Goal: Ask a question: Seek information or help from site administrators or community

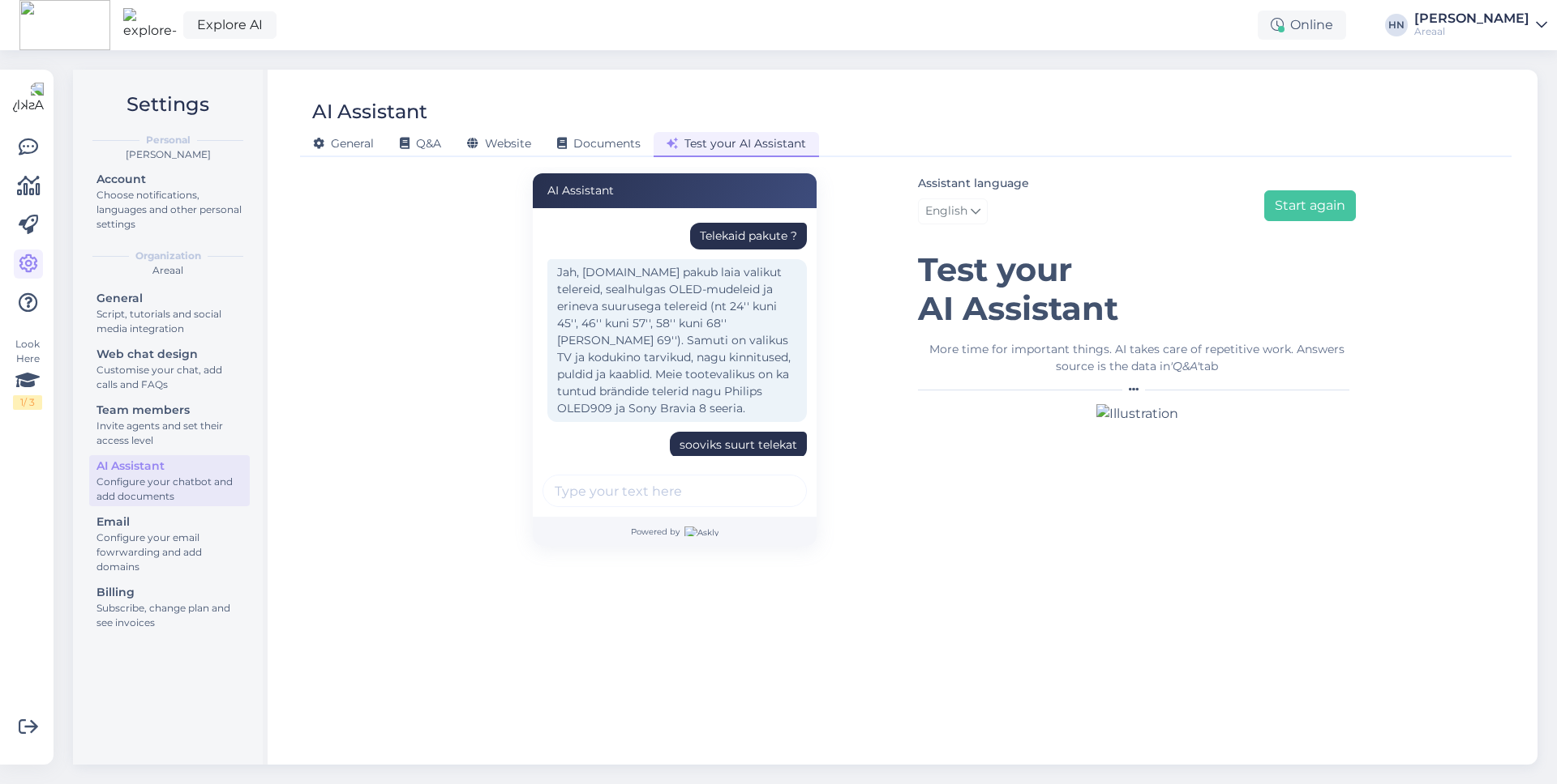
click at [720, 244] on div "Telekaid pakute ?" at bounding box center [748, 235] width 116 height 26
click at [720, 229] on div "Telekaid pakute ?" at bounding box center [748, 236] width 97 height 17
copy div "Telekaid pakute ?"
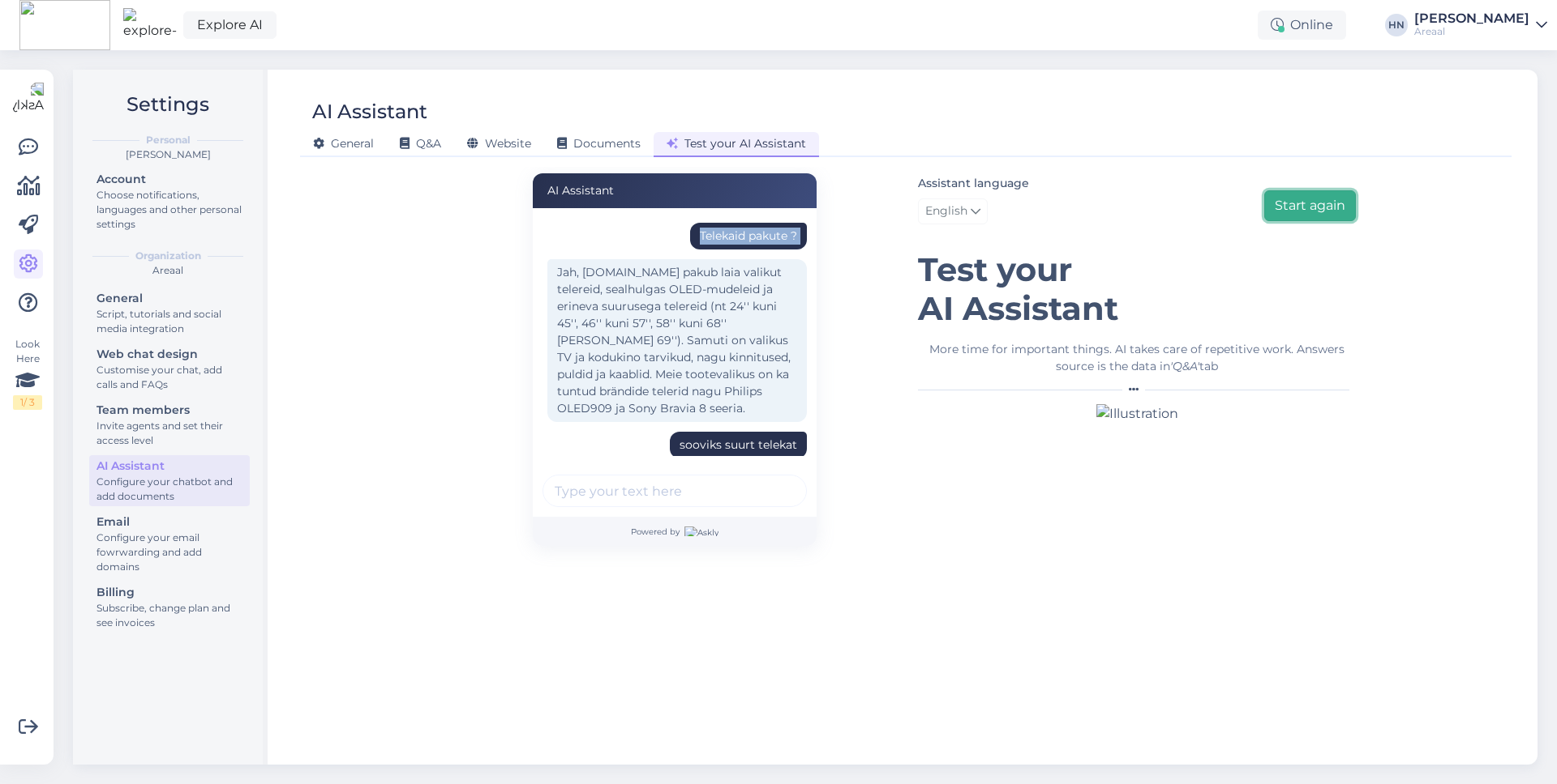
click at [1323, 220] on button "Start again" at bounding box center [1310, 206] width 92 height 31
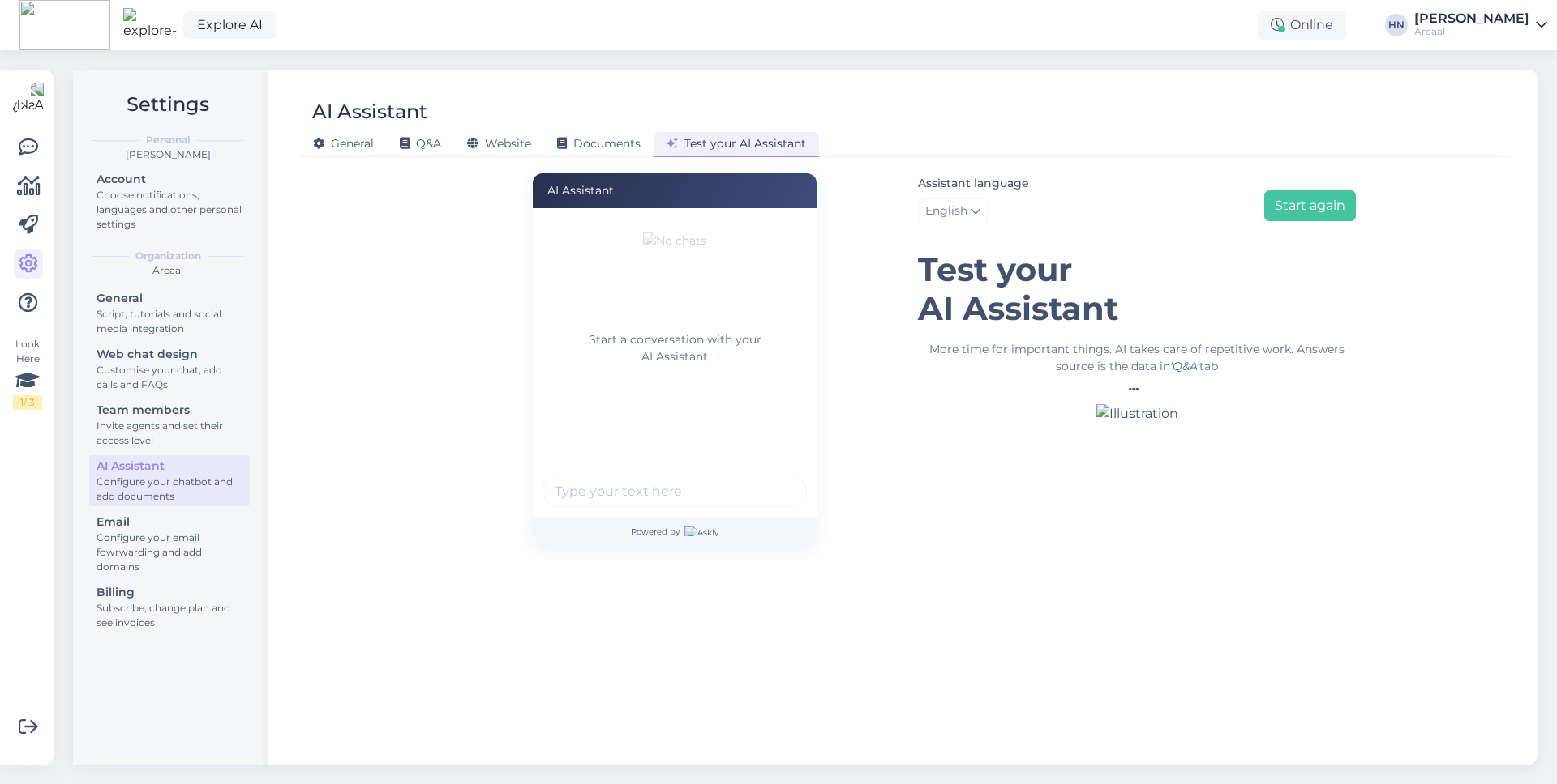
click at [728, 496] on input "text" at bounding box center [674, 491] width 264 height 33
paste input "Telekaid pakute ?"
type input "Telekaid pakute ?"
click at [773, 479] on button "submit" at bounding box center [784, 491] width 25 height 25
click at [589, 501] on input "text" at bounding box center [674, 491] width 264 height 33
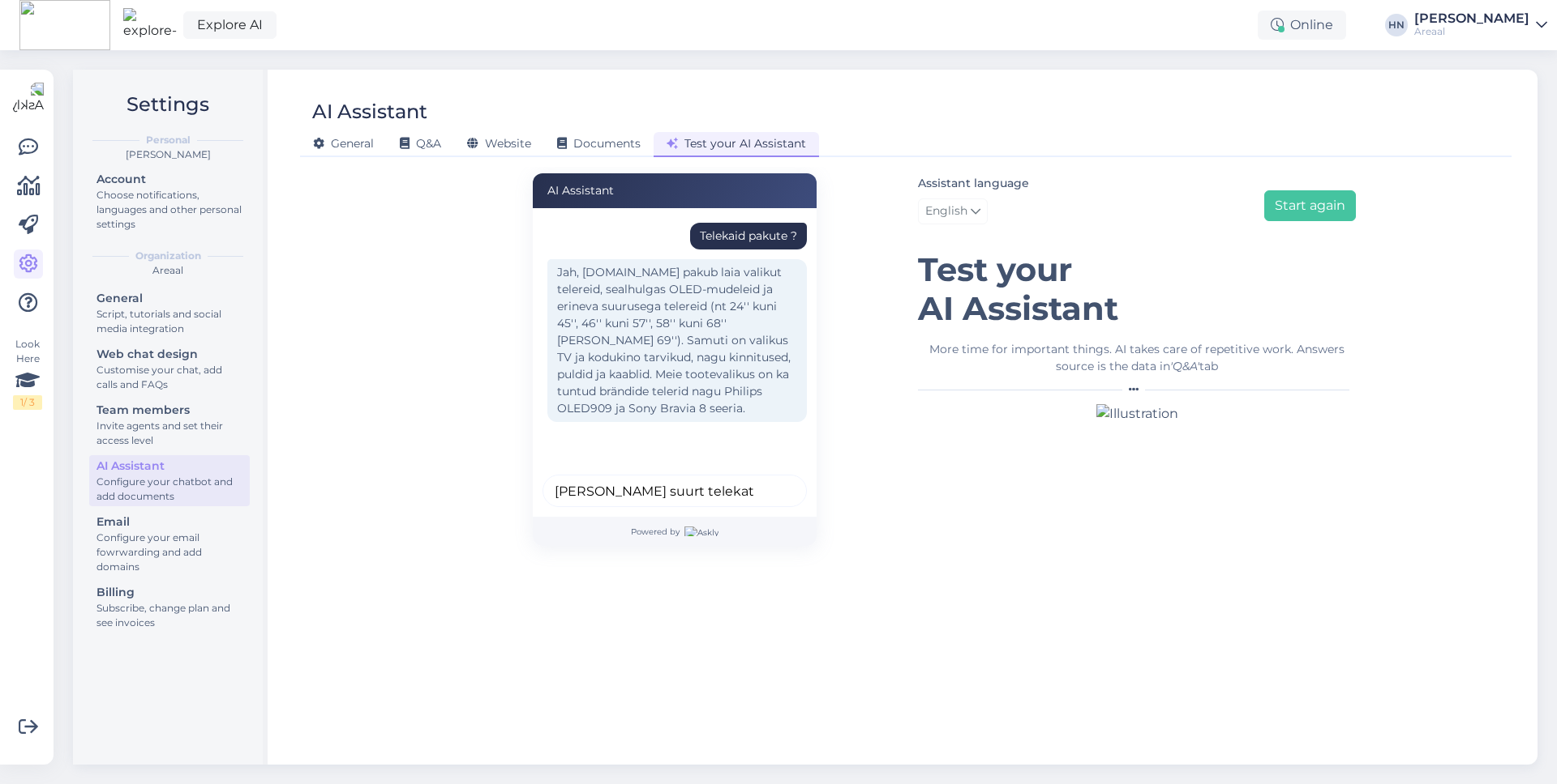
type input "[PERSON_NAME] suurt telekat"
click at [773, 479] on button "submit" at bounding box center [784, 491] width 25 height 25
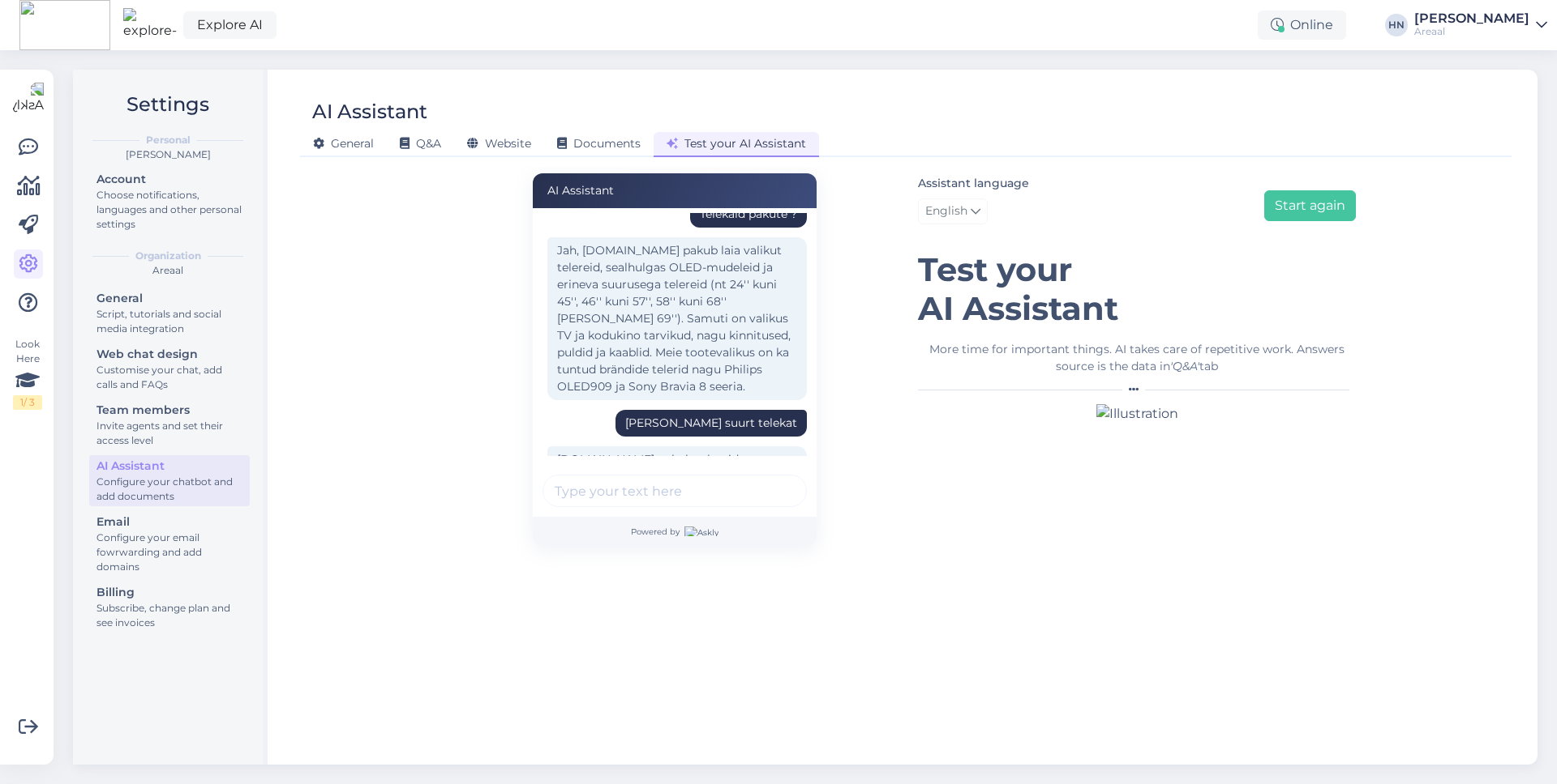
scroll to position [75, 0]
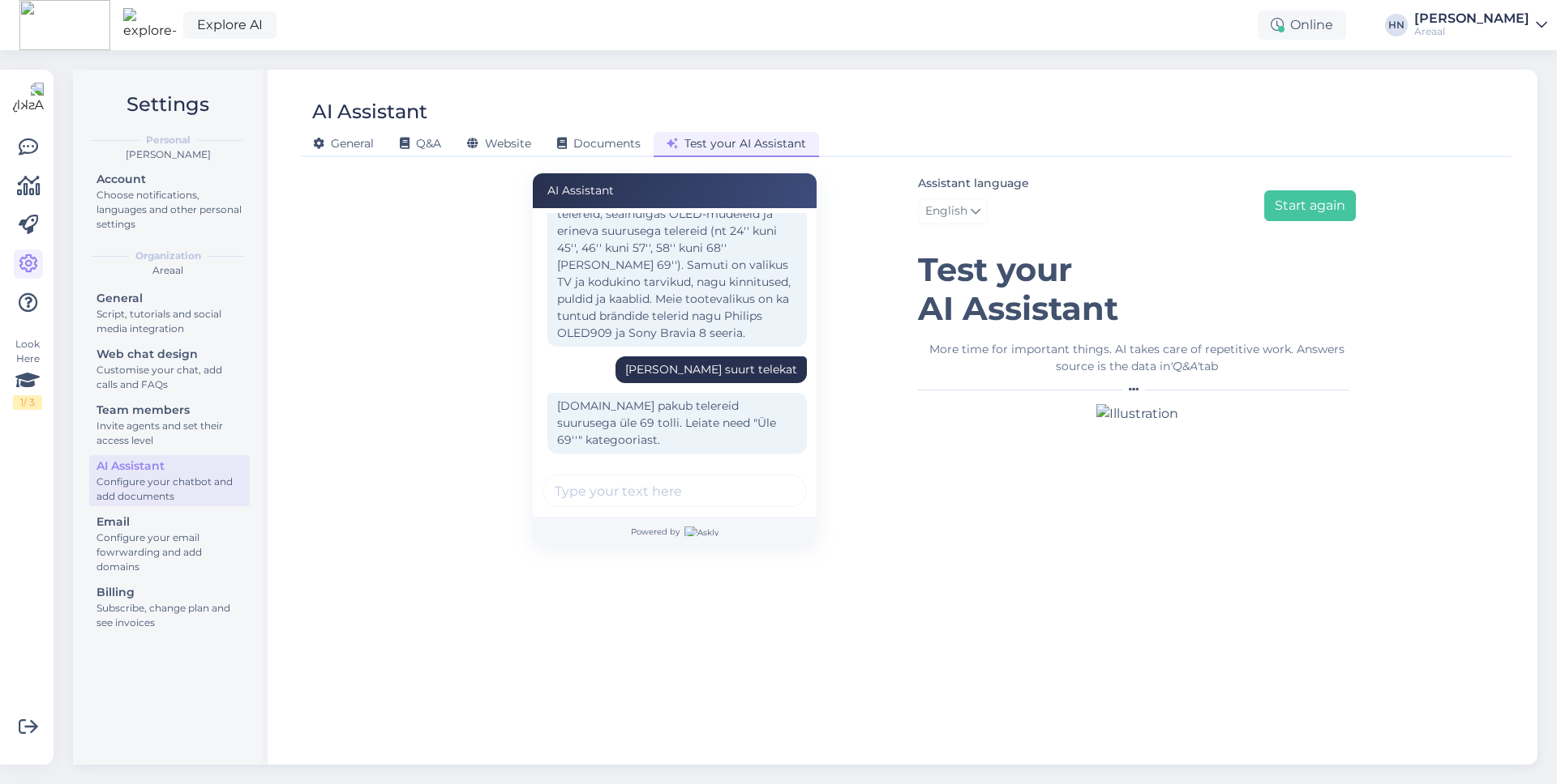
click at [550, 297] on div "Jah, [DOMAIN_NAME] pakub laia valikut telereid, sealhulgas OLED-mudeleid ja eri…" at bounding box center [676, 264] width 259 height 163
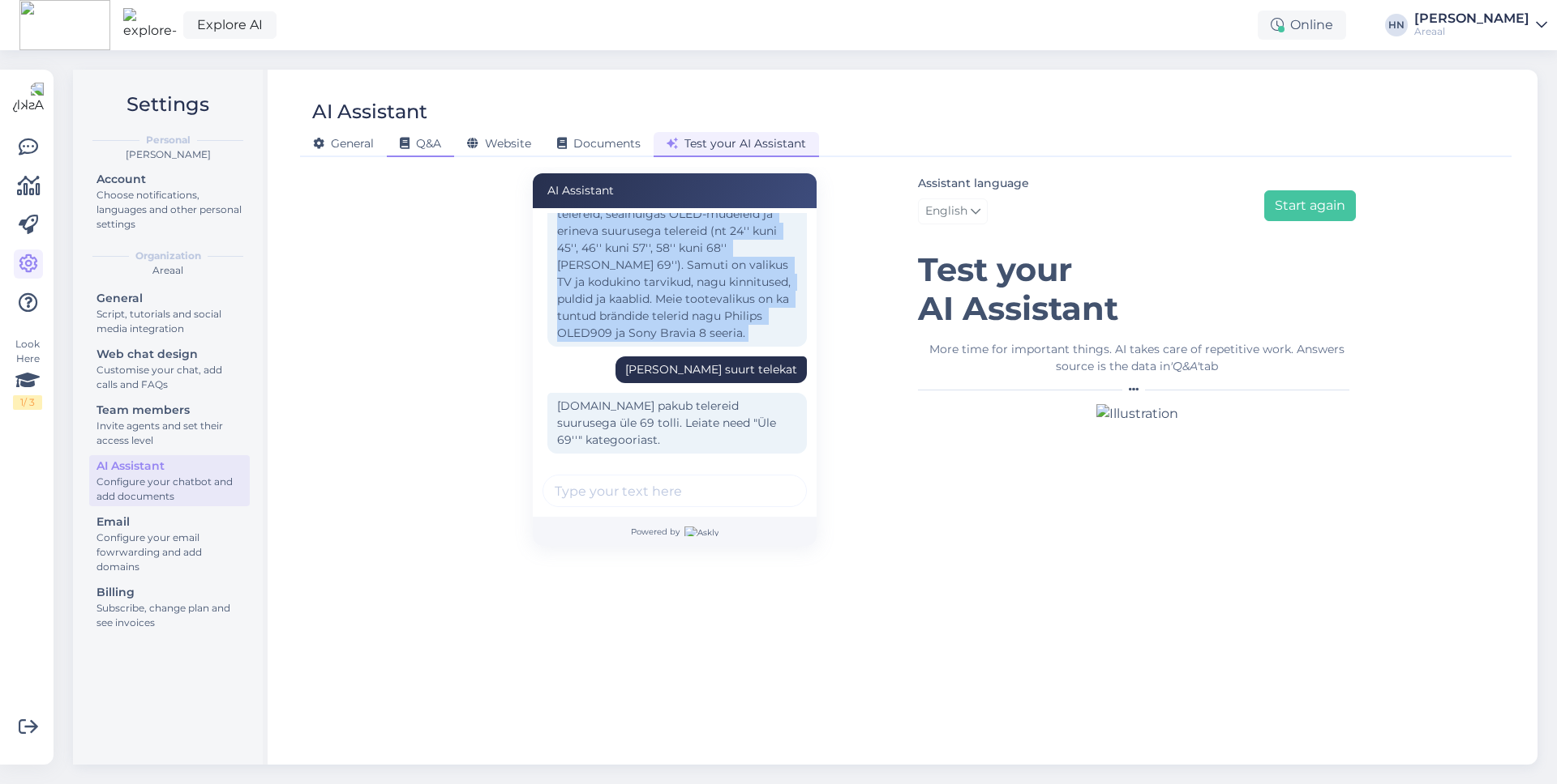
click at [429, 146] on span "Q&A" at bounding box center [420, 144] width 41 height 15
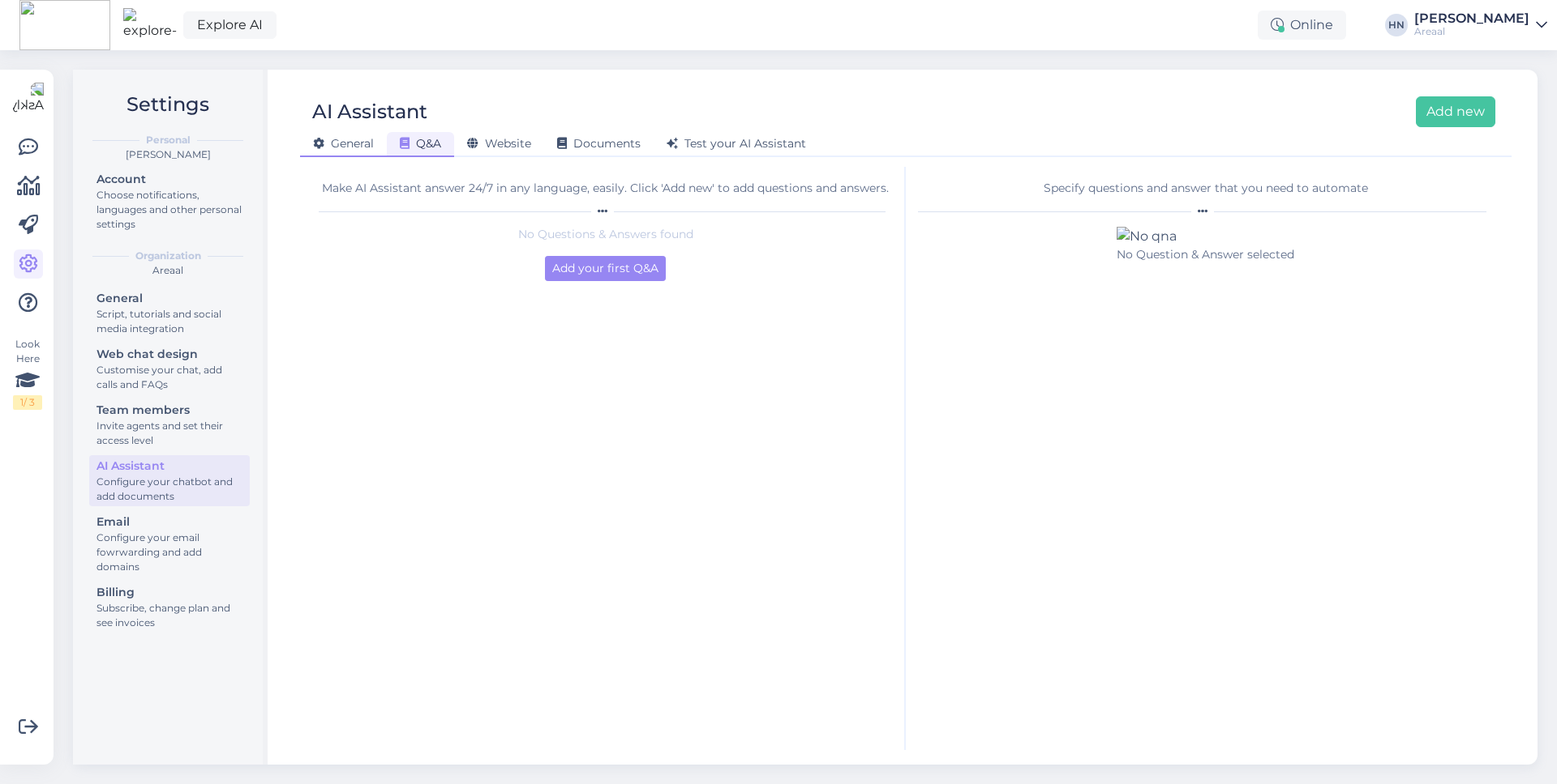
click at [348, 147] on span "General" at bounding box center [343, 144] width 61 height 15
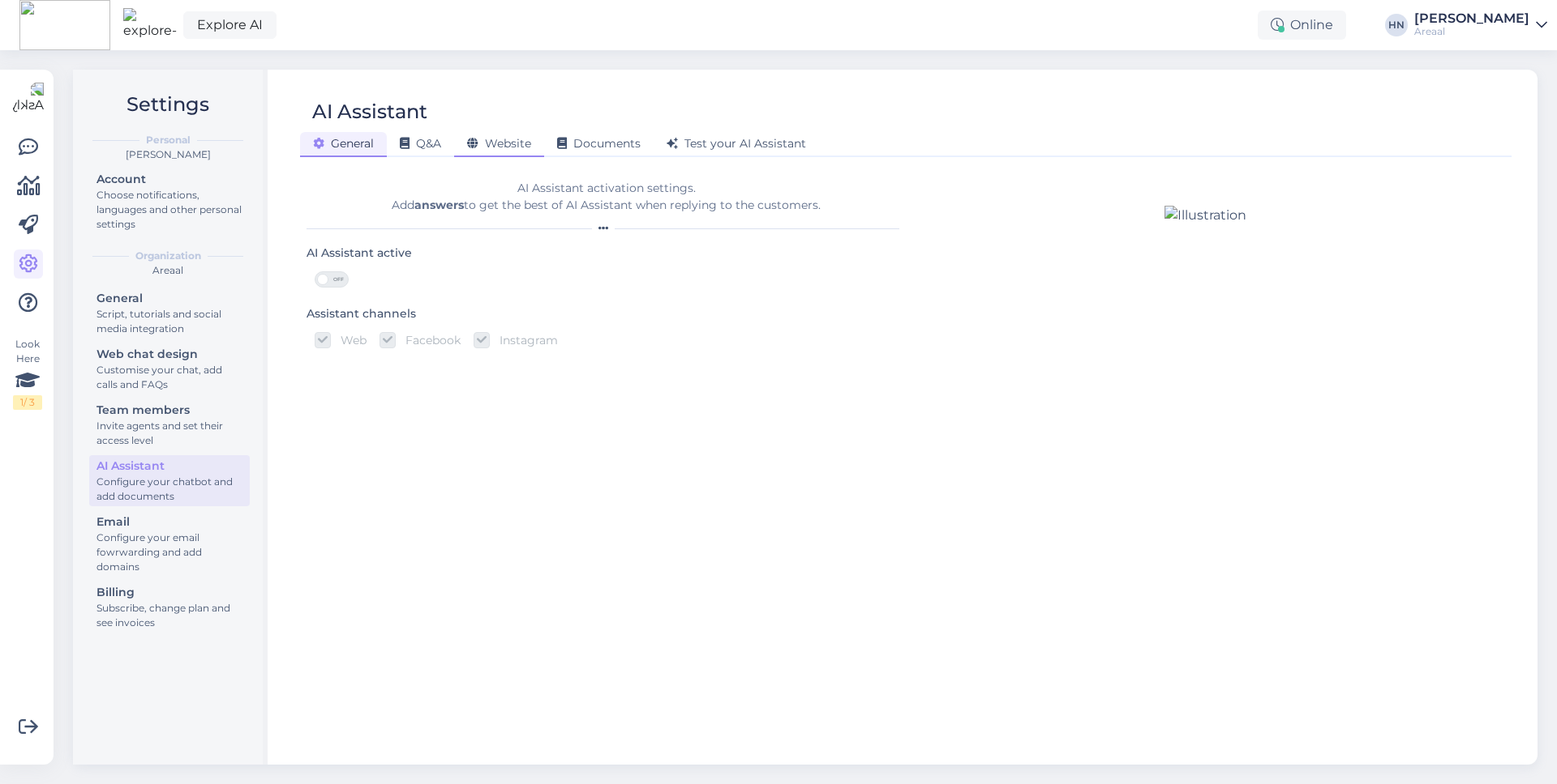
click at [500, 132] on div "Website" at bounding box center [498, 144] width 90 height 25
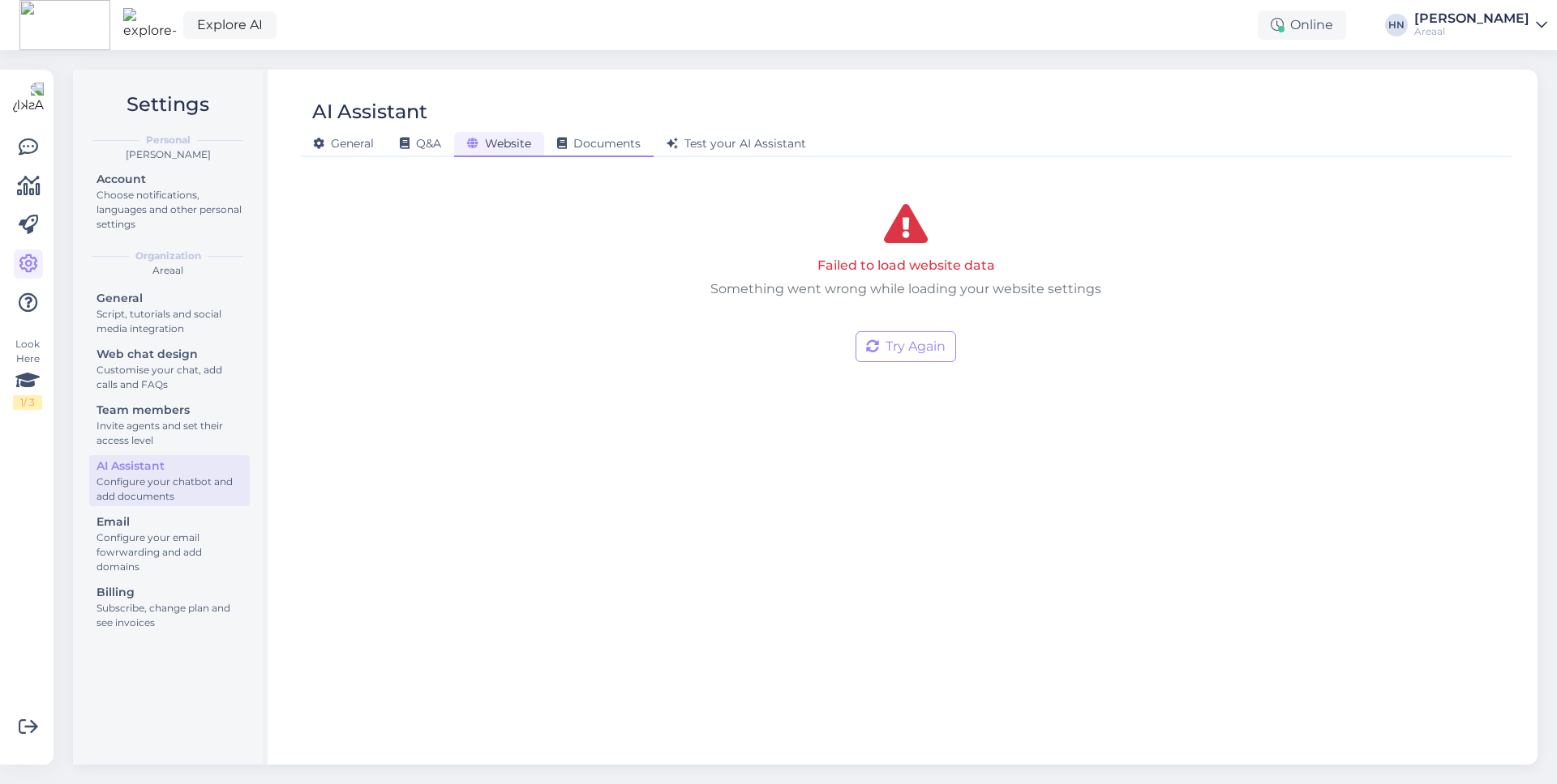
click at [608, 132] on div "Documents" at bounding box center [598, 144] width 109 height 25
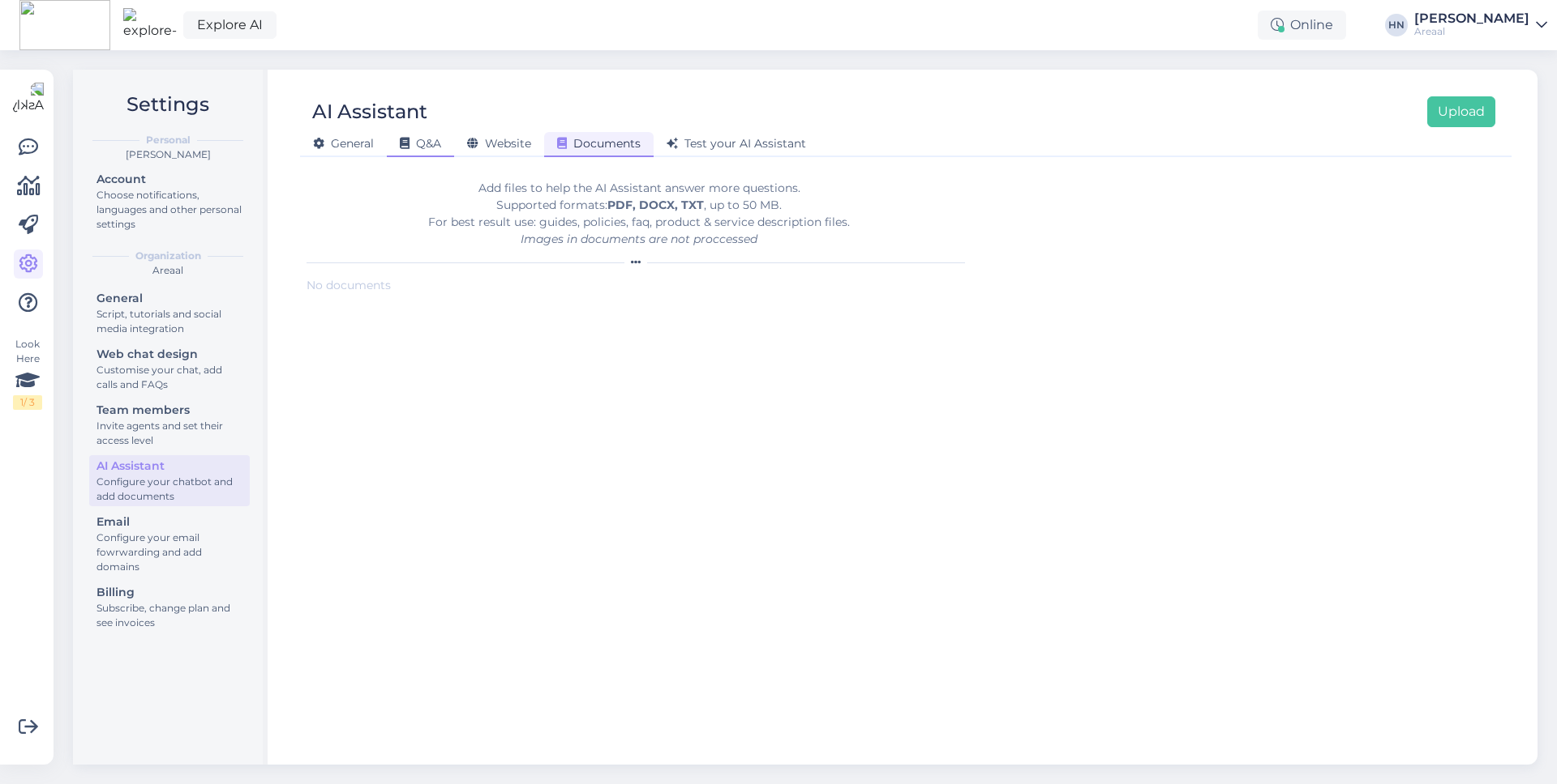
click at [453, 136] on div "Q&A" at bounding box center [420, 144] width 67 height 25
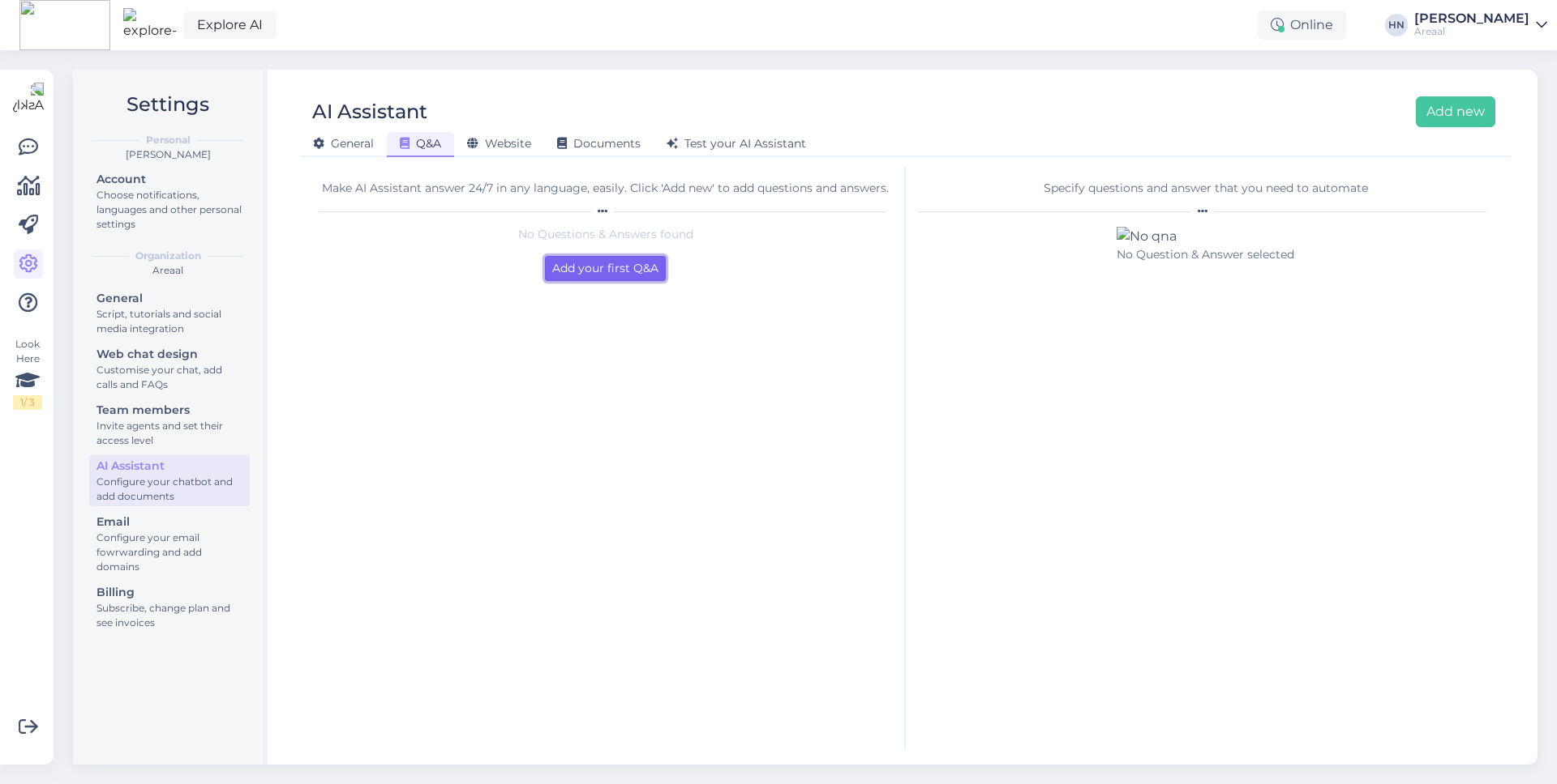
click at [626, 261] on button "Add your first Q&A" at bounding box center [604, 269] width 121 height 25
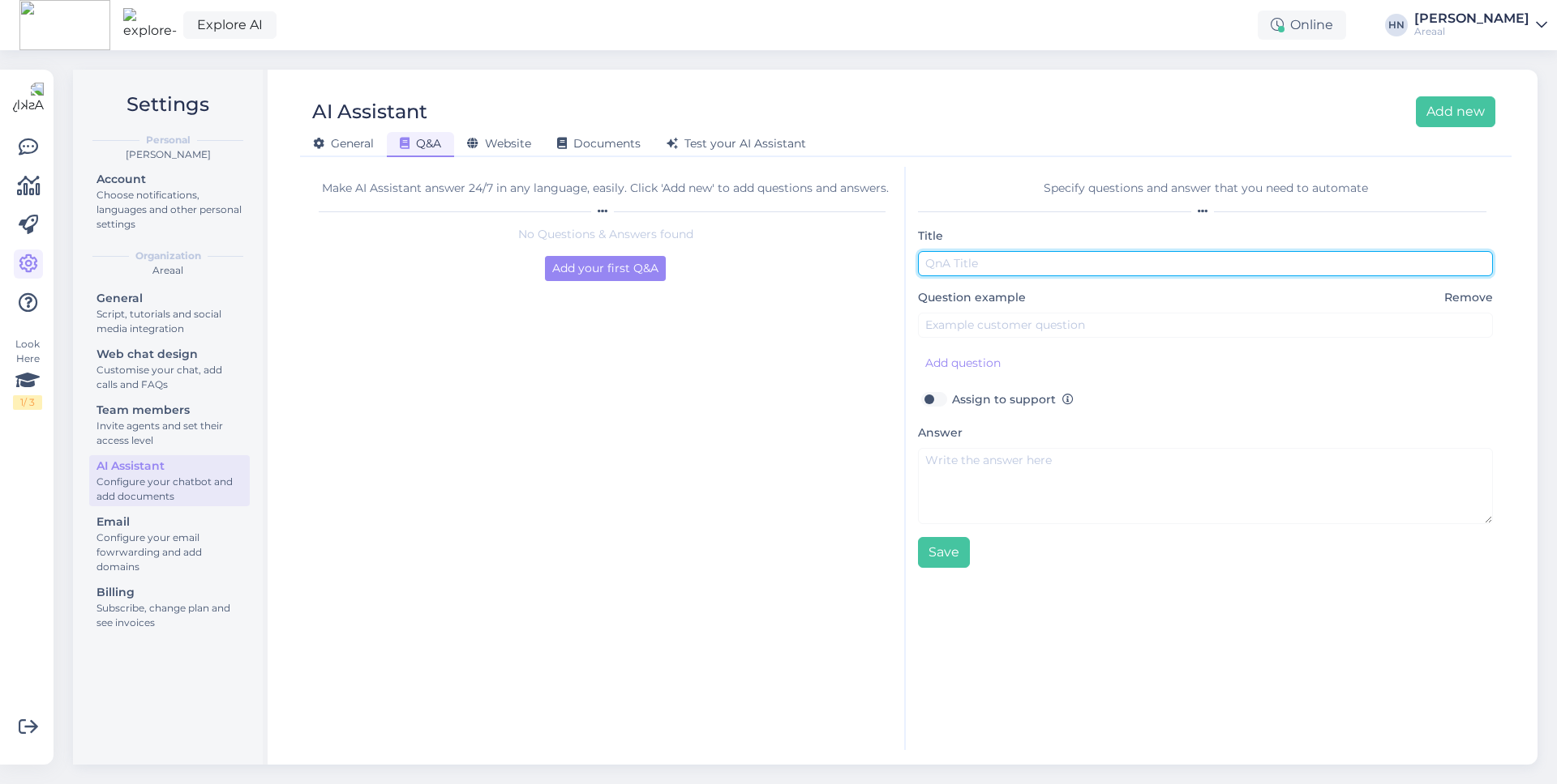
click at [941, 266] on input "text" at bounding box center [1205, 264] width 574 height 25
click at [934, 259] on input "text" at bounding box center [1205, 264] width 574 height 25
type input "Televiisor"
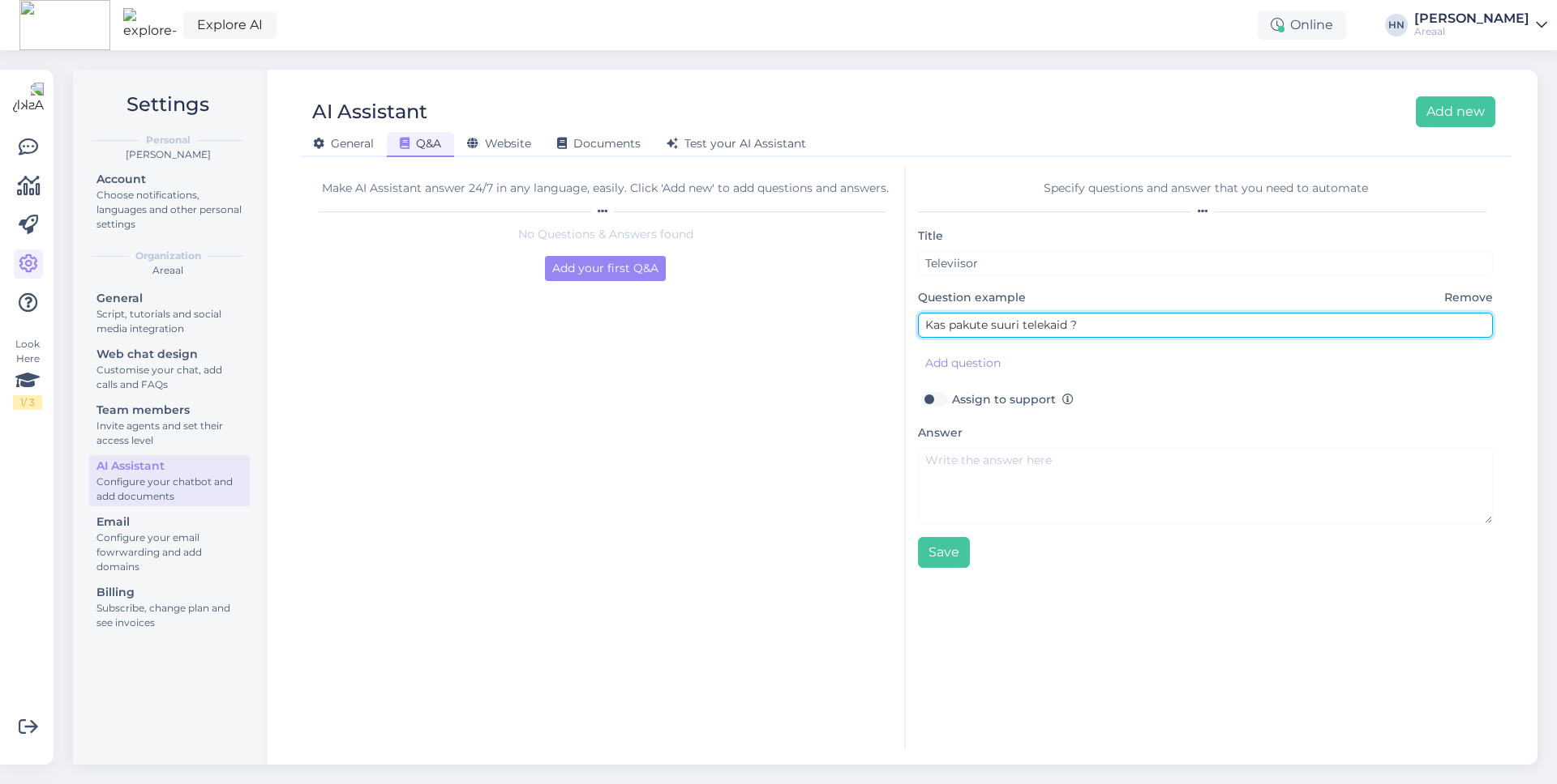
type input "Kas pakute suuri telekaid ?"
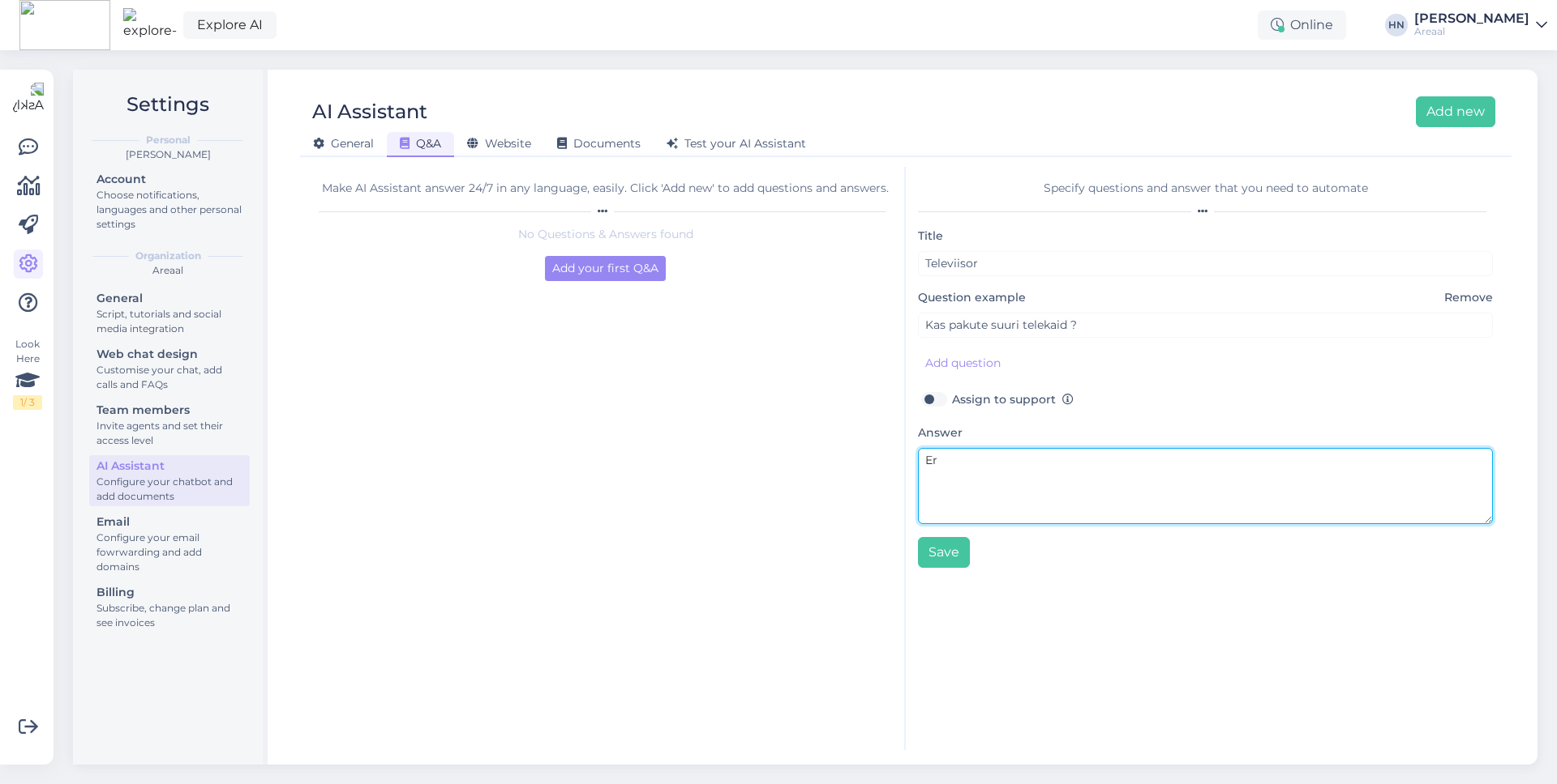
type textarea "E"
type textarea "Eriti suurte telekate jaoks palun kontakteeriga [EMAIL_ADDRESS][DOMAIN_NAME]"
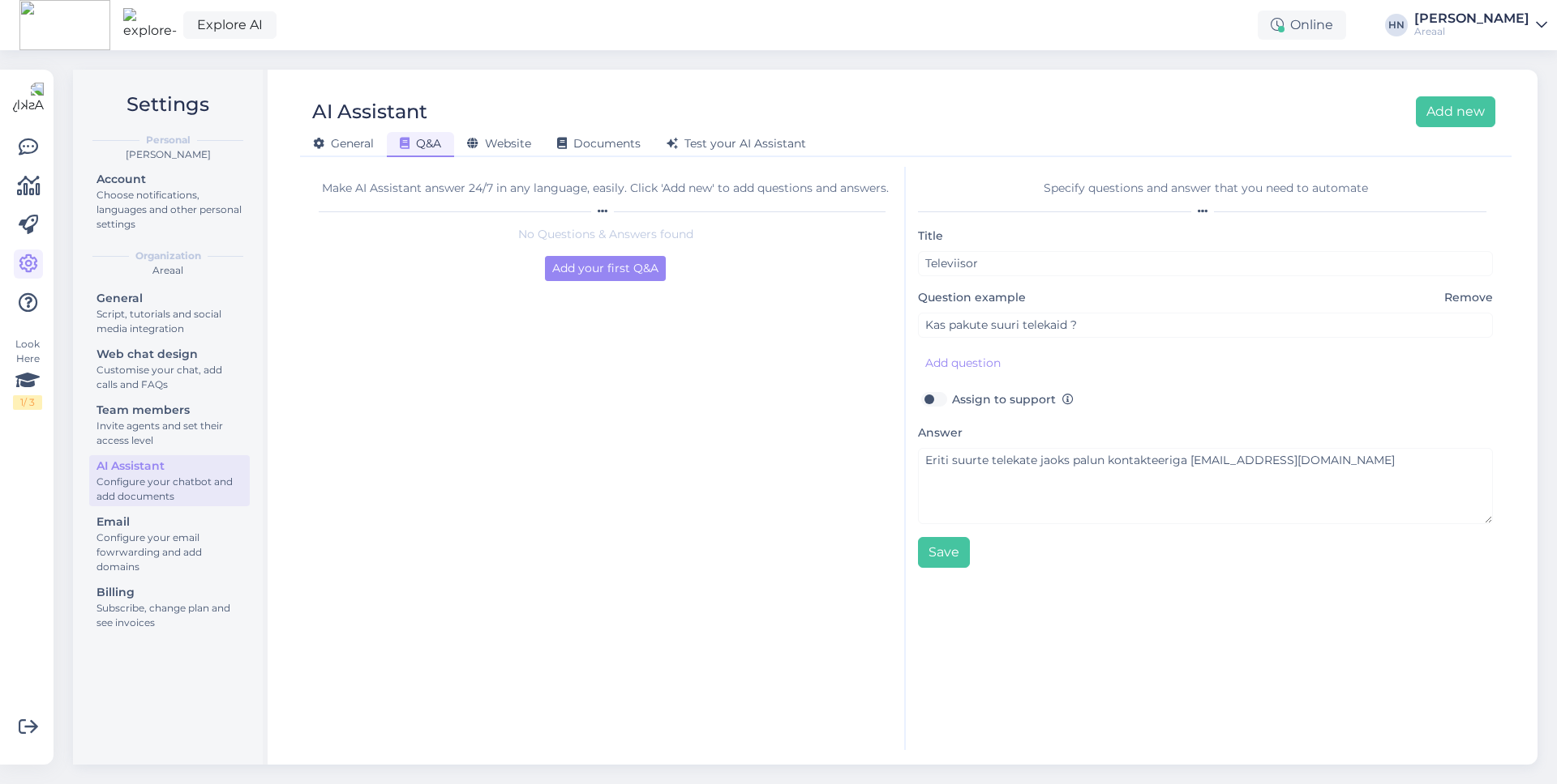
click at [970, 543] on div "Save" at bounding box center [1205, 552] width 574 height 31
click at [952, 554] on button "Save" at bounding box center [943, 552] width 52 height 31
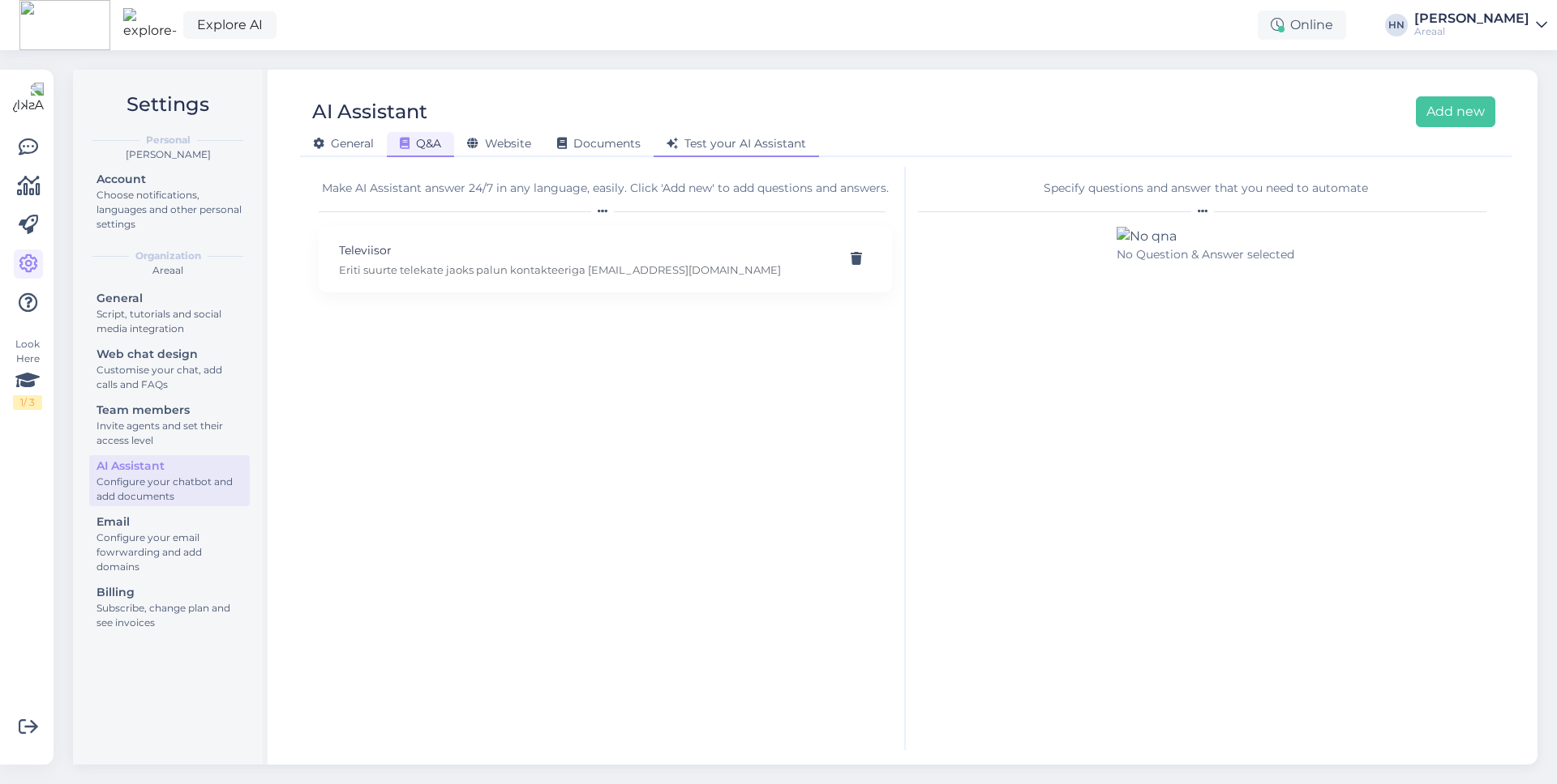
click at [716, 156] on div "Test your AI Assistant" at bounding box center [736, 144] width 165 height 25
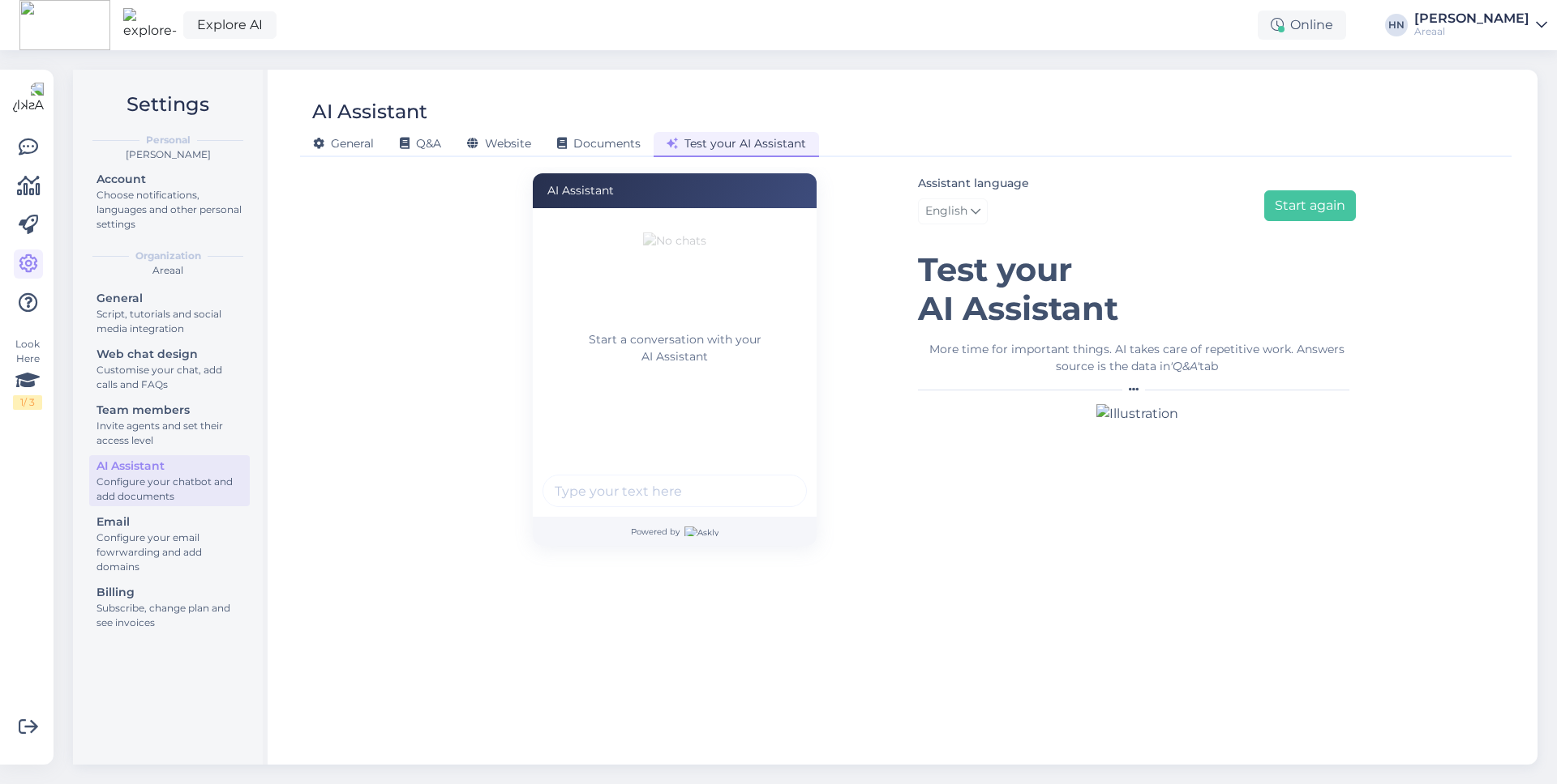
click at [676, 485] on input "text" at bounding box center [674, 491] width 264 height 33
type input "Kas pakute telekaid ?"
click at [773, 479] on button "submit" at bounding box center [784, 491] width 25 height 25
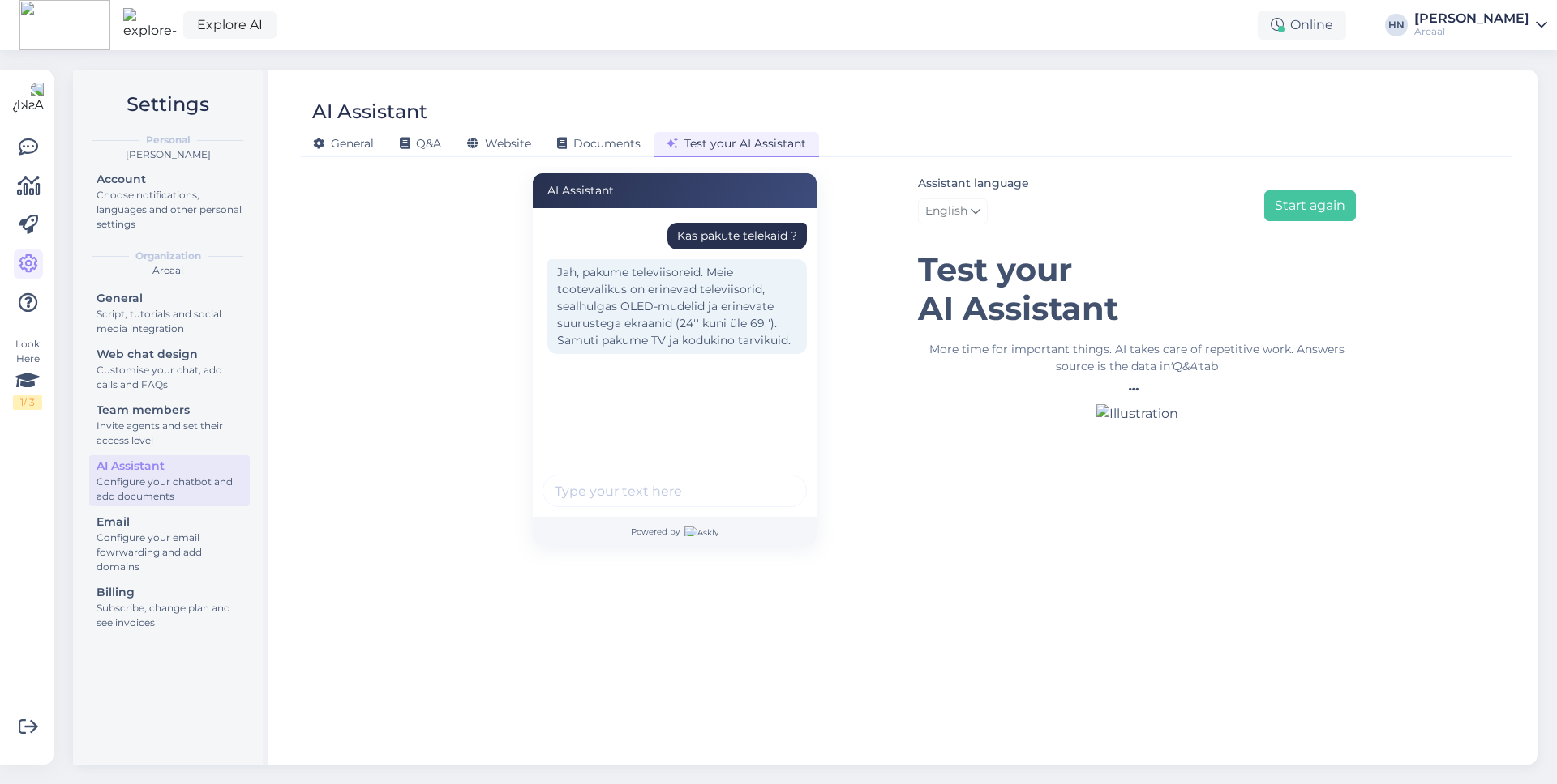
click at [596, 461] on div "Kas pakute telekaid ? Jah, pakume televiisoreid. Meie tootevalikus on erinevad …" at bounding box center [674, 362] width 284 height 309
click at [596, 476] on input "text" at bounding box center [674, 491] width 264 height 33
type input "Suurt telekat"
click at [773, 479] on button "submit" at bounding box center [784, 491] width 25 height 25
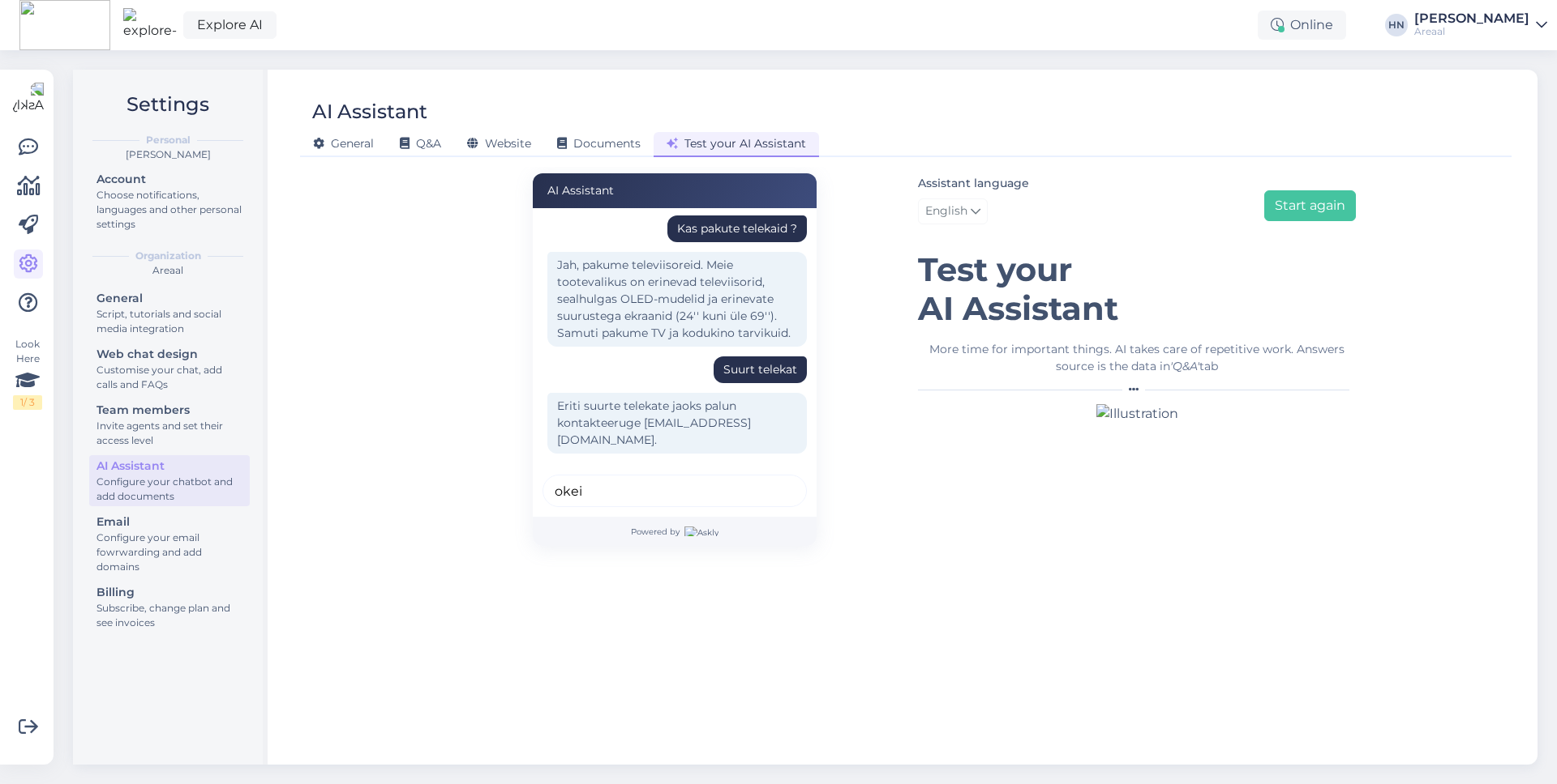
type input "okei"
click at [773, 479] on button "submit" at bounding box center [784, 491] width 25 height 25
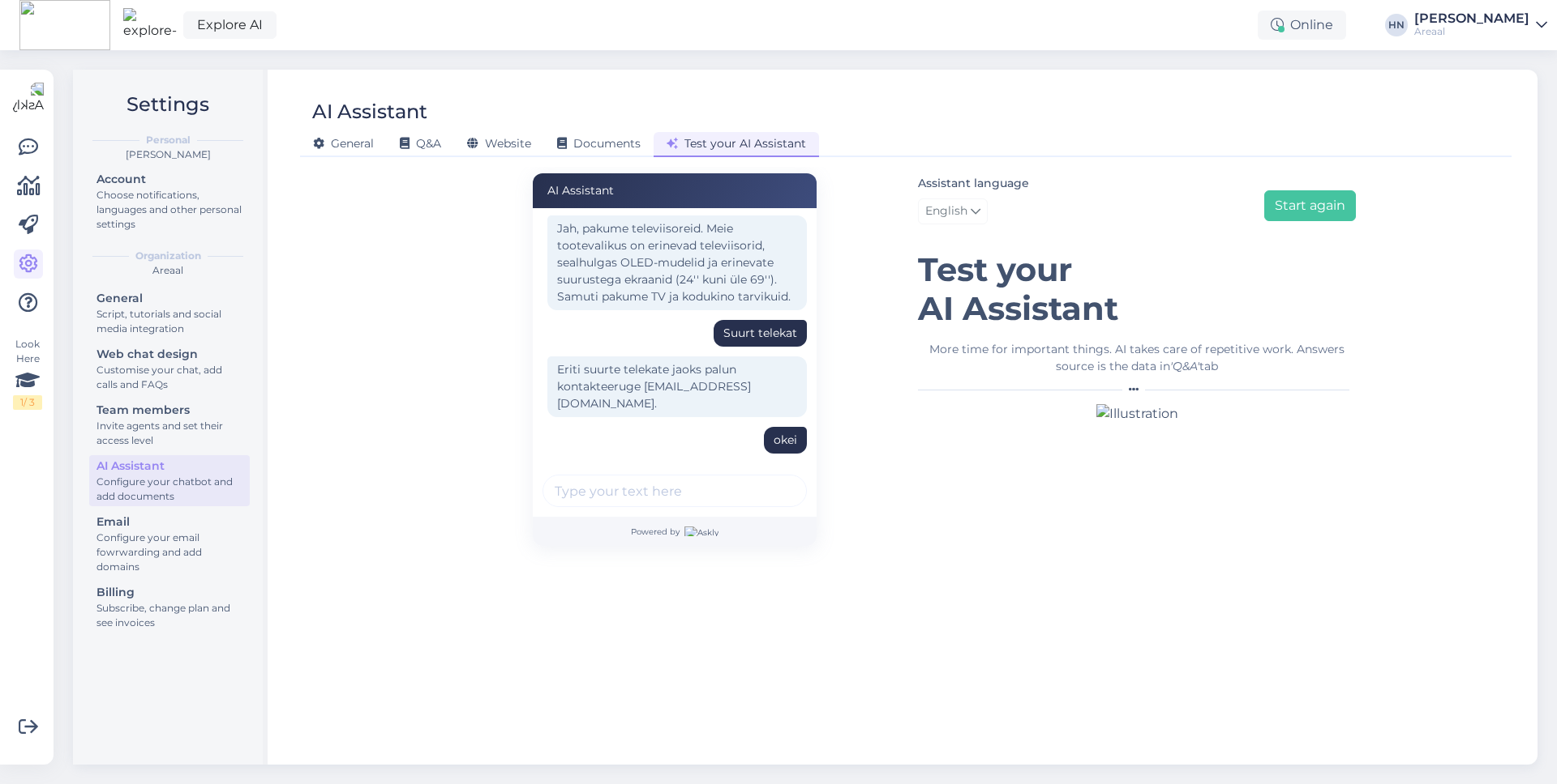
scroll to position [97, 0]
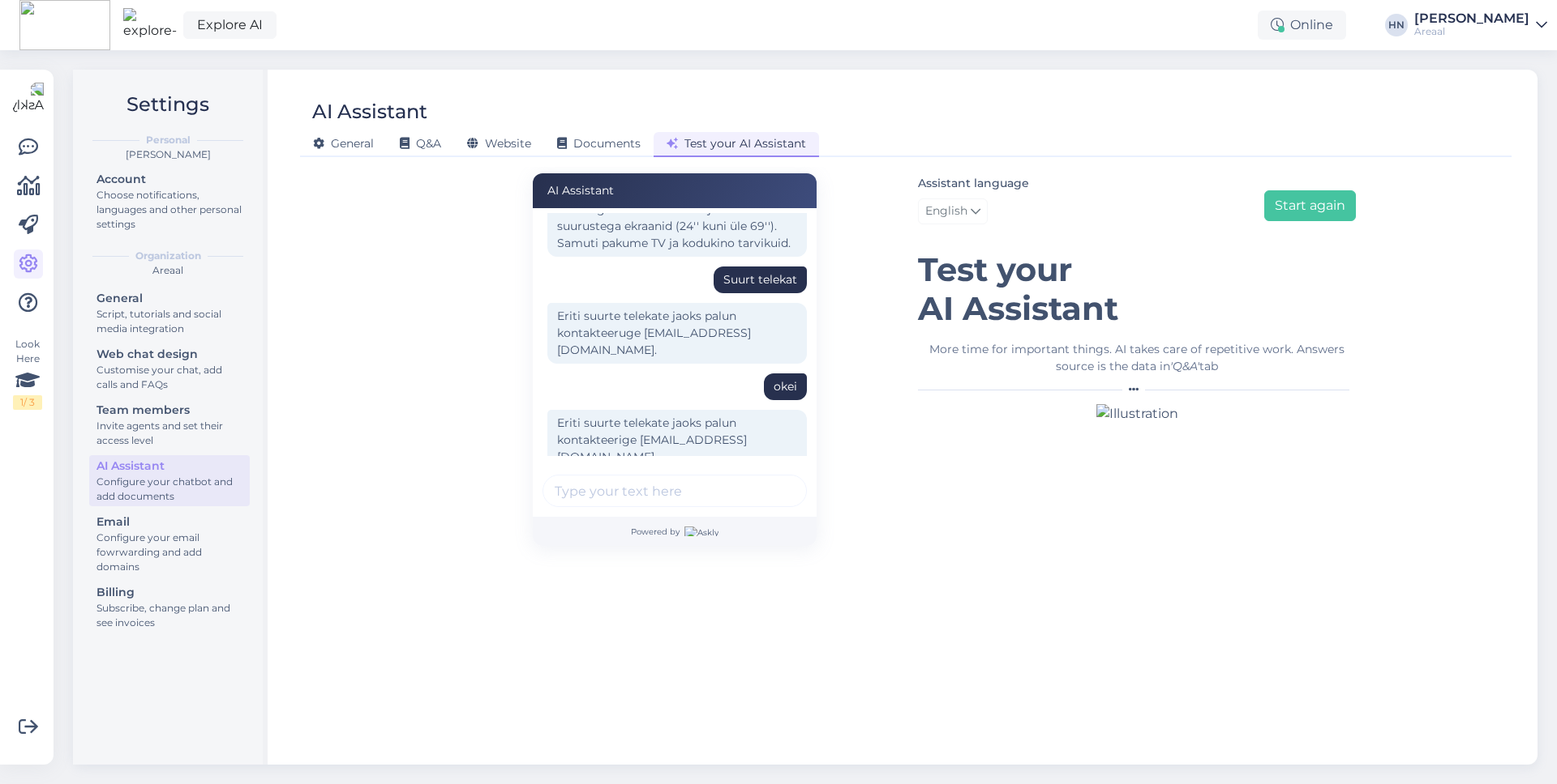
click at [690, 471] on div "Kas pakute telekaid ? Jah, pakume televiisoreid. Meie tootevalikus on erinevad …" at bounding box center [674, 362] width 284 height 309
click at [690, 484] on input "text" at bounding box center [674, 491] width 264 height 33
type input "Legosid on ?"
click at [773, 479] on button "submit" at bounding box center [784, 491] width 25 height 25
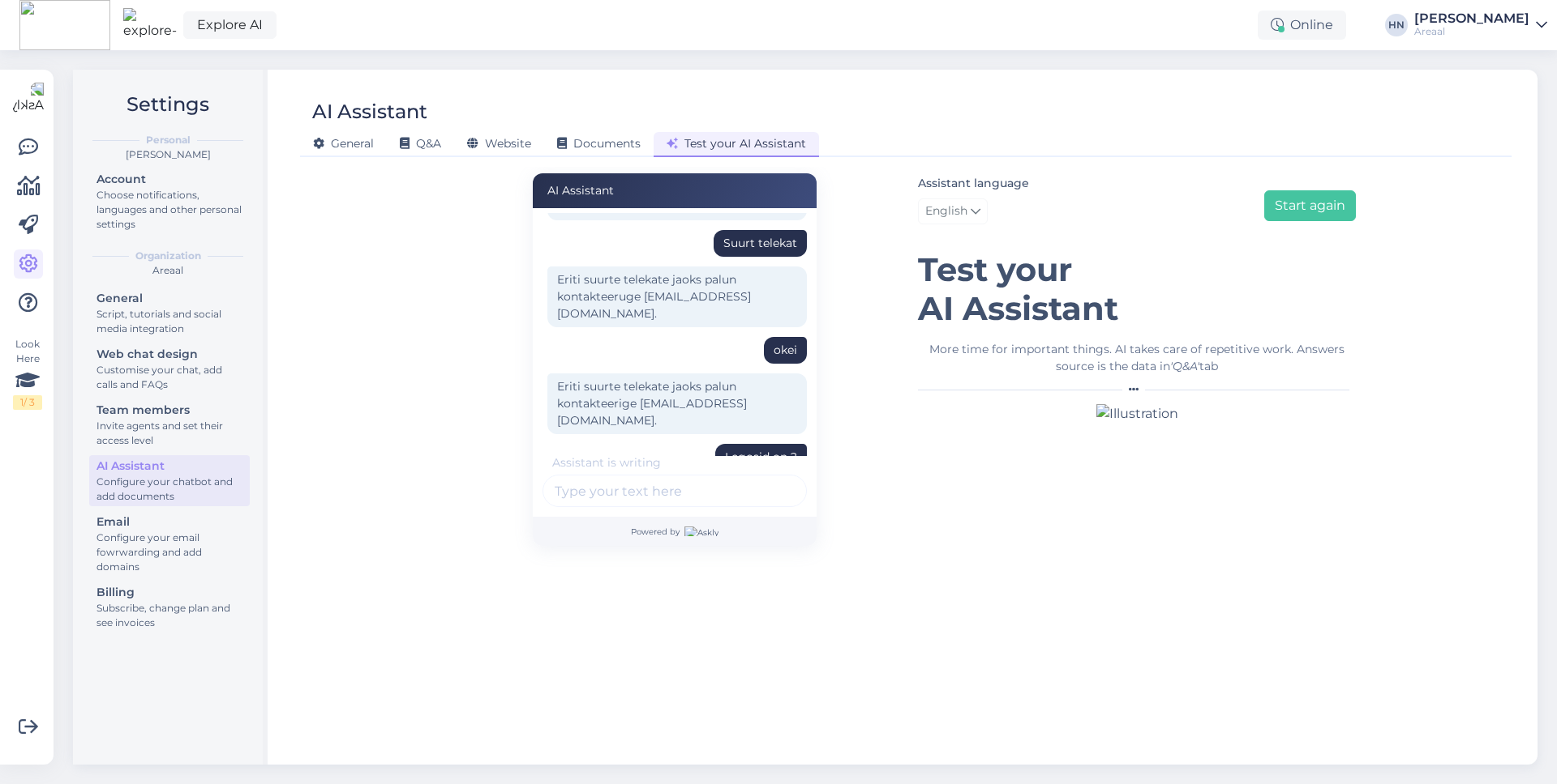
scroll to position [306, 0]
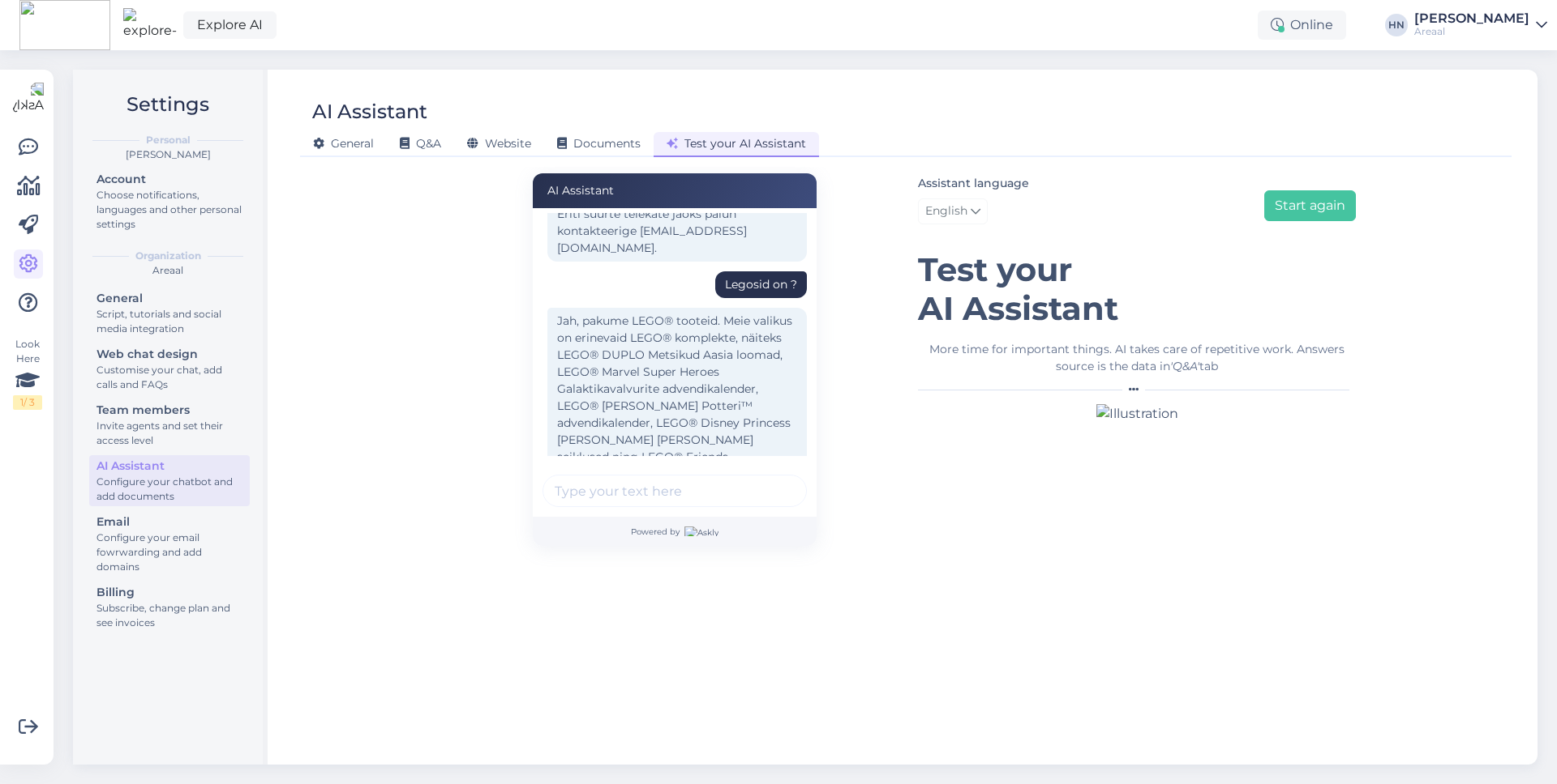
click at [456, 15] on div "Explore AI Online [PERSON_NAME] Areaal" at bounding box center [778, 25] width 1557 height 50
click at [552, 356] on div "Jah, pakume LEGO® tooteid. Meie valikus on erinevaid LEGO® komplekte, näiteks L…" at bounding box center [676, 398] width 259 height 180
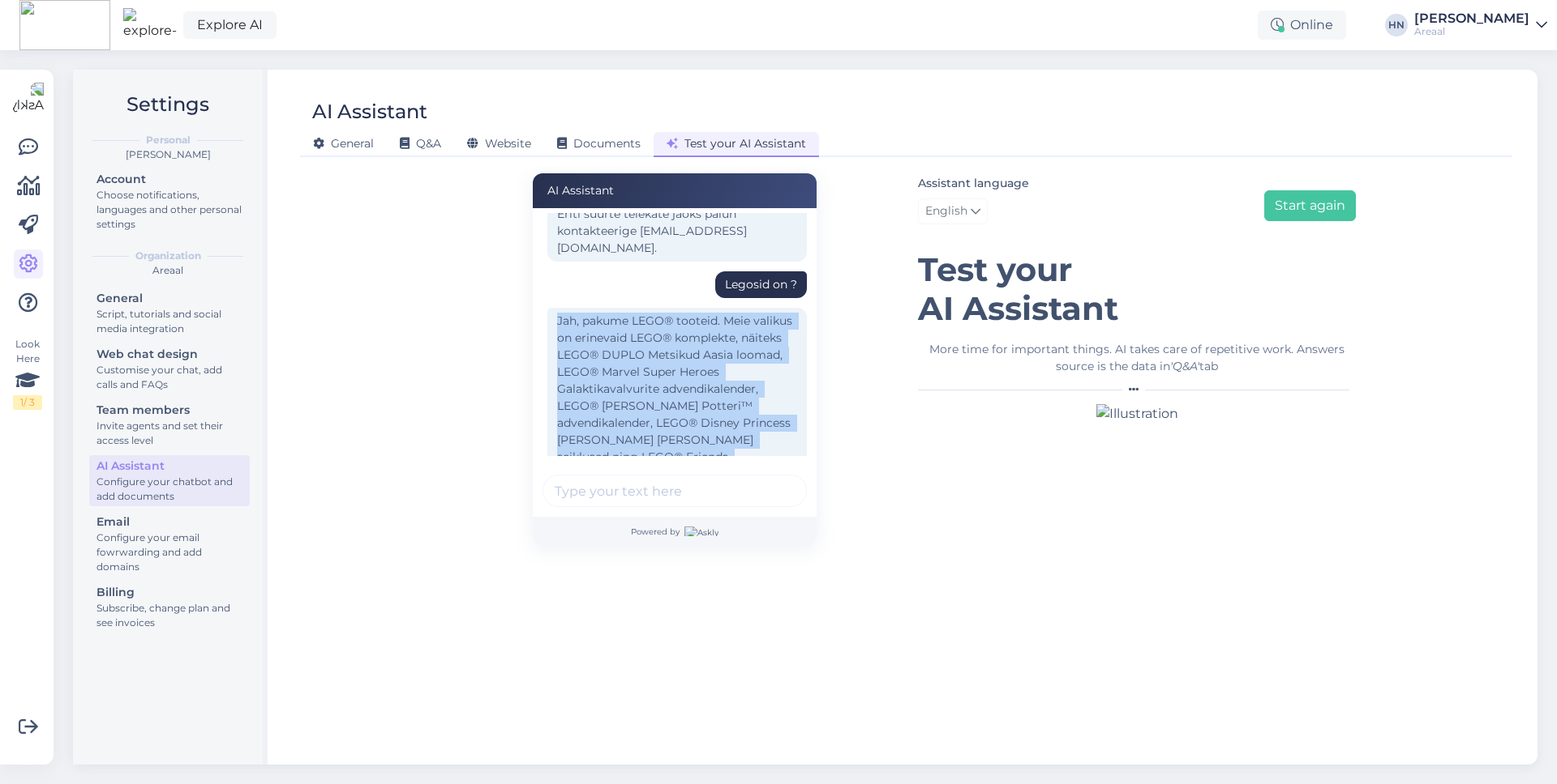
click at [552, 356] on div "Jah, pakume LEGO® tooteid. Meie valikus on erinevaid LEGO® komplekte, näiteks L…" at bounding box center [676, 398] width 259 height 180
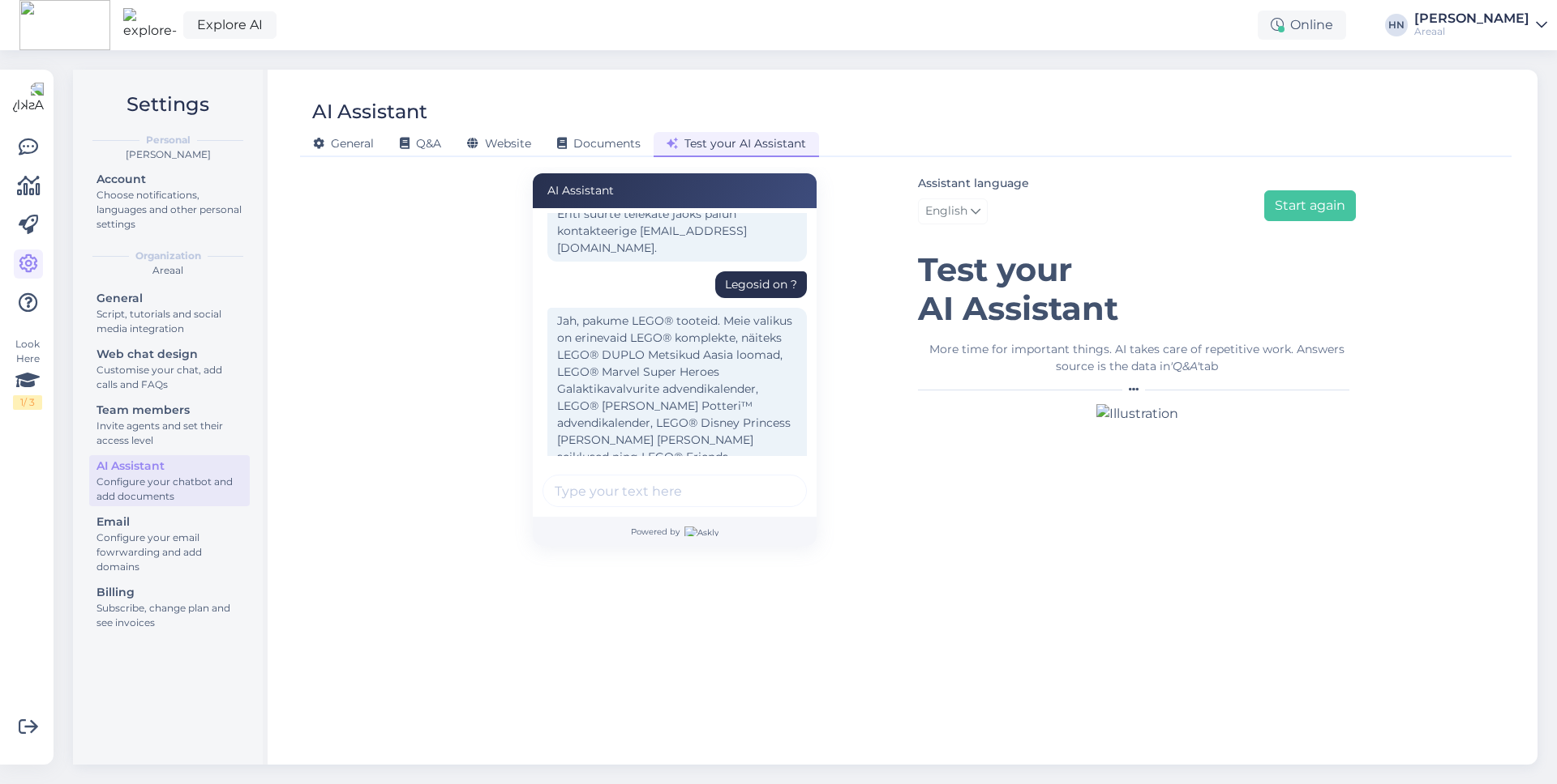
click at [552, 356] on div "Jah, pakume LEGO® tooteid. Meie valikus on erinevaid LEGO® komplekte, näiteks L…" at bounding box center [676, 398] width 259 height 180
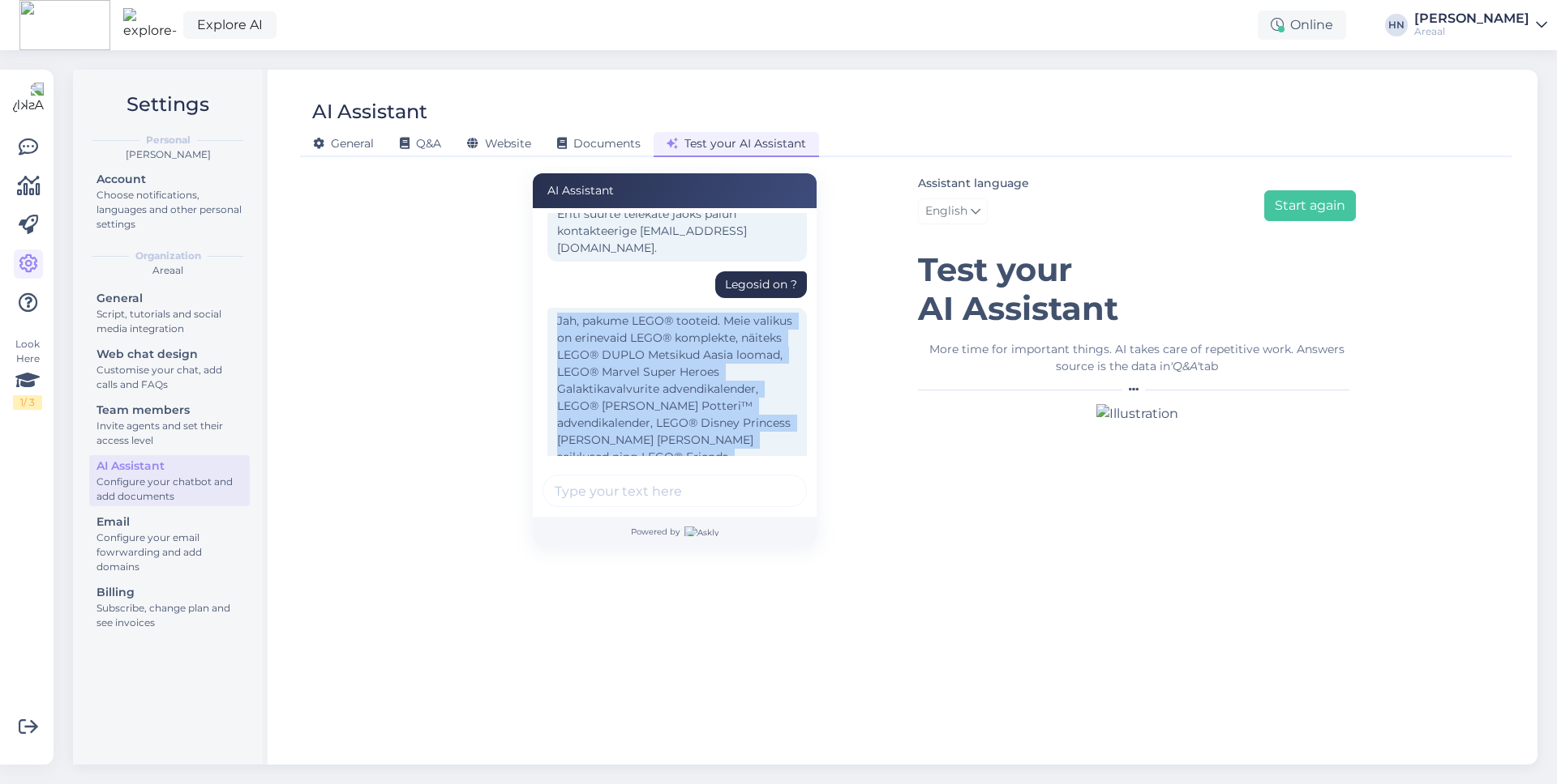
click at [552, 356] on div "Jah, pakume LEGO® tooteid. Meie valikus on erinevaid LEGO® komplekte, näiteks L…" at bounding box center [676, 398] width 259 height 180
click at [559, 355] on div "Jah, pakume LEGO® tooteid. Meie valikus on erinevaid LEGO® komplekte, näiteks L…" at bounding box center [676, 398] width 259 height 180
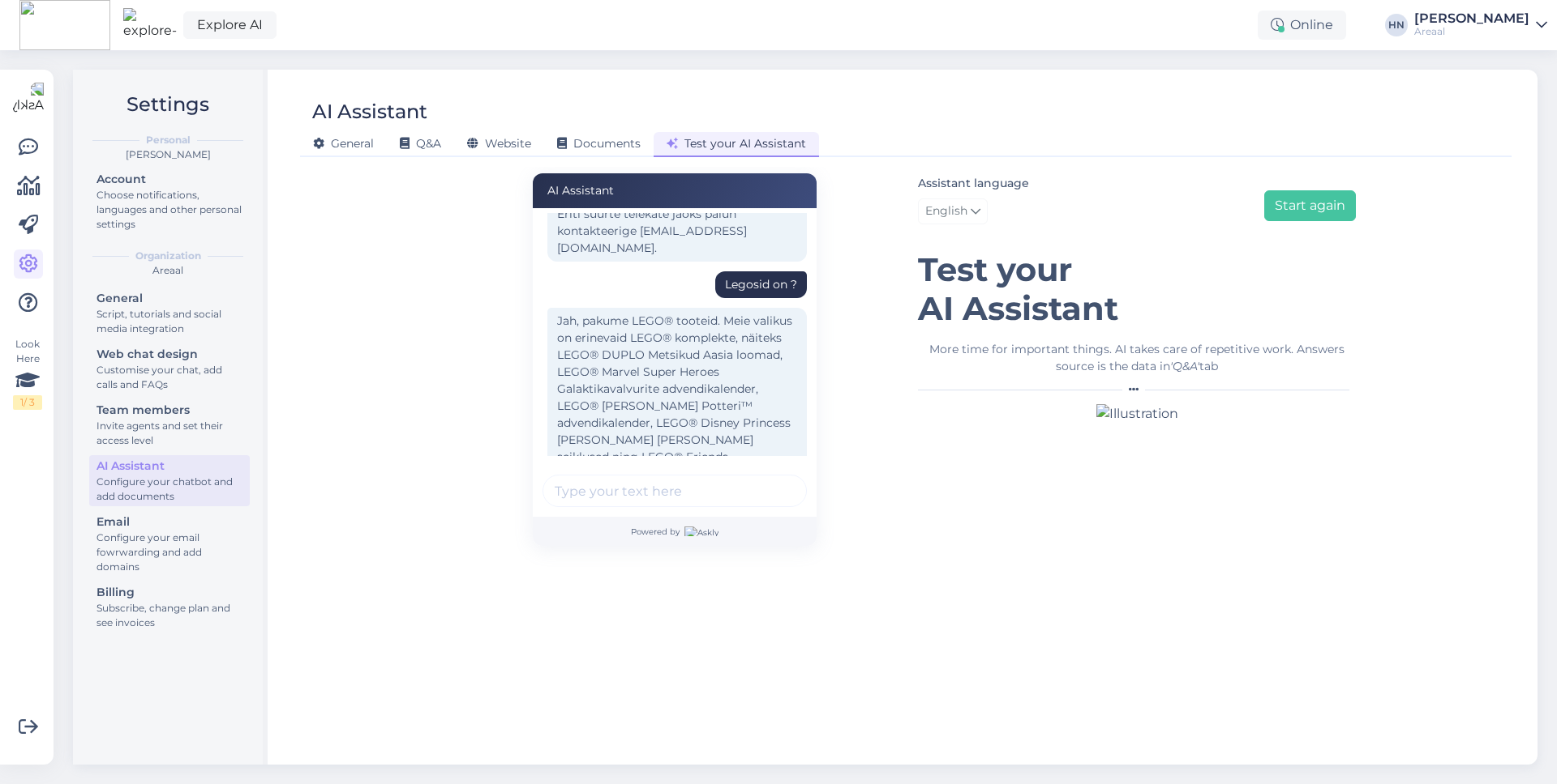
click at [559, 355] on div "Jah, pakume LEGO® tooteid. Meie valikus on erinevaid LEGO® komplekte, näiteks L…" at bounding box center [676, 398] width 259 height 180
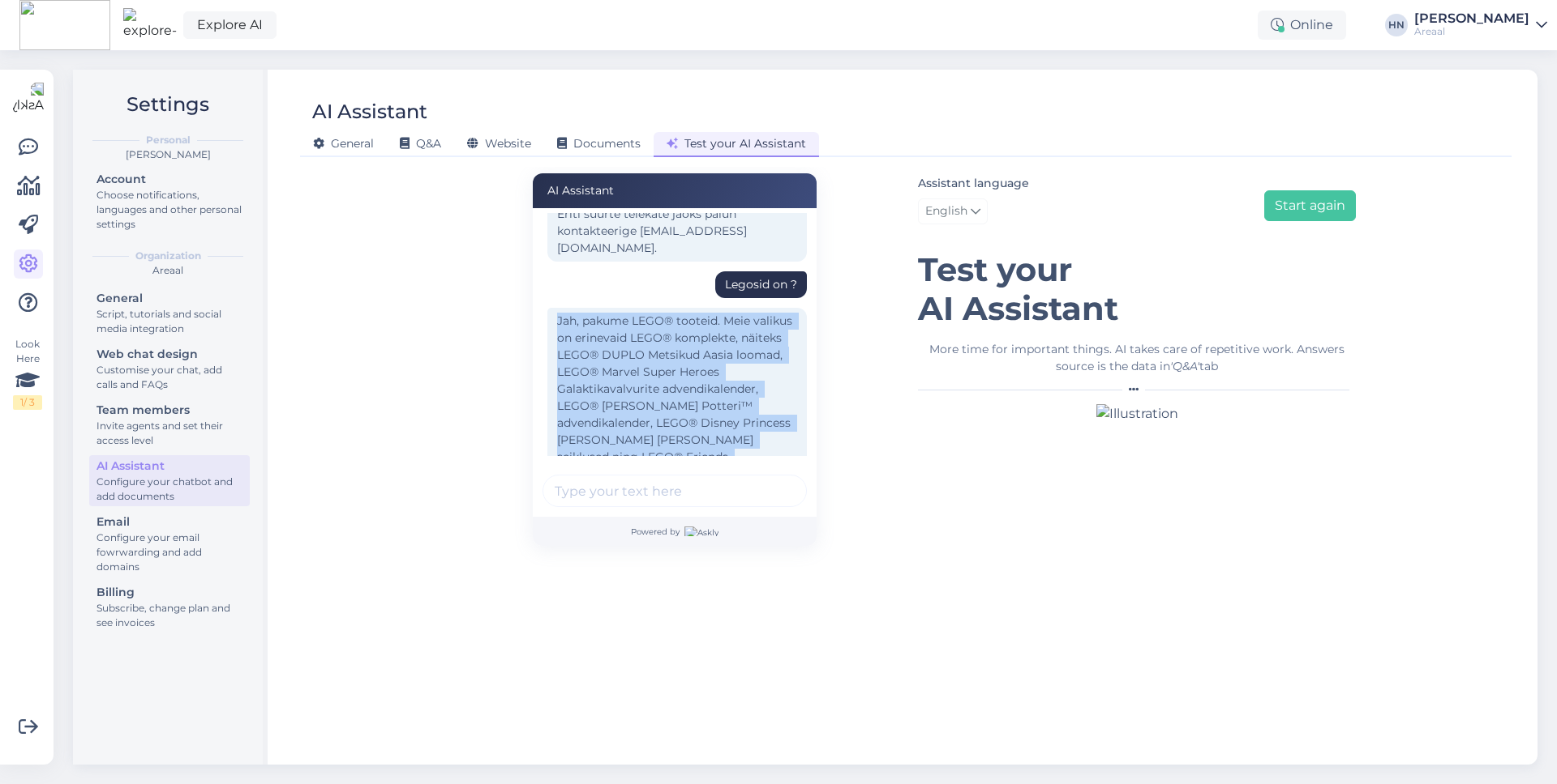
click at [559, 355] on div "Jah, pakume LEGO® tooteid. Meie valikus on erinevaid LEGO® komplekte, näiteks L…" at bounding box center [676, 398] width 259 height 180
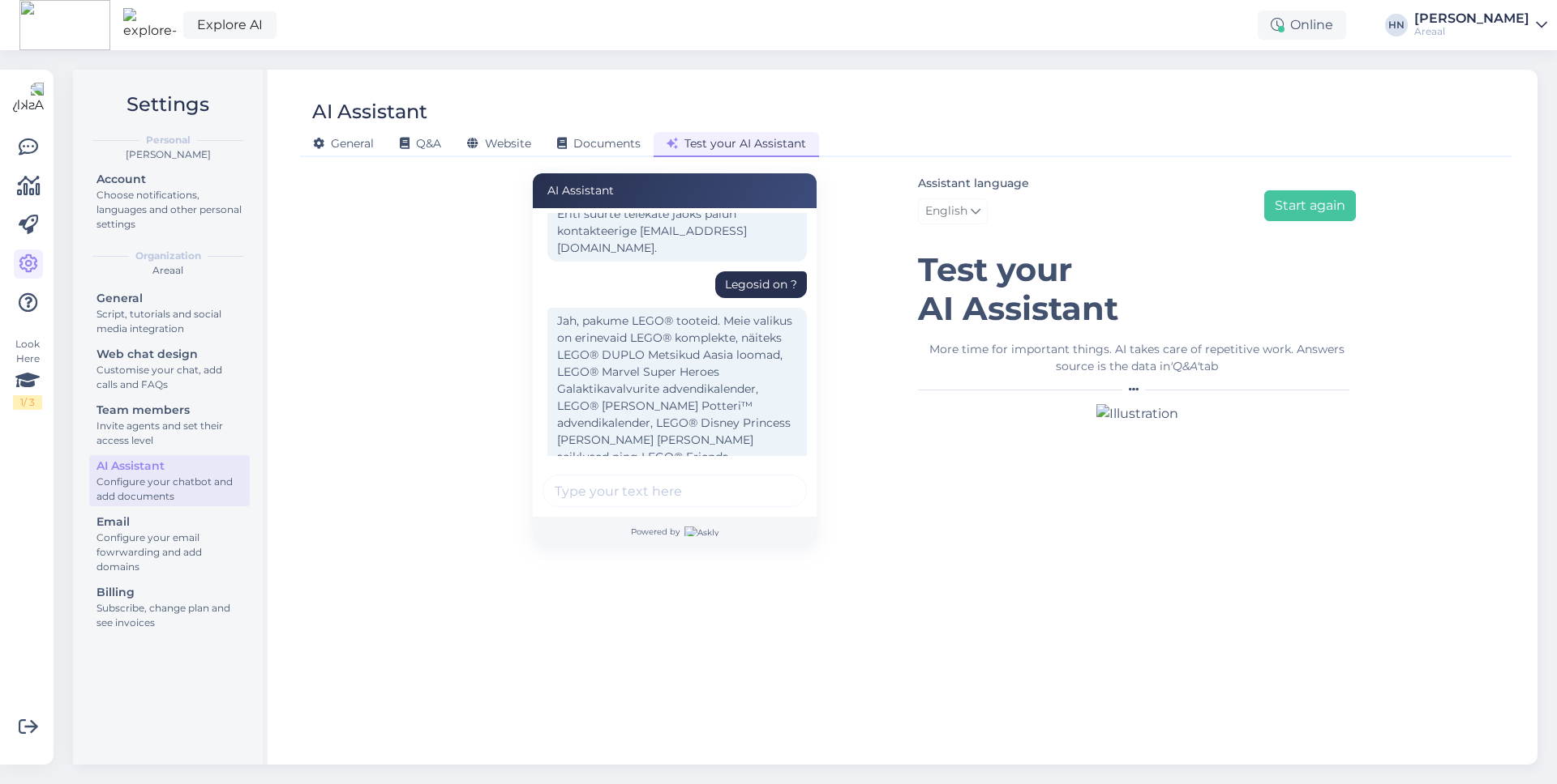
click at [559, 355] on div "Jah, pakume LEGO® tooteid. Meie valikus on erinevaid LEGO® komplekte, näiteks L…" at bounding box center [676, 398] width 259 height 180
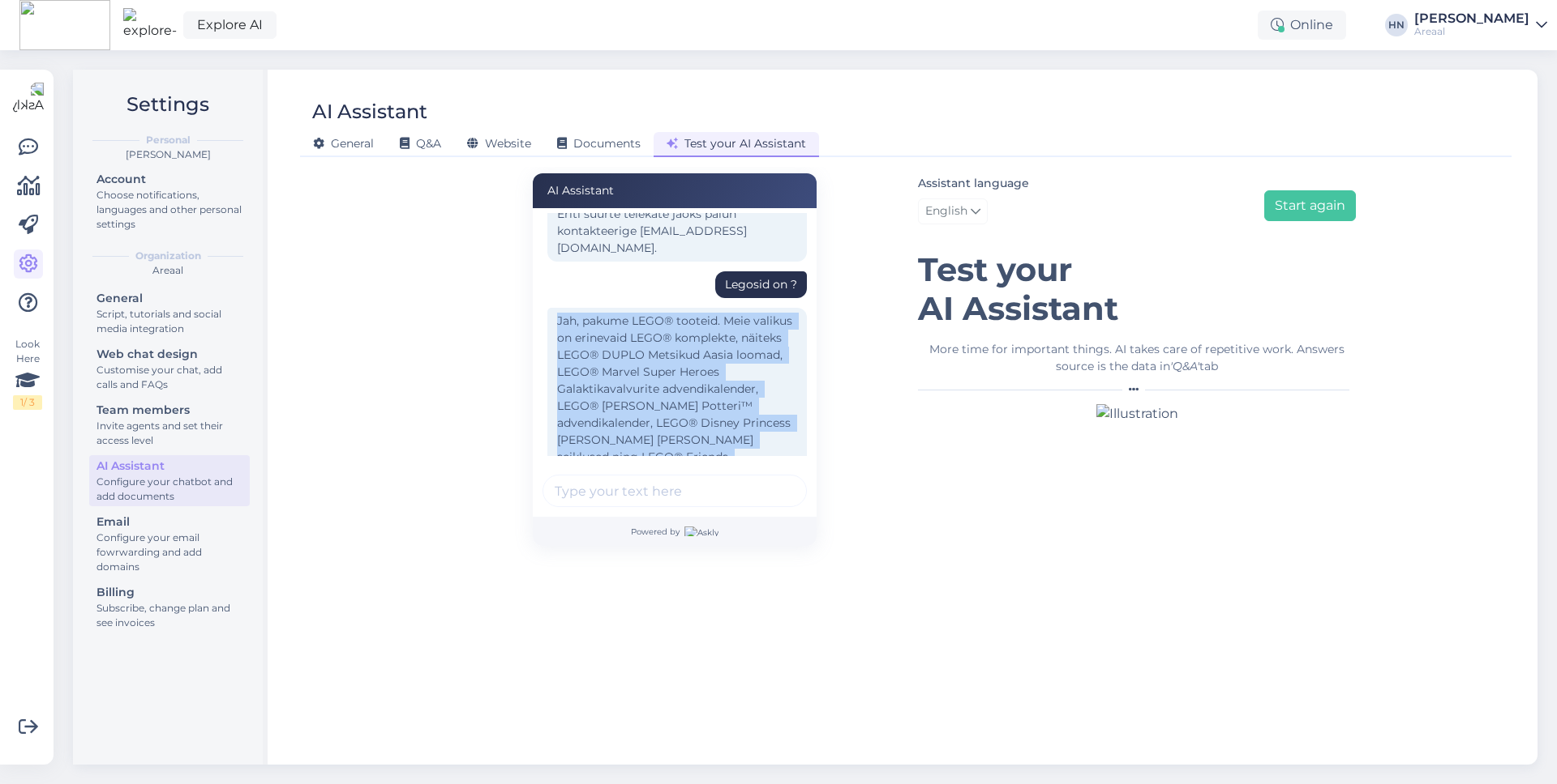
click at [559, 355] on div "Jah, pakume LEGO® tooteid. Meie valikus on erinevaid LEGO® komplekte, näiteks L…" at bounding box center [676, 398] width 259 height 180
click at [574, 356] on div "Jah, pakume LEGO® tooteid. Meie valikus on erinevaid LEGO® komplekte, näiteks L…" at bounding box center [676, 398] width 259 height 180
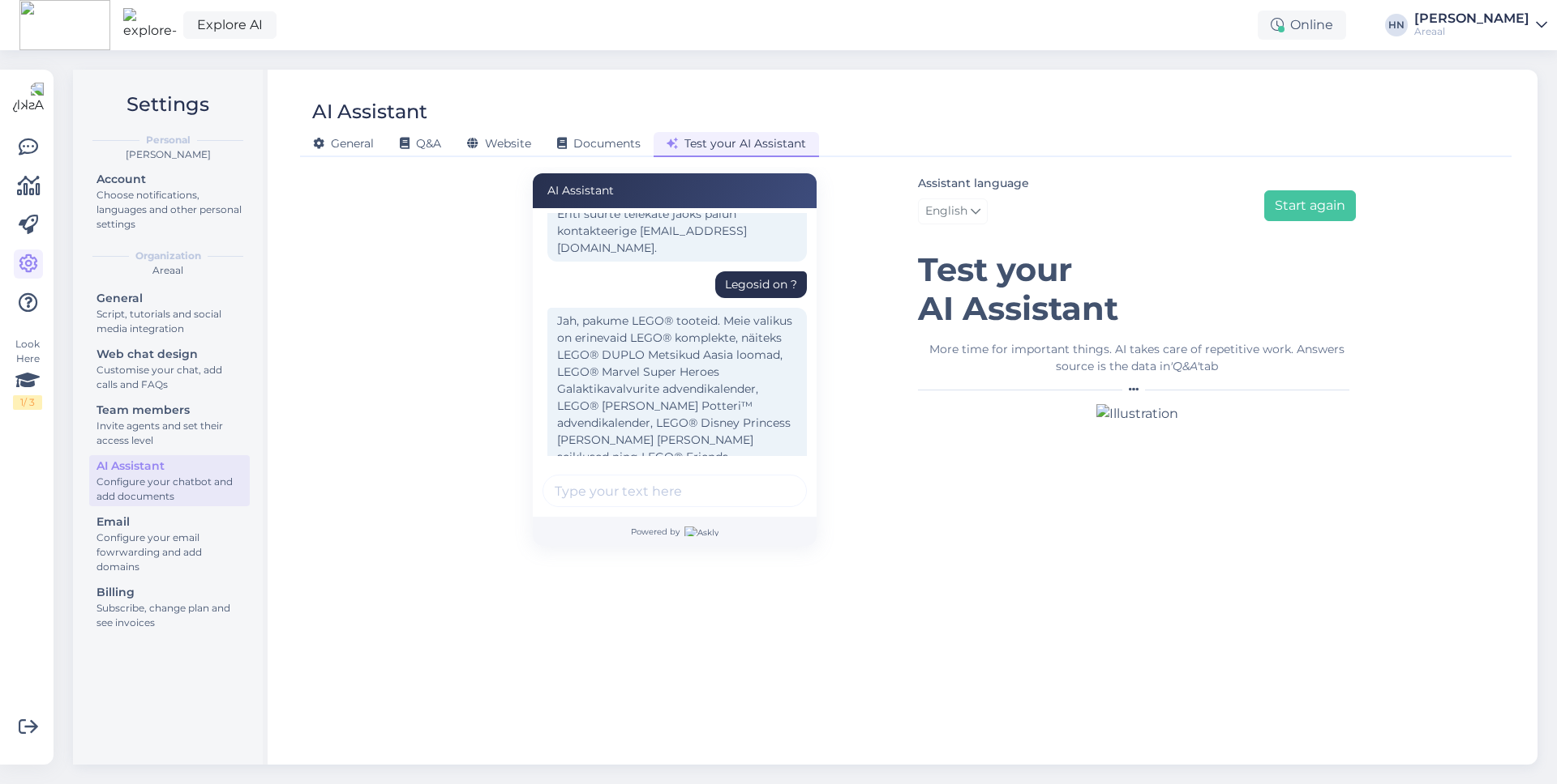
click at [574, 356] on div "Jah, pakume LEGO® tooteid. Meie valikus on erinevaid LEGO® komplekte, näiteks L…" at bounding box center [676, 398] width 259 height 180
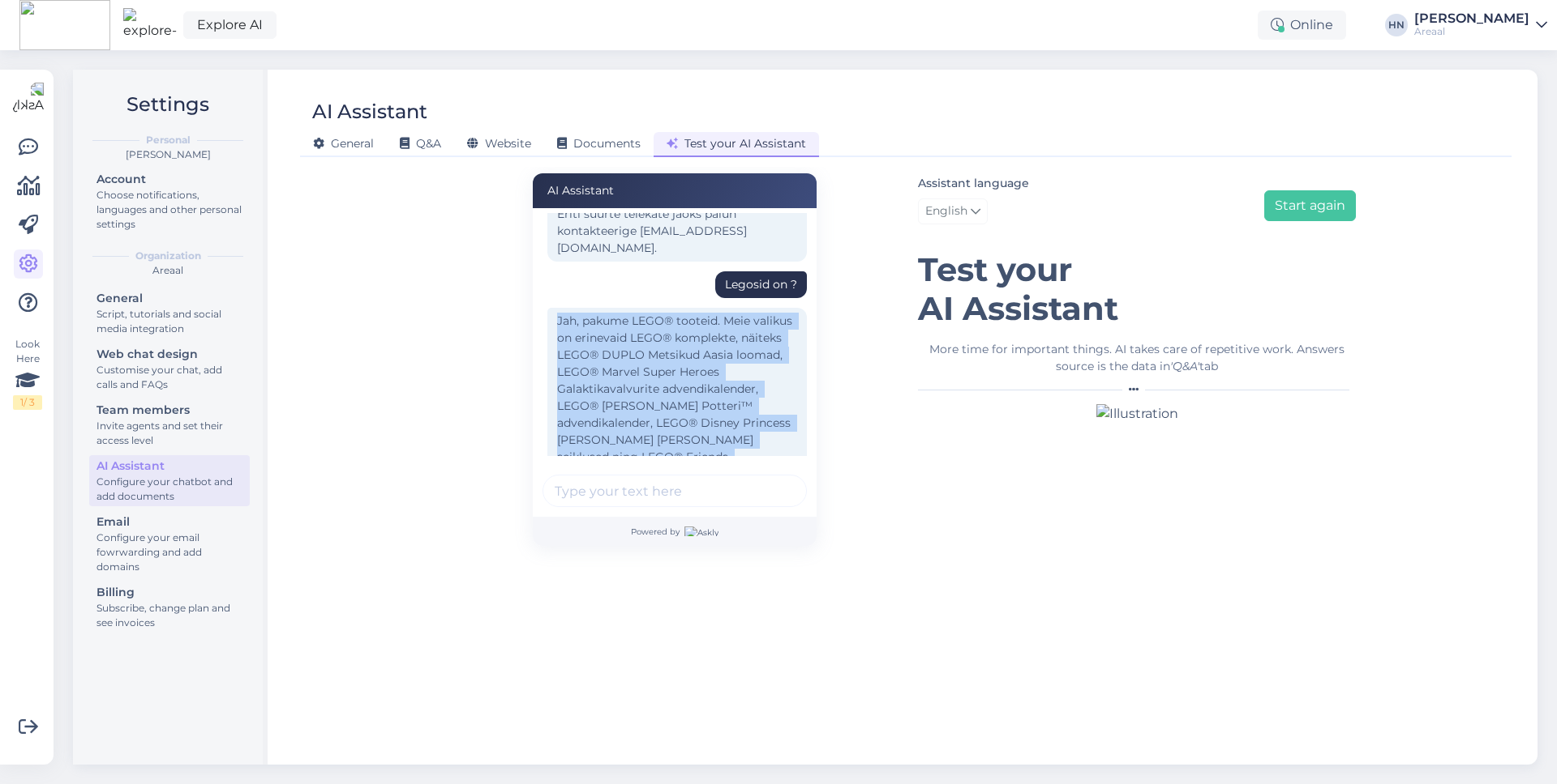
click at [574, 356] on div "Jah, pakume LEGO® tooteid. Meie valikus on erinevaid LEGO® komplekte, näiteks L…" at bounding box center [676, 398] width 259 height 180
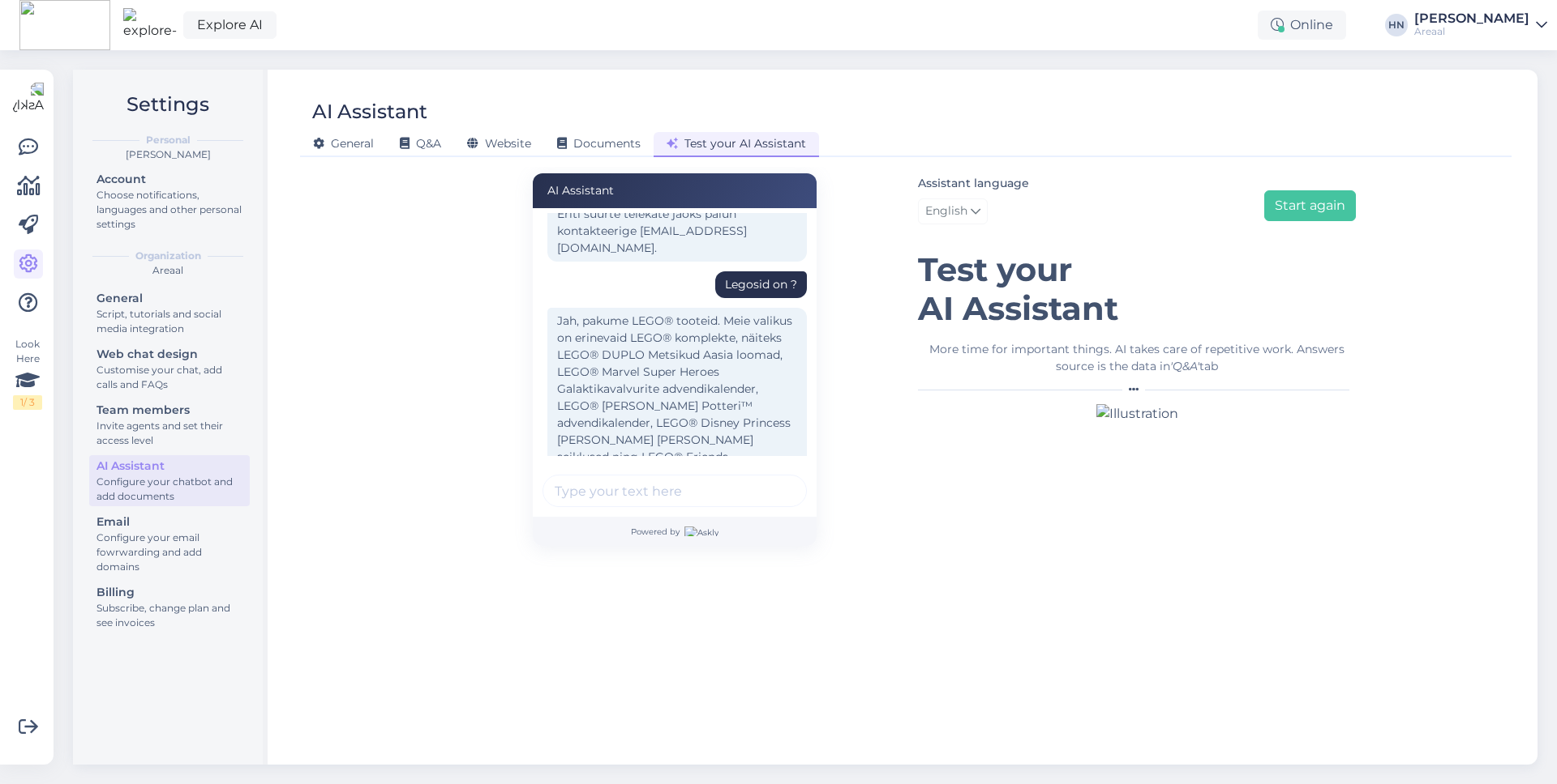
click at [574, 356] on div "Jah, pakume LEGO® tooteid. Meie valikus on erinevaid LEGO® komplekte, näiteks L…" at bounding box center [676, 398] width 259 height 180
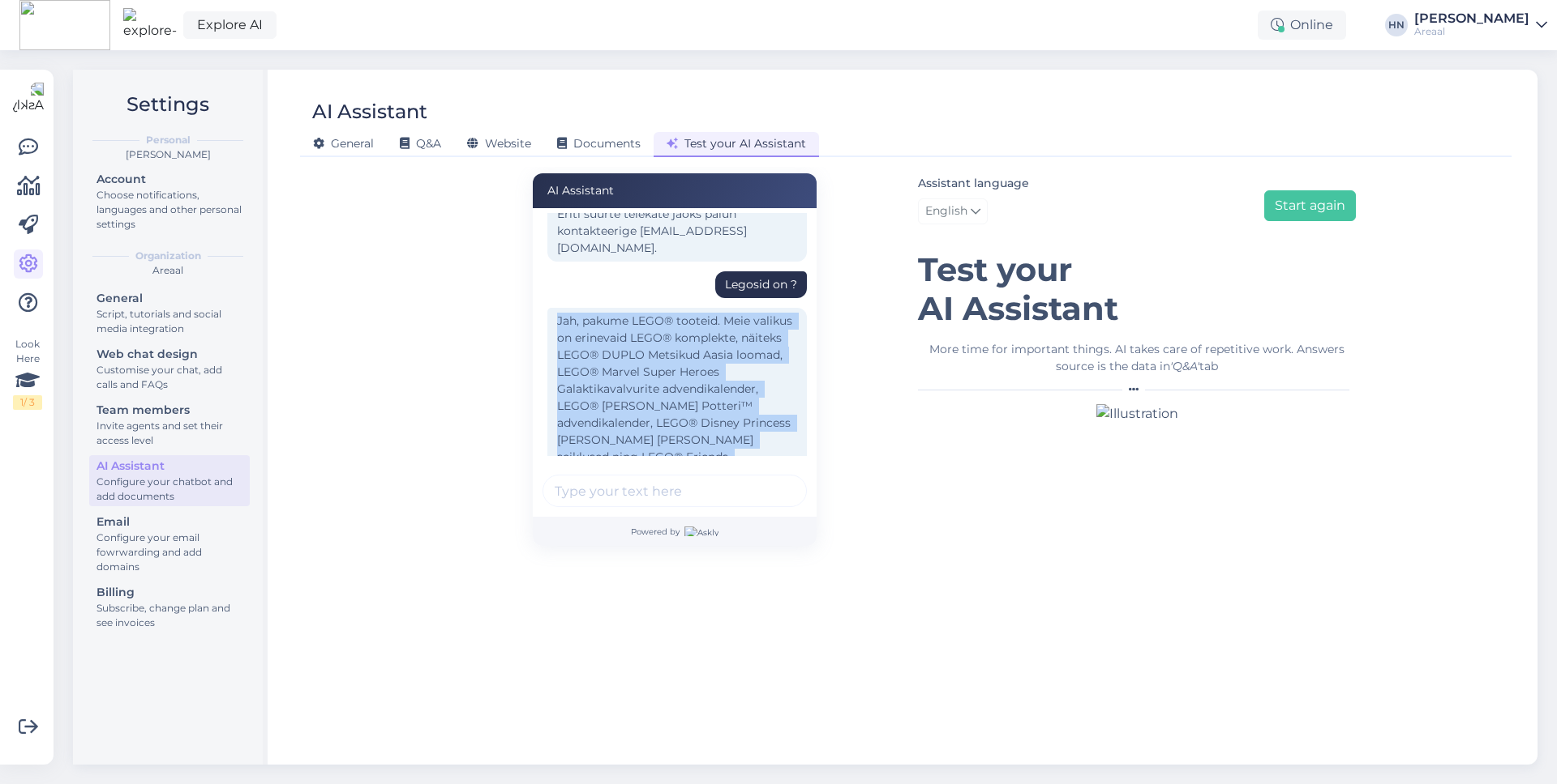
click at [574, 356] on div "Jah, pakume LEGO® tooteid. Meie valikus on erinevaid LEGO® komplekte, näiteks L…" at bounding box center [676, 398] width 259 height 180
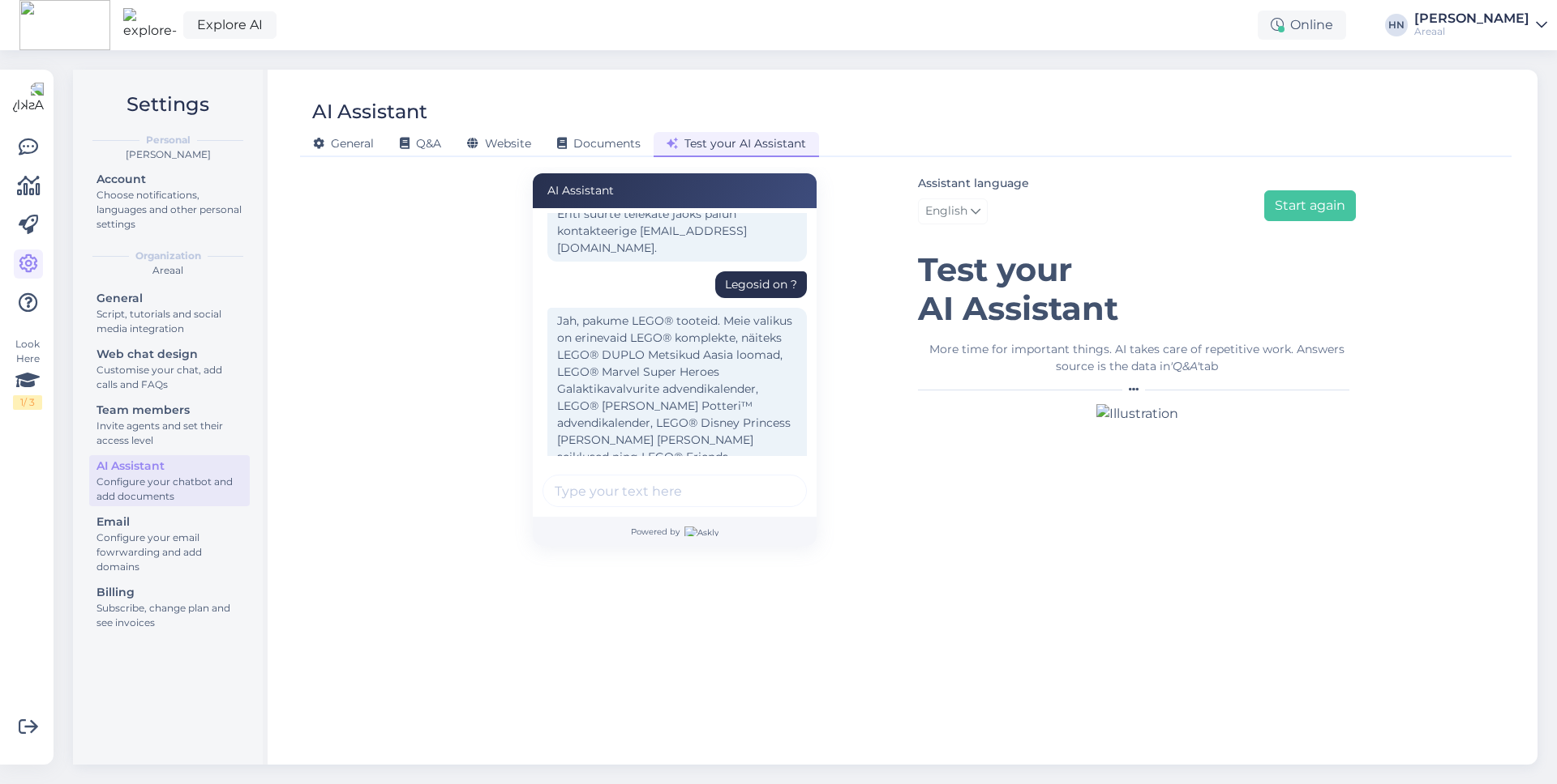
click at [574, 356] on div "Jah, pakume LEGO® tooteid. Meie valikus on erinevaid LEGO® komplekte, näiteks L…" at bounding box center [676, 398] width 259 height 180
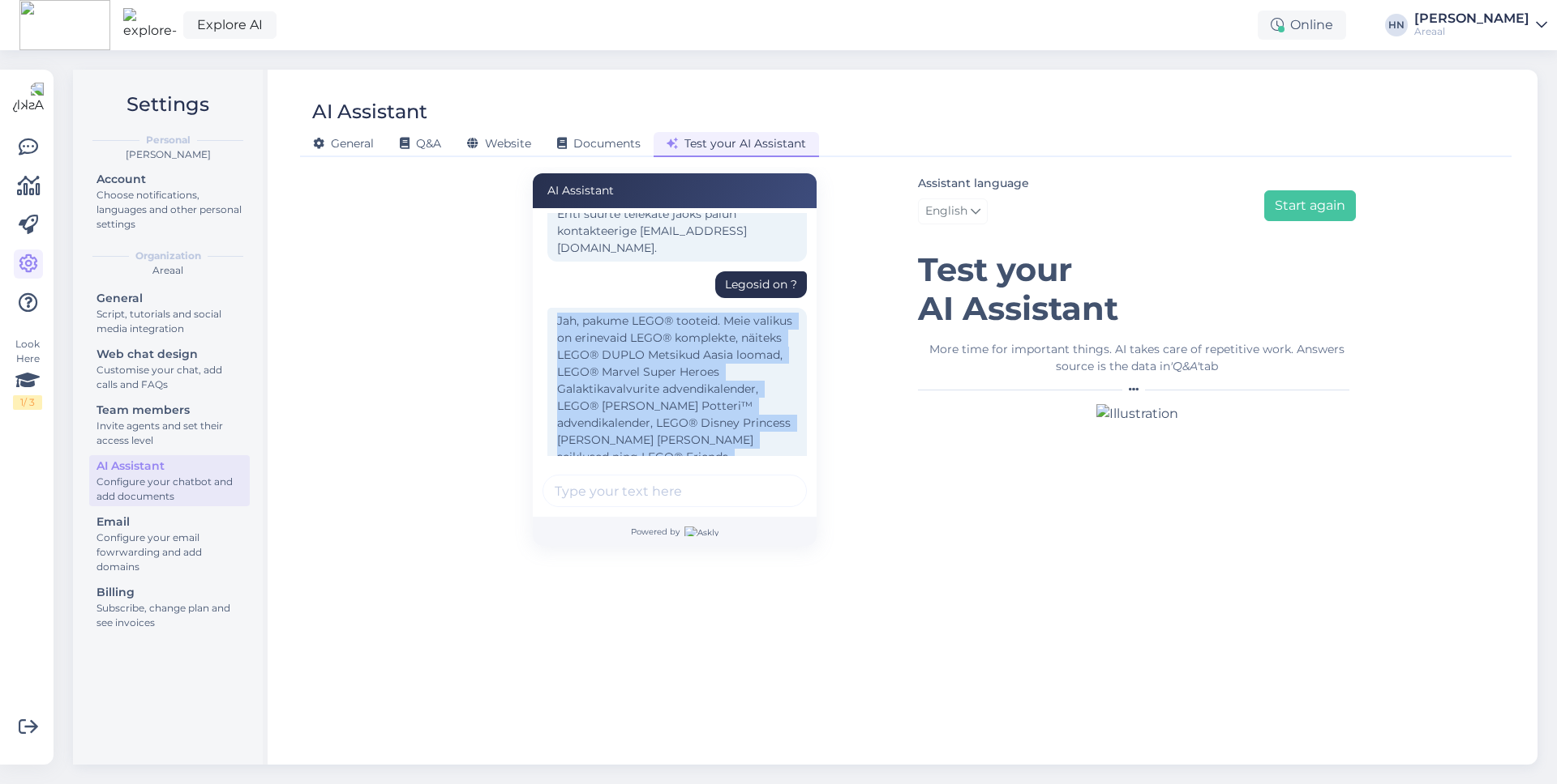
click at [574, 356] on div "Jah, pakume LEGO® tooteid. Meie valikus on erinevaid LEGO® komplekte, näiteks L…" at bounding box center [676, 398] width 259 height 180
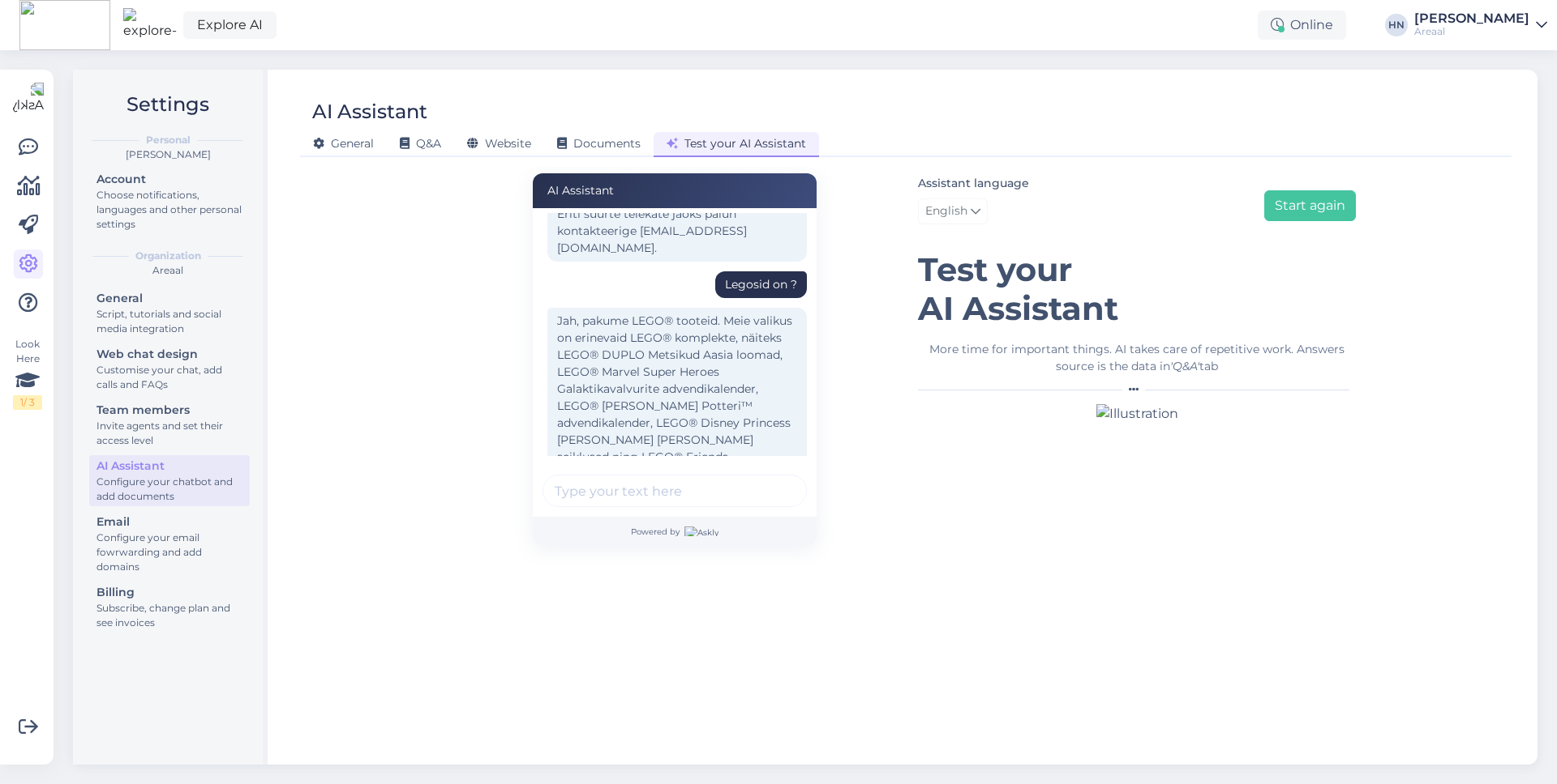
click at [574, 356] on div "Jah, pakume LEGO® tooteid. Meie valikus on erinevaid LEGO® komplekte, näiteks L…" at bounding box center [676, 398] width 259 height 180
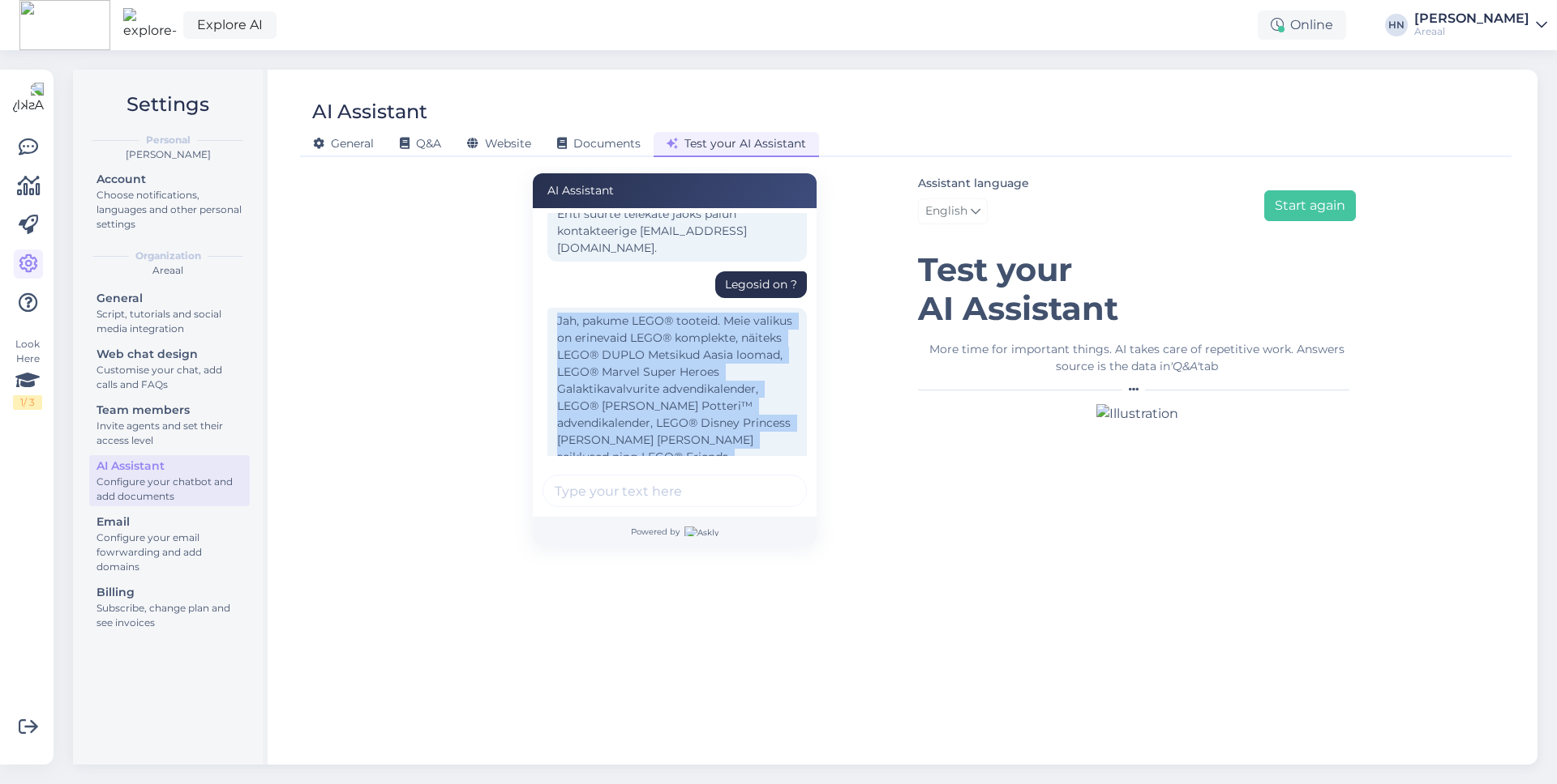
click at [574, 356] on div "Jah, pakume LEGO® tooteid. Meie valikus on erinevaid LEGO® komplekte, näiteks L…" at bounding box center [676, 398] width 259 height 180
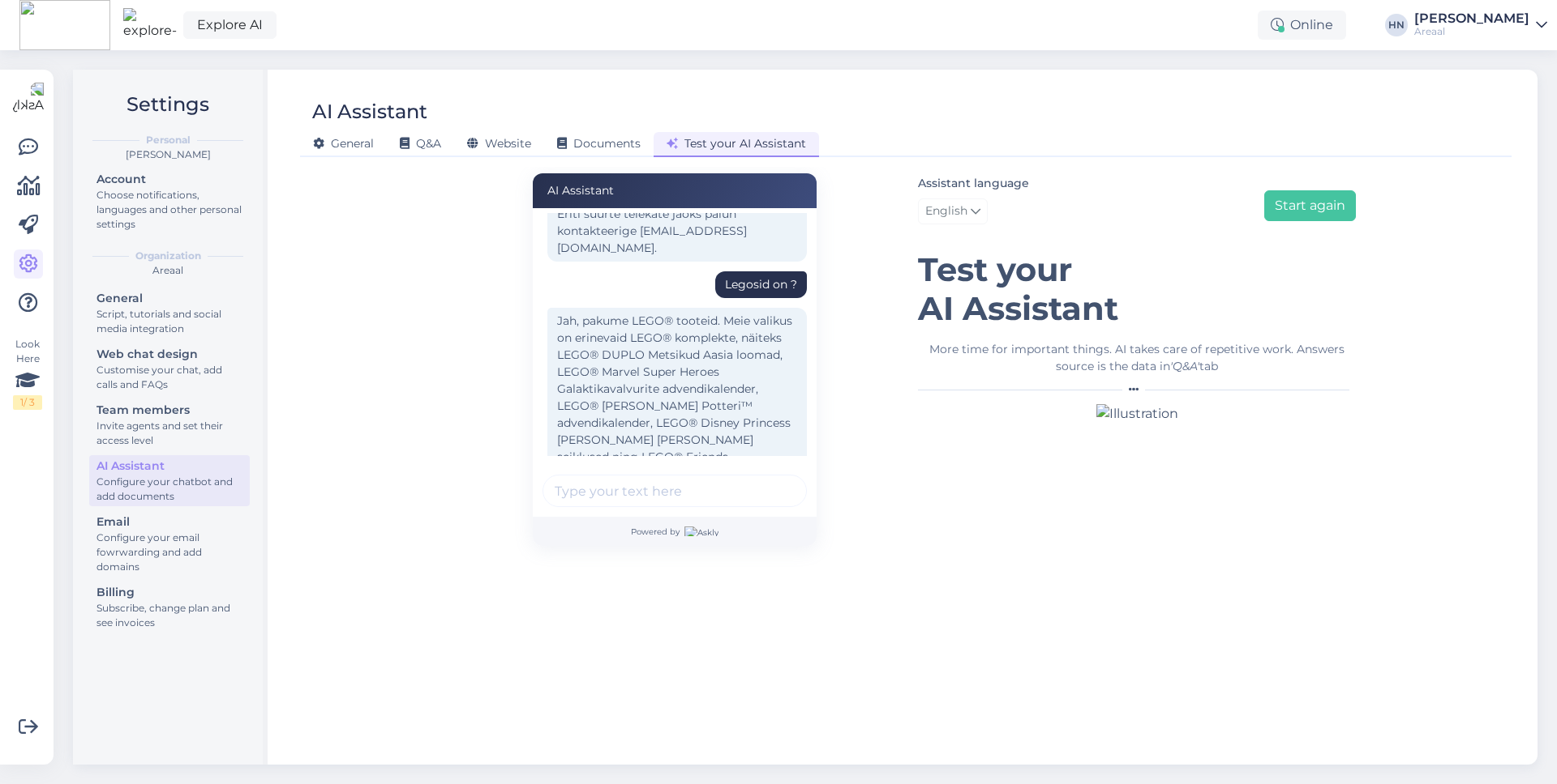
click at [574, 356] on div "Jah, pakume LEGO® tooteid. Meie valikus on erinevaid LEGO® komplekte, näiteks L…" at bounding box center [676, 398] width 259 height 180
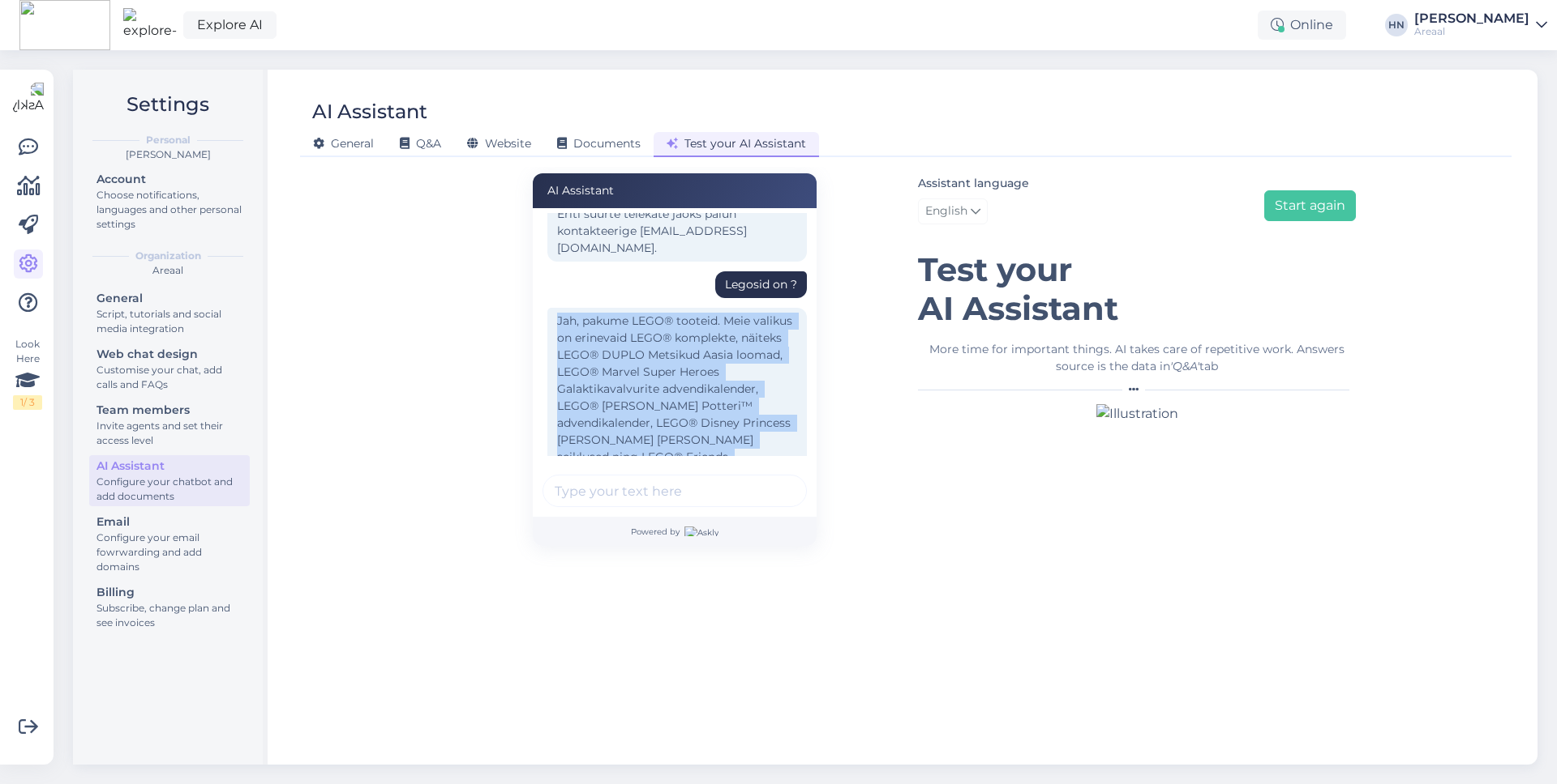
click at [574, 356] on div "Jah, pakume LEGO® tooteid. Meie valikus on erinevaid LEGO® komplekte, näiteks L…" at bounding box center [676, 398] width 259 height 180
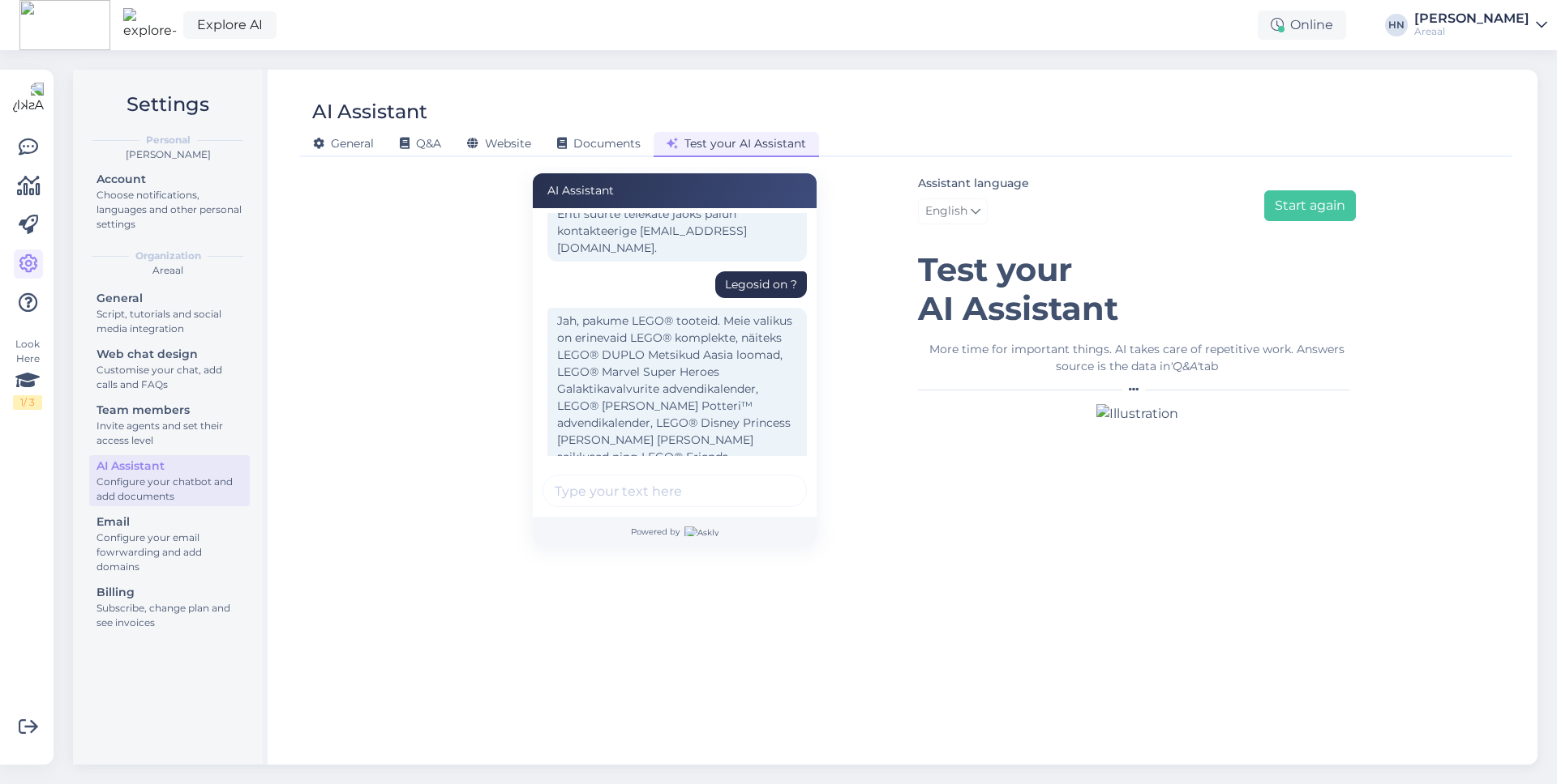
click at [574, 356] on div "Jah, pakume LEGO® tooteid. Meie valikus on erinevaid LEGO® komplekte, näiteks L…" at bounding box center [676, 398] width 259 height 180
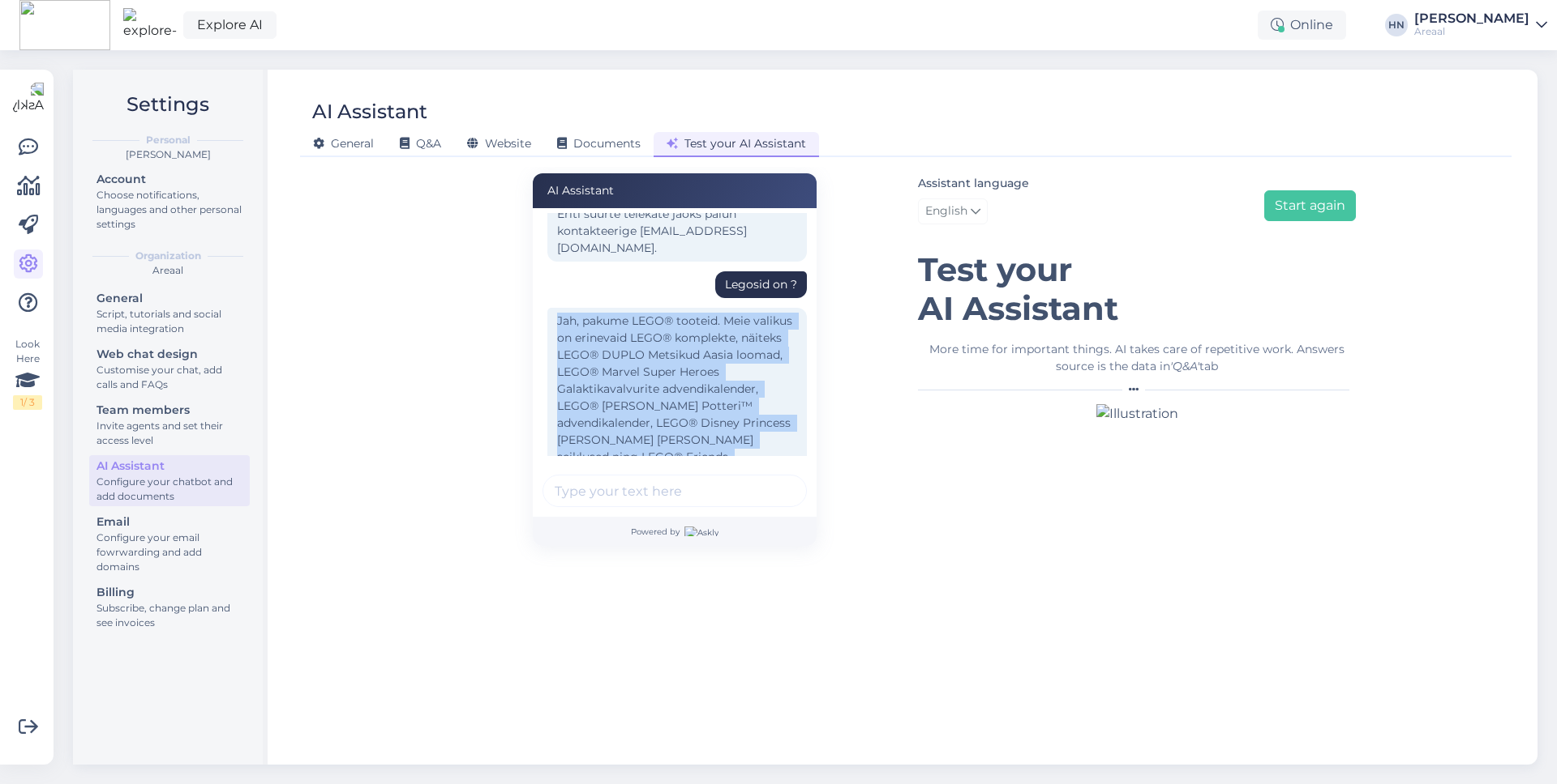
click at [574, 356] on div "Jah, pakume LEGO® tooteid. Meie valikus on erinevaid LEGO® komplekte, näiteks L…" at bounding box center [676, 398] width 259 height 180
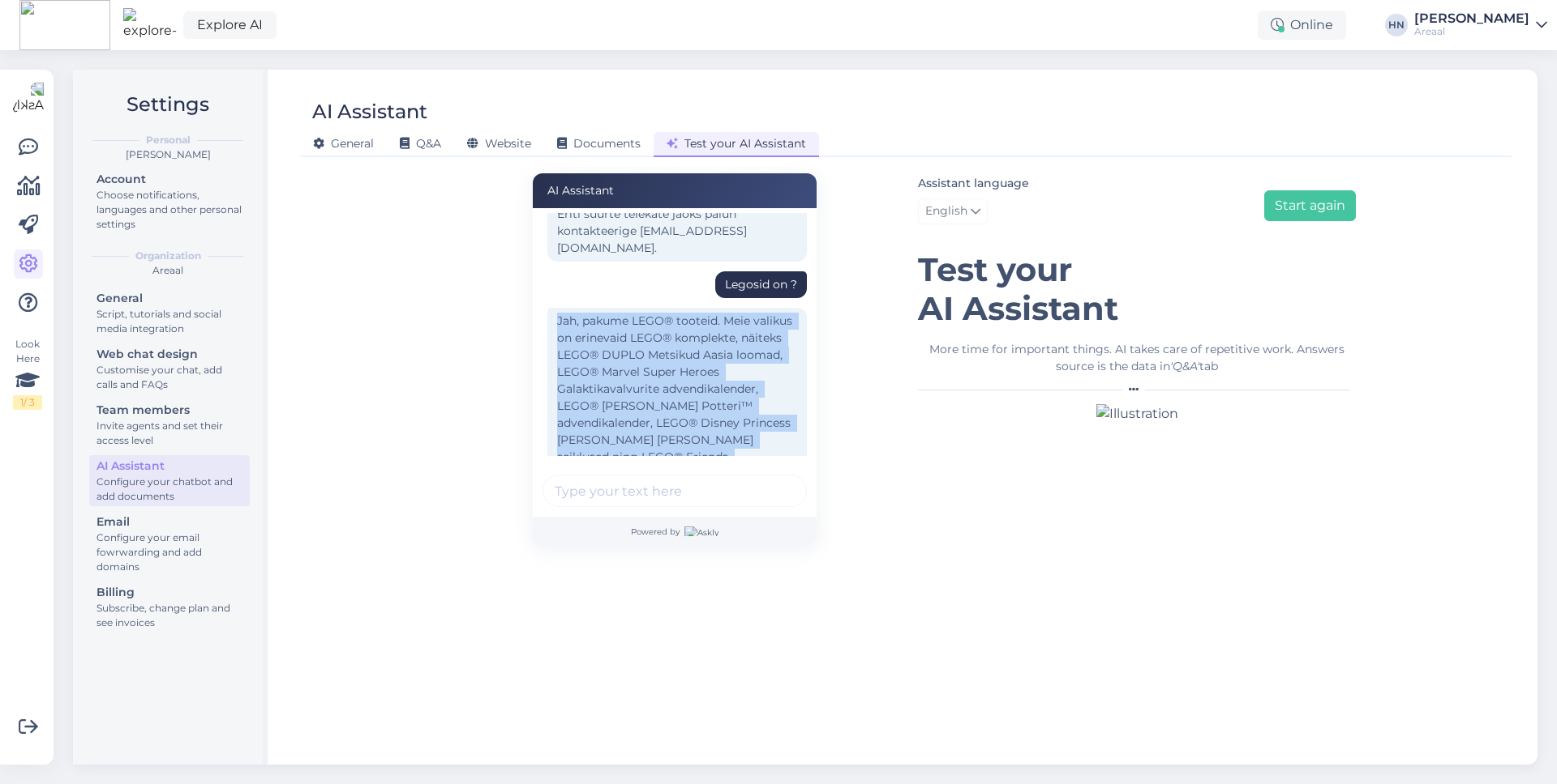
click at [587, 379] on div "Jah, pakume LEGO® tooteid. Meie valikus on erinevaid LEGO® komplekte, näiteks L…" at bounding box center [676, 398] width 259 height 180
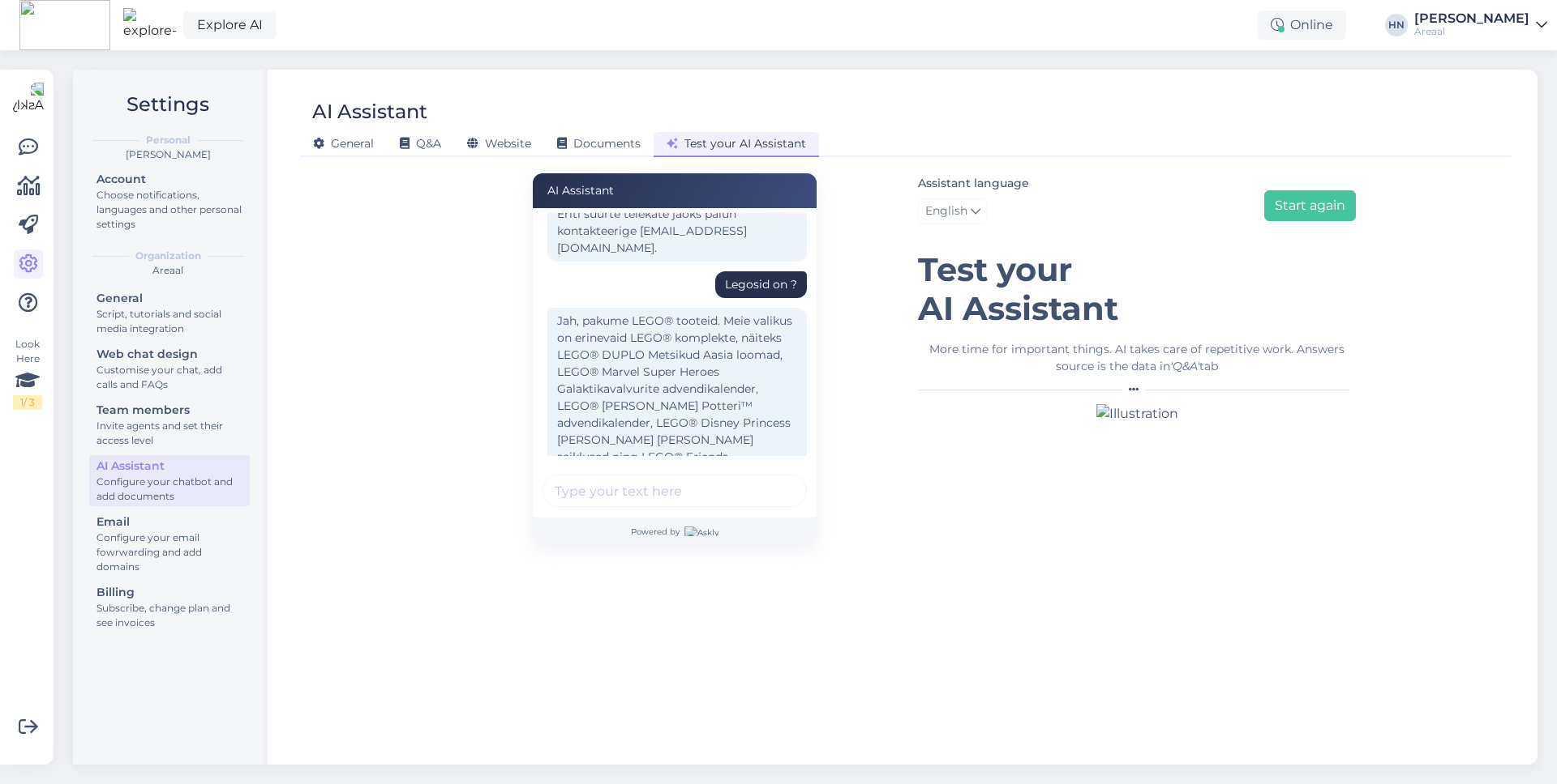
click at [587, 379] on div "Jah, pakume LEGO® tooteid. Meie valikus on erinevaid LEGO® komplekte, näiteks L…" at bounding box center [676, 398] width 259 height 180
click at [953, 290] on h1 "Test your AI Assistant" at bounding box center [1137, 290] width 438 height 78
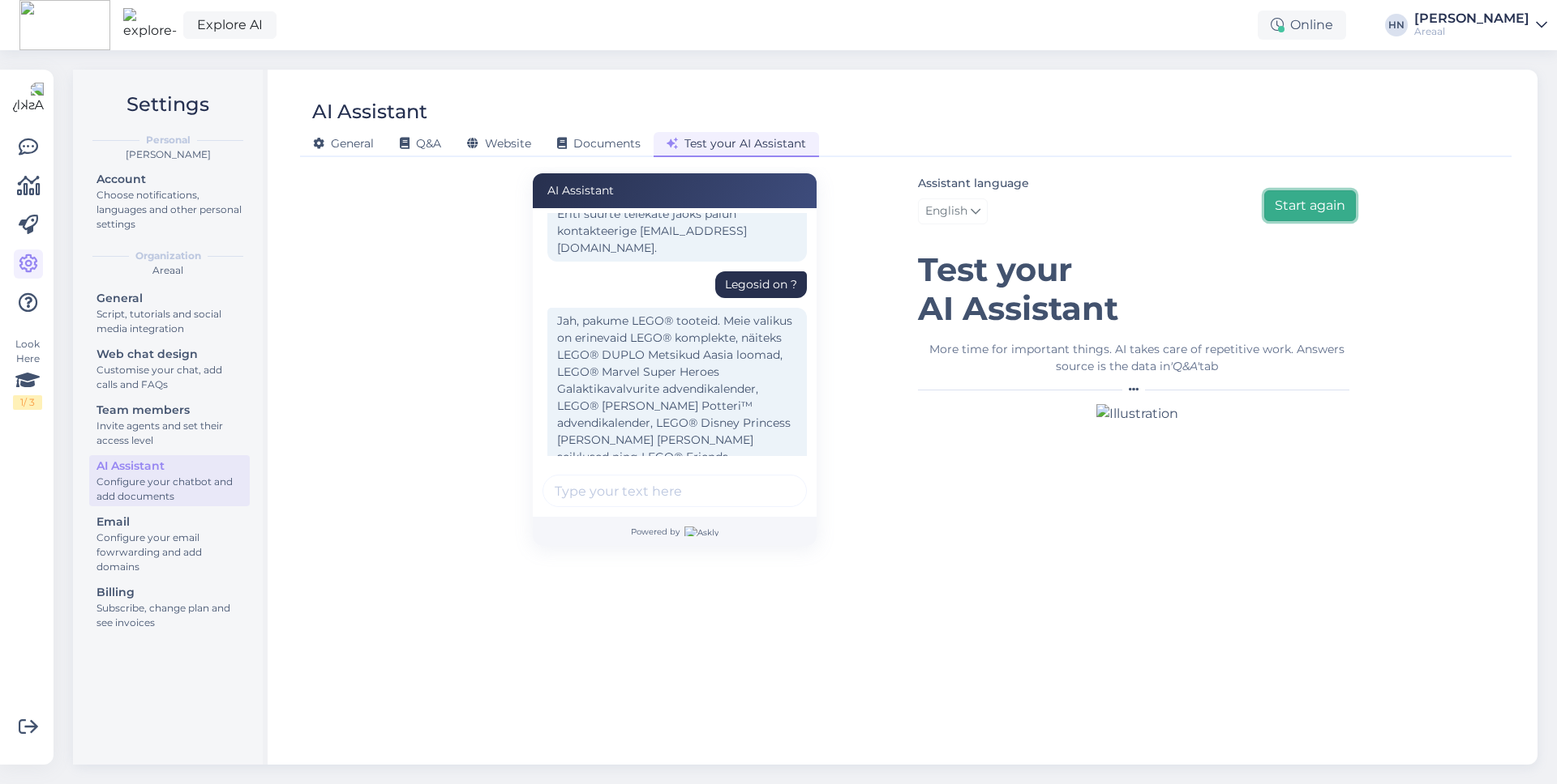
click at [1308, 195] on button "Start again" at bounding box center [1310, 206] width 92 height 31
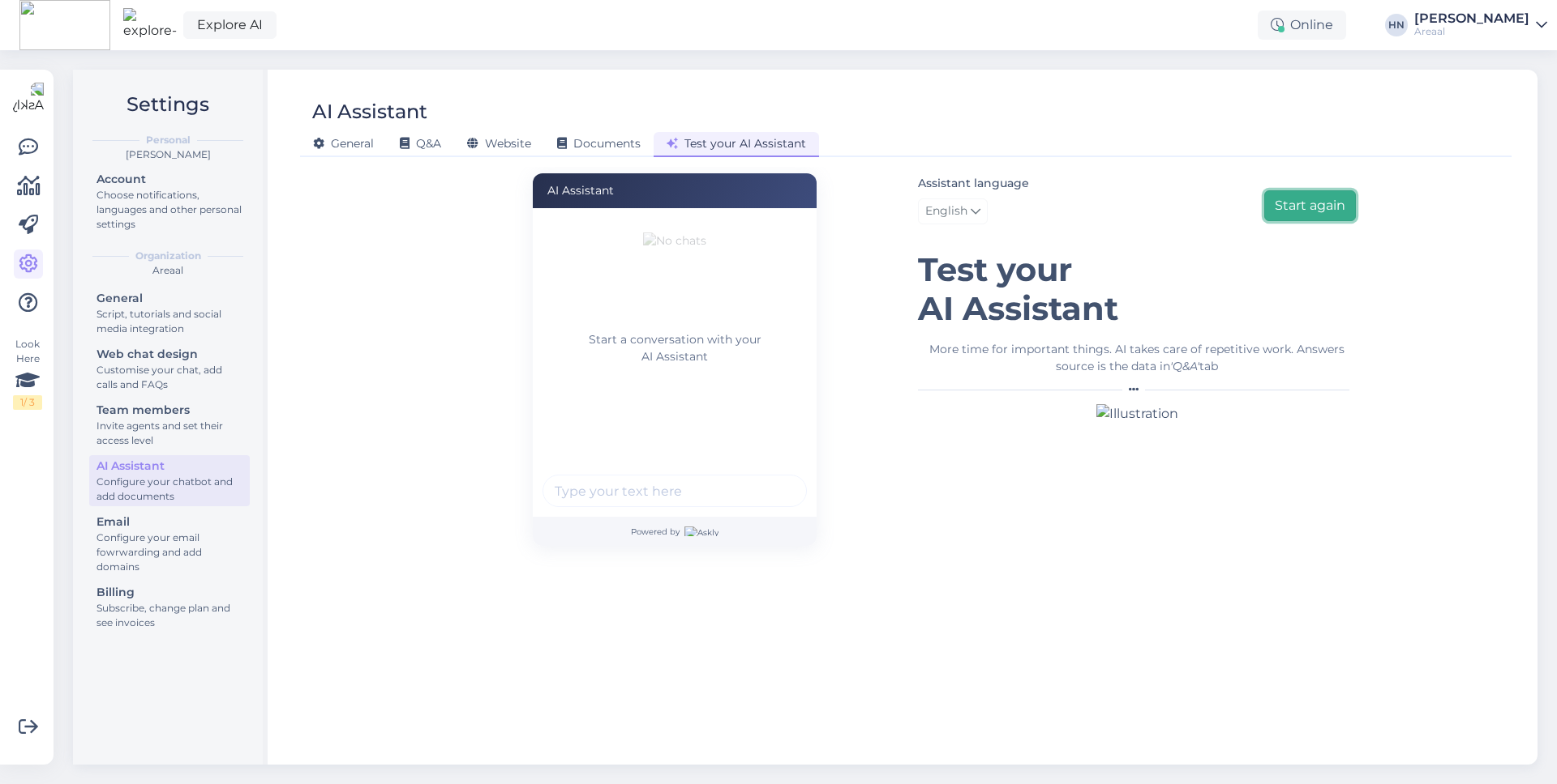
scroll to position [0, 0]
click at [649, 493] on input "text" at bounding box center [674, 491] width 264 height 33
type input "Legosid on ?"
click at [773, 479] on button "submit" at bounding box center [784, 491] width 25 height 25
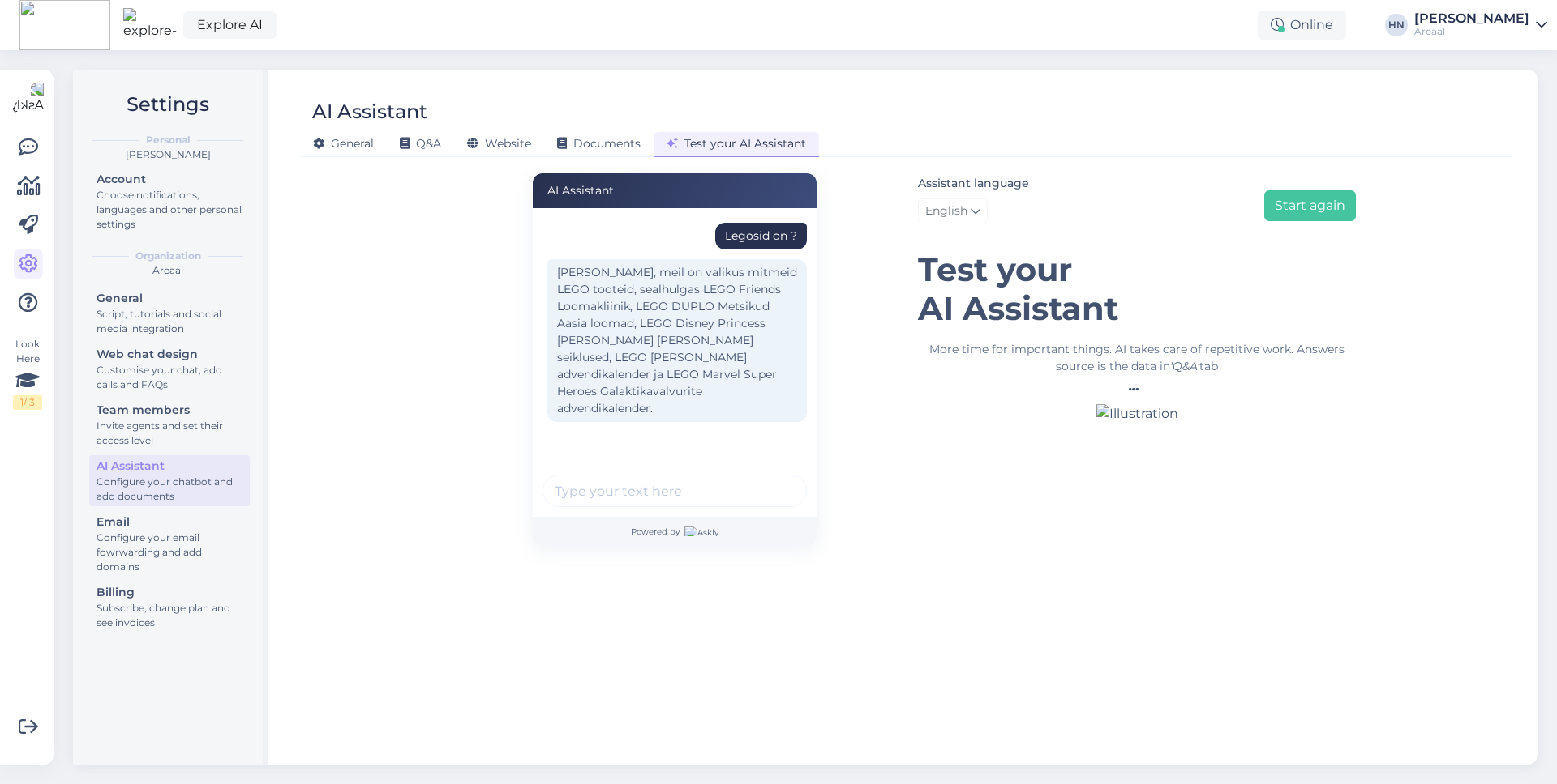
click at [770, 238] on div "Legosid on ?" at bounding box center [760, 236] width 72 height 17
copy div "Legosid on ?"
click at [1255, 206] on div "Assistant language English Start again" at bounding box center [1137, 202] width 438 height 57
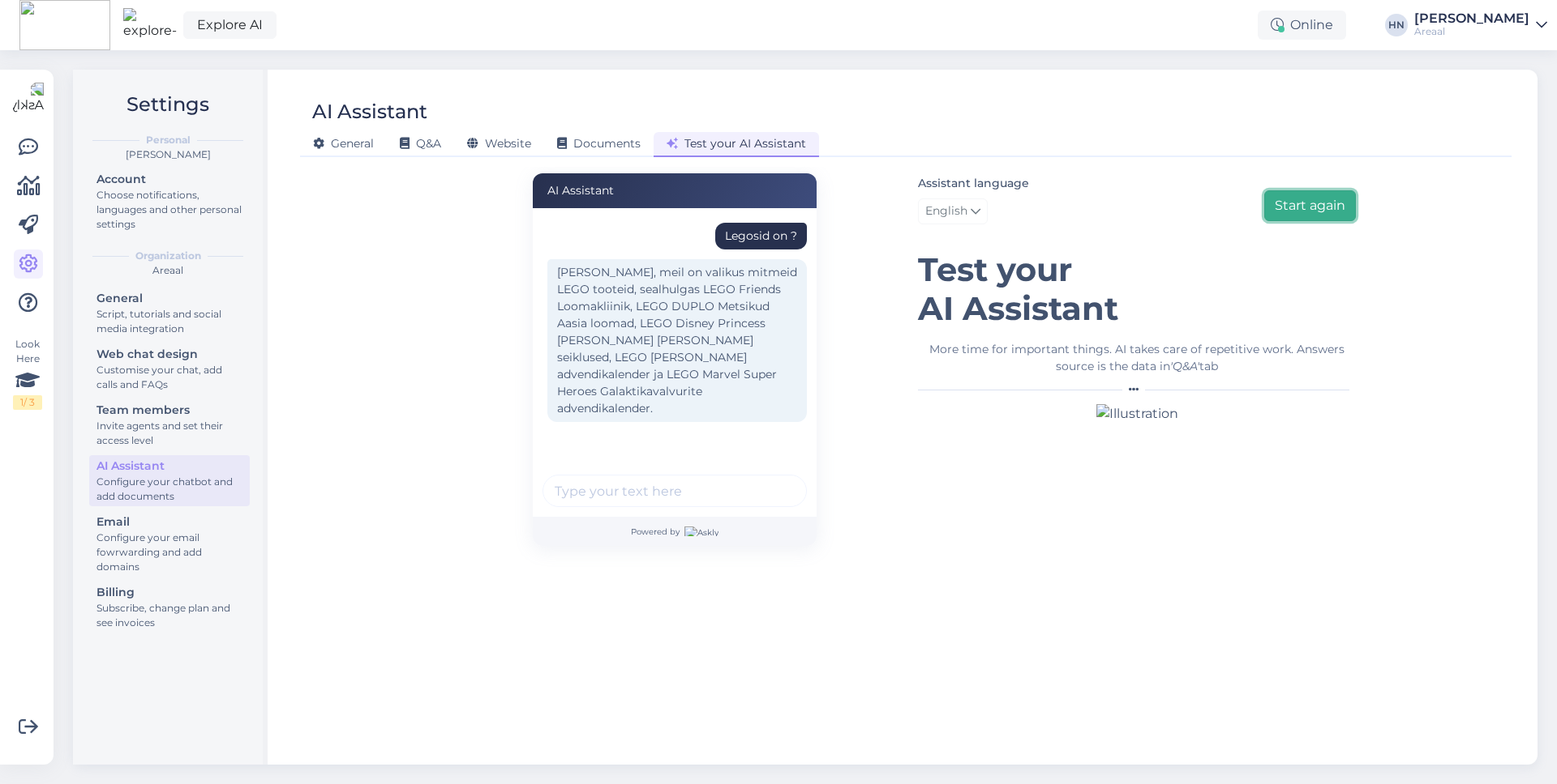
click at [1276, 202] on button "Start again" at bounding box center [1310, 206] width 92 height 31
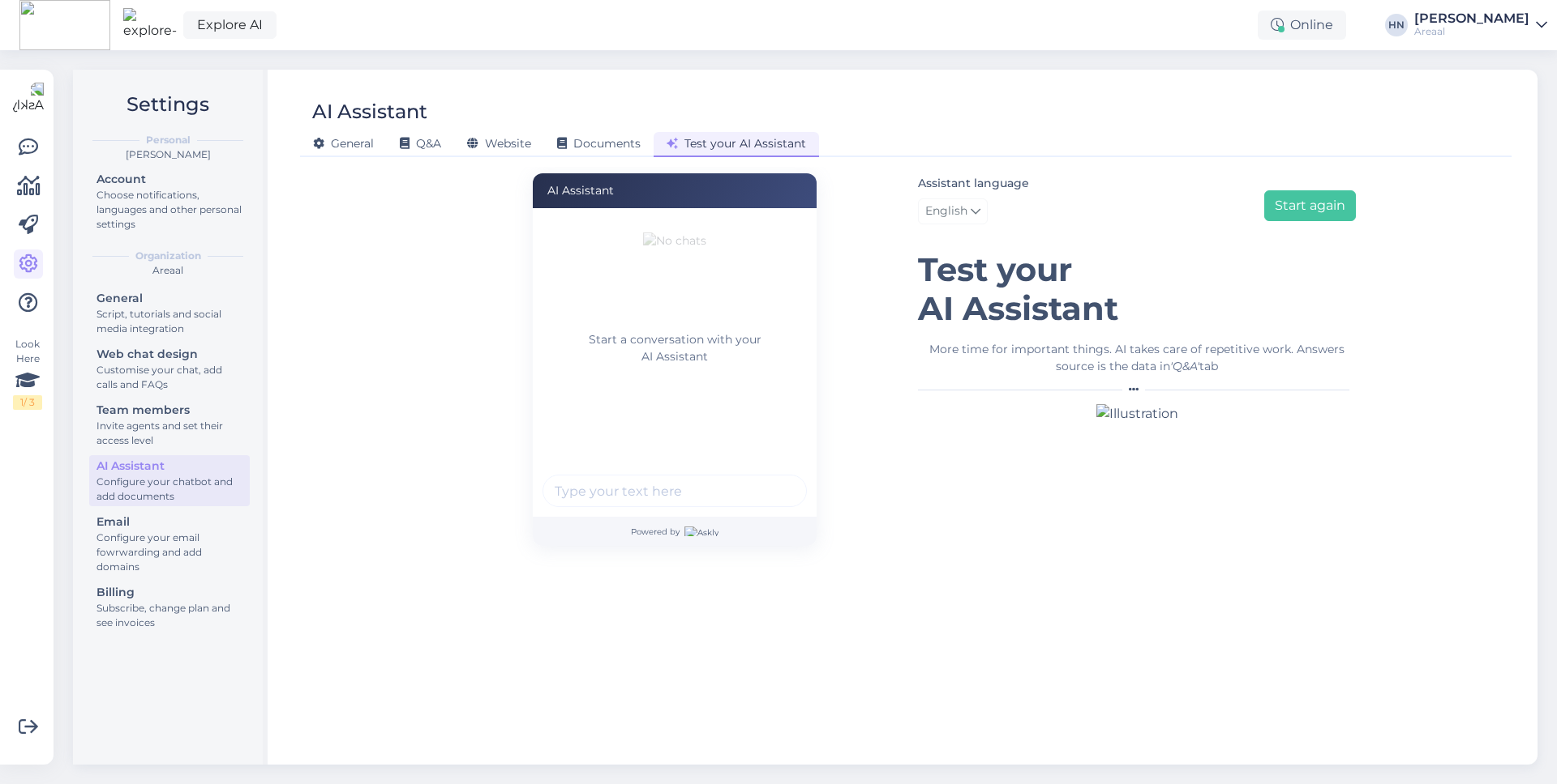
click at [610, 480] on input "text" at bounding box center [674, 491] width 264 height 33
click at [610, 483] on input "text" at bounding box center [674, 491] width 264 height 33
click at [609, 488] on input "text" at bounding box center [674, 491] width 264 height 33
click at [608, 487] on input "text" at bounding box center [674, 491] width 264 height 33
paste input "Legosid on ?"
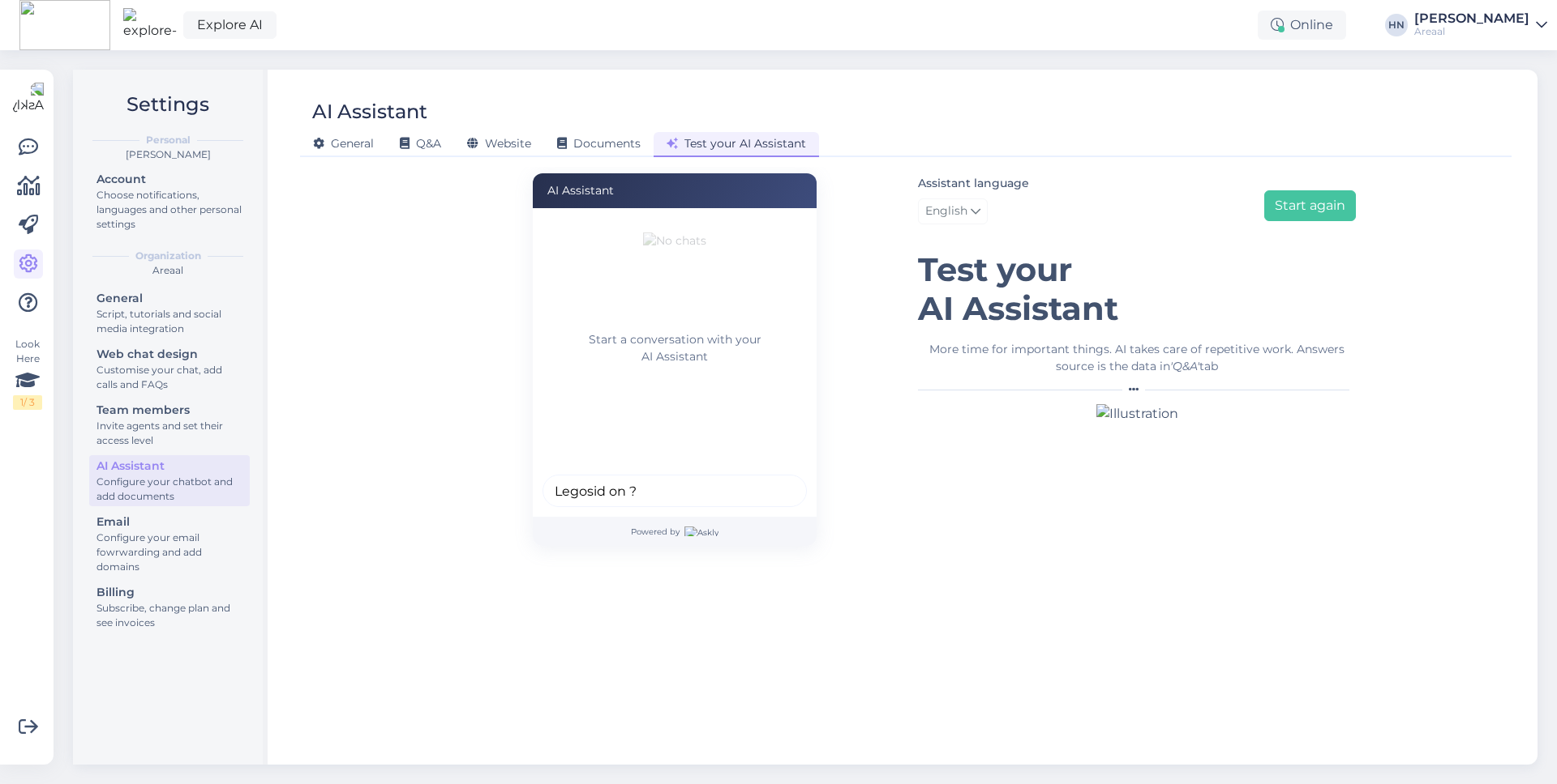
type input "Legosid on ?"
click at [773, 479] on button "submit" at bounding box center [784, 491] width 25 height 25
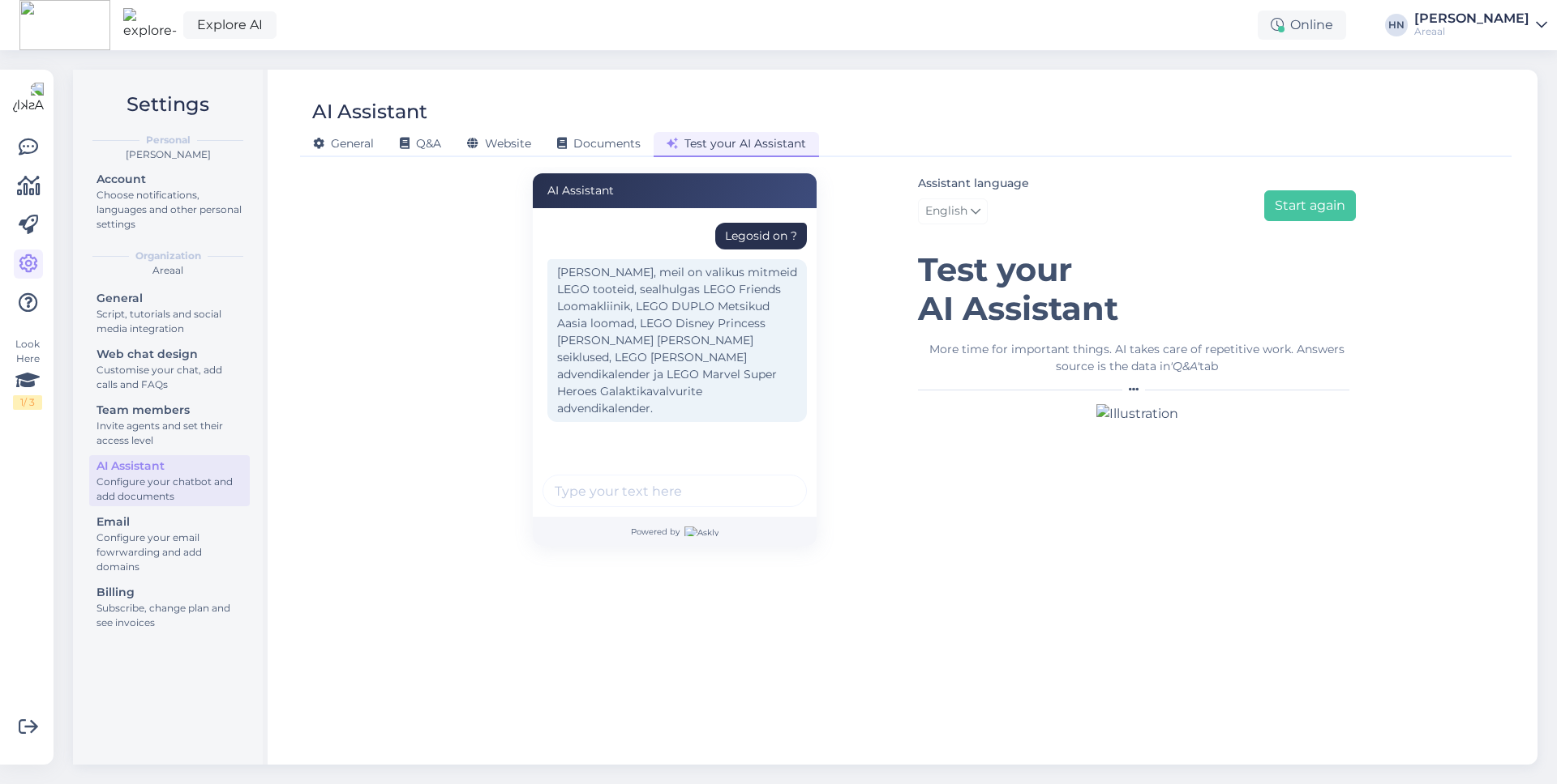
click at [743, 252] on div "Legosid on ?" at bounding box center [674, 241] width 264 height 36
click at [746, 236] on div "Legosid on ?" at bounding box center [760, 236] width 72 height 17
click at [746, 233] on div "Legosid on ?" at bounding box center [760, 236] width 72 height 17
click at [768, 228] on div "Legosid on ?" at bounding box center [760, 236] width 72 height 17
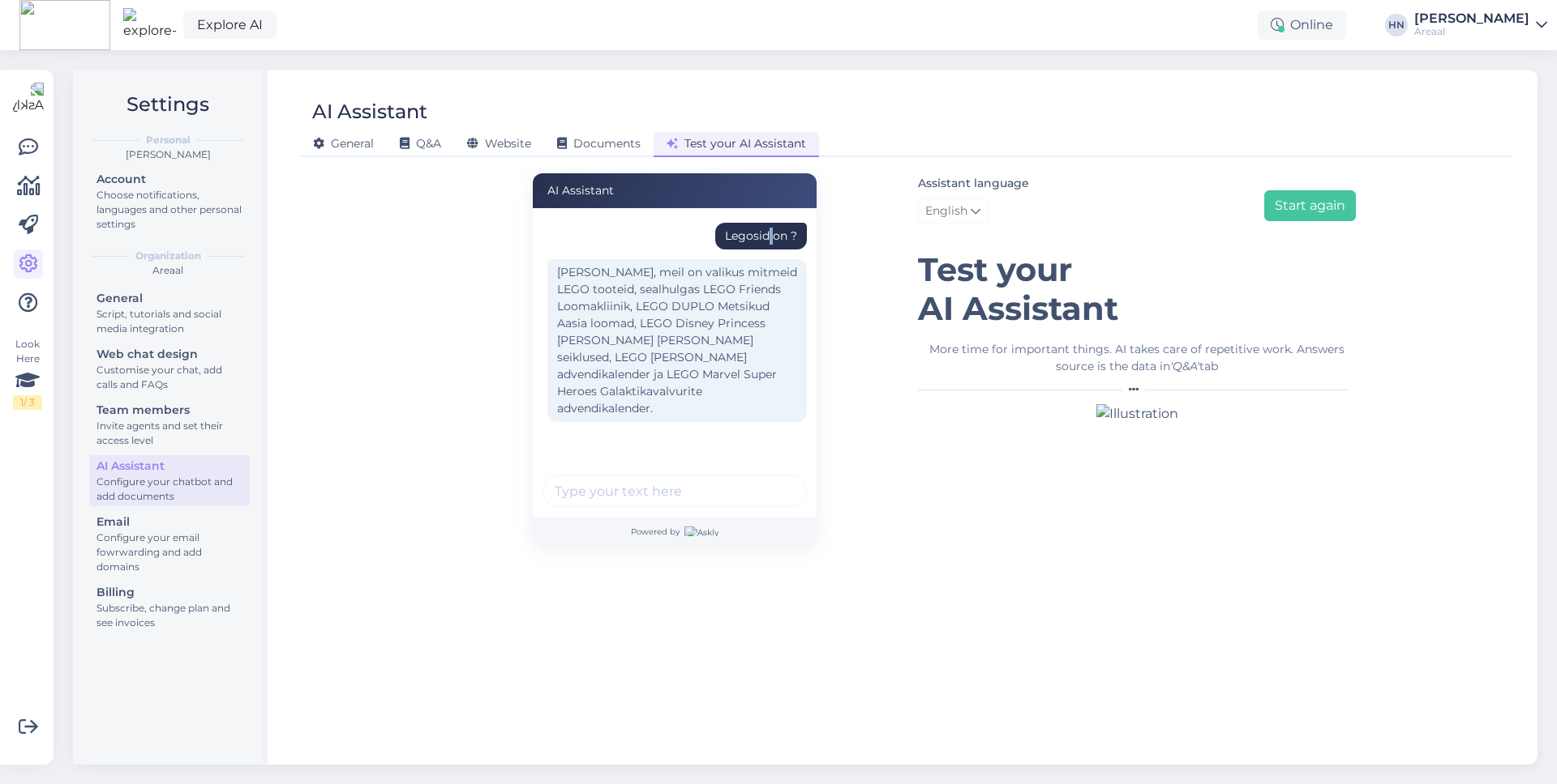
click at [768, 228] on div "Legosid on ?" at bounding box center [760, 236] width 72 height 17
copy div "Legosid on ?"
click at [1284, 199] on button "Start again" at bounding box center [1310, 206] width 92 height 31
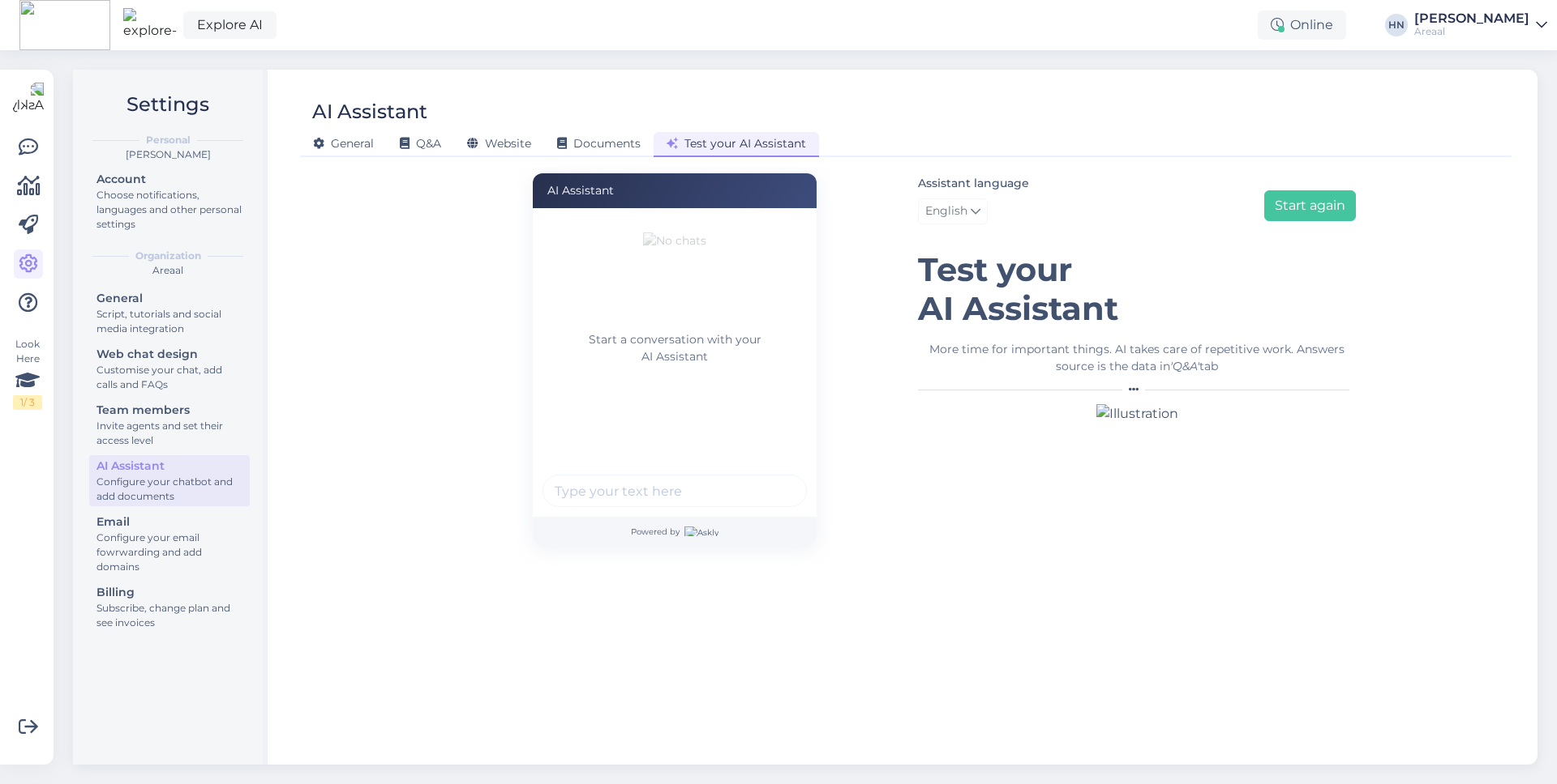
click at [692, 499] on input "text" at bounding box center [674, 491] width 264 height 33
click at [593, 483] on input "text" at bounding box center [674, 491] width 264 height 33
paste input "Legosid on ?"
type input "Legosid on ?"
click at [773, 479] on button "submit" at bounding box center [784, 491] width 25 height 25
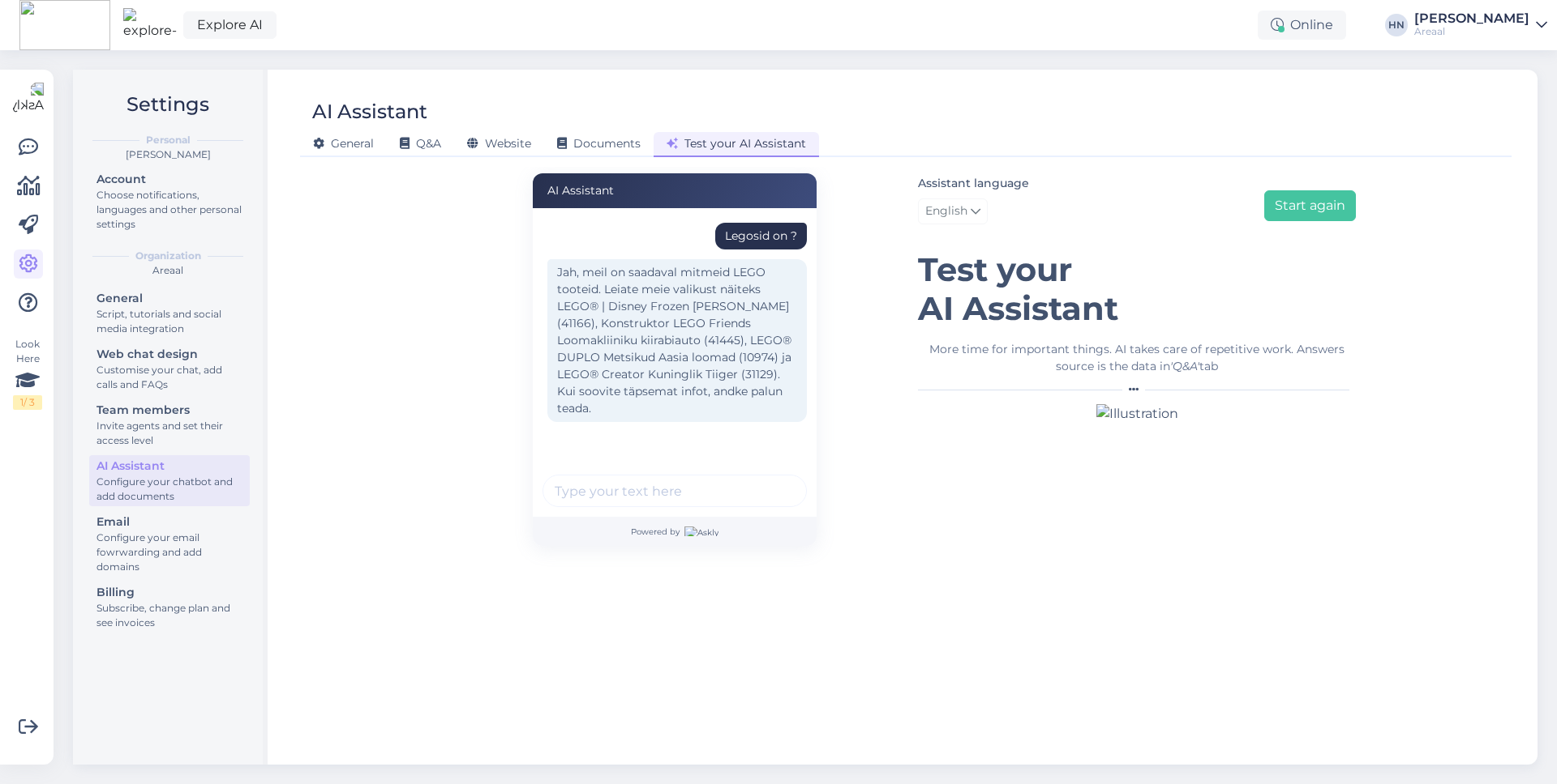
click at [749, 249] on div "Legosid on ?" at bounding box center [761, 235] width 92 height 26
click at [749, 241] on div "Legosid on ?" at bounding box center [760, 236] width 72 height 17
click at [749, 240] on div "Legosid on ?" at bounding box center [760, 236] width 72 height 17
copy div "Legosid on ?"
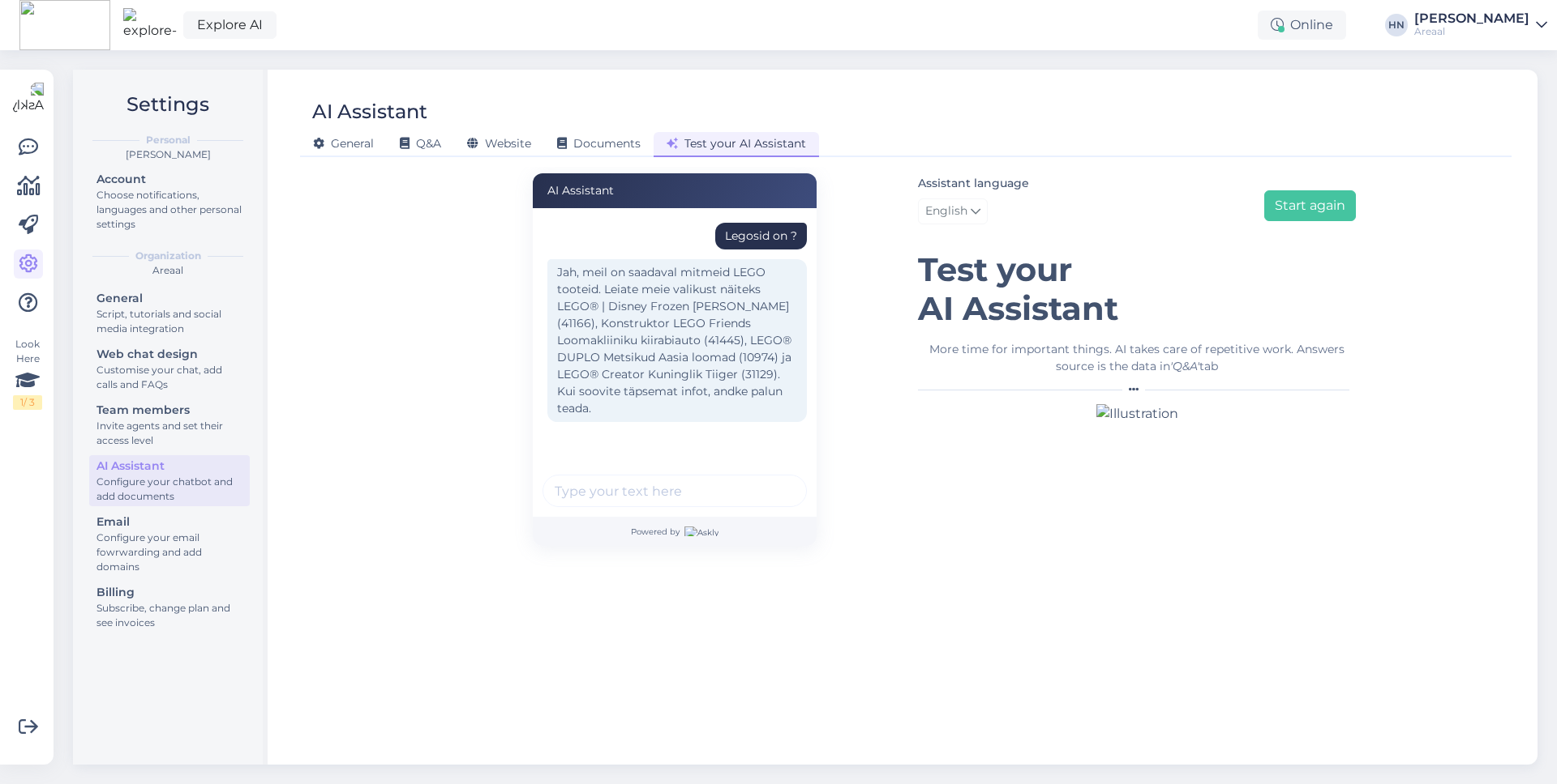
click at [1276, 230] on div "Assistant language English Start again" at bounding box center [1137, 202] width 438 height 57
click at [1294, 211] on button "Start again" at bounding box center [1310, 206] width 92 height 31
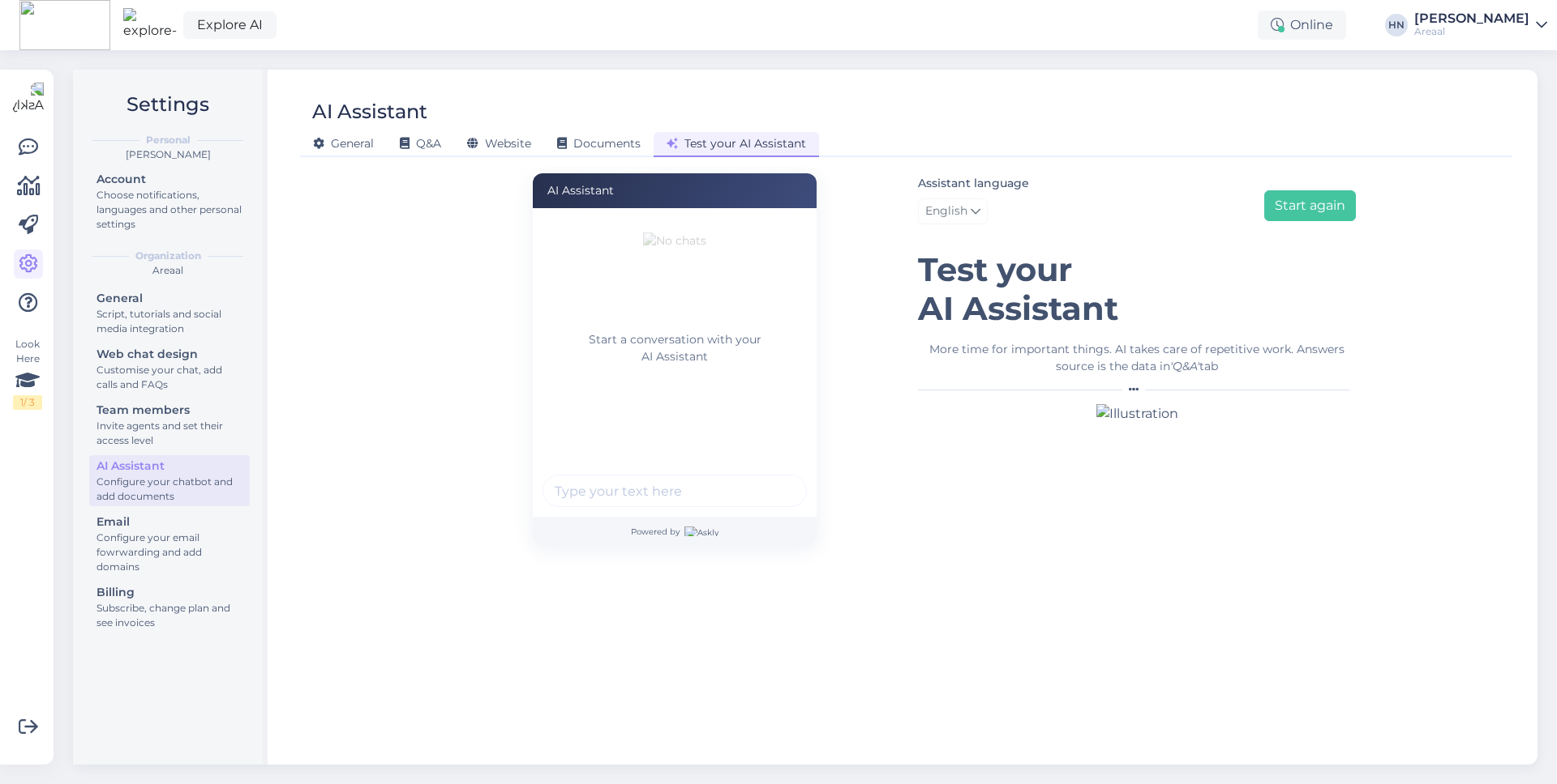
click at [701, 481] on input "text" at bounding box center [674, 491] width 264 height 33
paste input "Legosid on ?"
type input "Legosid on ?"
click at [785, 487] on button "submit" at bounding box center [784, 491] width 25 height 25
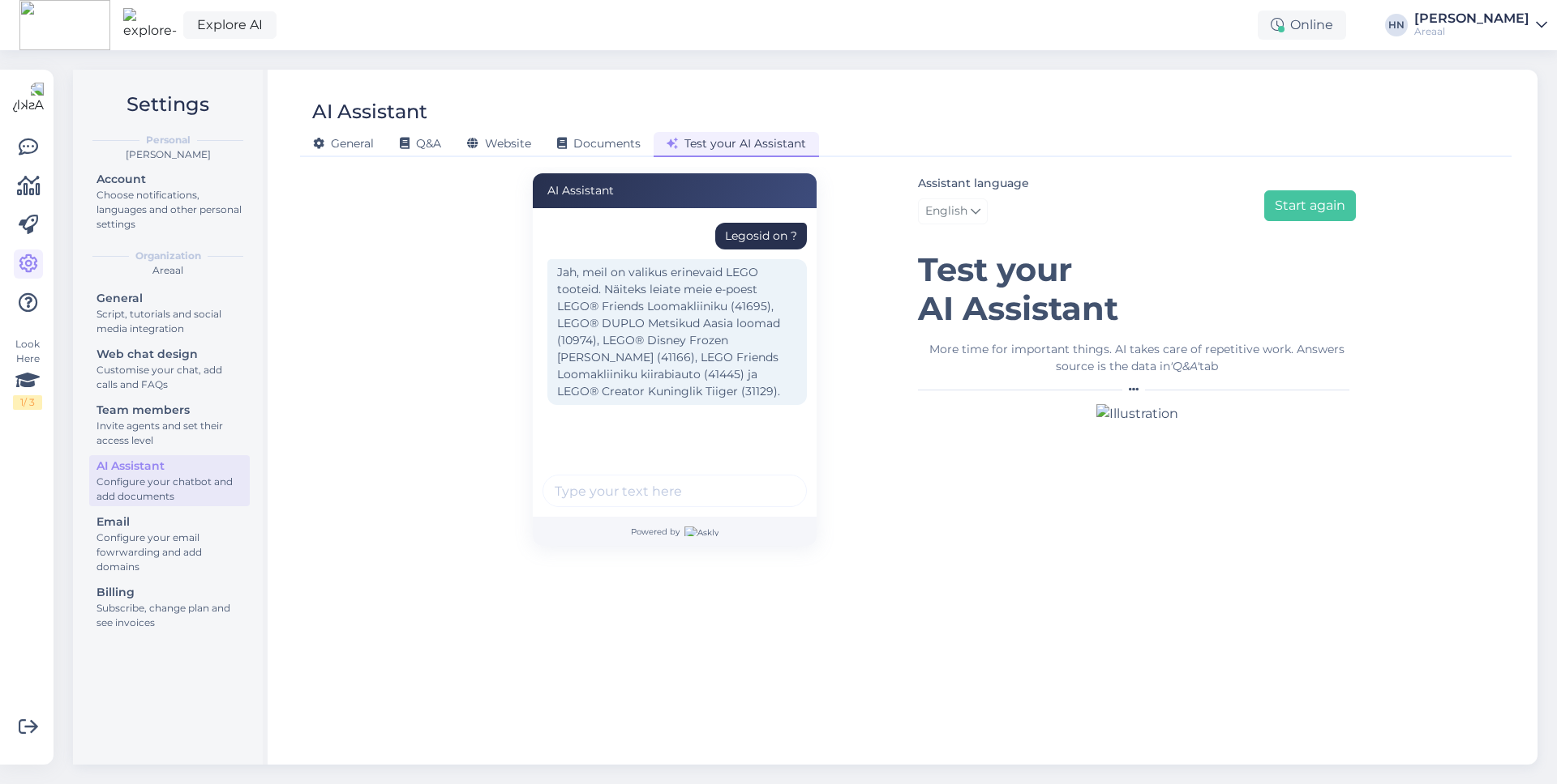
click at [690, 489] on input "text" at bounding box center [674, 491] width 264 height 33
type input "[PERSON_NAME] meeldi legod"
click at [773, 479] on button "submit" at bounding box center [784, 491] width 25 height 25
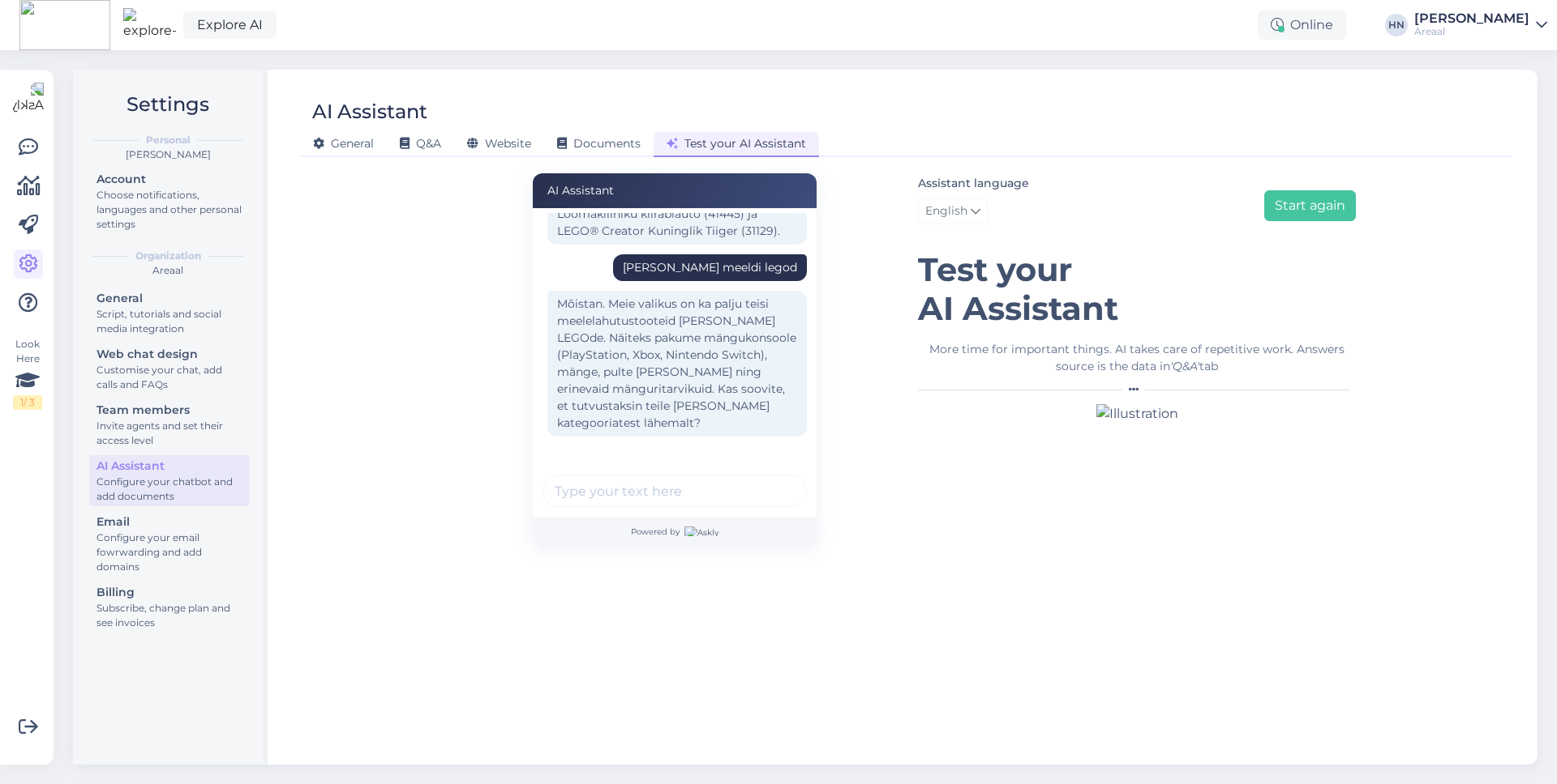
click at [715, 385] on div "Mõistan. Meie valikus on ka palju teisi meelelahutustooteid [PERSON_NAME] LEGOd…" at bounding box center [676, 363] width 259 height 146
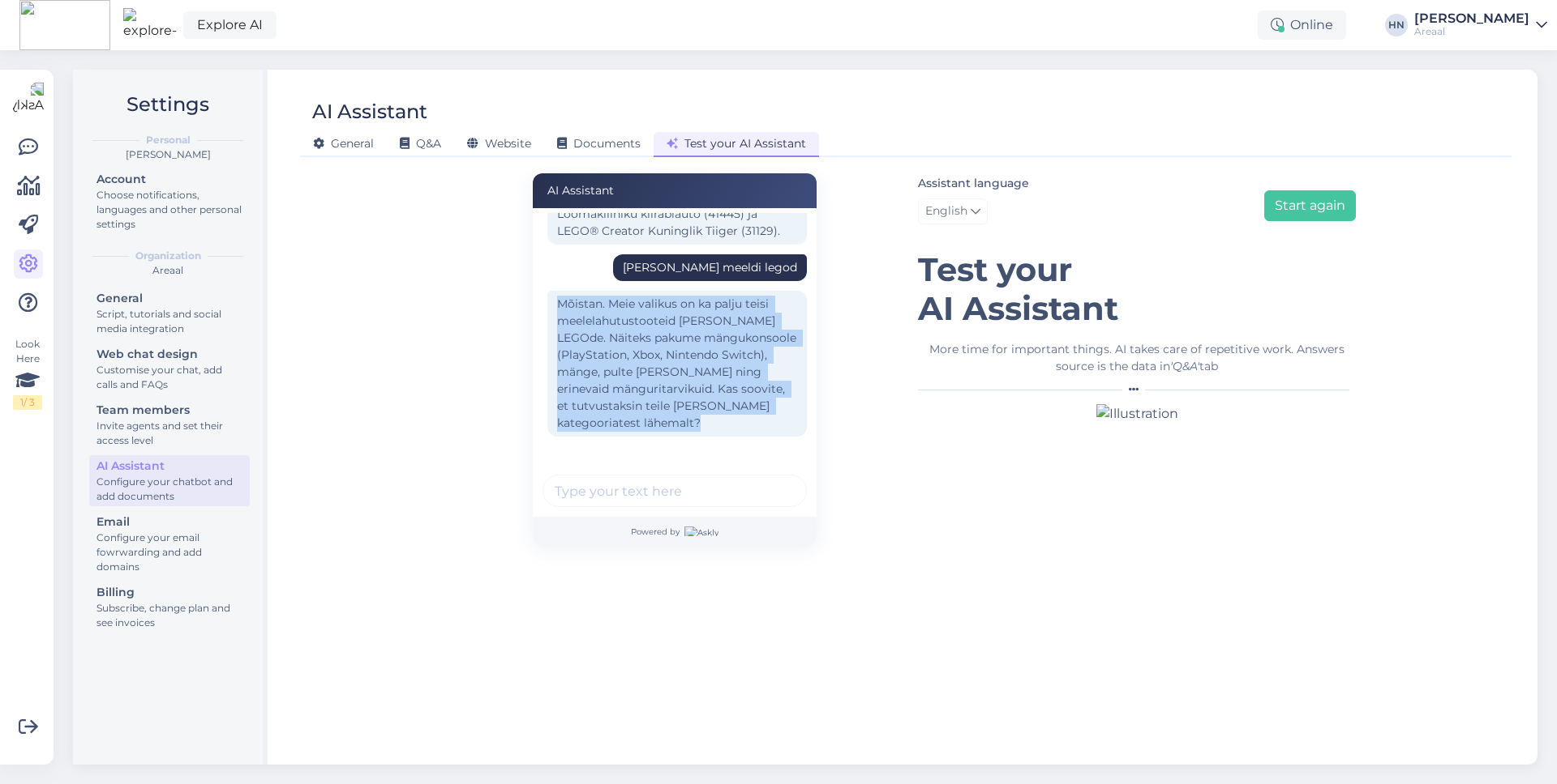
click at [544, 383] on div "Mõistan. Meie valikus on ka palju teisi meelelahutustooteid [PERSON_NAME] LEGOd…" at bounding box center [674, 368] width 264 height 155
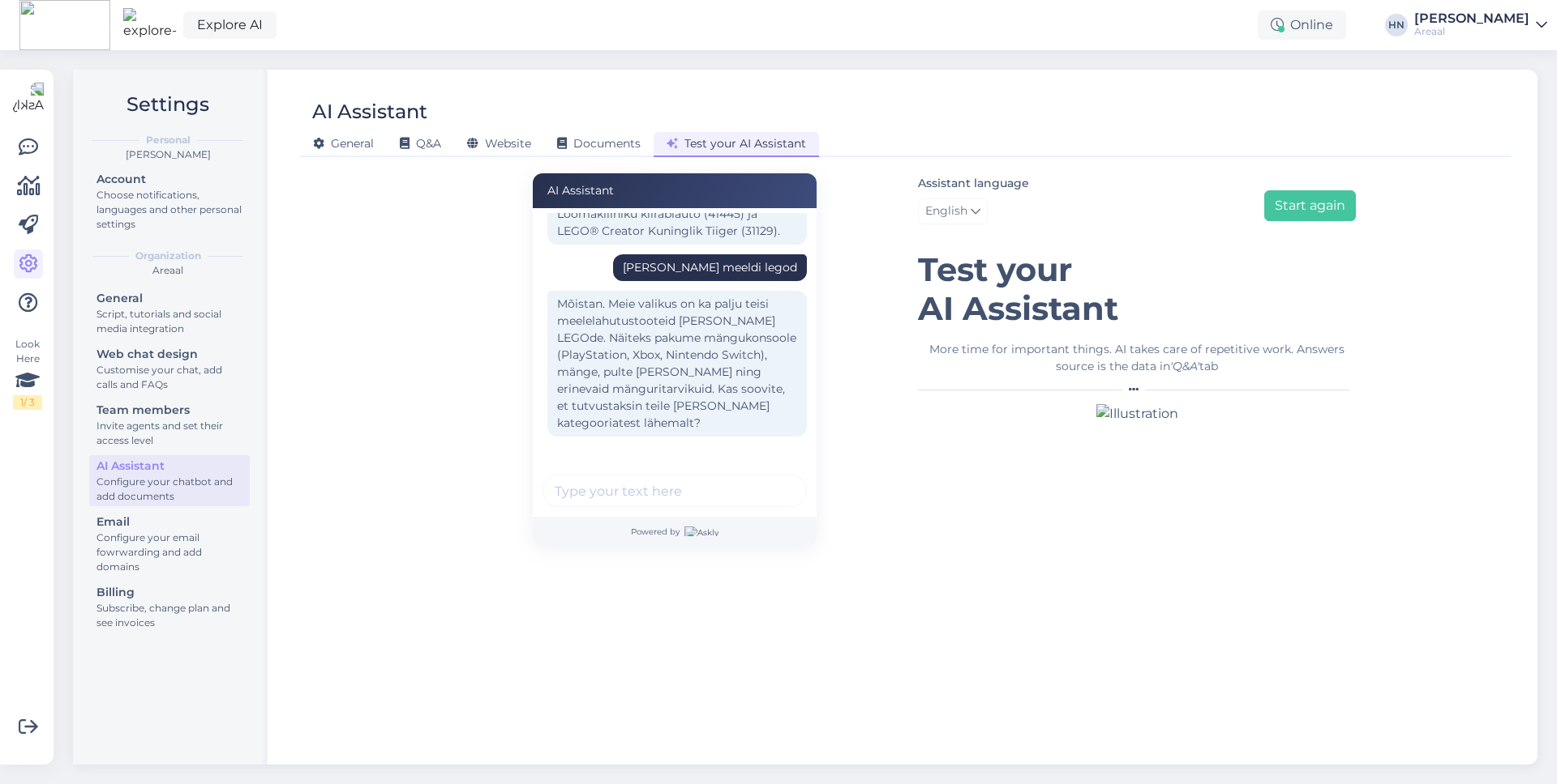
click at [680, 500] on input "text" at bounding box center [674, 491] width 264 height 33
type input "Televiisoreid on ? Mis on parim brand ?"
click at [773, 479] on button "submit" at bounding box center [784, 491] width 25 height 25
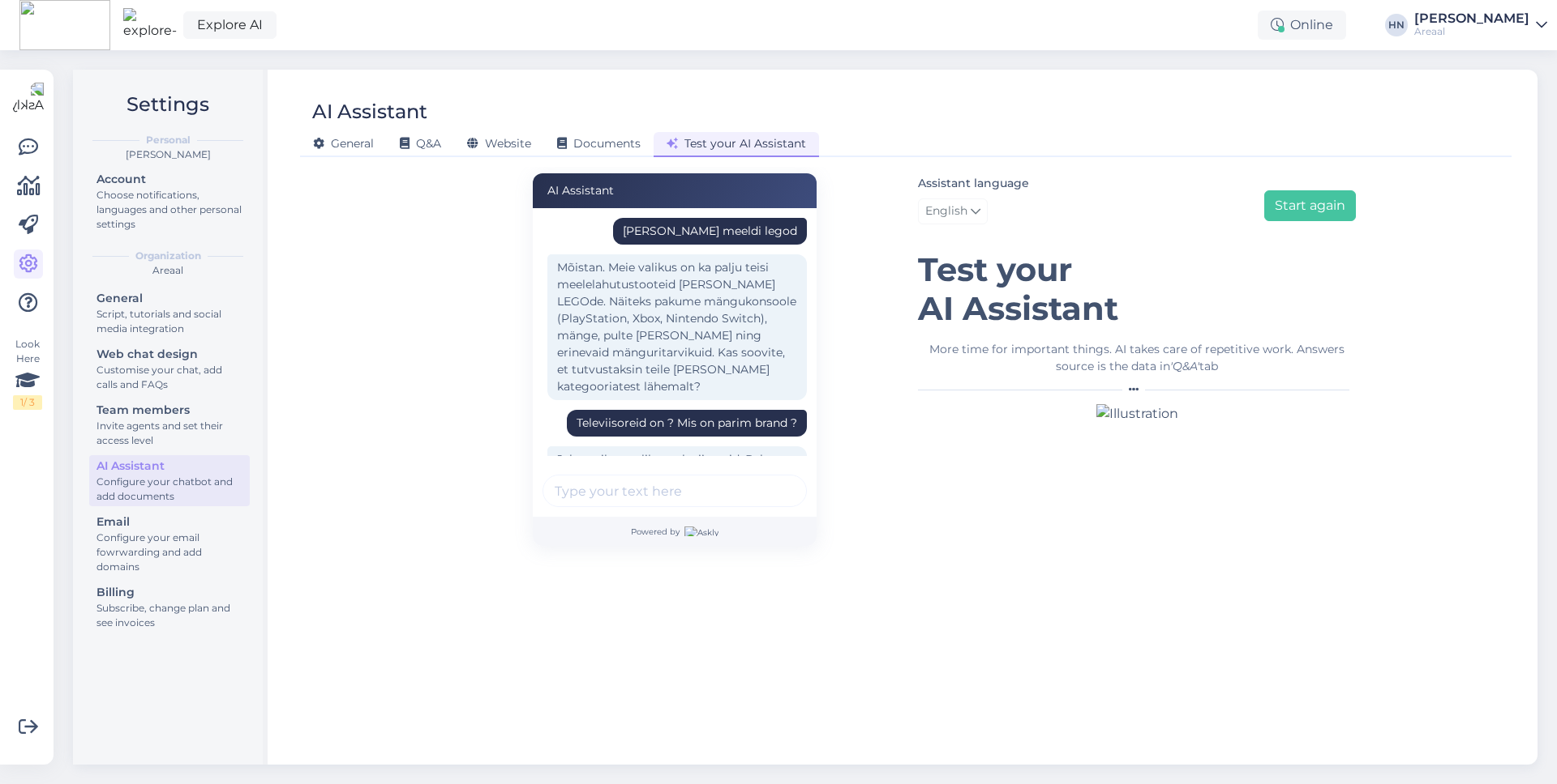
scroll to position [335, 0]
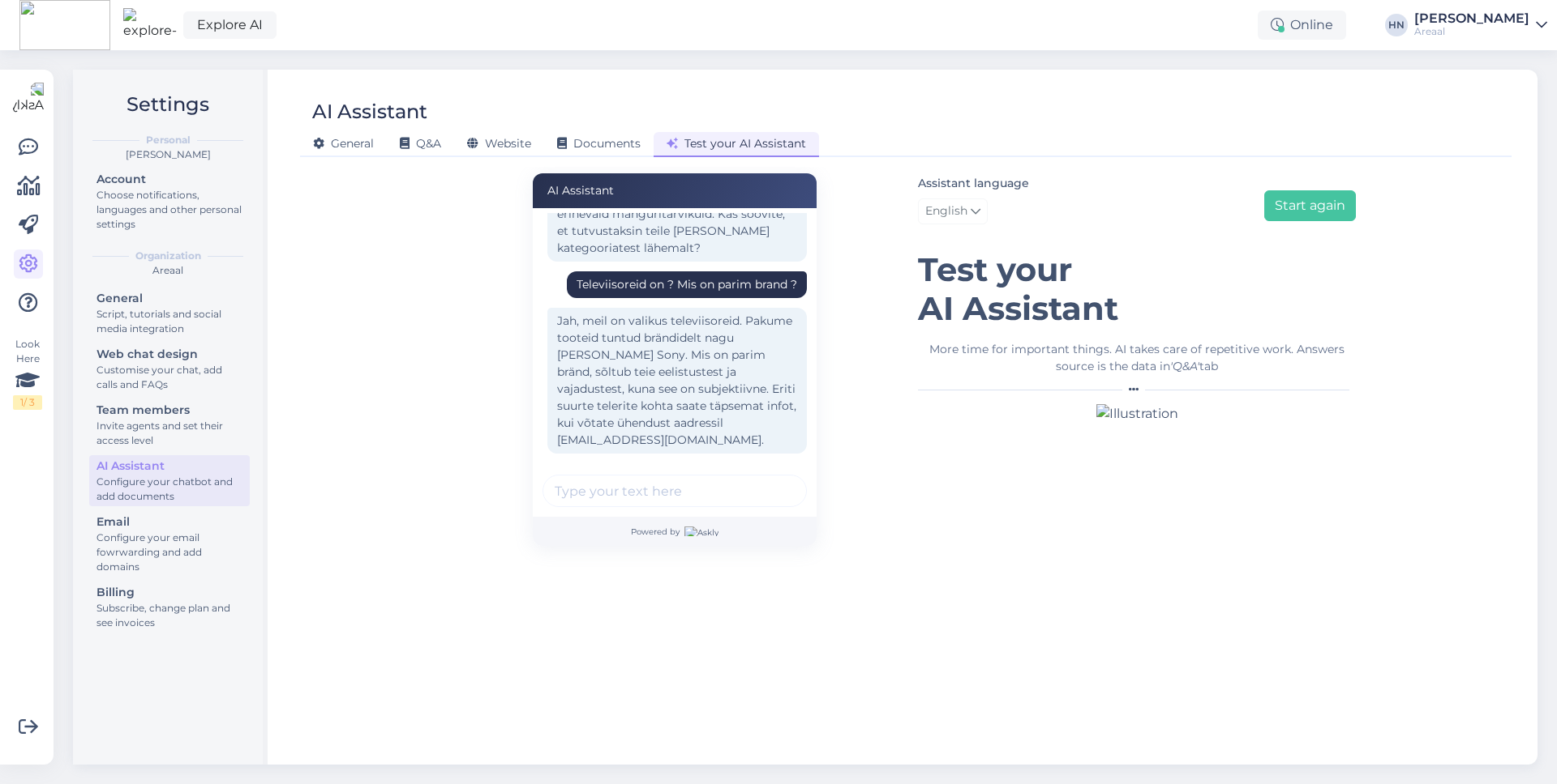
click at [648, 356] on div "Jah, meil on valikus televiisoreid. Pakume tooteid tuntud brändidelt nagu [PERS…" at bounding box center [676, 381] width 259 height 146
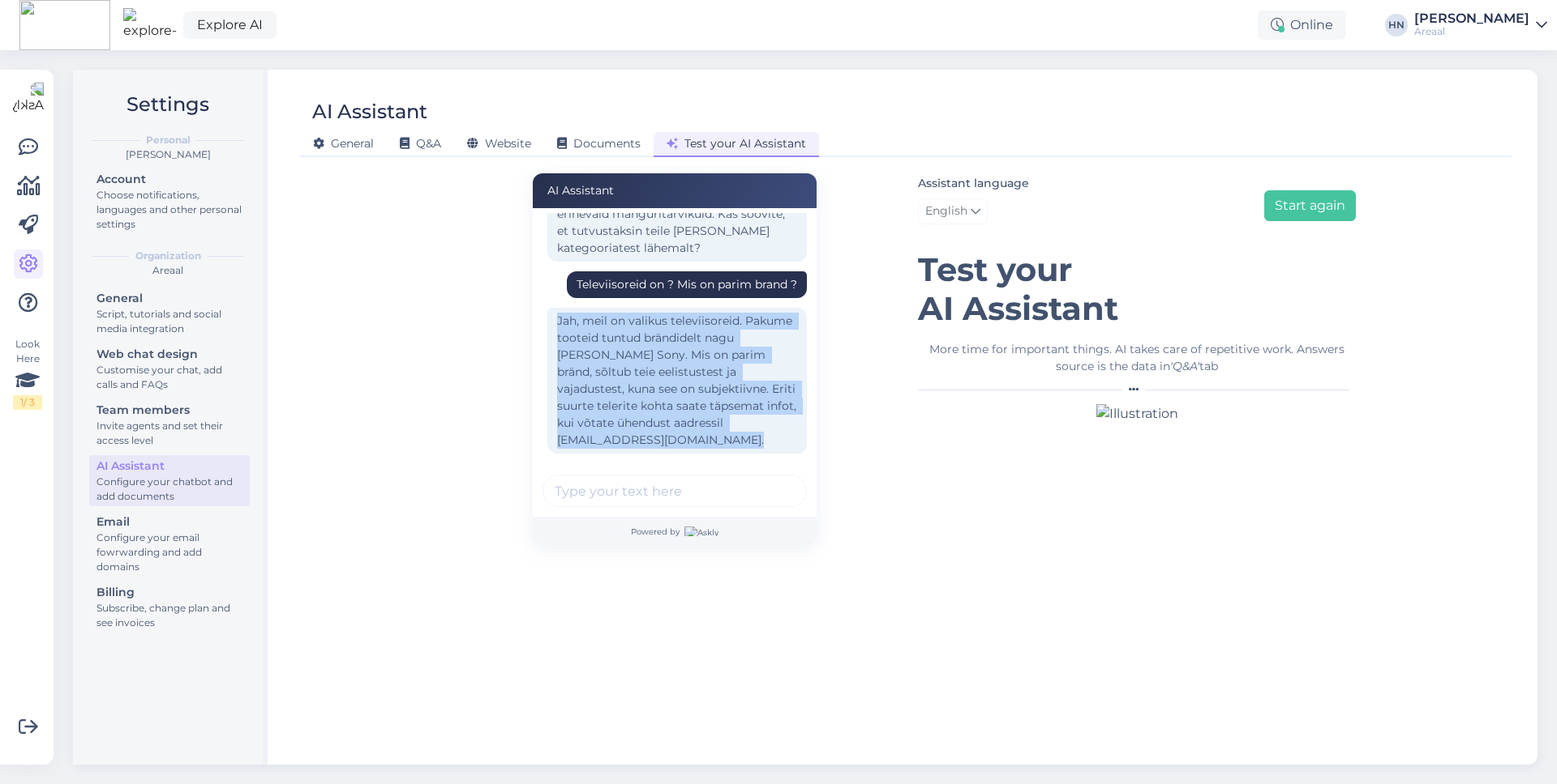
click at [639, 372] on div "Jah, meil on valikus televiisoreid. Pakume tooteid tuntud brändidelt nagu [PERS…" at bounding box center [676, 381] width 259 height 146
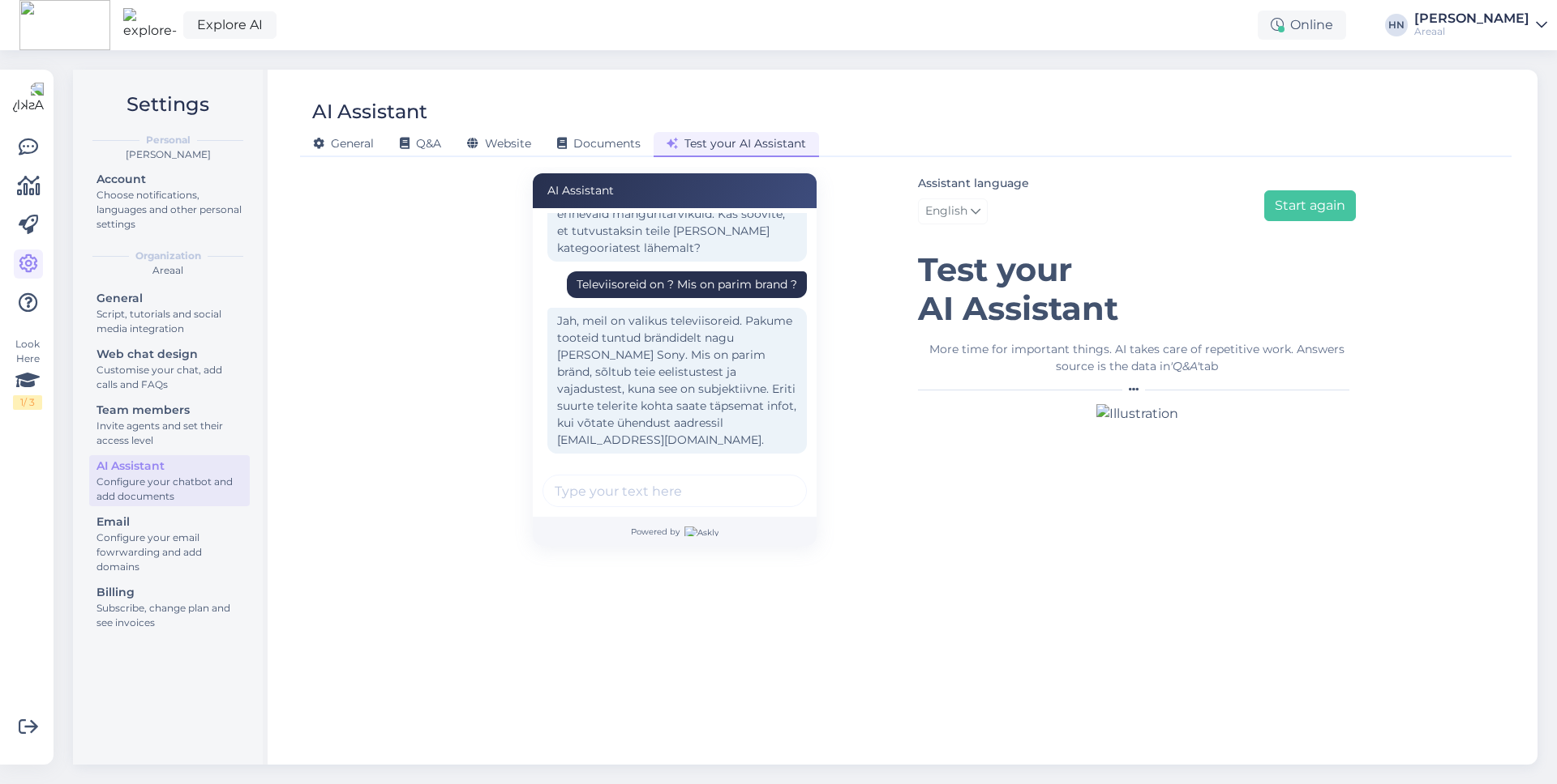
click at [639, 372] on div "Jah, meil on valikus televiisoreid. Pakume tooteid tuntud brändidelt nagu [PERS…" at bounding box center [676, 381] width 259 height 146
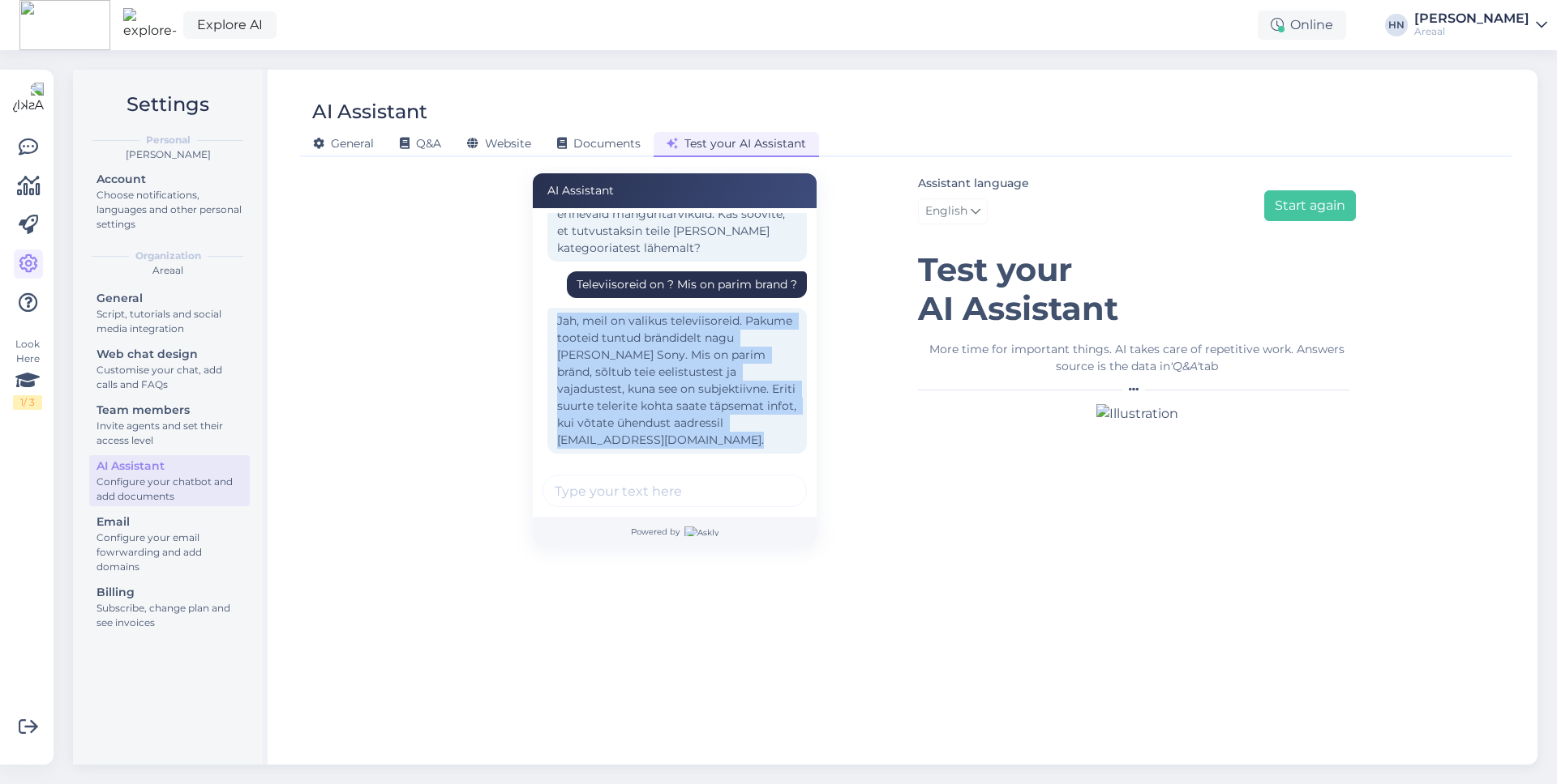
click at [453, 355] on div "AI Assistant Legosid on ? Jah, meil on valikus erinevaid LEGO tooteid. Näiteks …" at bounding box center [674, 360] width 462 height 372
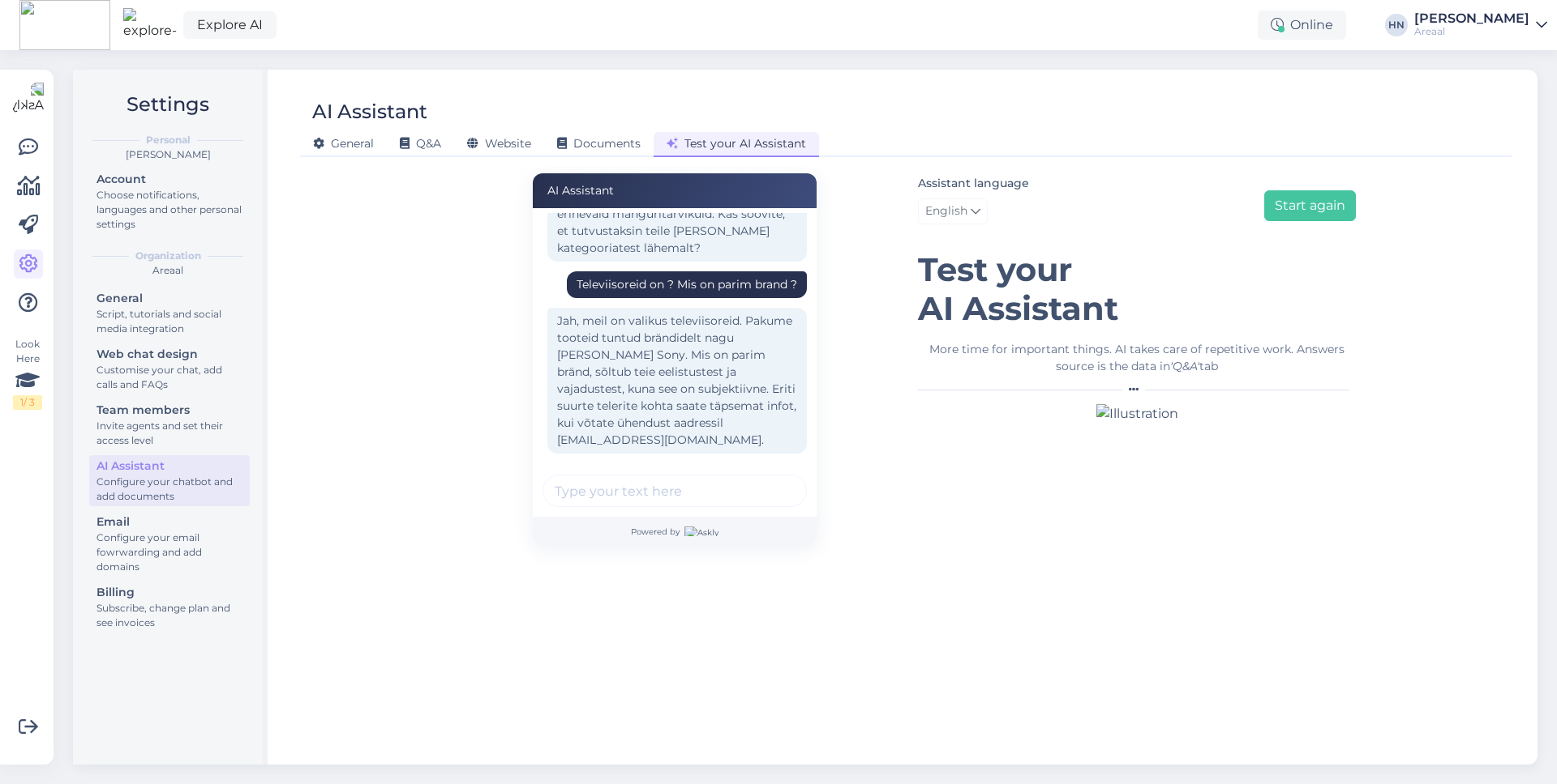
click at [658, 501] on input "text" at bounding box center [674, 491] width 264 height 33
type input "mis suuruseid pakute ?"
click at [773, 479] on button "submit" at bounding box center [784, 491] width 25 height 25
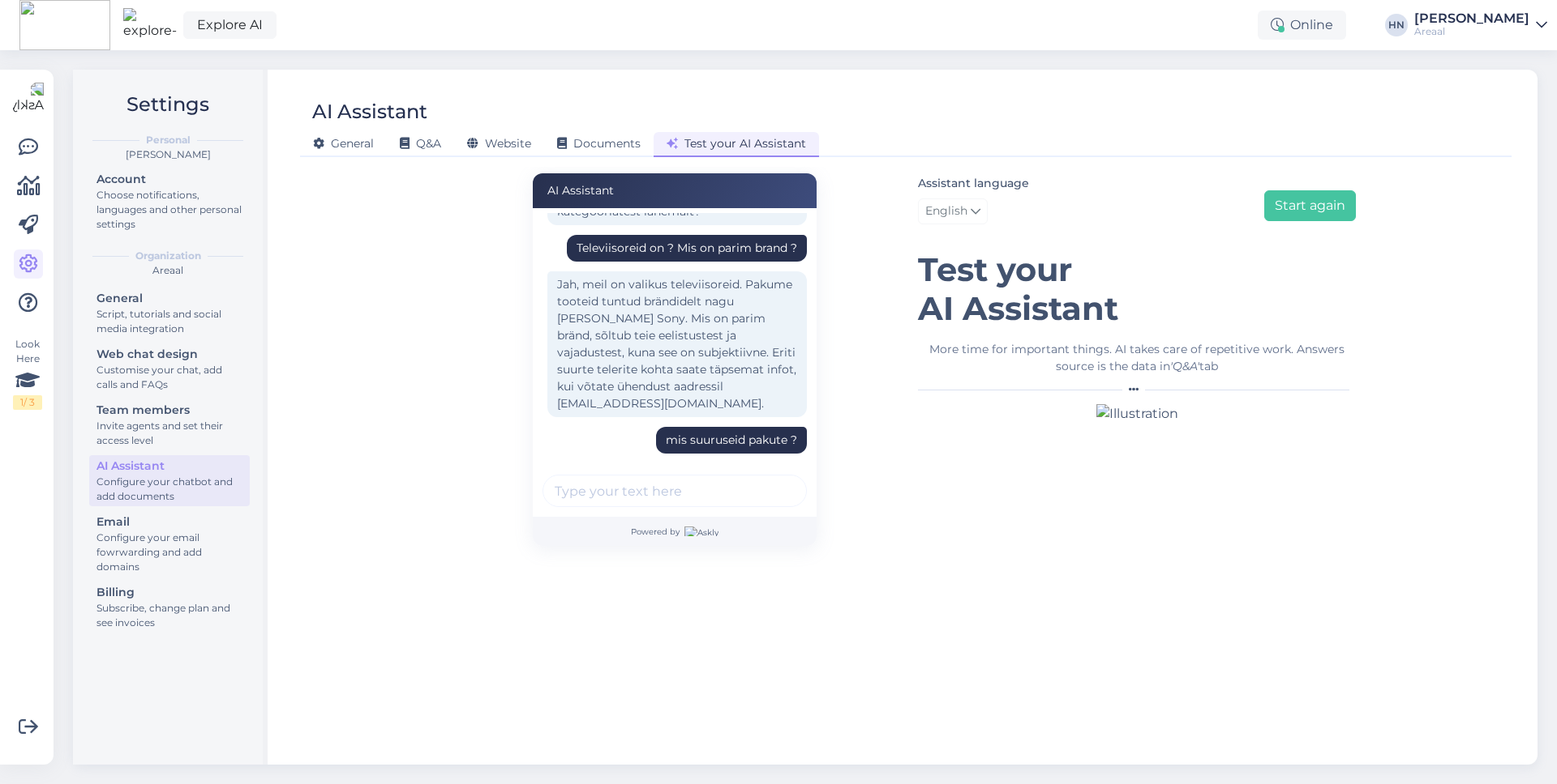
scroll to position [442, 0]
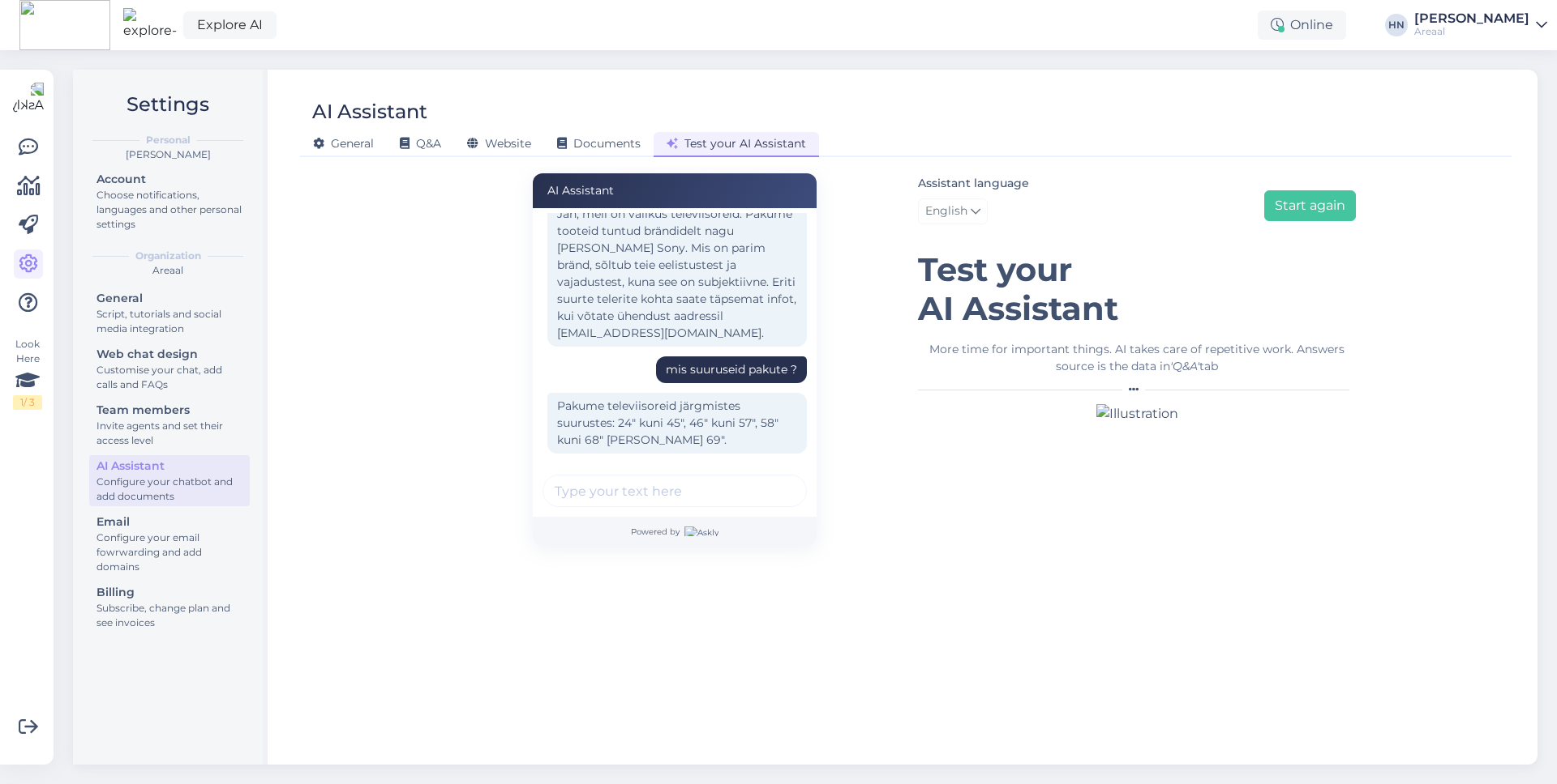
click at [1519, 27] on div "Areaal" at bounding box center [1472, 32] width 115 height 13
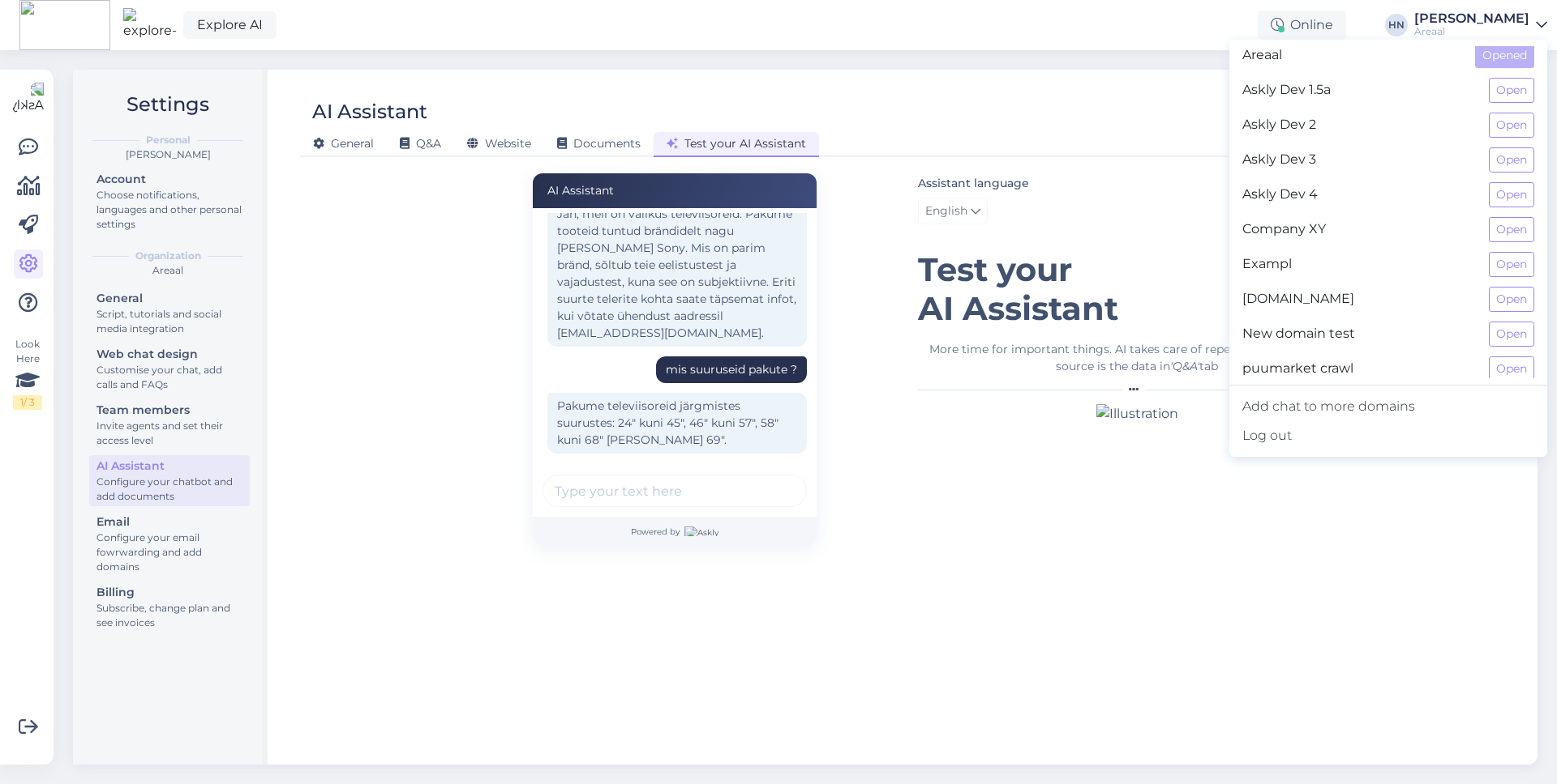
scroll to position [12, 0]
click at [1039, 128] on div "General Q&A Website Documents Test your AI Assistant" at bounding box center [897, 141] width 1195 height 28
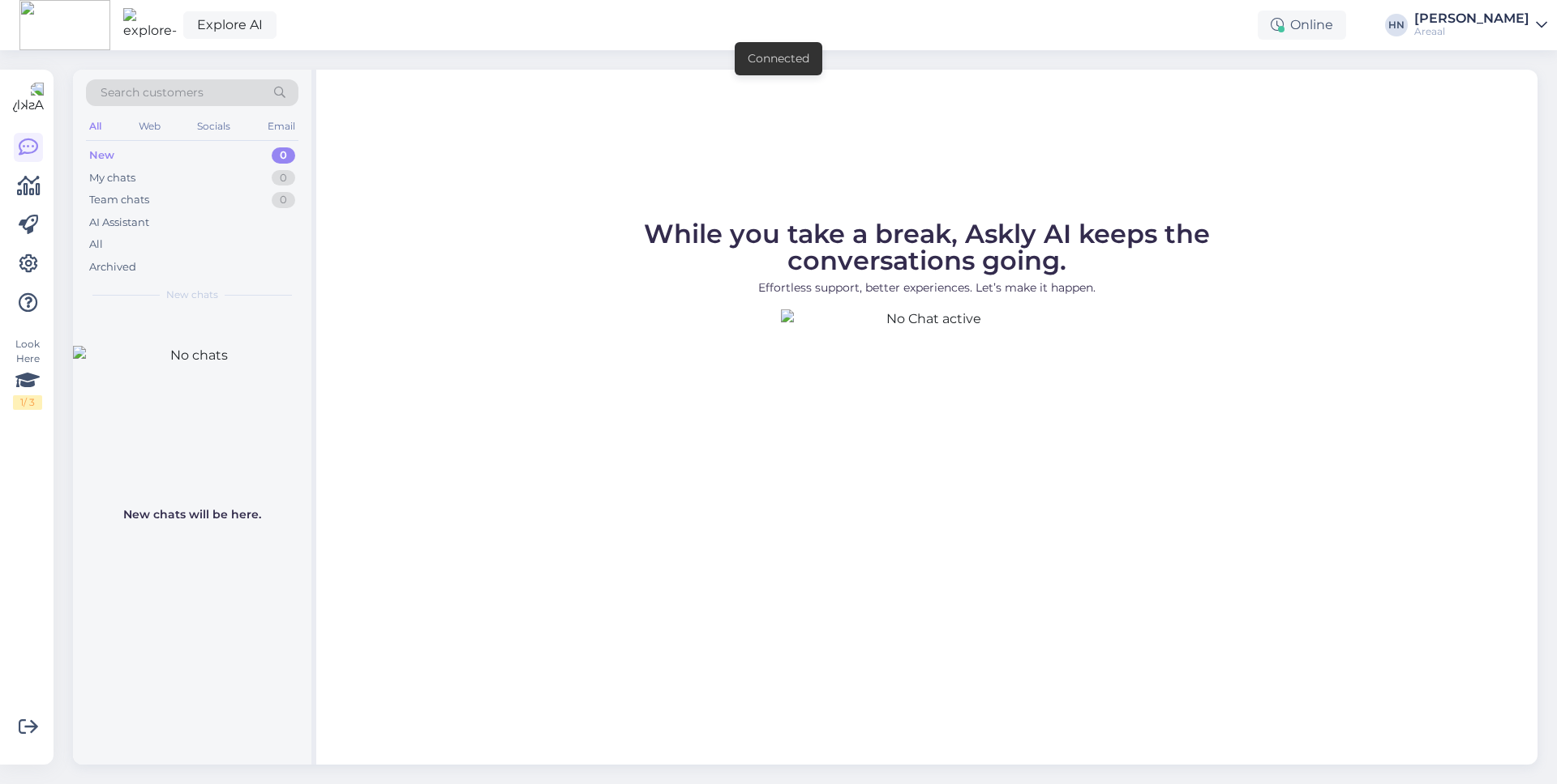
click at [1439, 12] on div "[PERSON_NAME]" at bounding box center [1472, 18] width 115 height 13
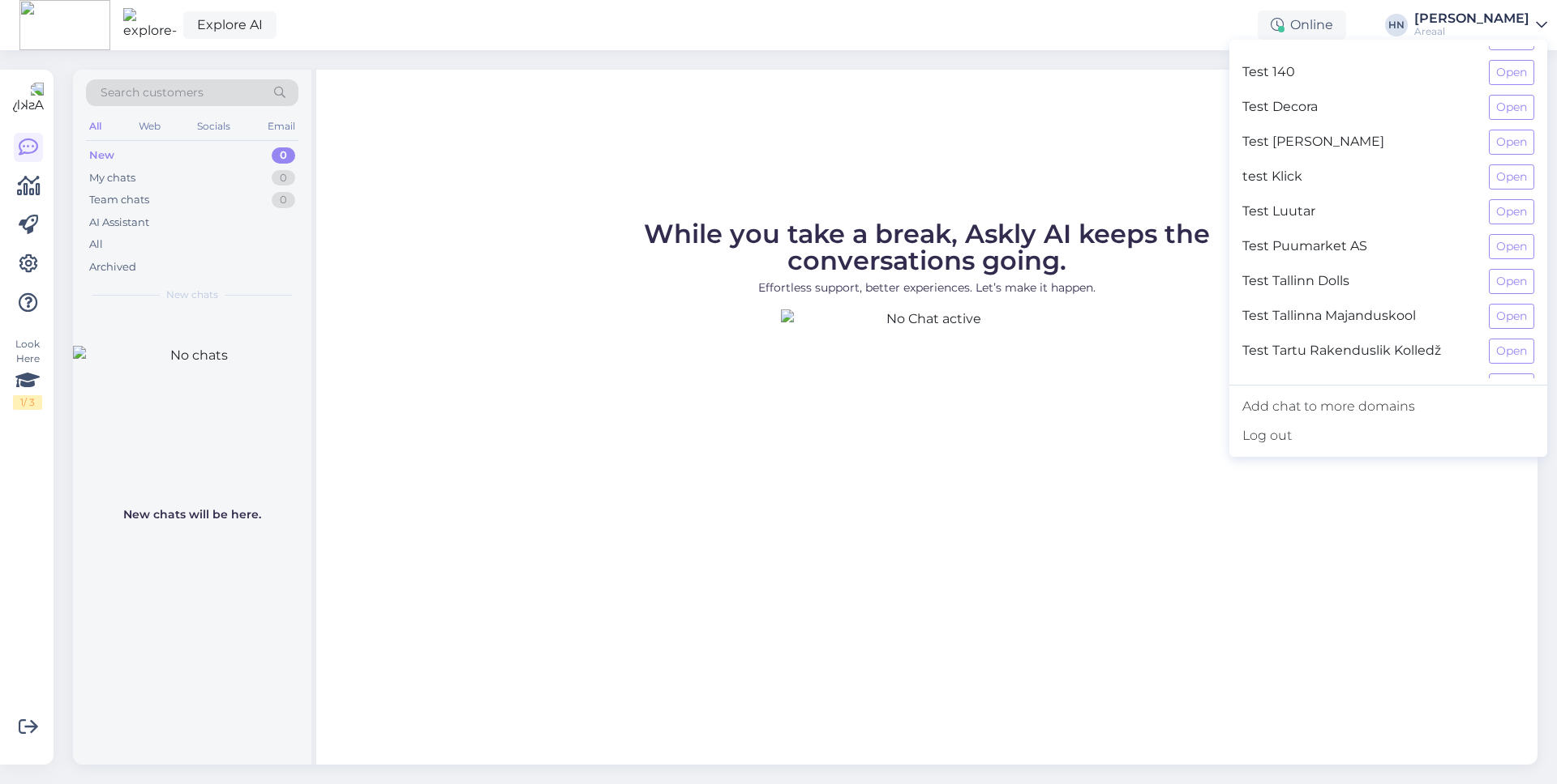
scroll to position [434, 0]
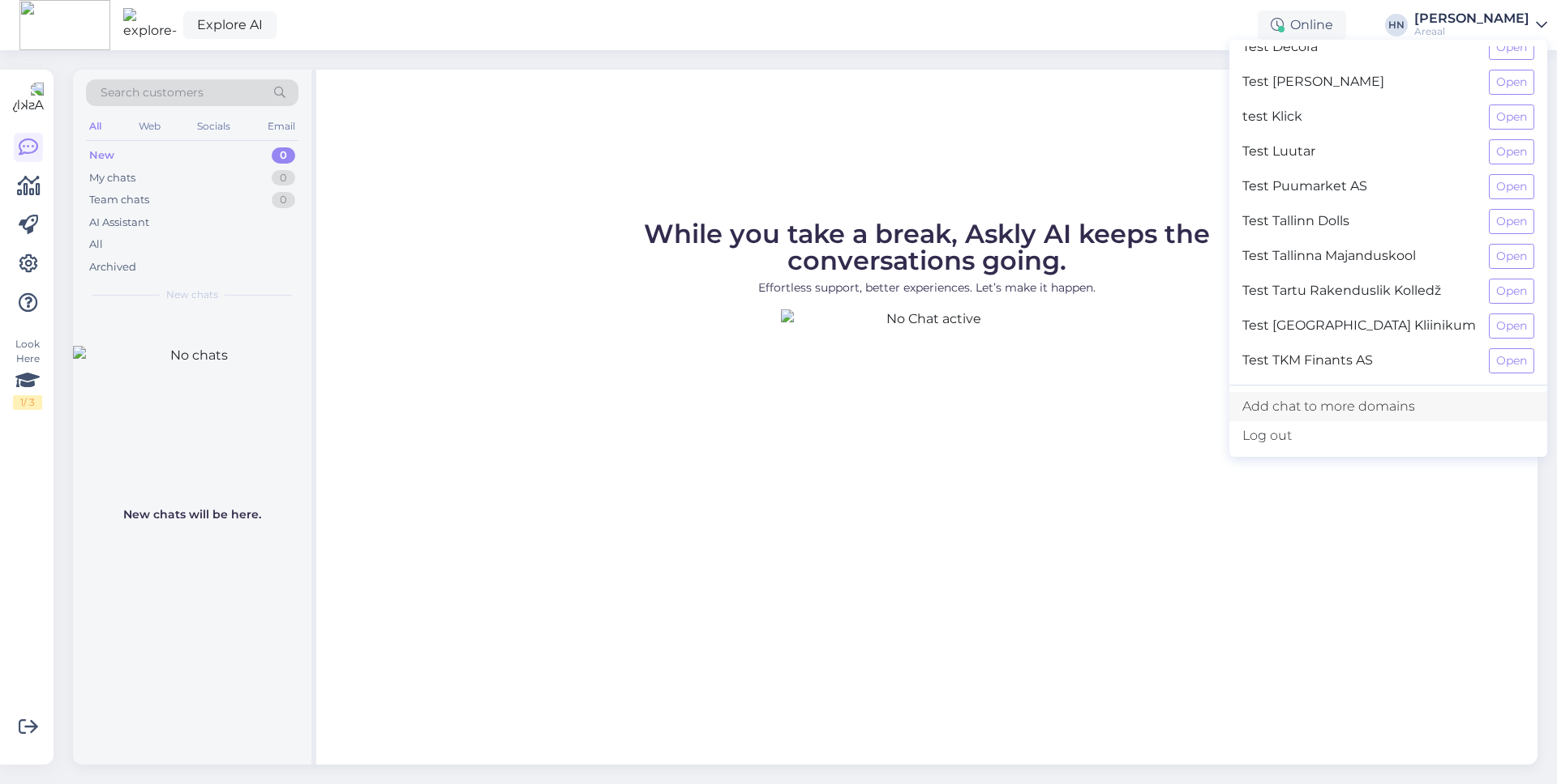
click at [1328, 401] on link "Add chat to more domains" at bounding box center [1388, 407] width 318 height 29
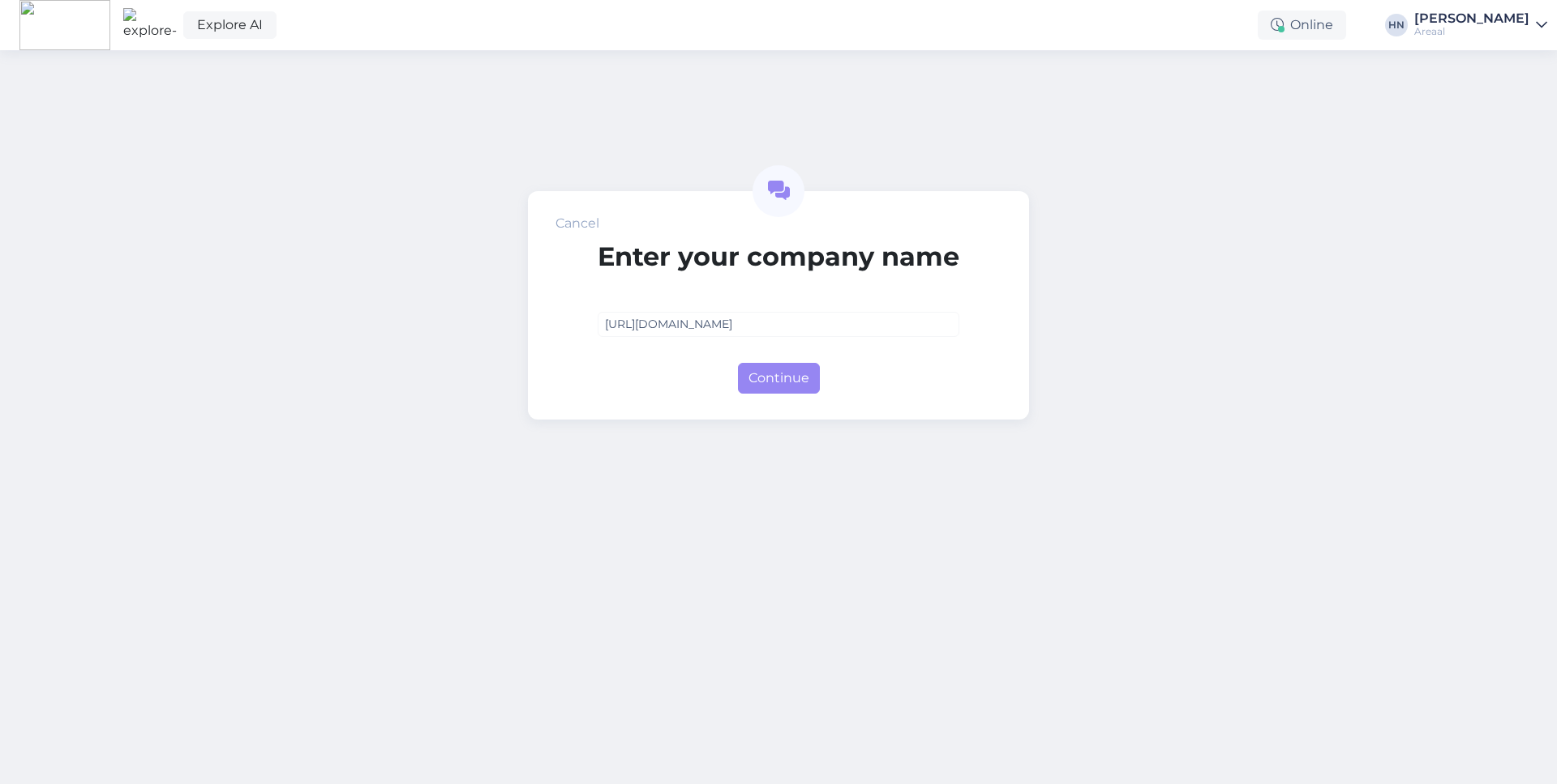
click at [758, 320] on input "https://hotelltammsaare.ee/teenused/" at bounding box center [778, 324] width 362 height 25
click at [646, 319] on input "https://hotelltammsaare.ee" at bounding box center [778, 324] width 362 height 25
click at [782, 329] on input "hotelltammsaare.ee" at bounding box center [778, 324] width 362 height 25
type input "hotelltammsaare.ee"
click at [774, 363] on button "Continue" at bounding box center [779, 379] width 82 height 31
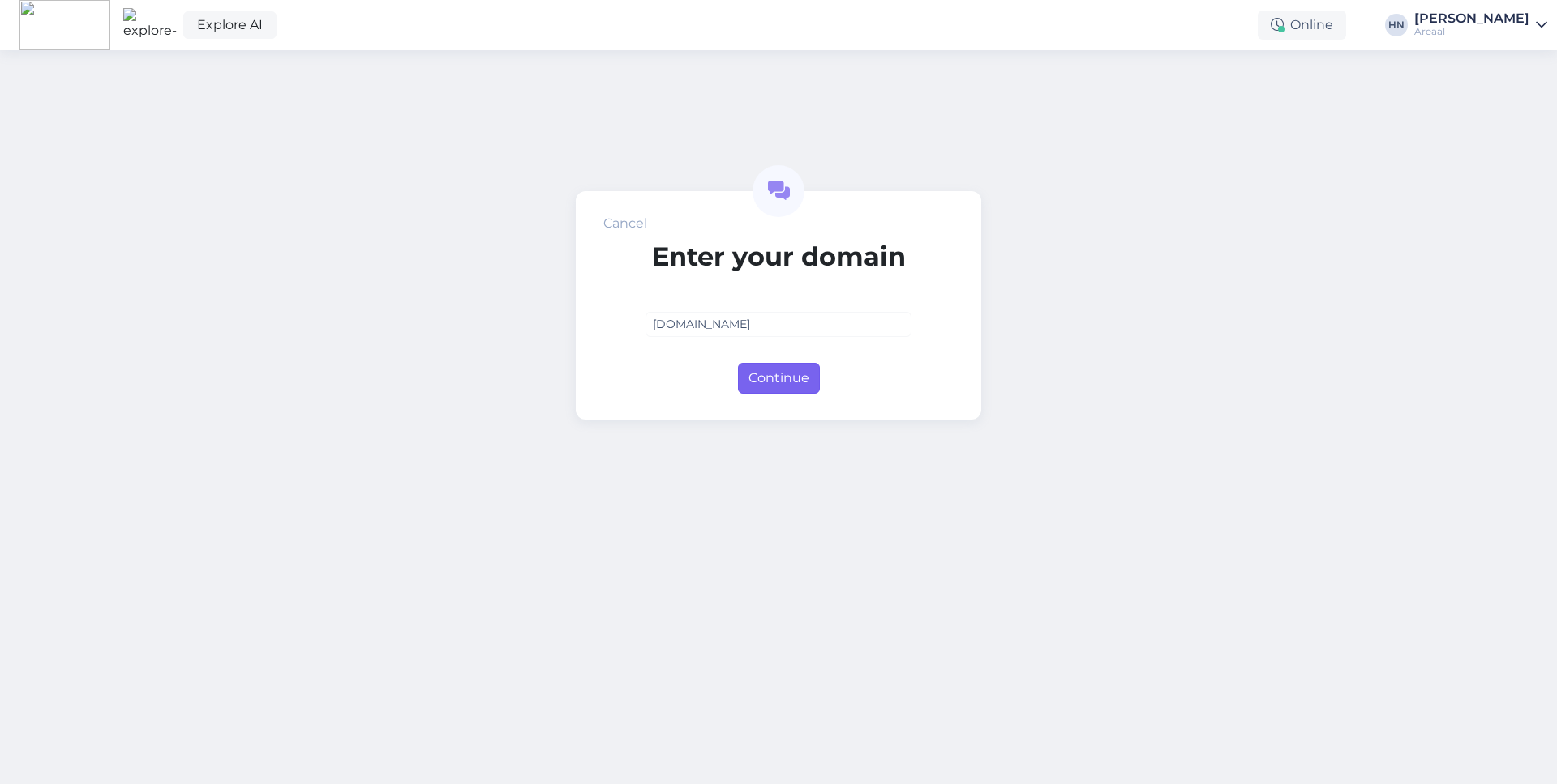
type input "hotelltammsaare.ee"
click at [757, 393] on button "Continue" at bounding box center [779, 379] width 82 height 31
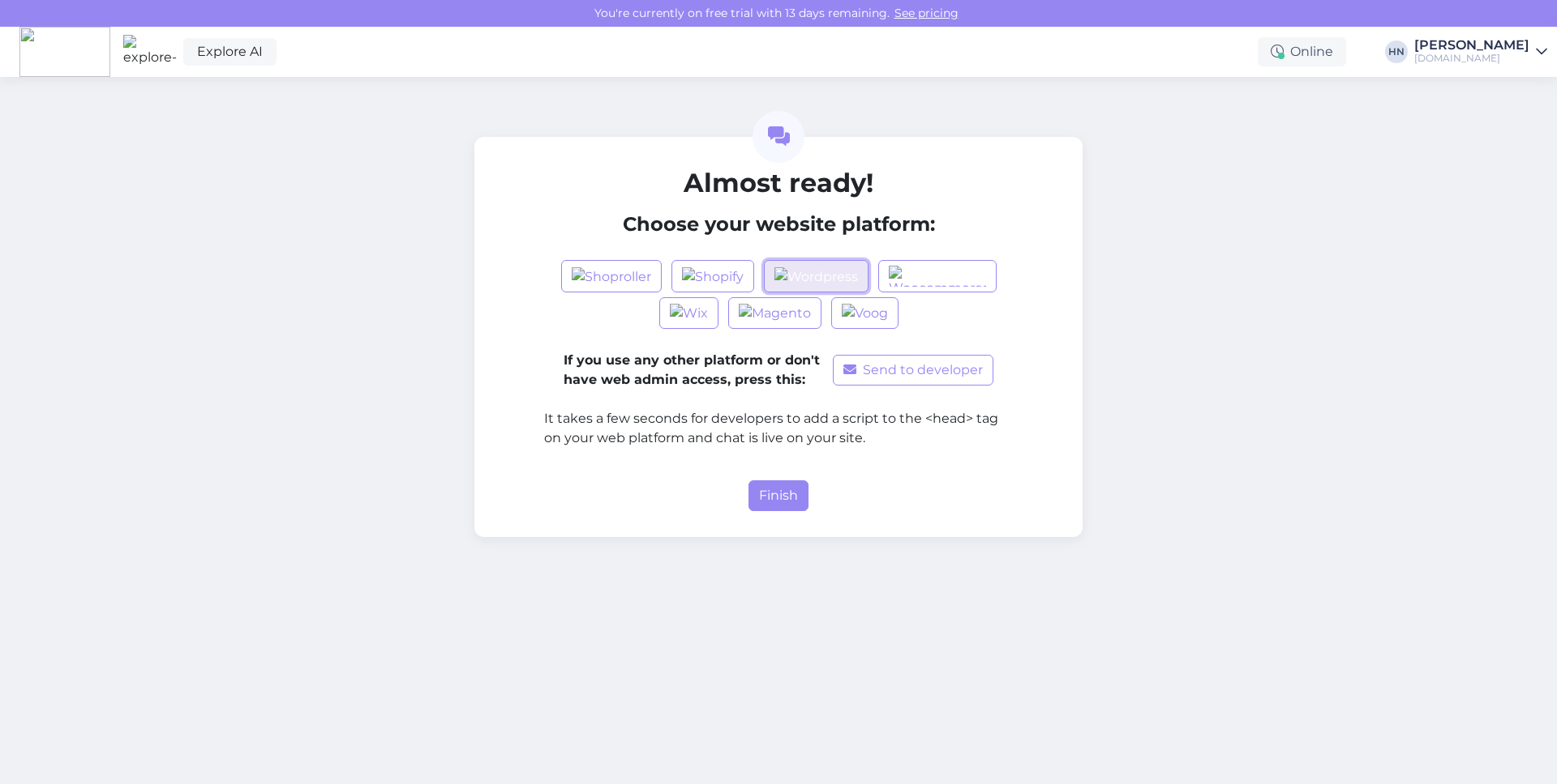
click at [771, 277] on button "button" at bounding box center [815, 276] width 105 height 33
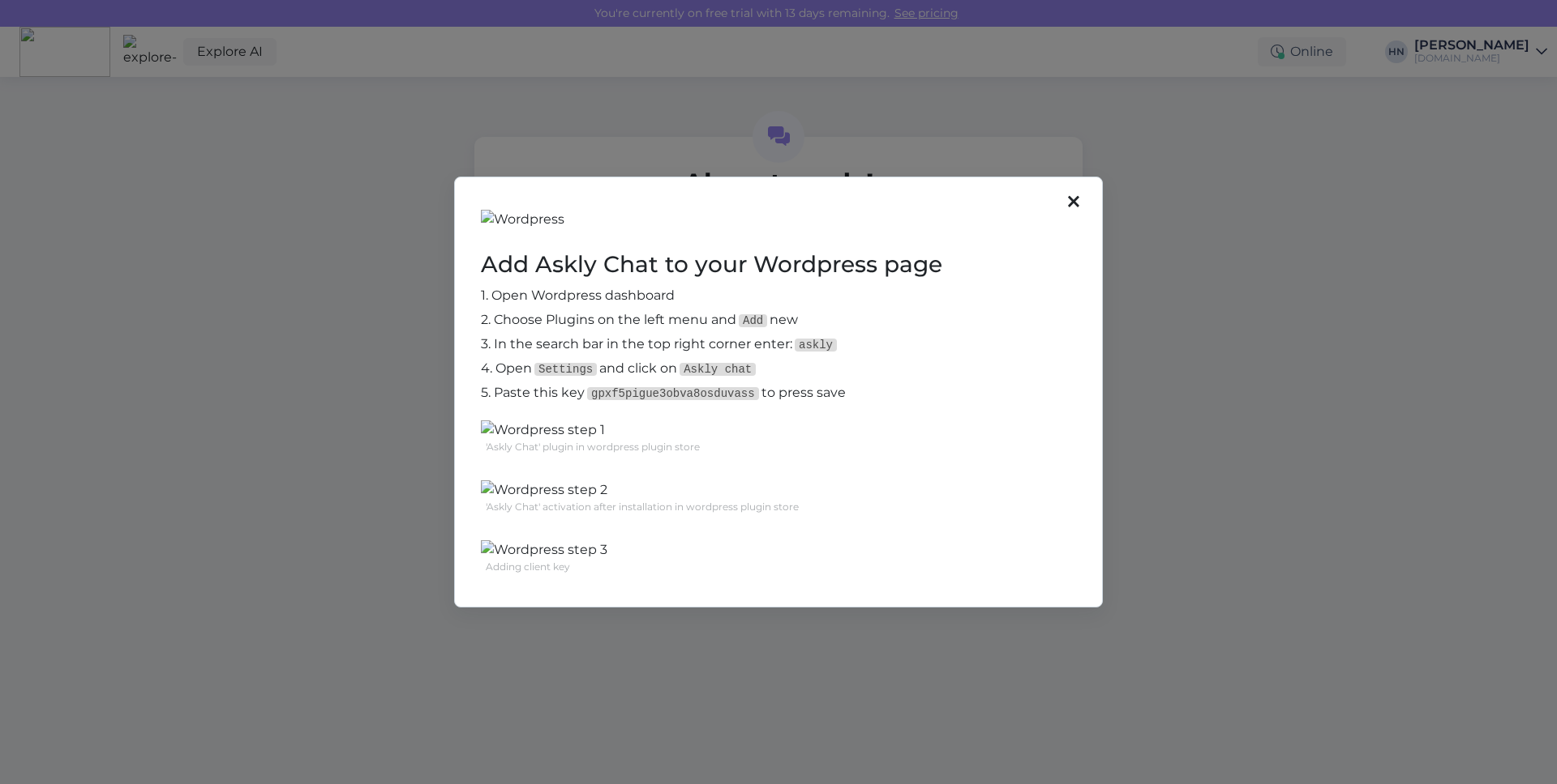
click at [415, 342] on div "Add Askly Chat to your Wordpress page 1. Open Wordpress dashboard 2. Choose Plu…" at bounding box center [778, 392] width 1557 height 784
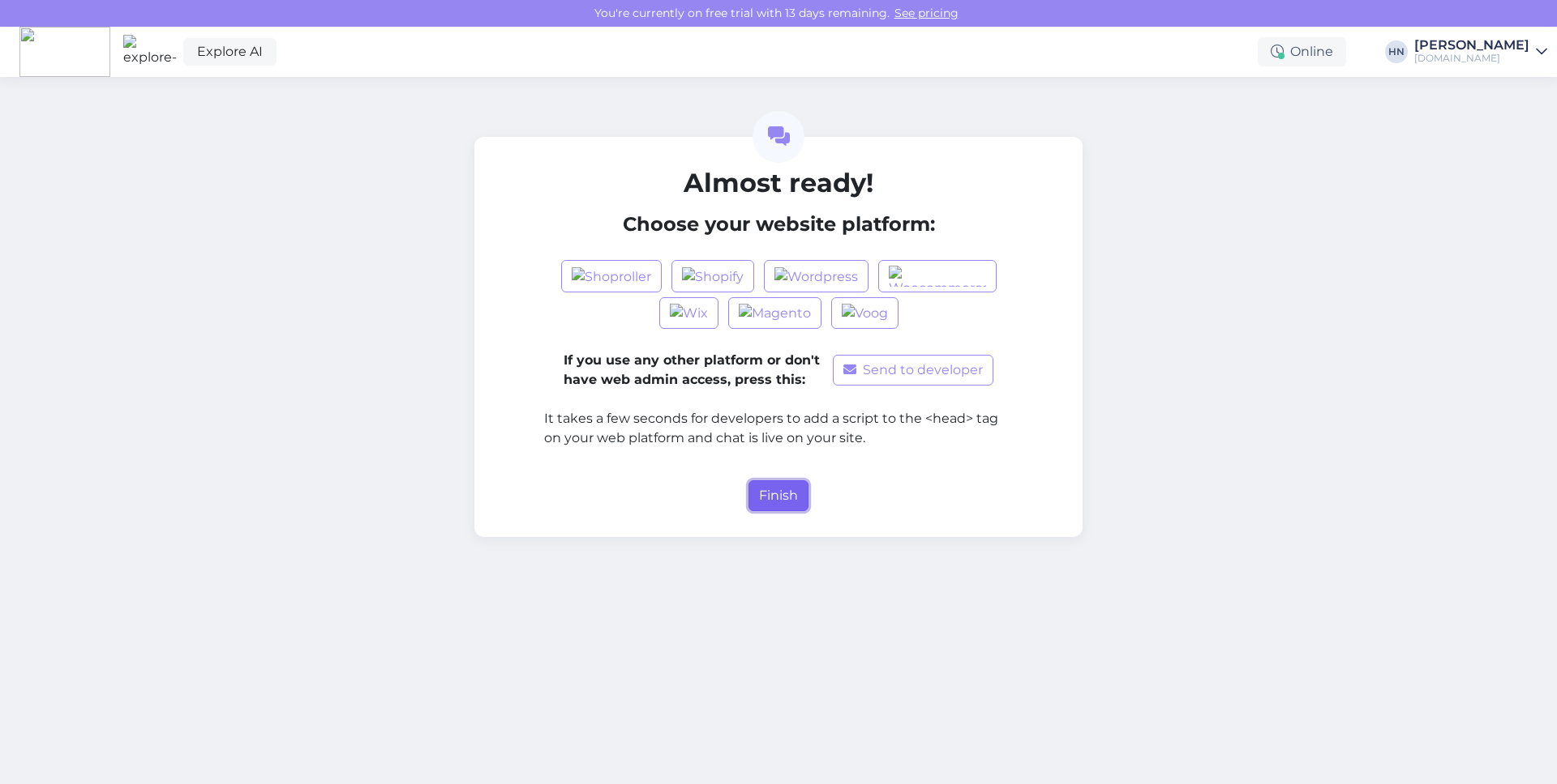
click at [761, 504] on button "Finish" at bounding box center [778, 496] width 60 height 31
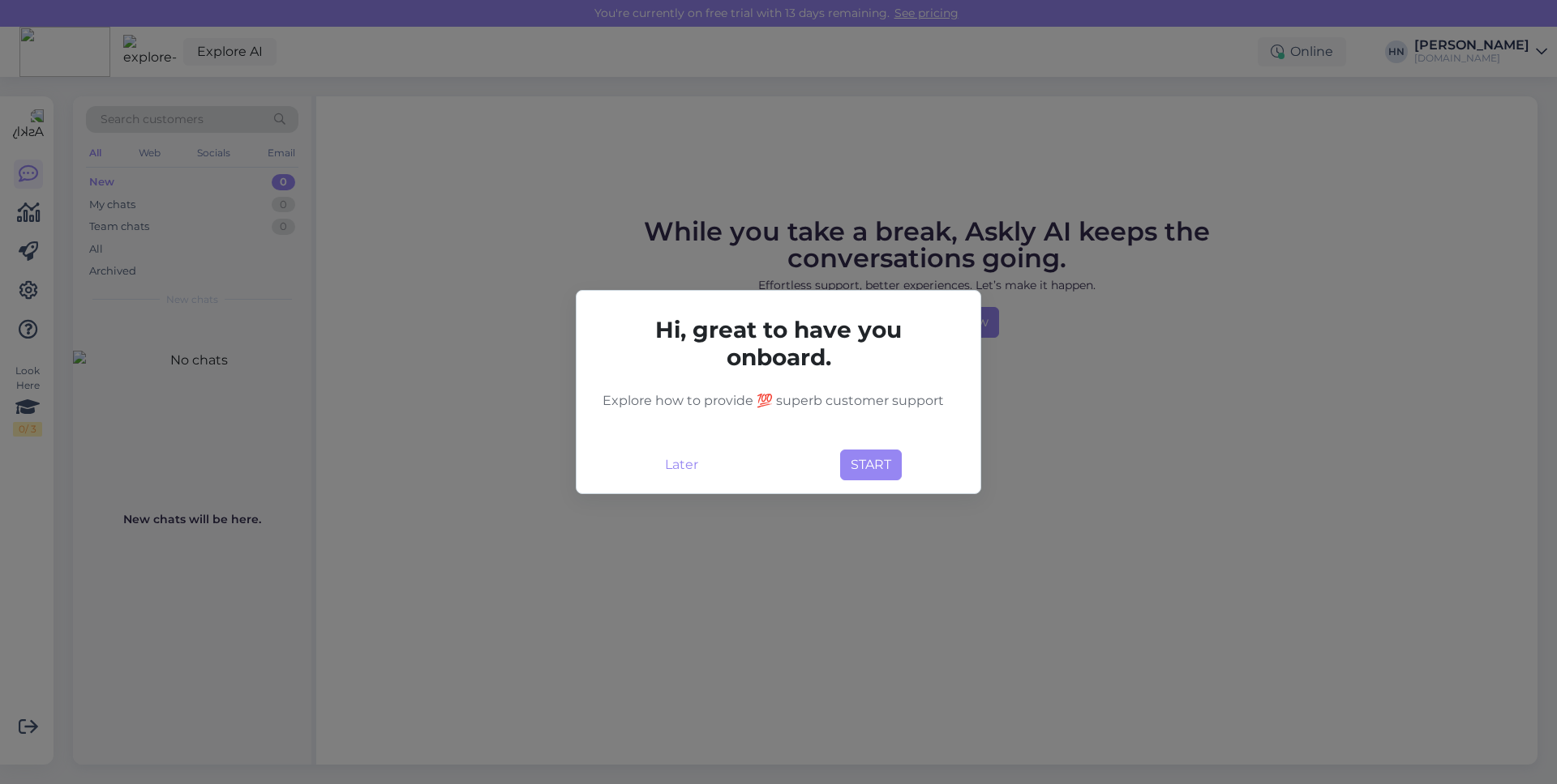
click at [653, 453] on div "Later START" at bounding box center [778, 461] width 378 height 37
click at [678, 452] on button "Later" at bounding box center [682, 465] width 53 height 31
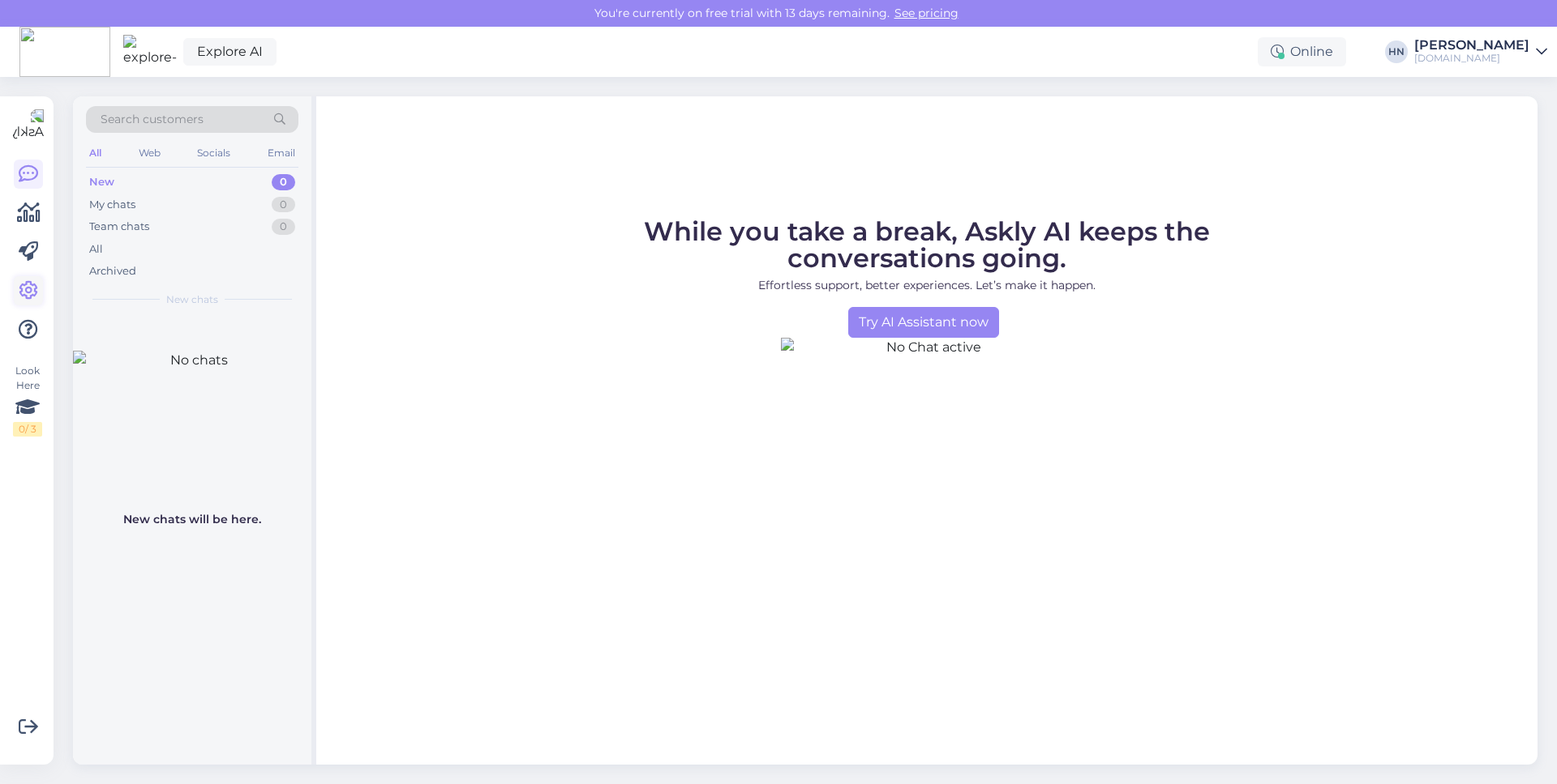
click at [27, 292] on icon at bounding box center [28, 291] width 19 height 19
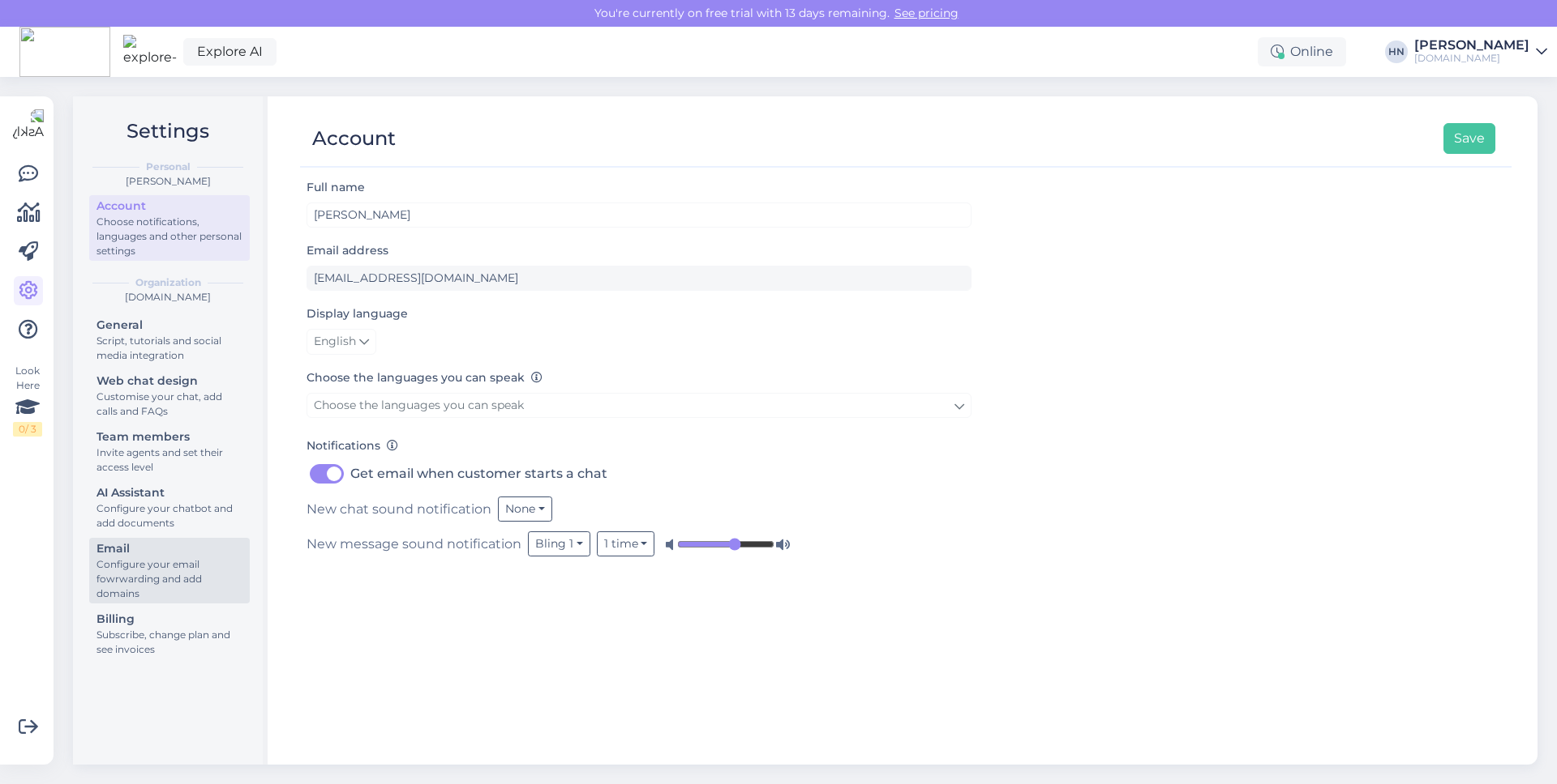
click at [145, 572] on div "Configure your email fowrwarding and add domains" at bounding box center [169, 580] width 146 height 44
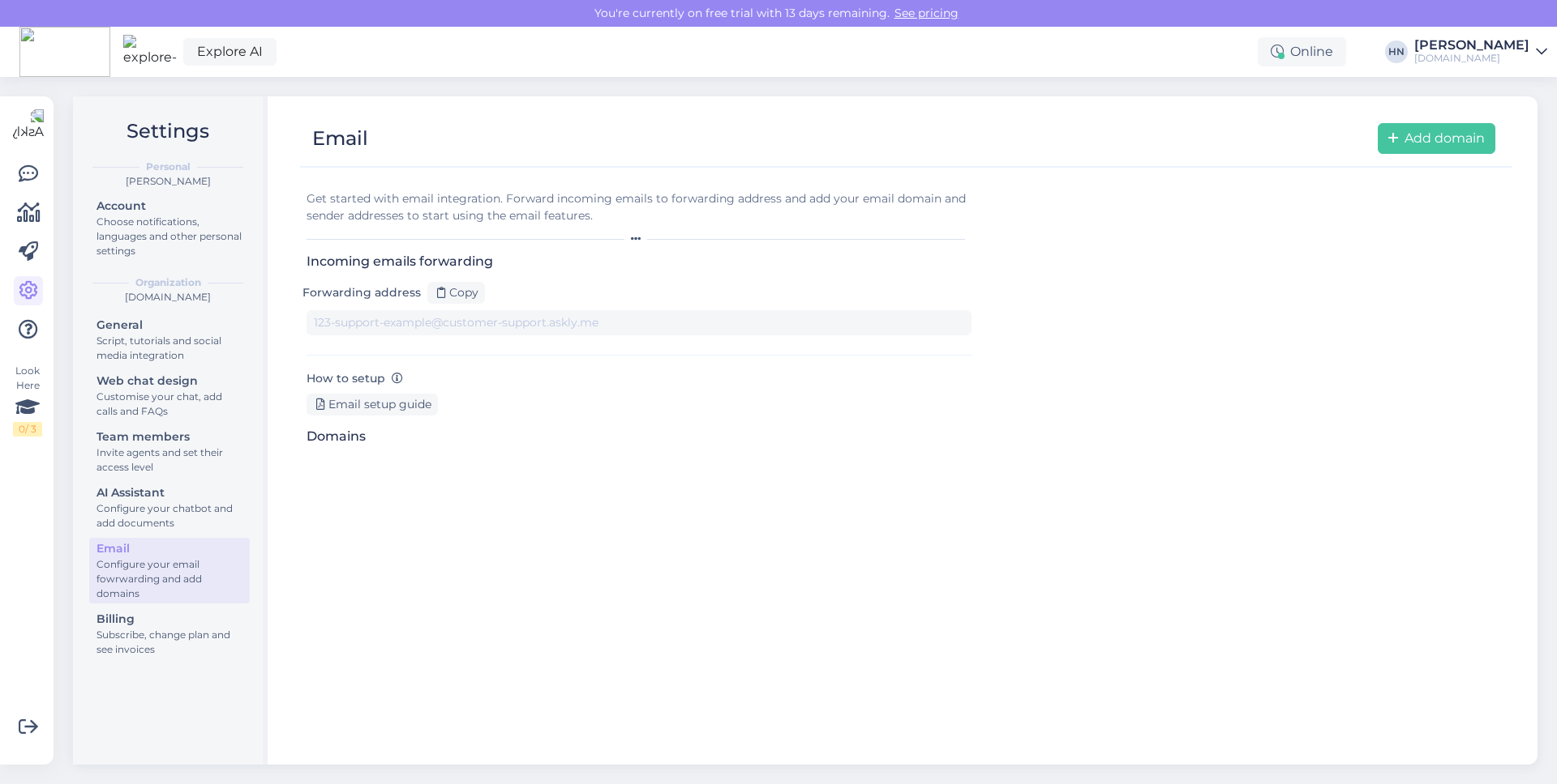
type input "1xjlvzxn3e8-0r4xx32un6g.support@tickets.askly.me"
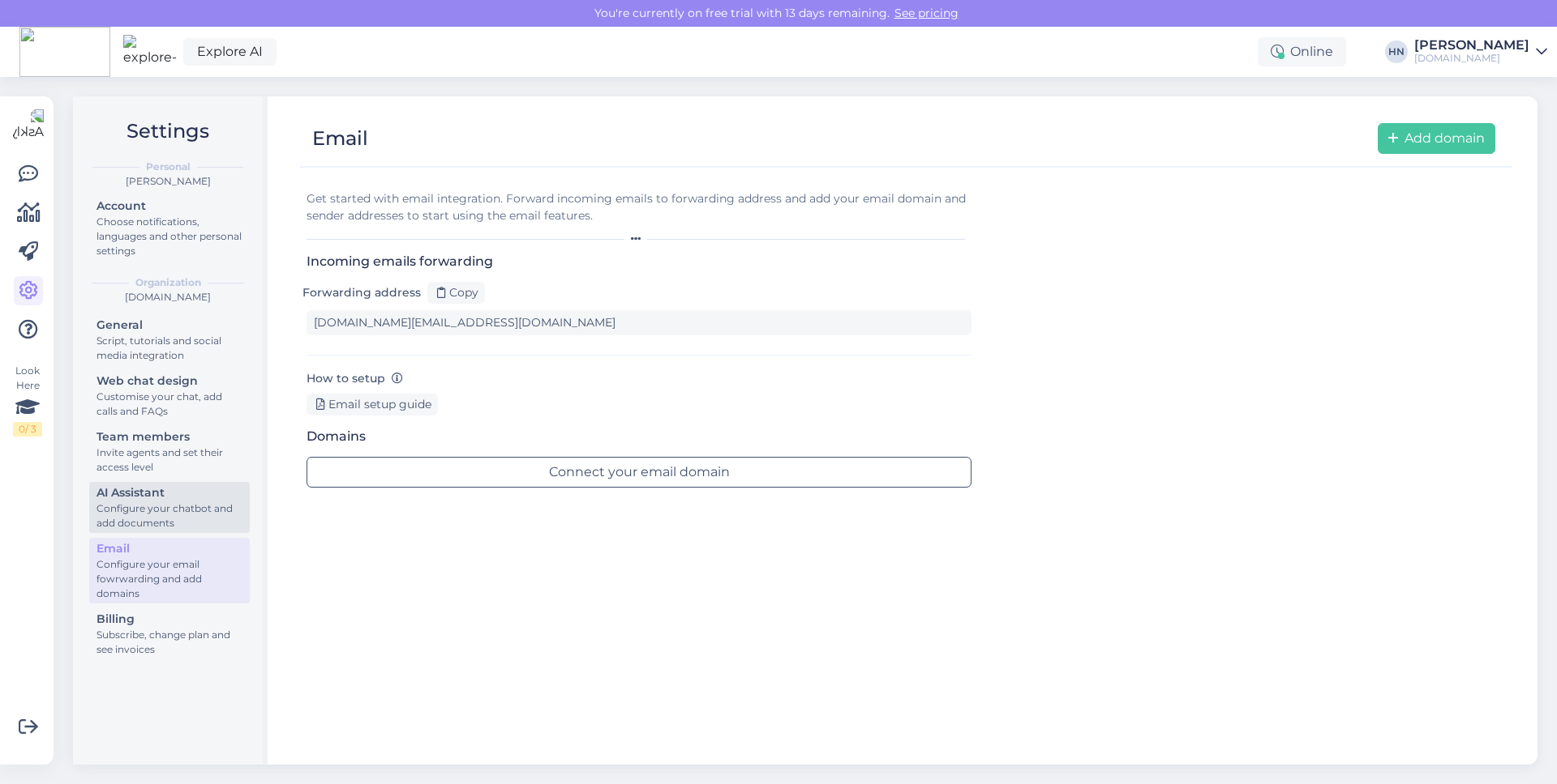
click at [162, 506] on div "Configure your chatbot and add documents" at bounding box center [169, 516] width 146 height 29
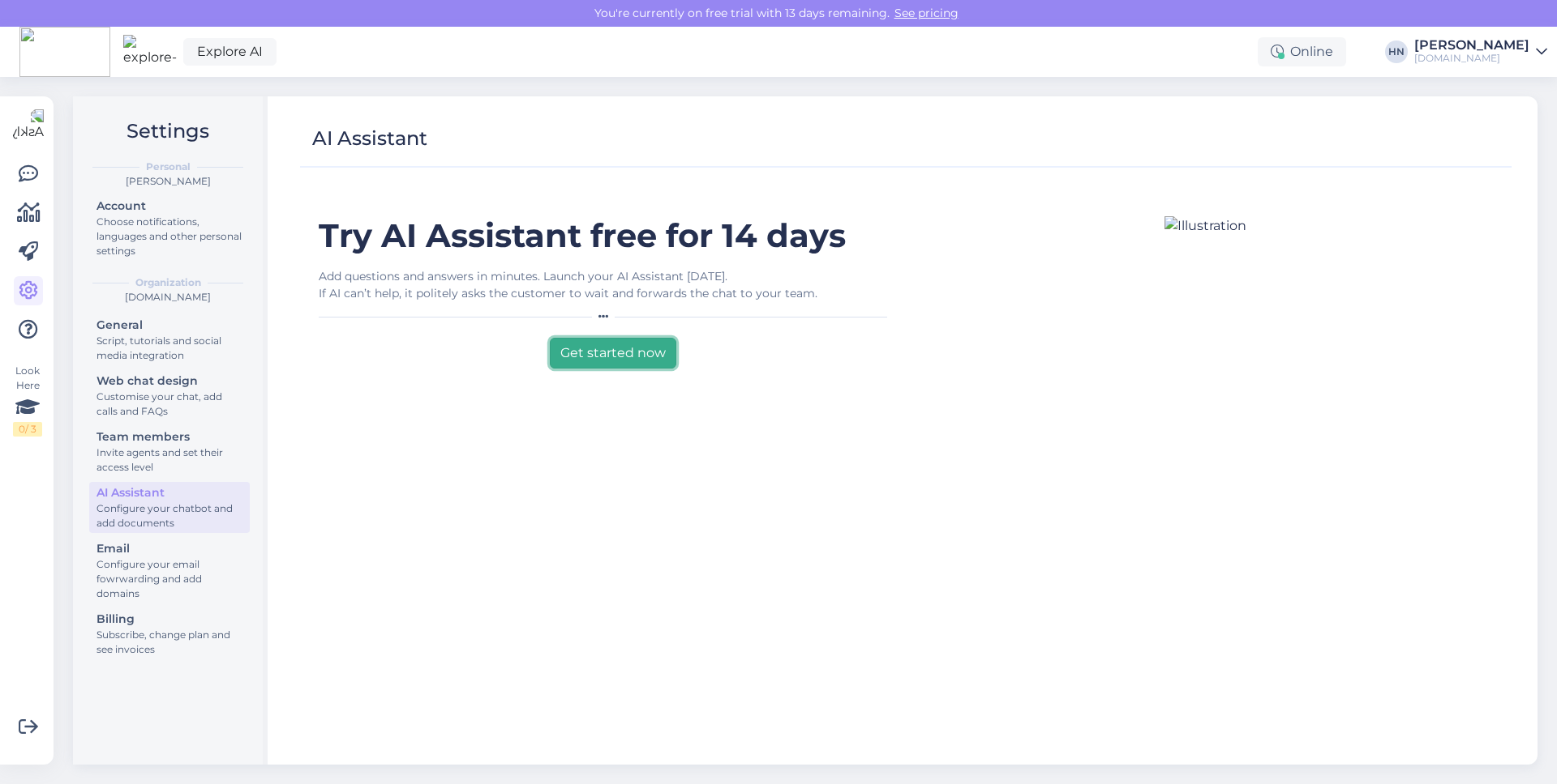
click at [583, 359] on button "Get started now" at bounding box center [613, 353] width 126 height 31
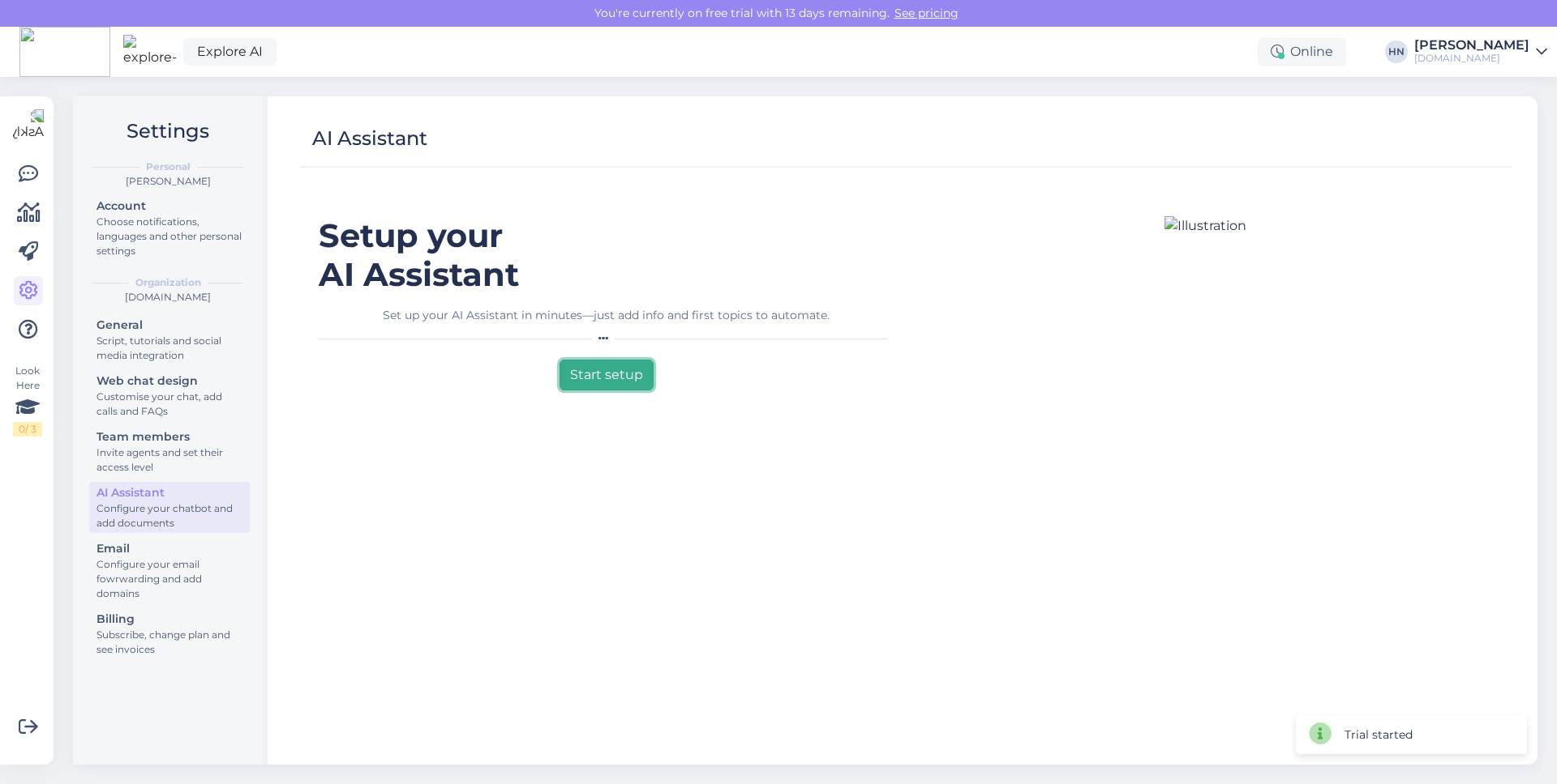
click at [579, 375] on button "Start setup" at bounding box center [605, 375] width 94 height 31
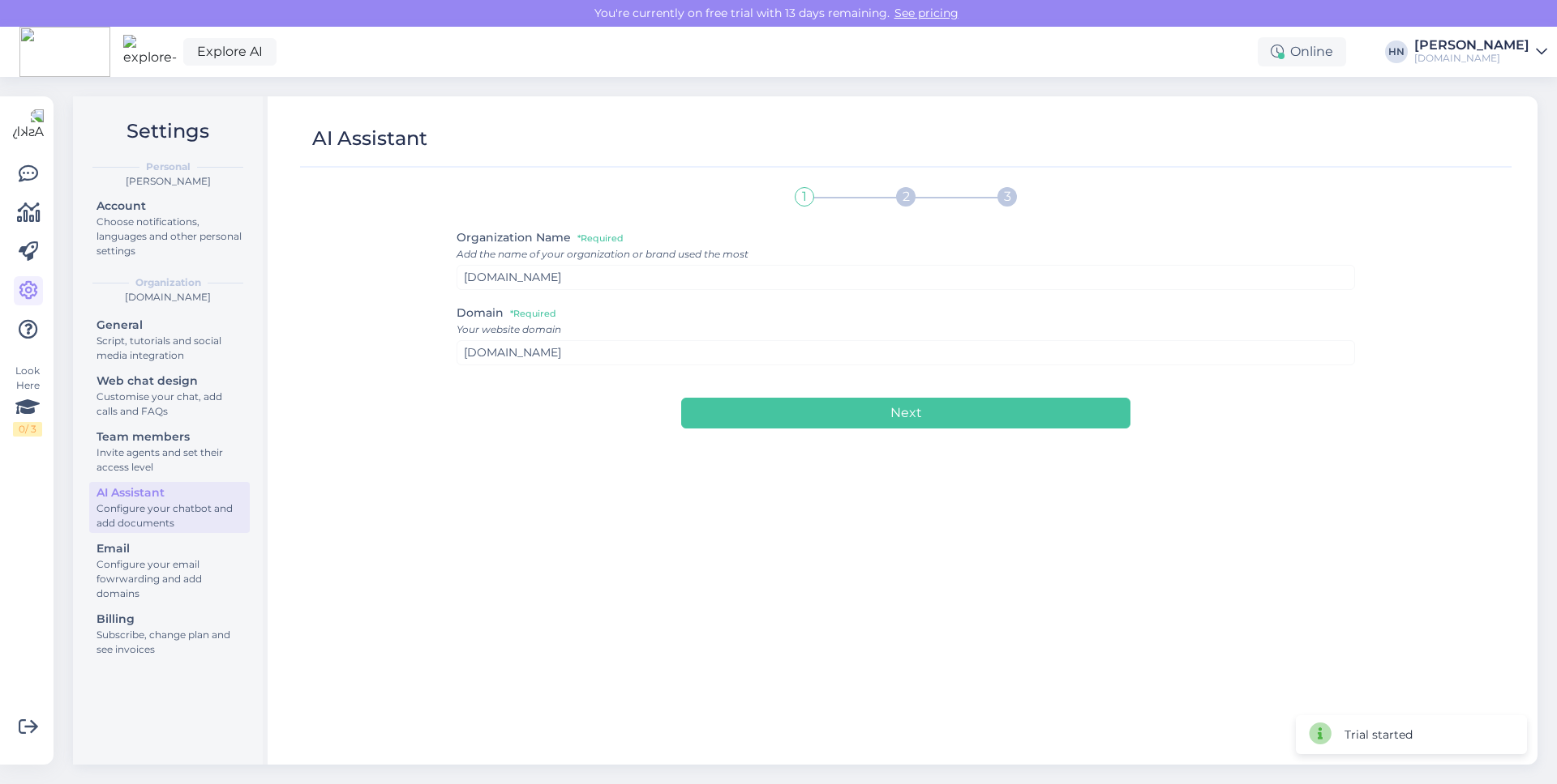
click at [595, 336] on div "Your website domain" at bounding box center [905, 330] width 899 height 15
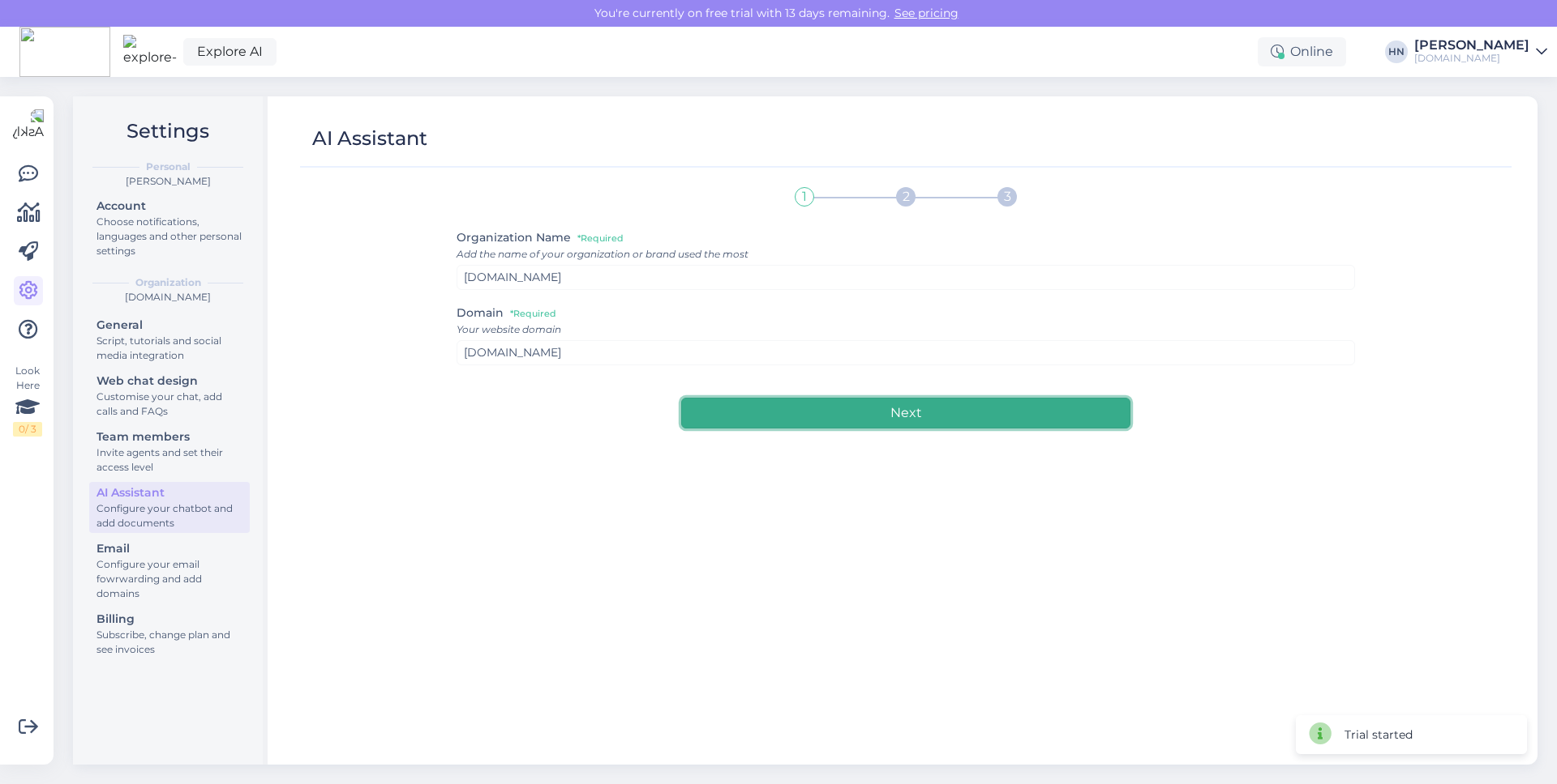
click at [744, 400] on button "Next" at bounding box center [905, 413] width 449 height 31
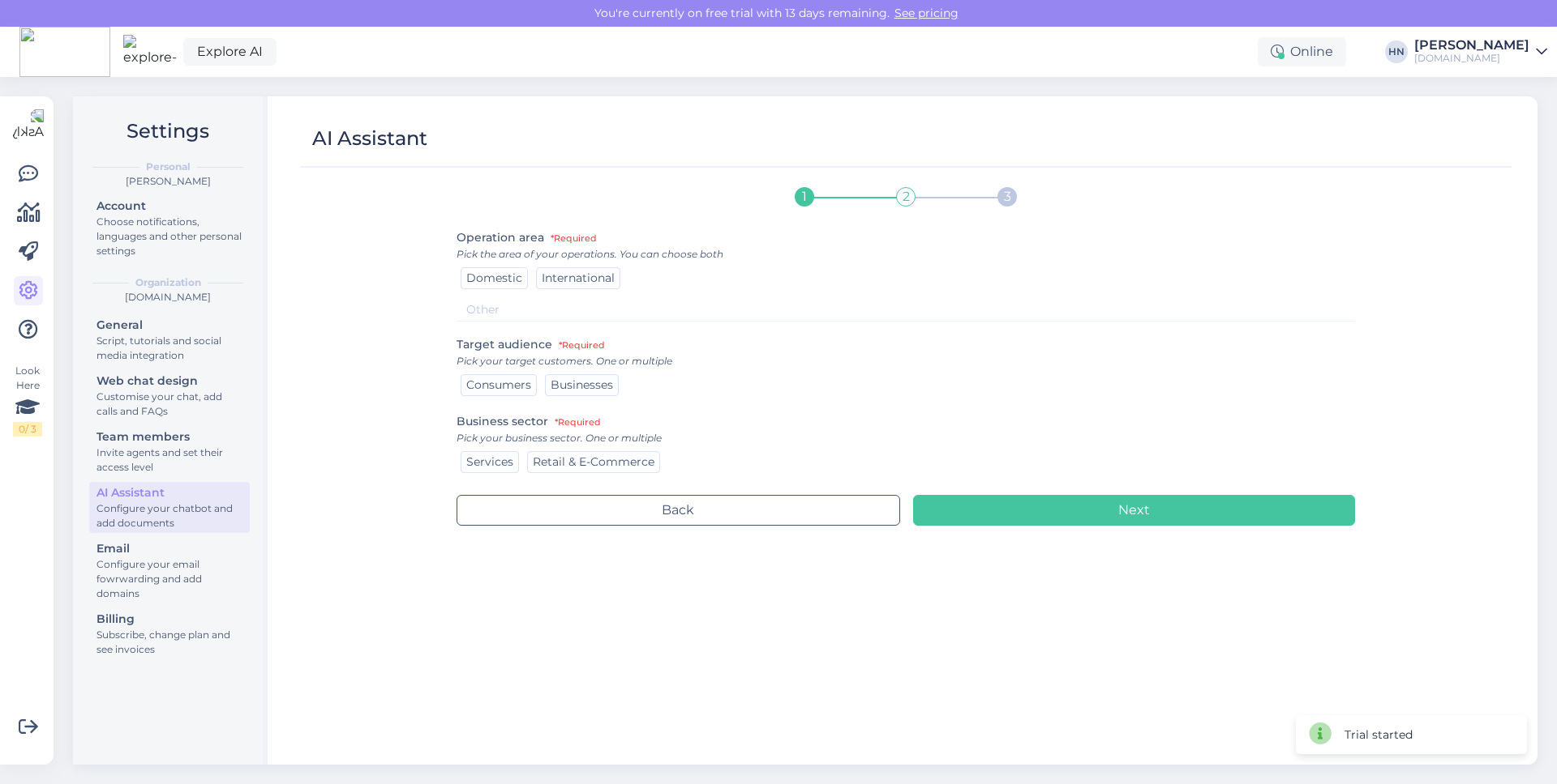
click at [504, 277] on span "Domestic" at bounding box center [494, 278] width 56 height 15
click at [528, 386] on span "Consumers" at bounding box center [498, 385] width 65 height 15
click at [497, 466] on span "Services" at bounding box center [490, 461] width 47 height 15
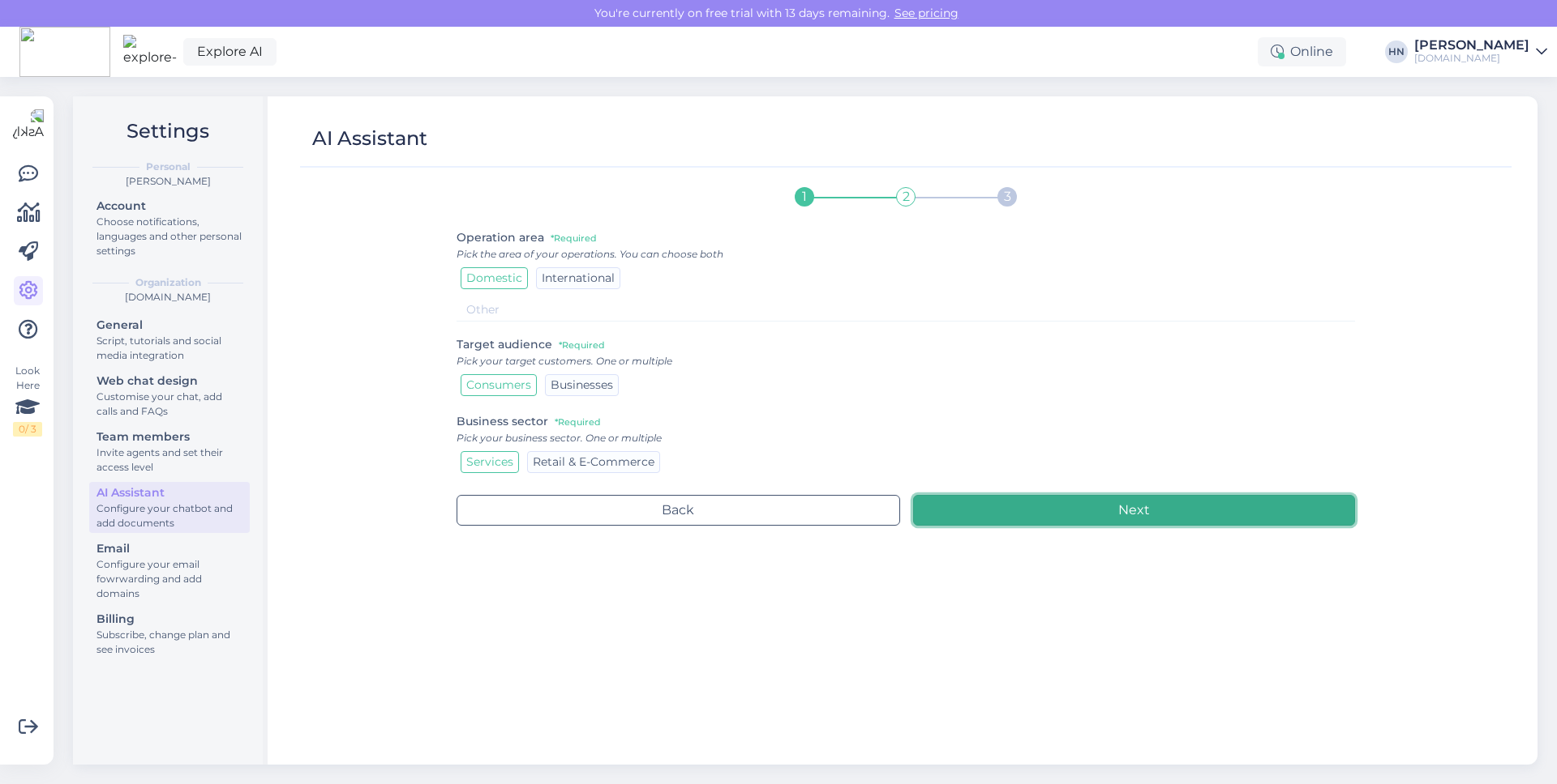
click at [943, 512] on button "Next" at bounding box center [1133, 511] width 443 height 31
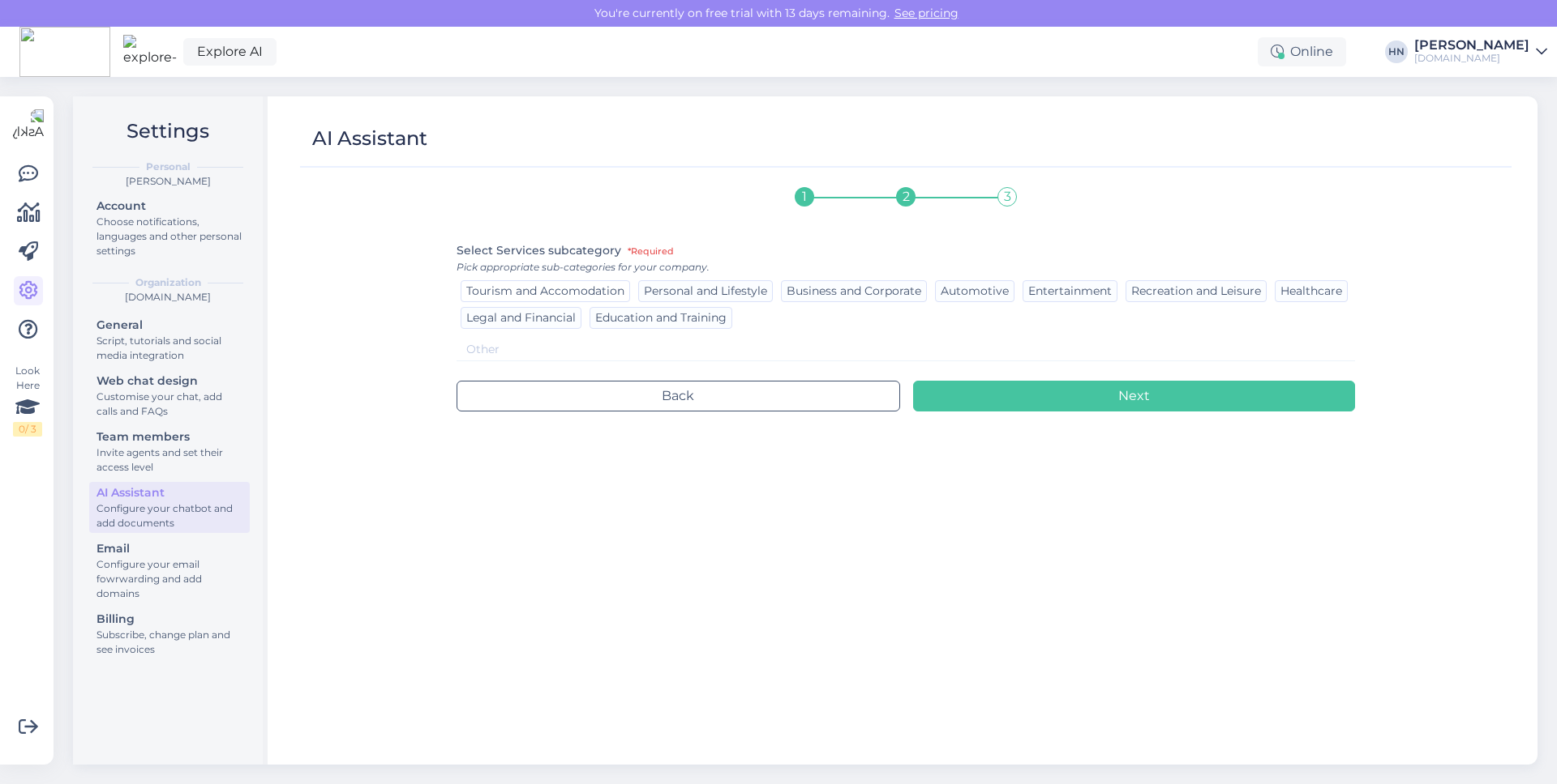
click at [573, 295] on span "Tourism and Accomodation" at bounding box center [545, 291] width 158 height 15
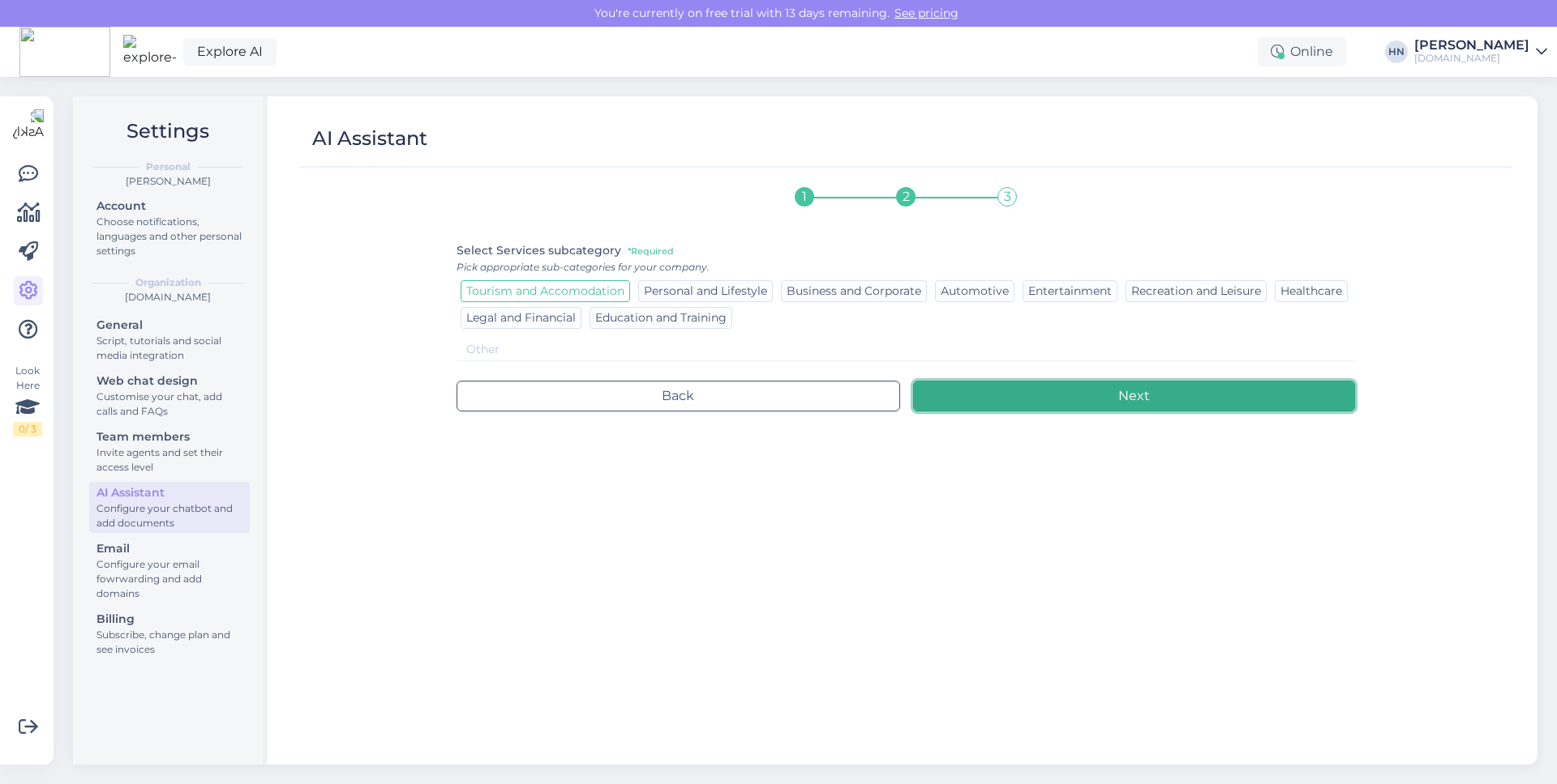
click at [990, 388] on button "Next" at bounding box center [1133, 396] width 443 height 31
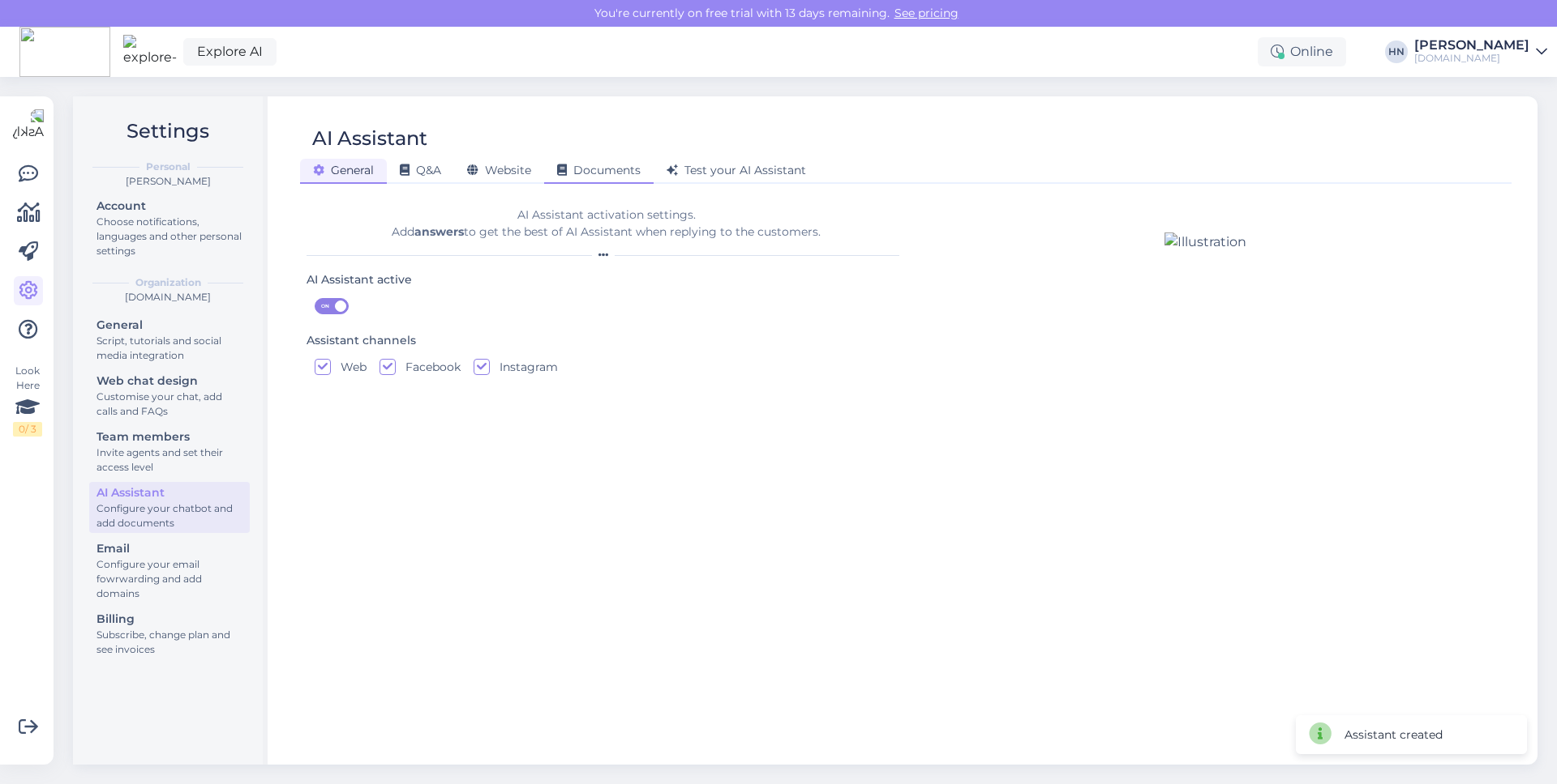
click at [574, 179] on div "Documents" at bounding box center [598, 172] width 109 height 25
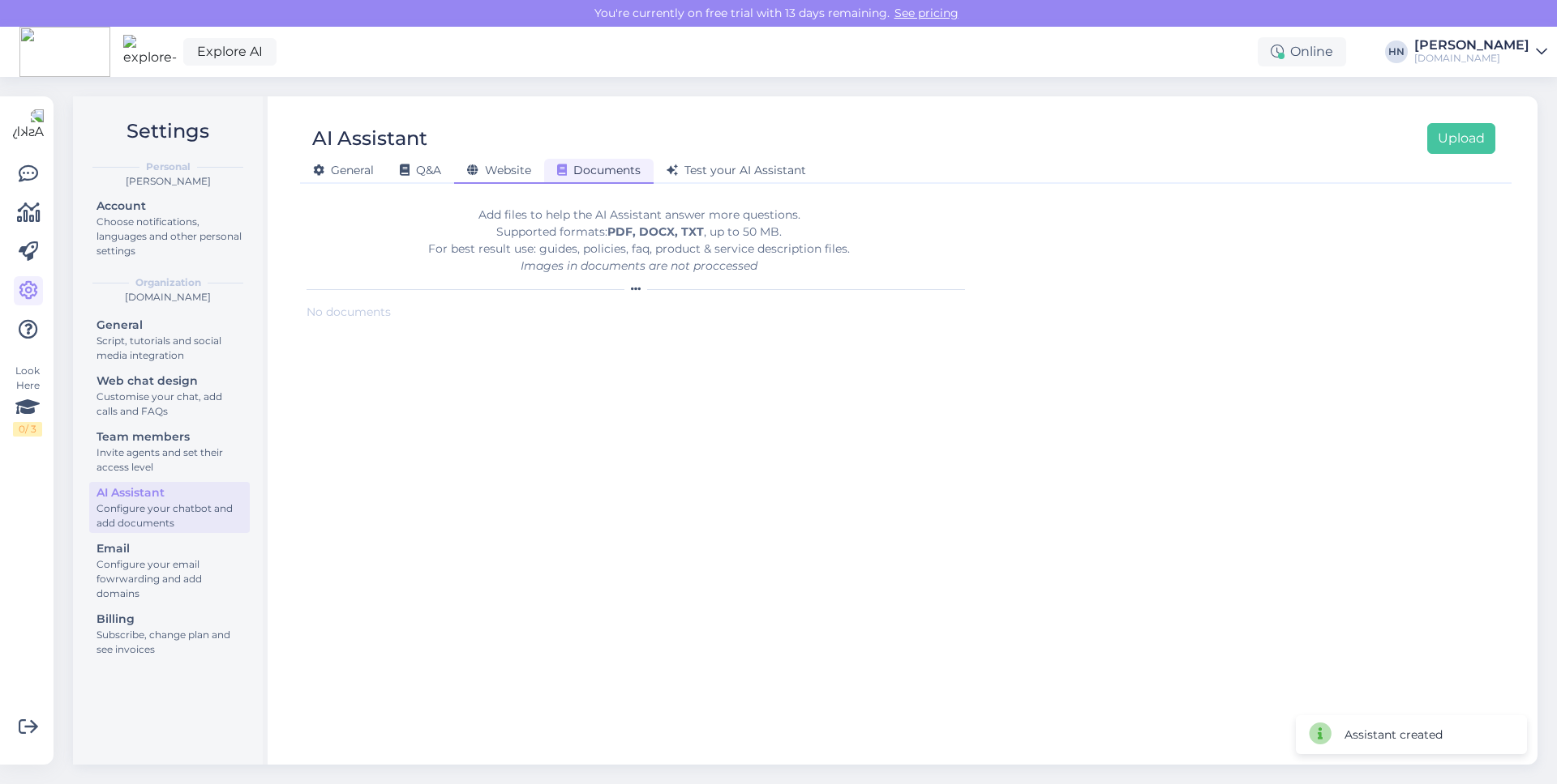
click at [515, 176] on span "Website" at bounding box center [499, 170] width 64 height 15
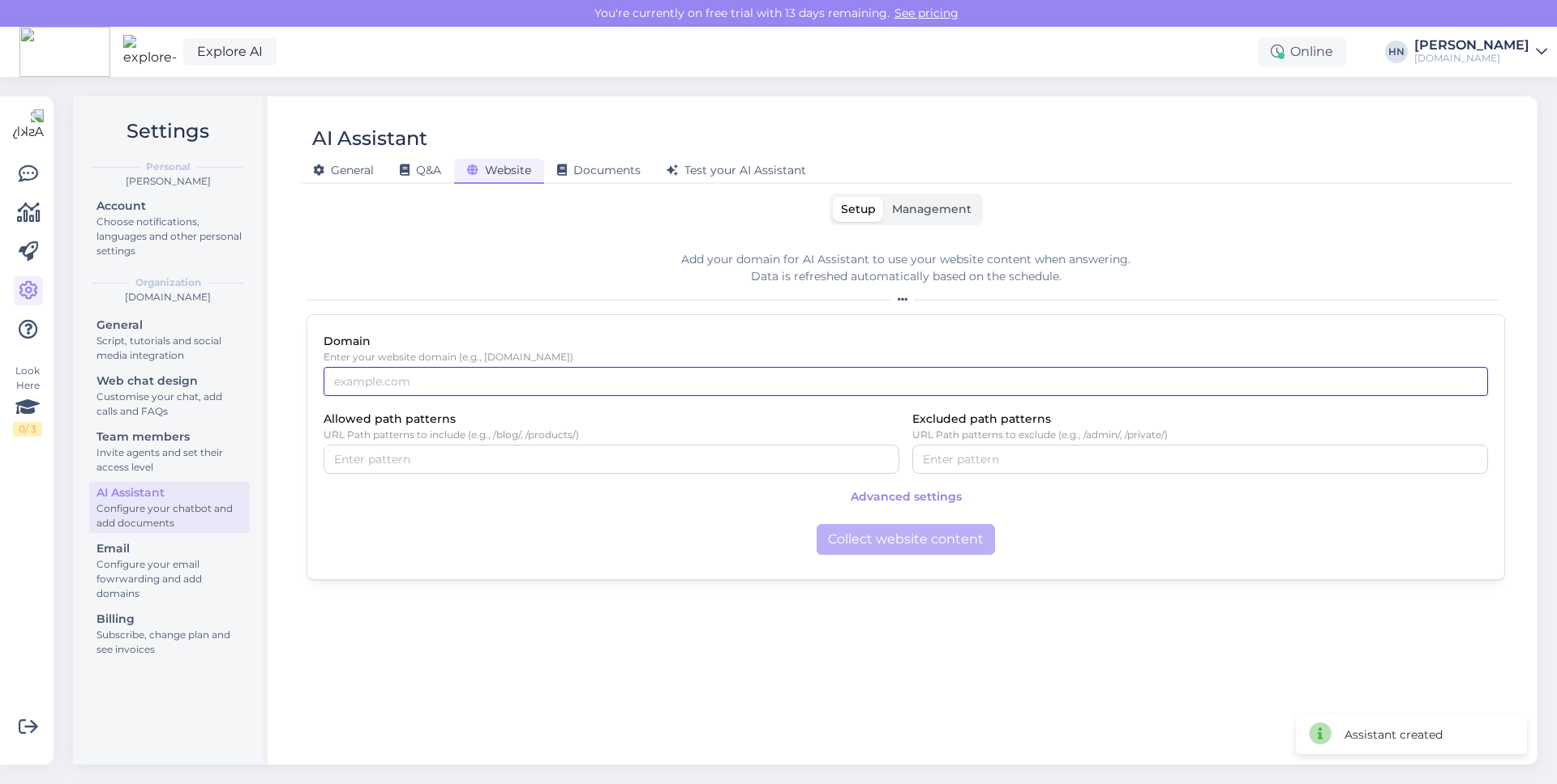
click at [496, 379] on input "Domain" at bounding box center [905, 382] width 1164 height 29
paste input "hotelltammsaare.ee"
type input "hotelltammsaare.ee"
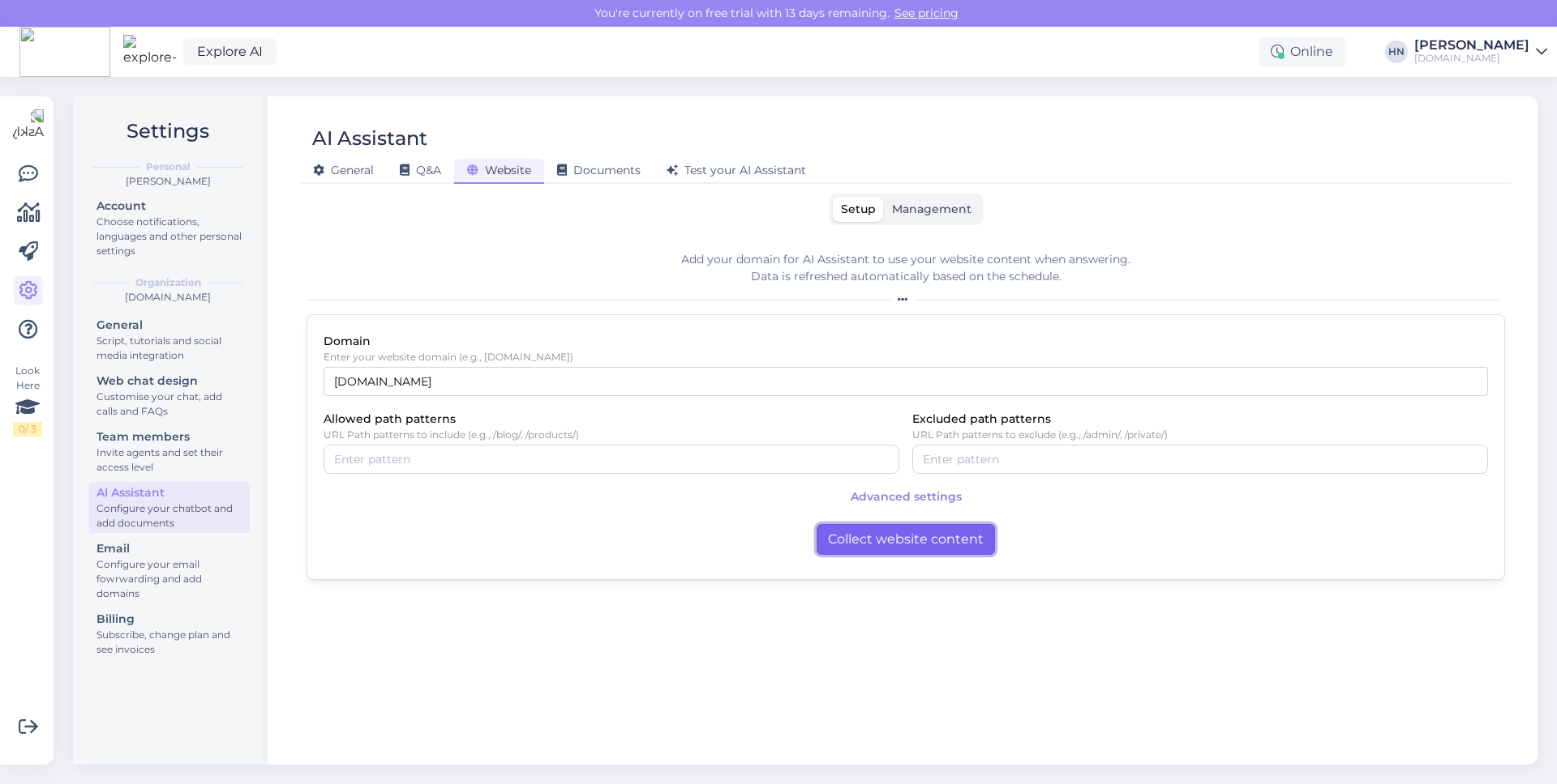
click at [833, 534] on button "Collect website content" at bounding box center [905, 540] width 178 height 31
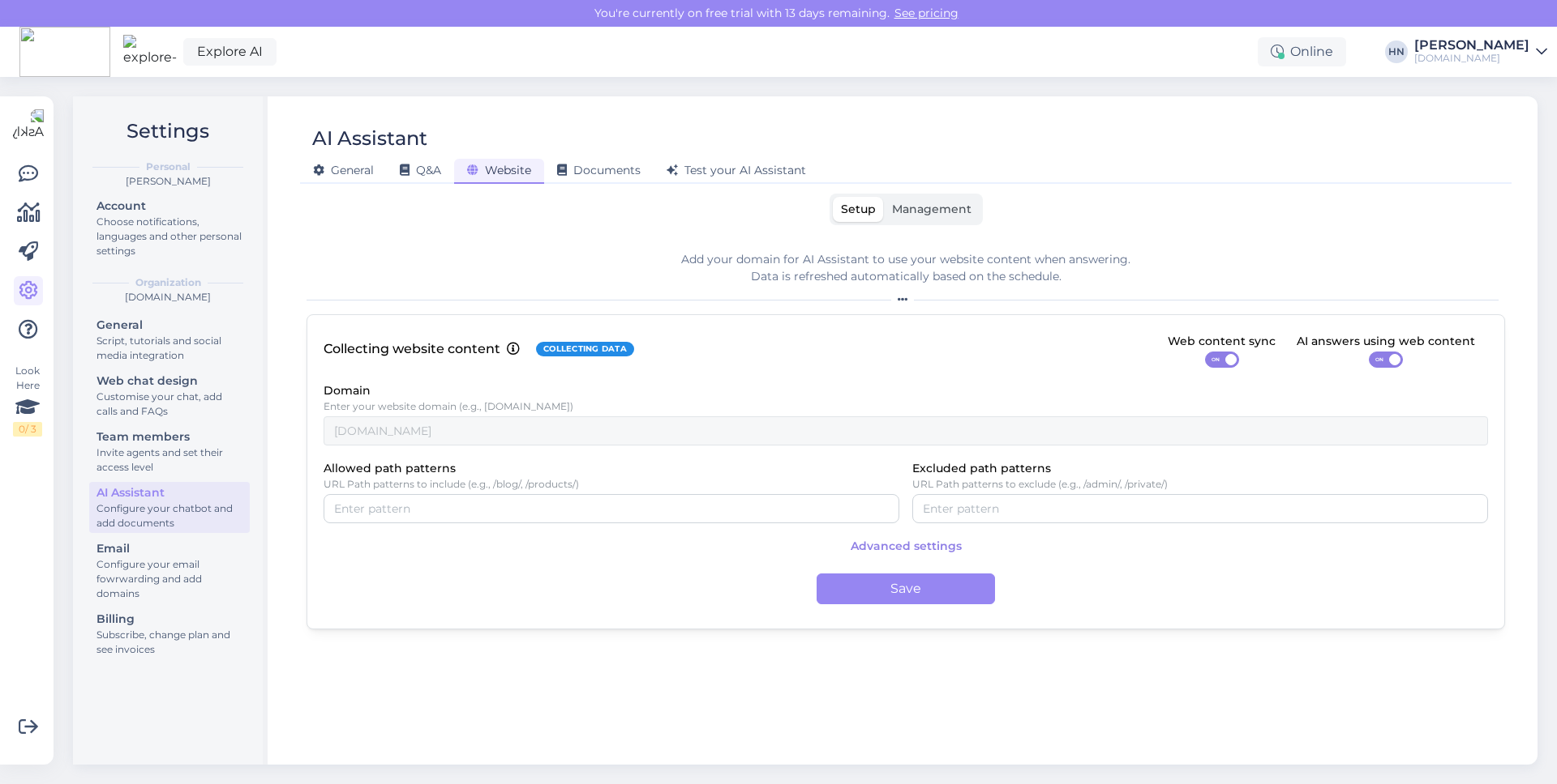
click at [937, 215] on span "Management" at bounding box center [931, 209] width 79 height 15
click at [883, 197] on input "Management" at bounding box center [883, 197] width 0 height 0
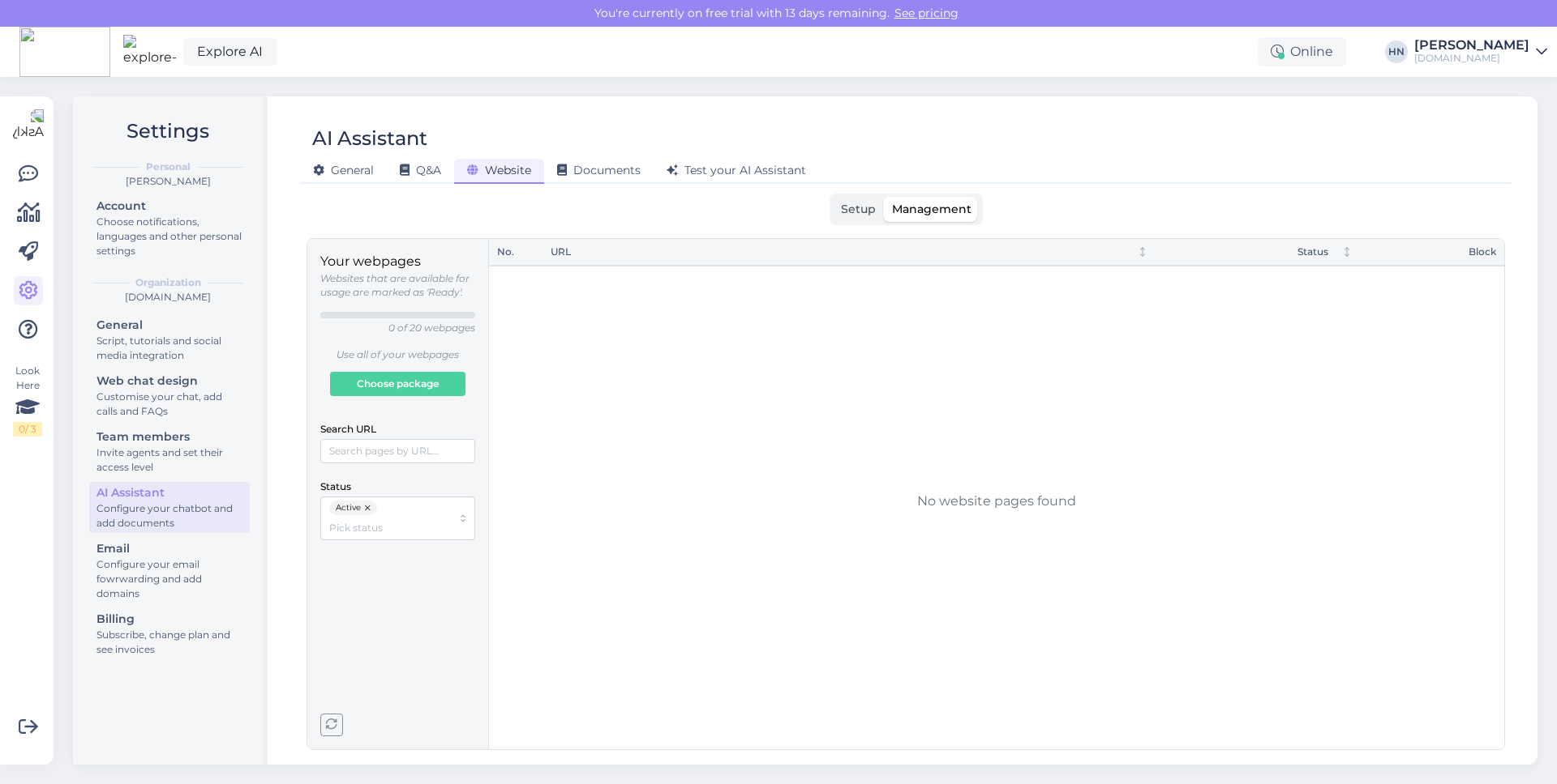
click at [330, 720] on icon "button" at bounding box center [332, 725] width 11 height 11
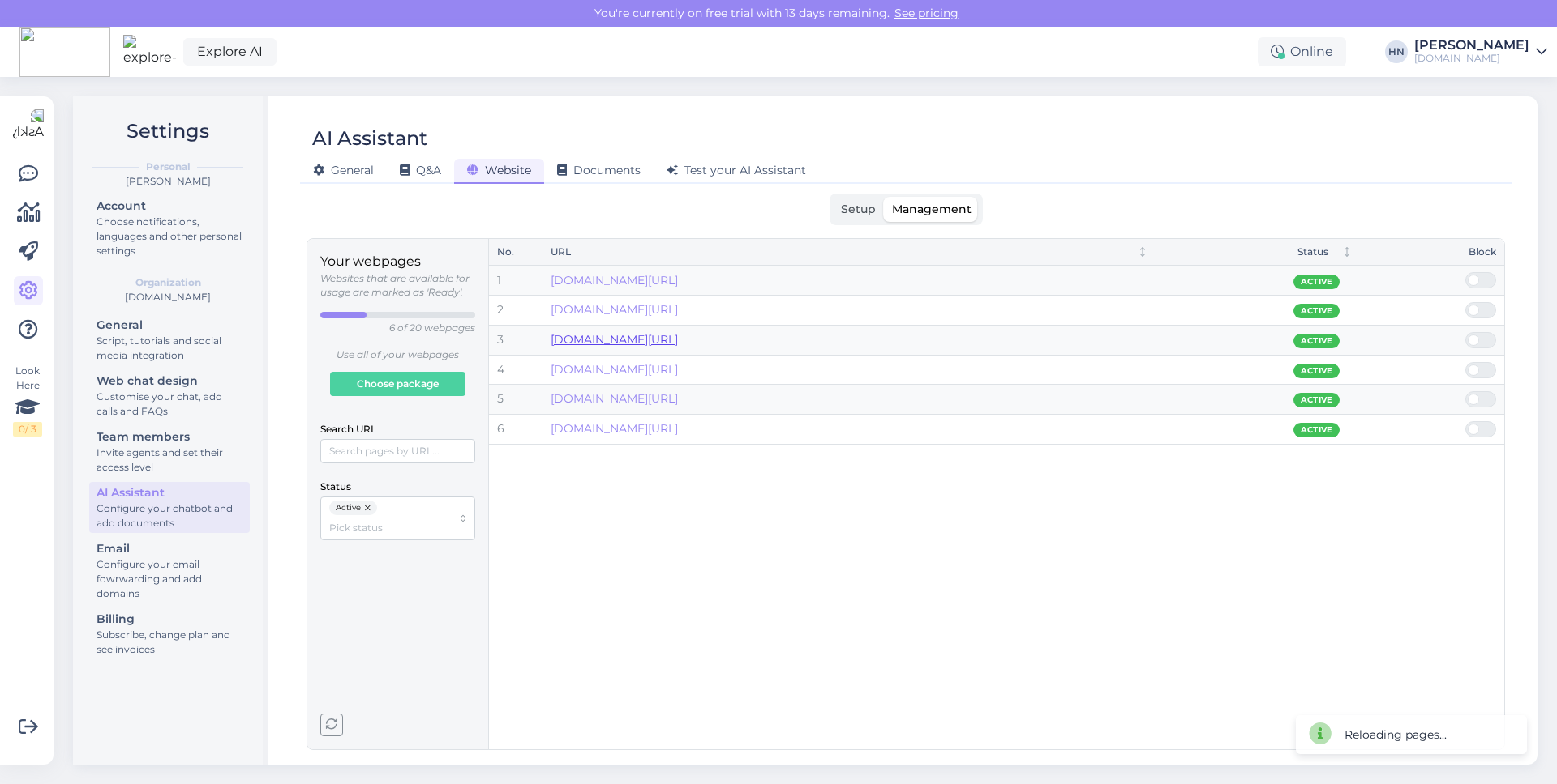
click at [613, 332] on link "hotelltammsaare.ee/j-test/" at bounding box center [614, 340] width 127 height 15
click at [858, 418] on td "hotelltammsaare.ee/" at bounding box center [849, 430] width 614 height 30
click at [339, 720] on span "button" at bounding box center [331, 725] width 21 height 21
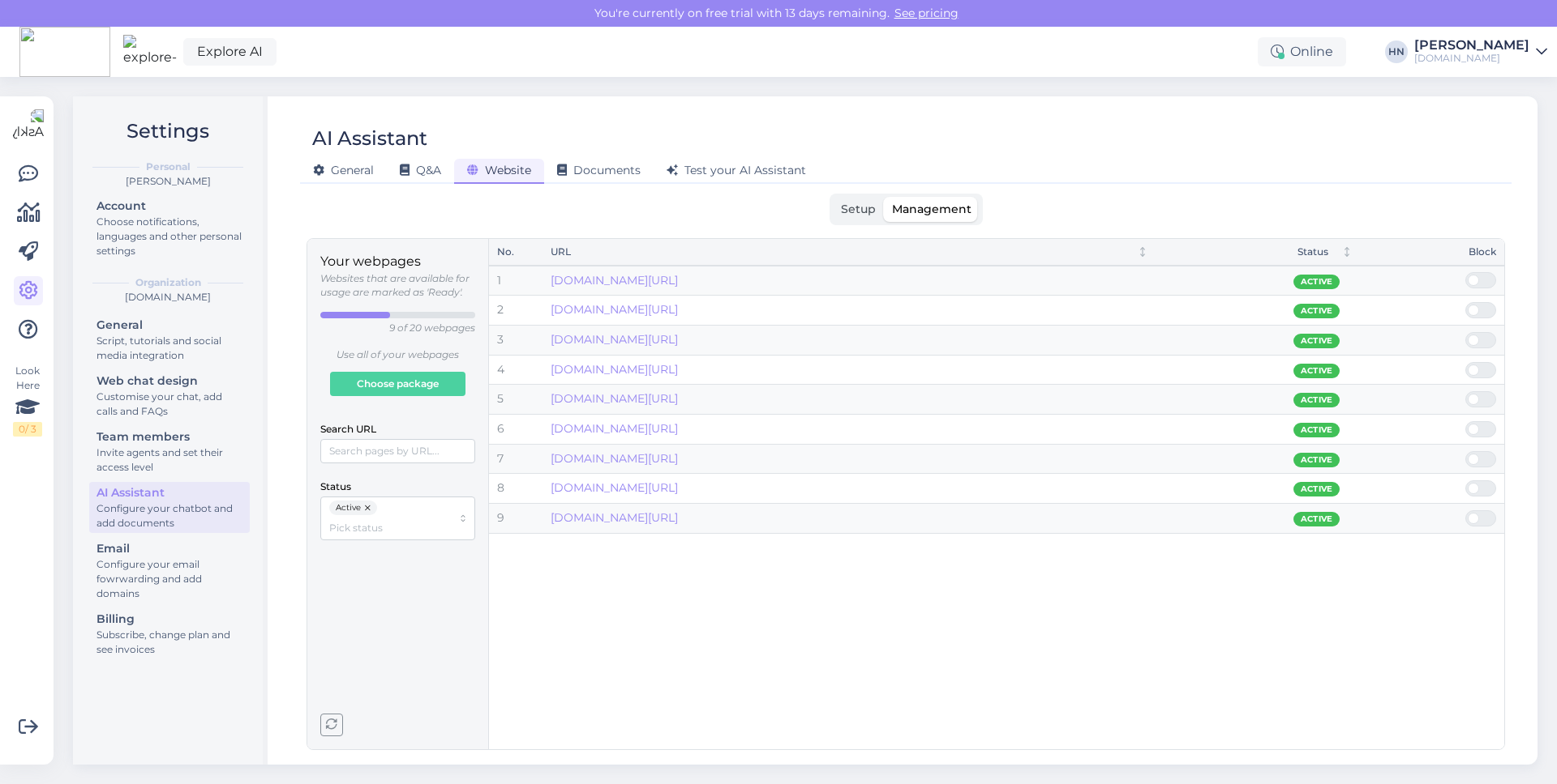
click at [339, 720] on span "button" at bounding box center [331, 725] width 21 height 21
click at [644, 277] on link "hotelltammsaare.ee/teenused-2/" at bounding box center [614, 281] width 127 height 15
click at [678, 394] on link "hotelltammsaare.ee/konverents/" at bounding box center [614, 399] width 127 height 15
click at [326, 716] on span "button" at bounding box center [331, 725] width 21 height 21
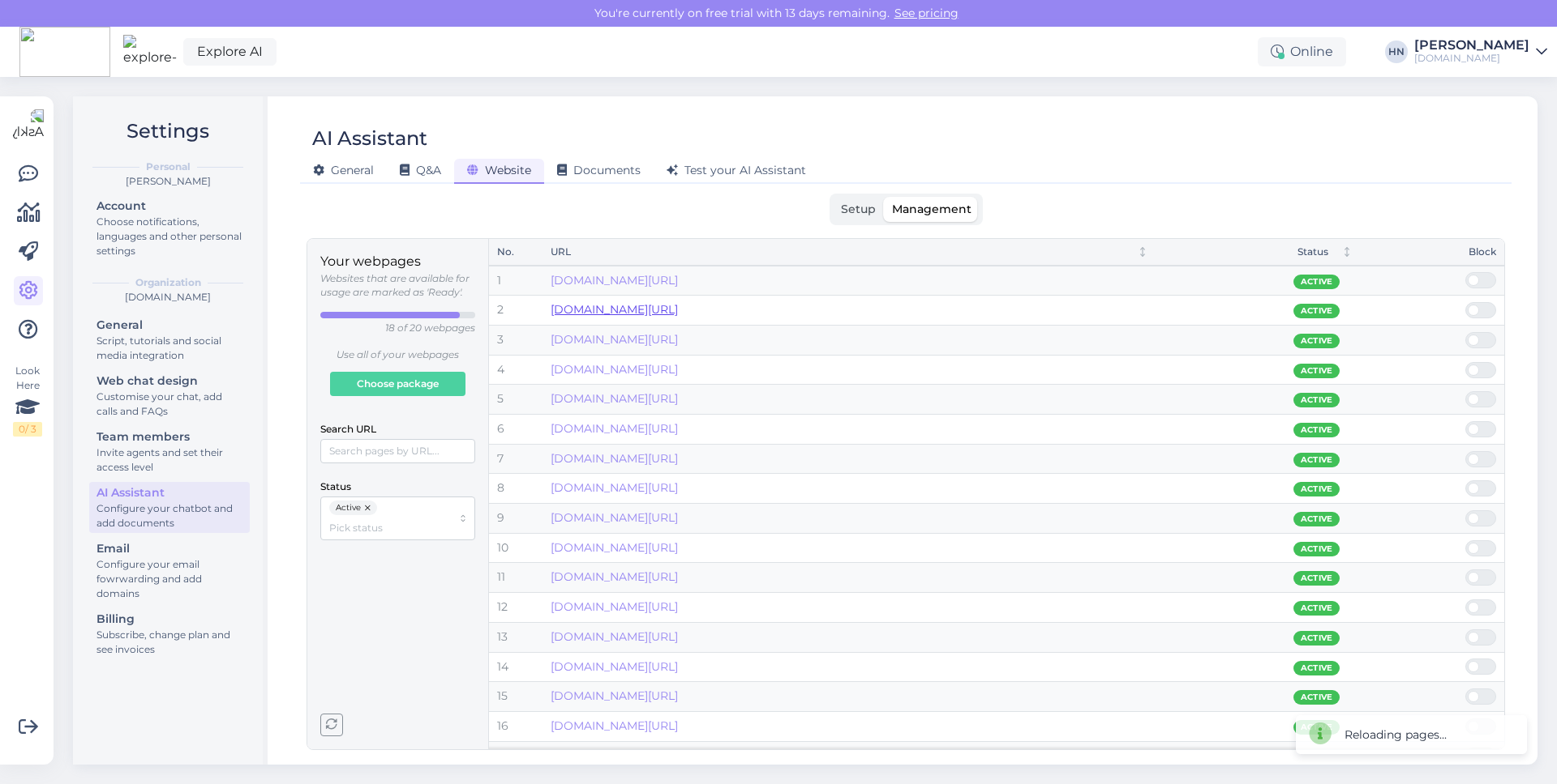
click at [678, 313] on link "hotelltammsaare.ee/ilusalongi-teenus/klassikaline-massaaz-60-min-2/" at bounding box center [614, 310] width 127 height 15
click at [678, 363] on link "hotelltammsaare.ee/ilusalongi-teenus/klassikaline-massaaz-30-min/" at bounding box center [614, 370] width 127 height 15
click at [678, 402] on link "hotelltammsaare.ee/ilusalongi-teenus/juuste-varvimine/" at bounding box center [614, 399] width 127 height 15
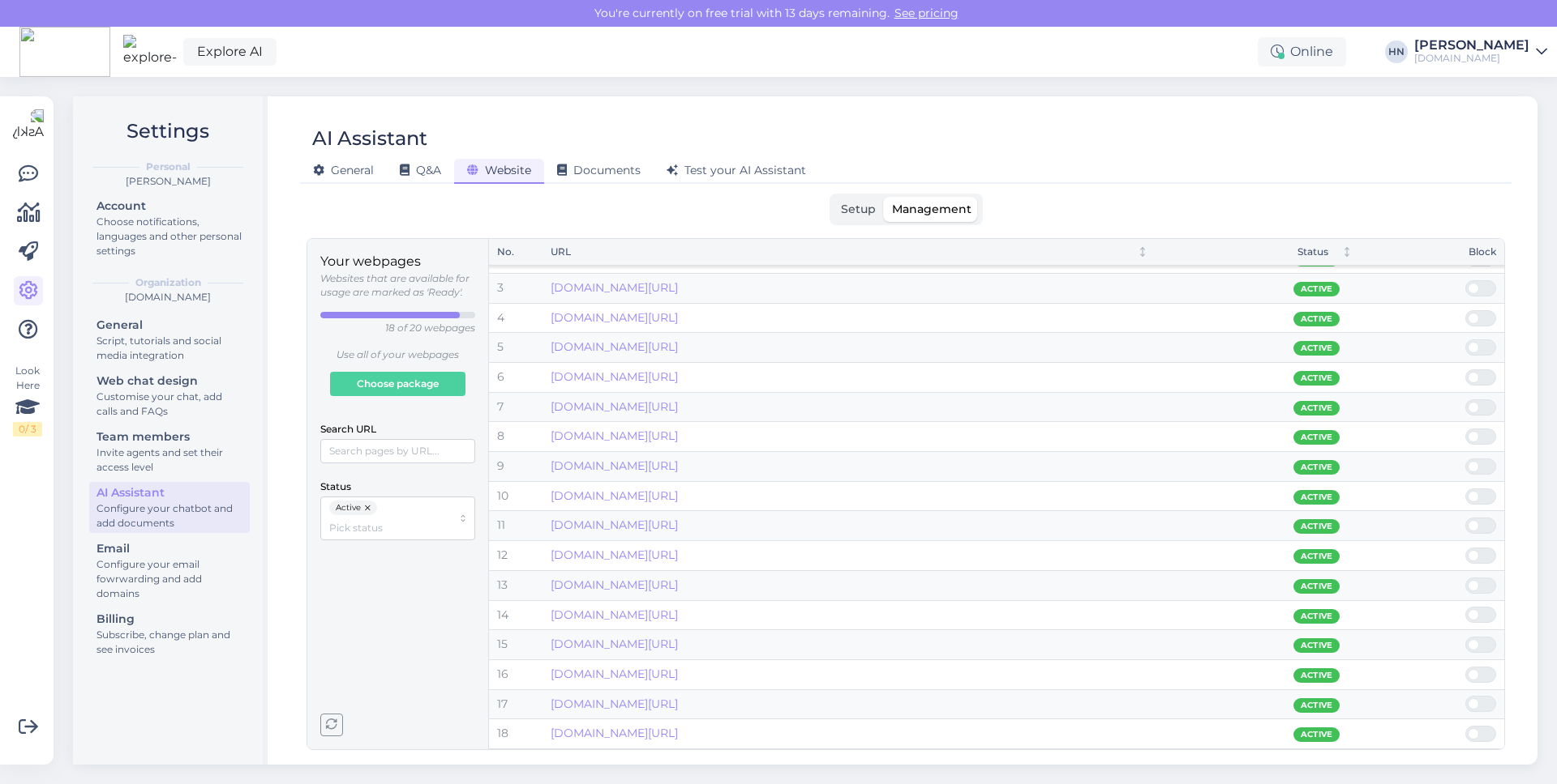
click at [345, 729] on div "Your webpages Websites that are available for usage are marked as 'Ready'. 18 o…" at bounding box center [397, 493] width 155 height 484
click at [614, 685] on td "hotelltammsaare.ee/hotelli-kodukord/" at bounding box center [849, 674] width 614 height 30
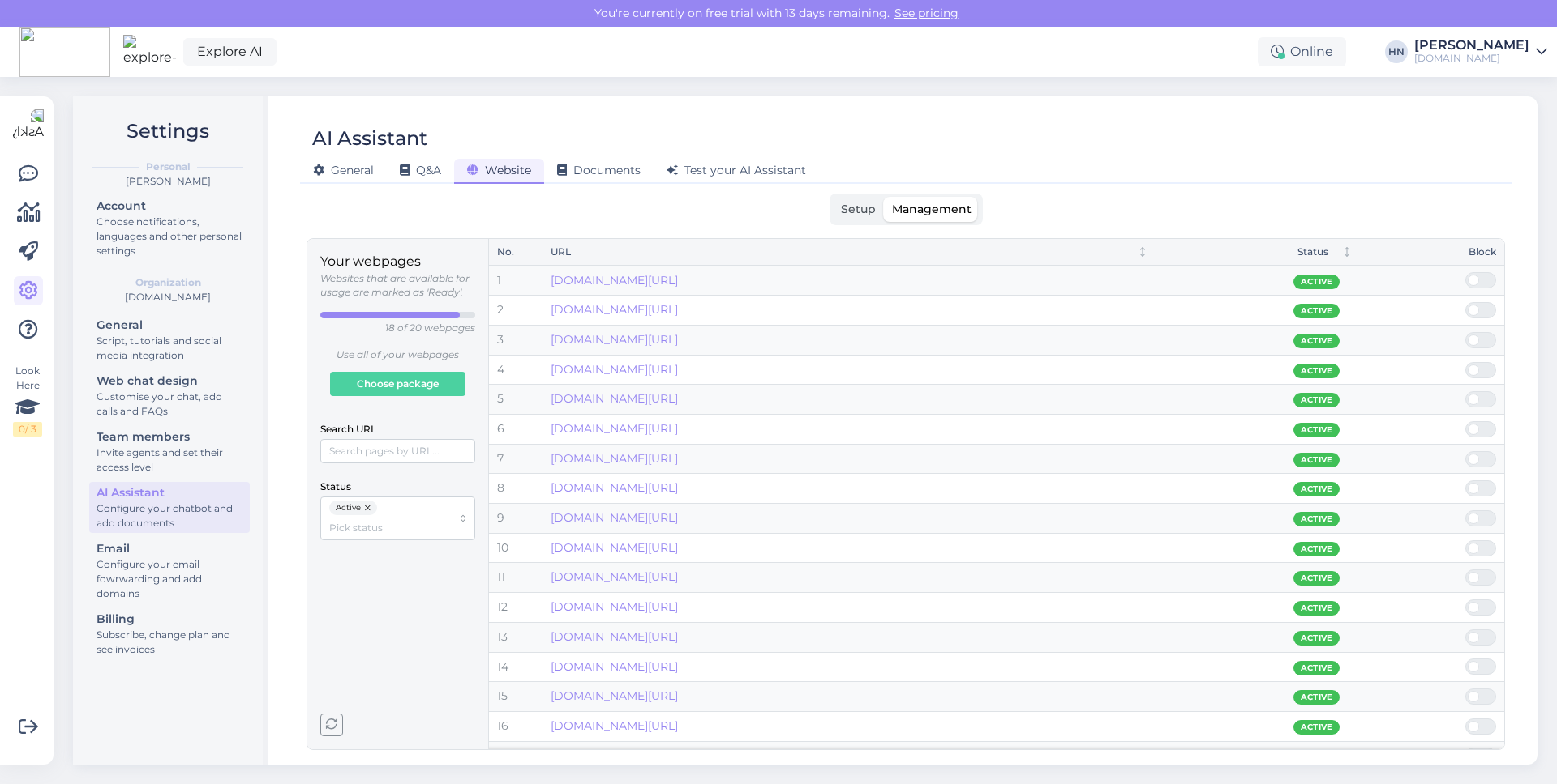
click at [334, 720] on icon "button" at bounding box center [332, 725] width 11 height 11
click at [859, 204] on span "Setup" at bounding box center [858, 209] width 35 height 15
click at [833, 197] on input "Setup" at bounding box center [833, 197] width 0 height 0
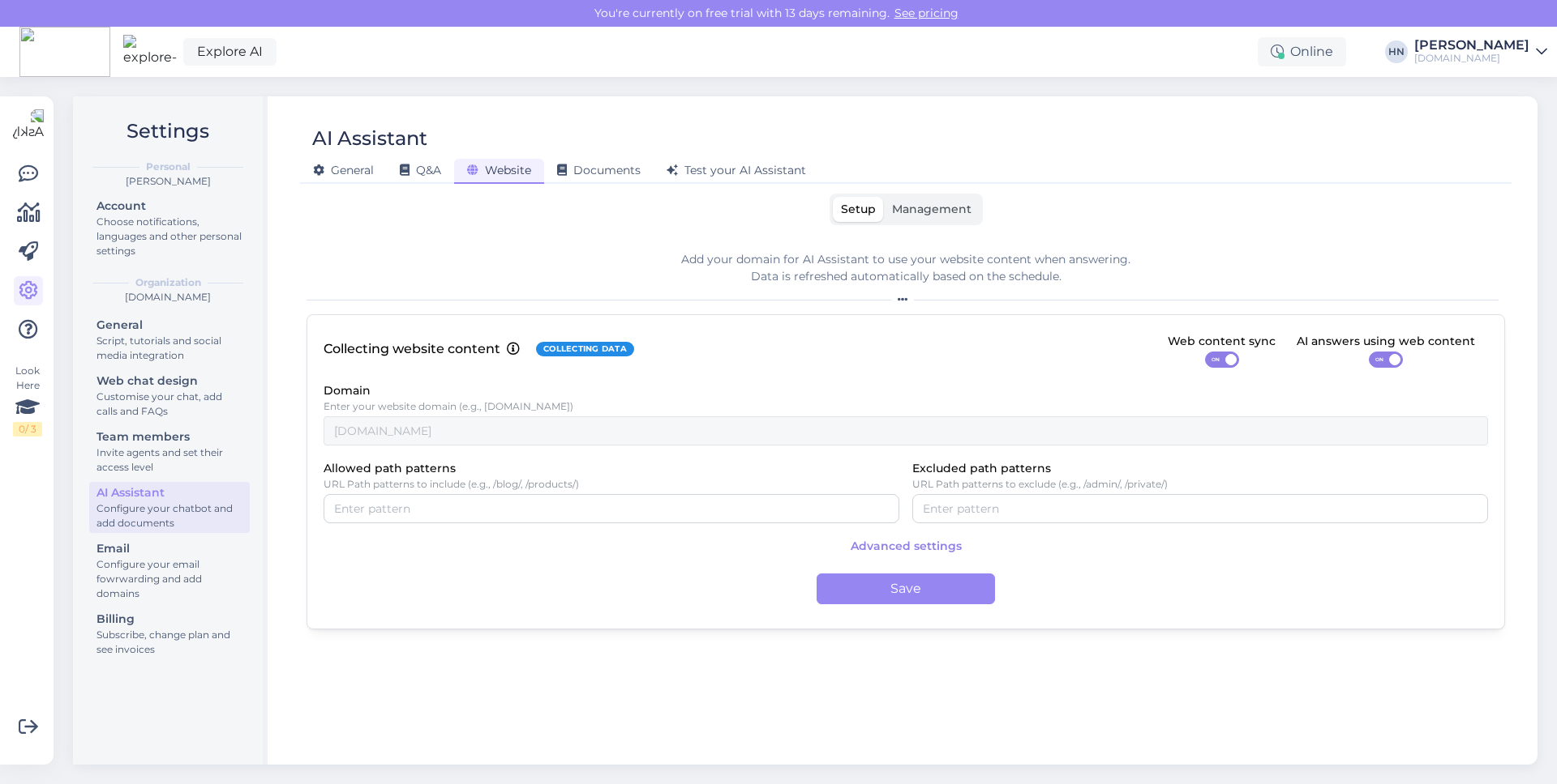
click at [905, 186] on div "AI Assistant General Q&A Website Documents Test your AI Assistant Setup Managem…" at bounding box center [905, 431] width 1263 height 669
click at [905, 205] on span "Management" at bounding box center [931, 209] width 79 height 15
click at [883, 197] on input "Management" at bounding box center [883, 197] width 0 height 0
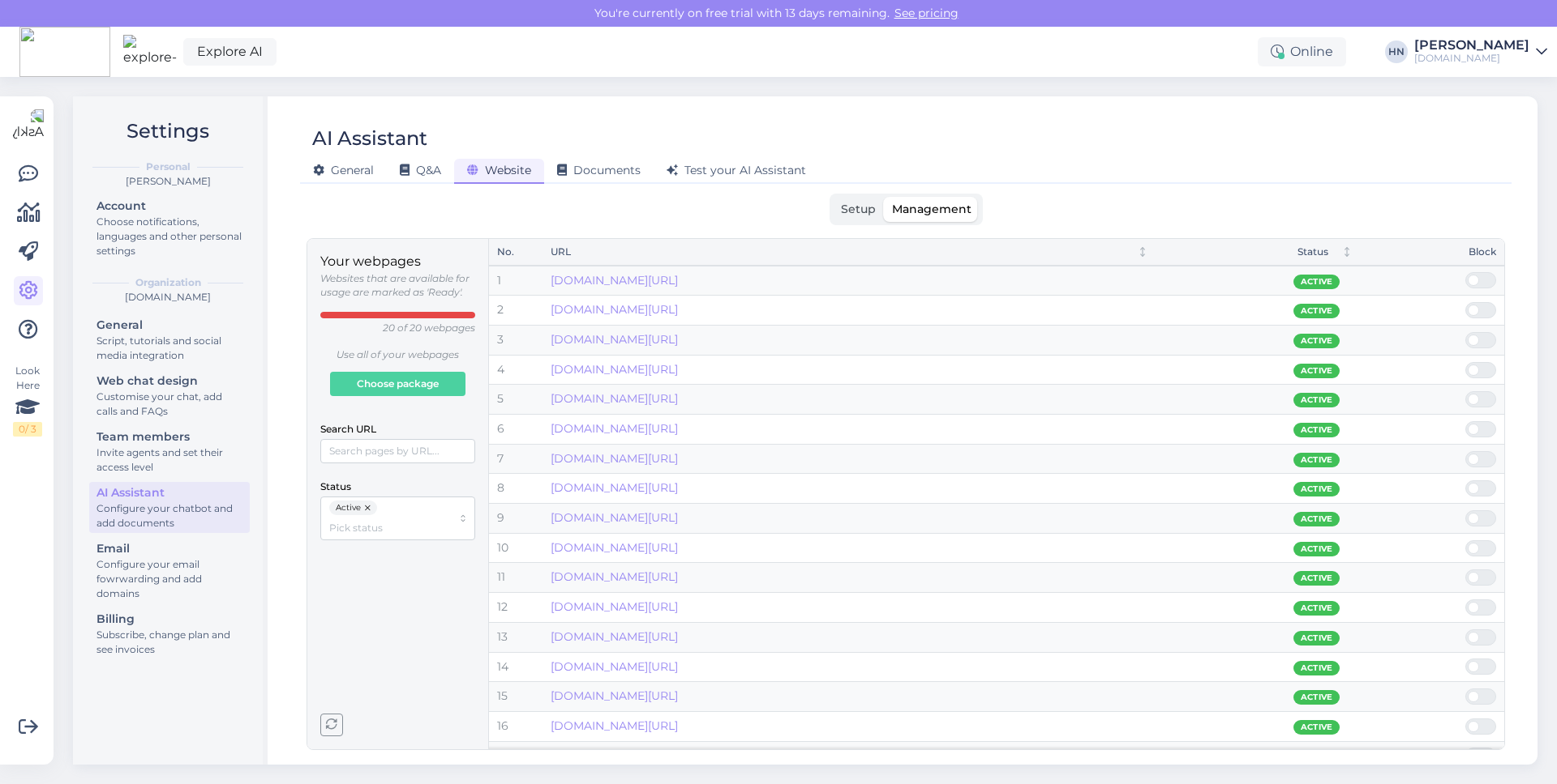
click at [326, 721] on icon "button" at bounding box center [332, 725] width 11 height 11
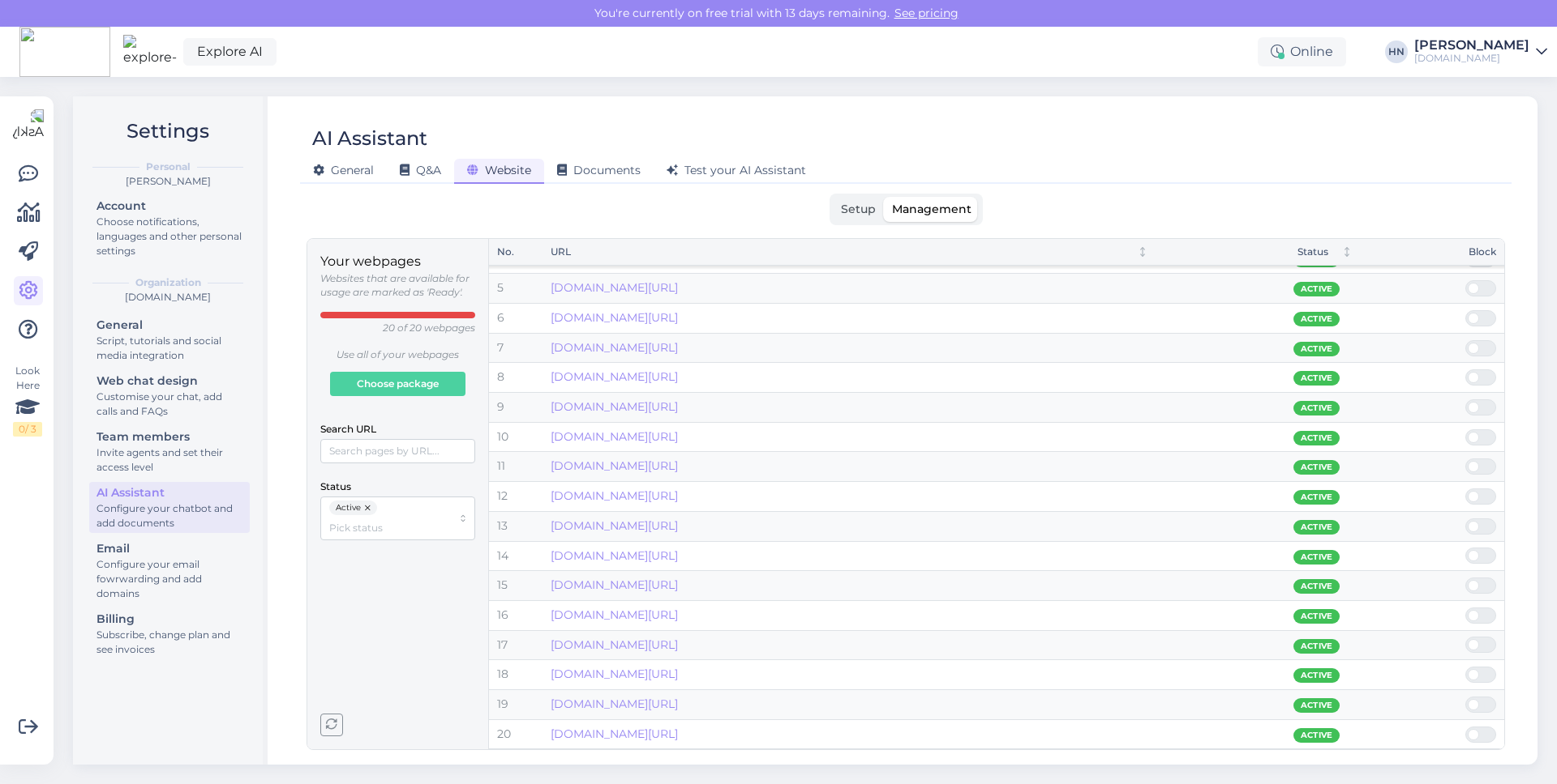
click at [862, 204] on span "Setup" at bounding box center [858, 209] width 35 height 15
click at [833, 197] on input "Setup" at bounding box center [833, 197] width 0 height 0
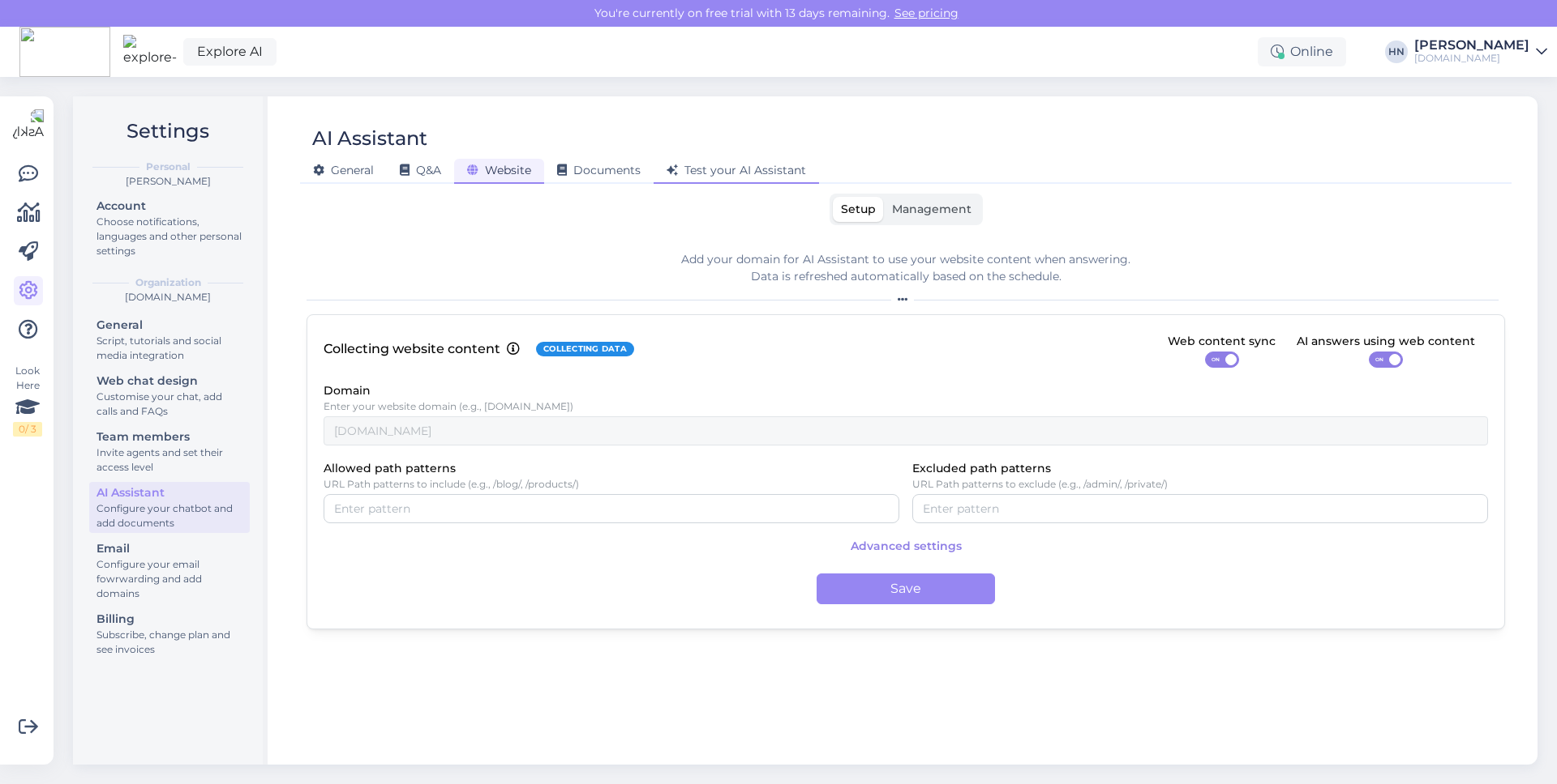
click at [713, 172] on span "Test your AI Assistant" at bounding box center [735, 170] width 139 height 15
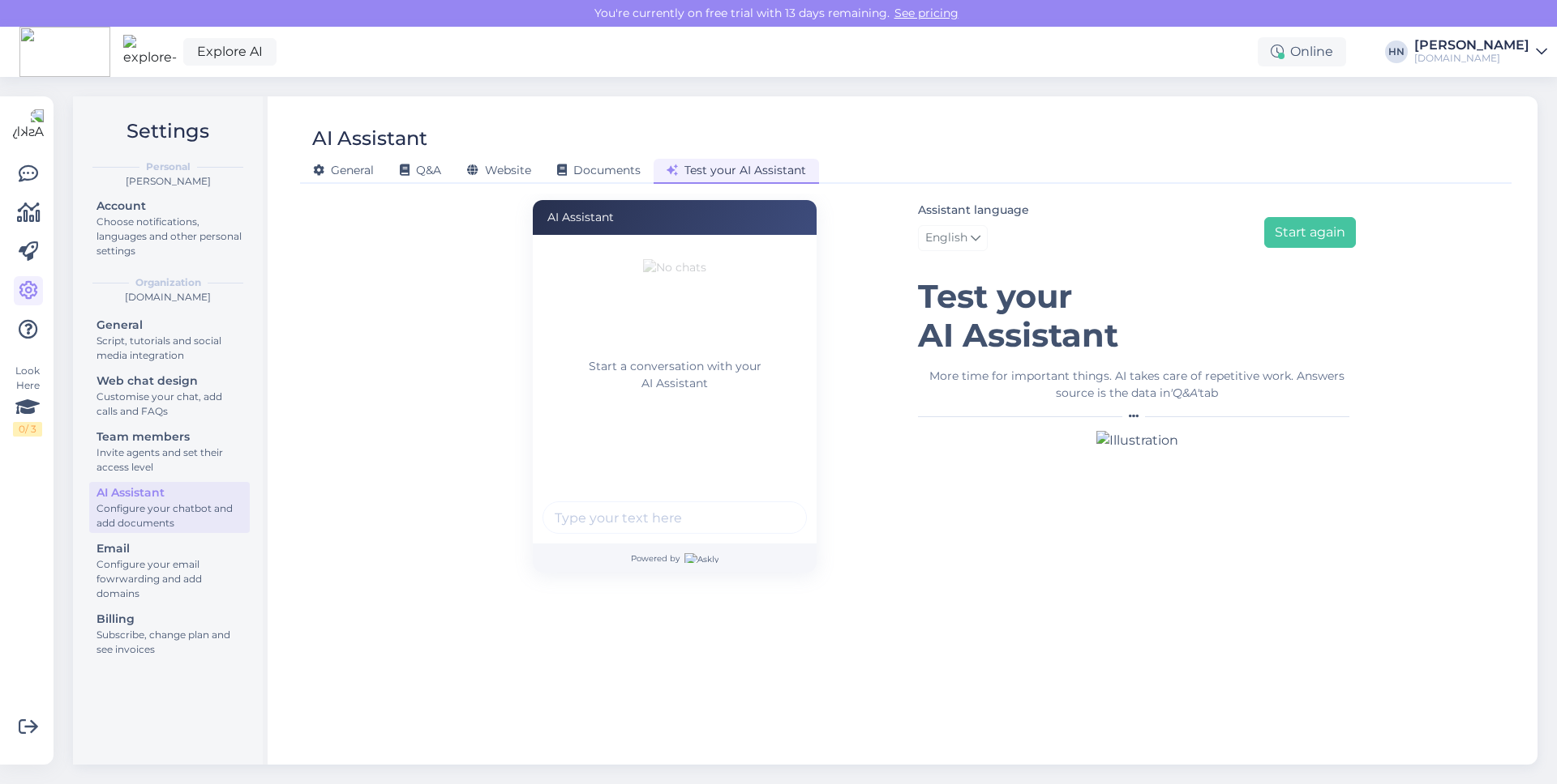
click at [652, 507] on input "text" at bounding box center [674, 518] width 264 height 33
type input "Tere sooviks"
type input "P"
type input "Kas teil suurt ruumi on rentida ?"
click at [773, 506] on button "submit" at bounding box center [784, 518] width 25 height 25
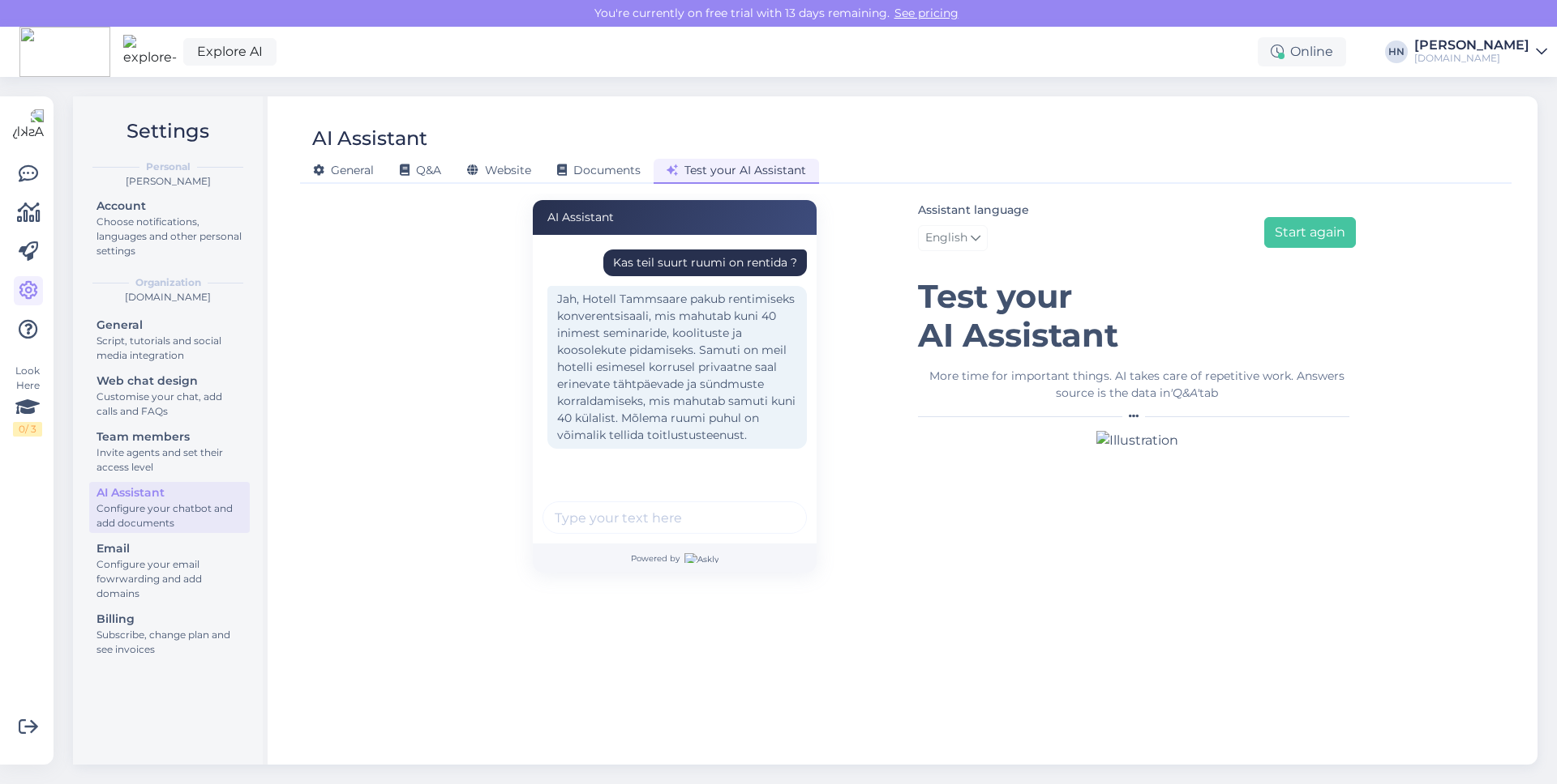
click at [672, 355] on div "Jah, Hotell Tammsaare pakub rentimiseks konverentsisaali, mis mahutab kuni 40 i…" at bounding box center [676, 367] width 259 height 163
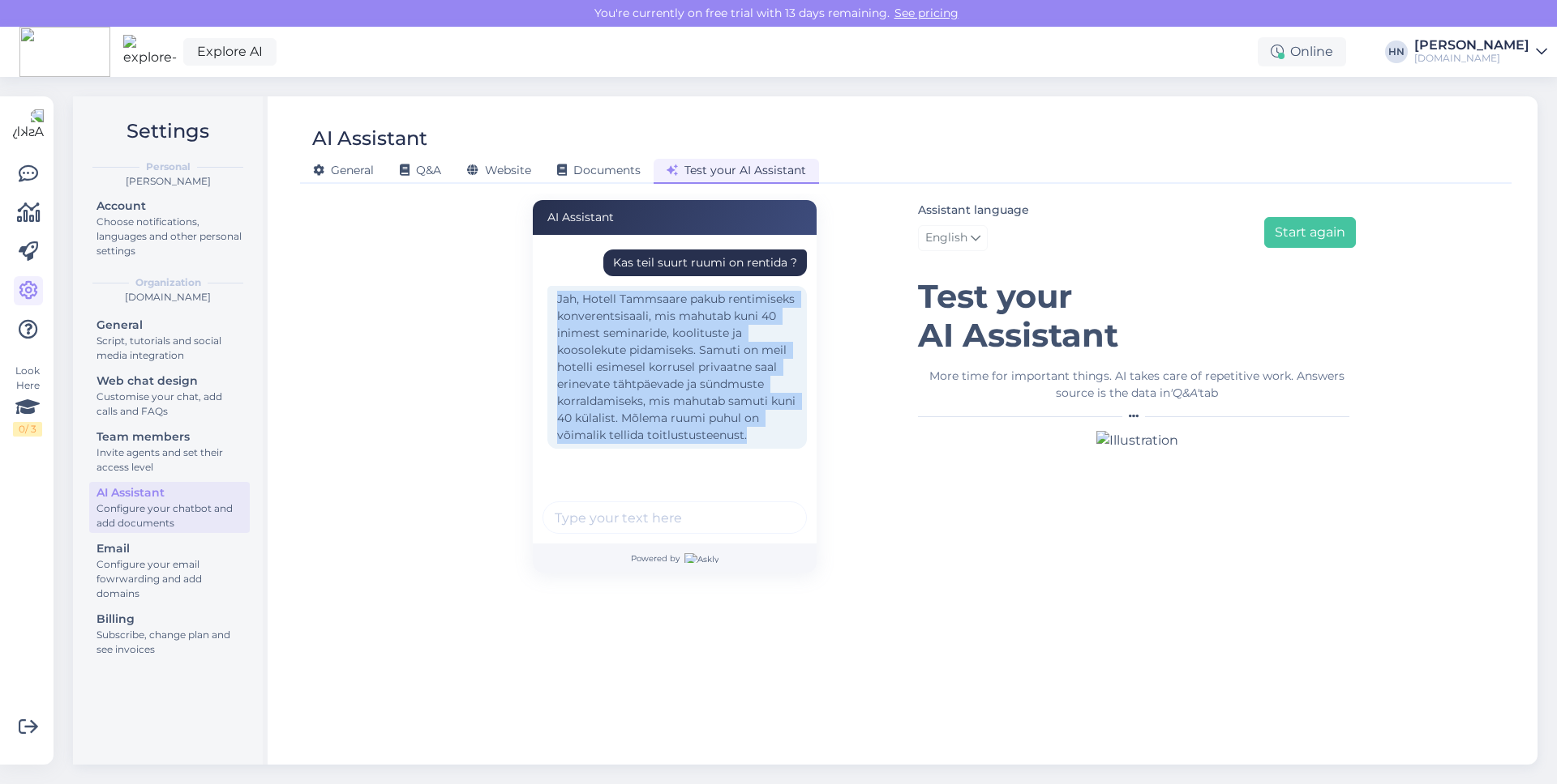
click at [672, 355] on div "Jah, Hotell Tammsaare pakub rentimiseks konverentsisaali, mis mahutab kuni 40 i…" at bounding box center [676, 367] width 259 height 163
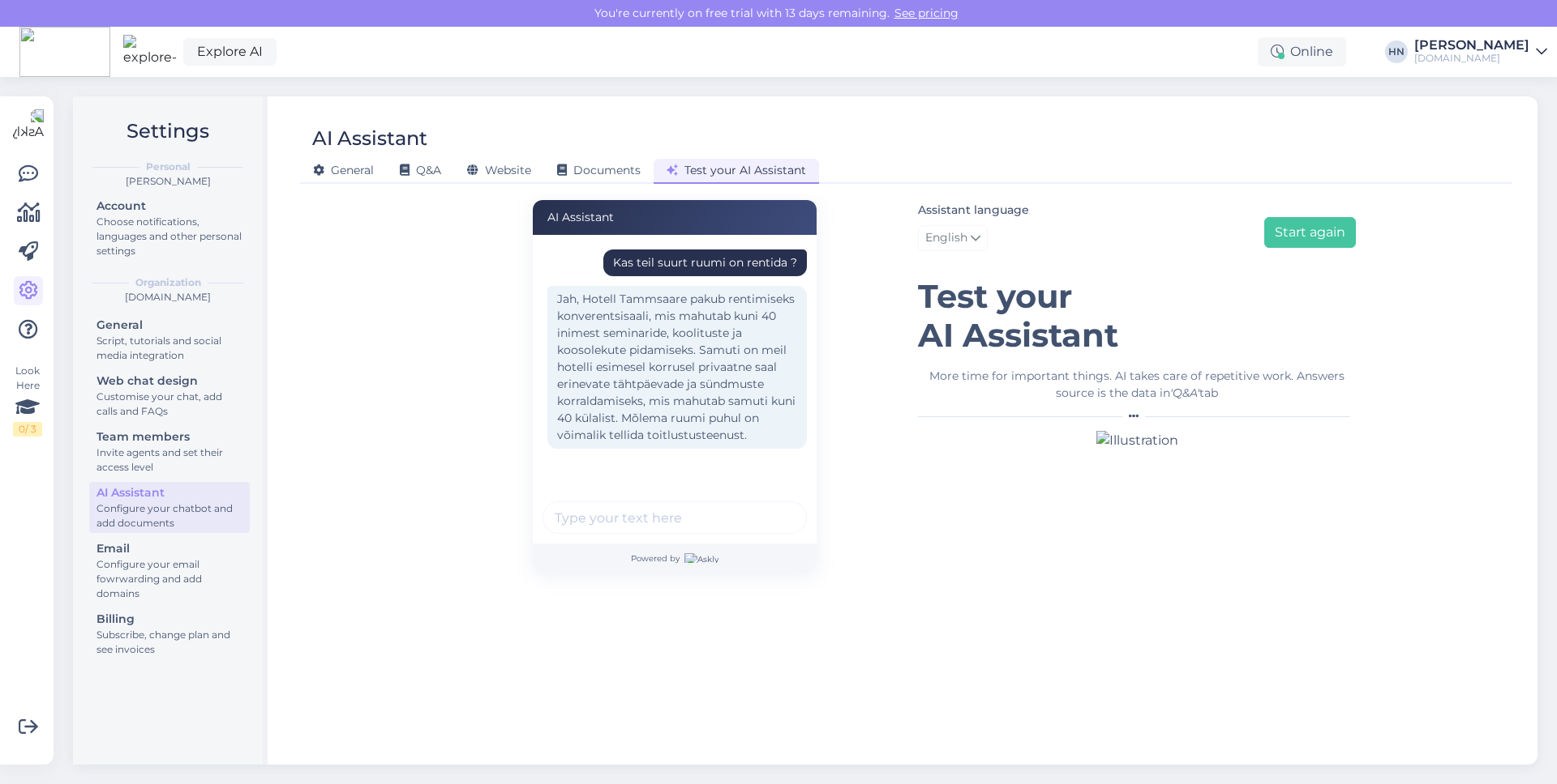
click at [672, 355] on div "Jah, Hotell Tammsaare pakub rentimiseks konverentsisaali, mis mahutab kuni 40 i…" at bounding box center [676, 367] width 259 height 163
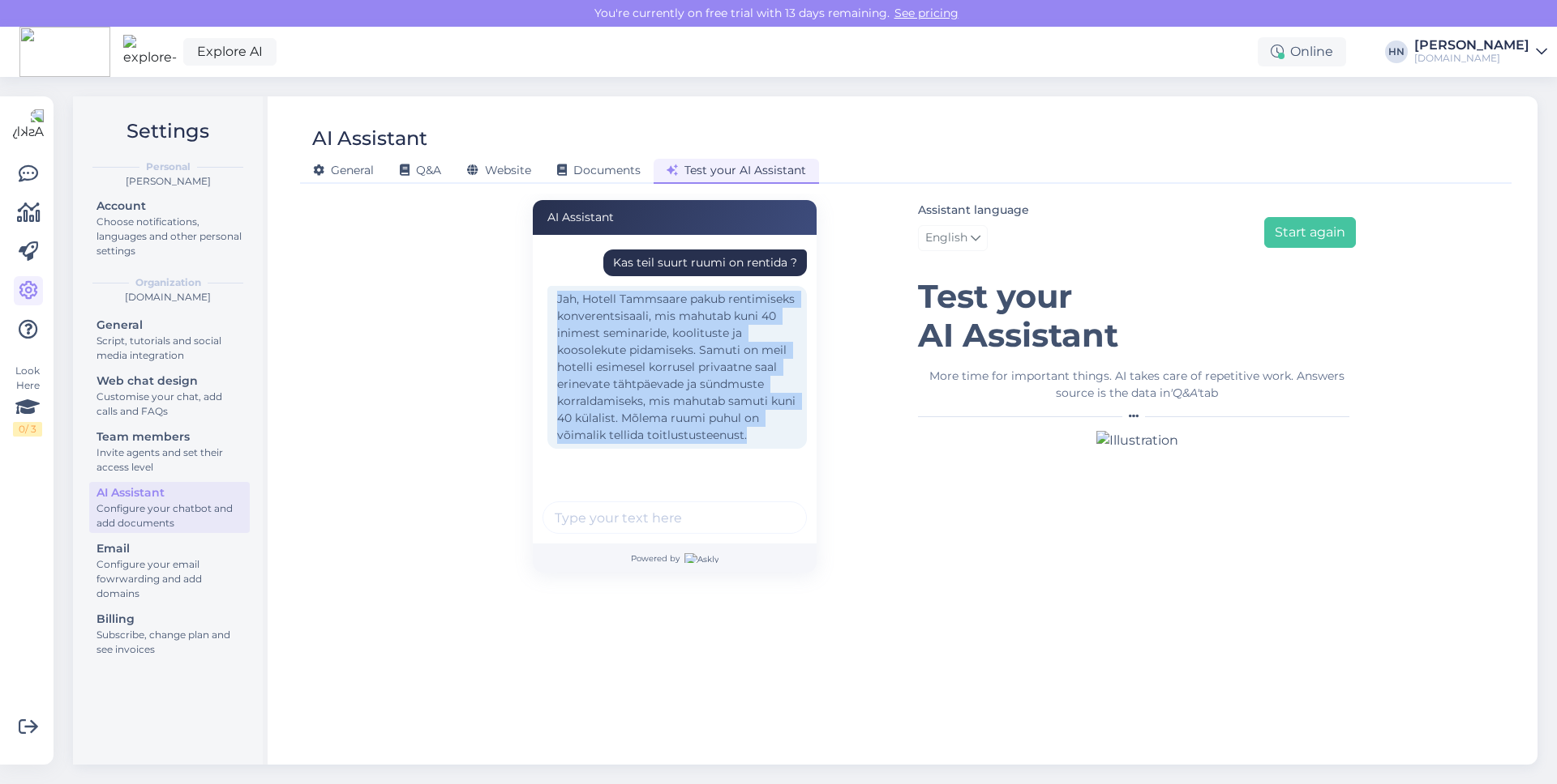
click at [672, 355] on div "Jah, Hotell Tammsaare pakub rentimiseks konverentsisaali, mis mahutab kuni 40 i…" at bounding box center [676, 367] width 259 height 163
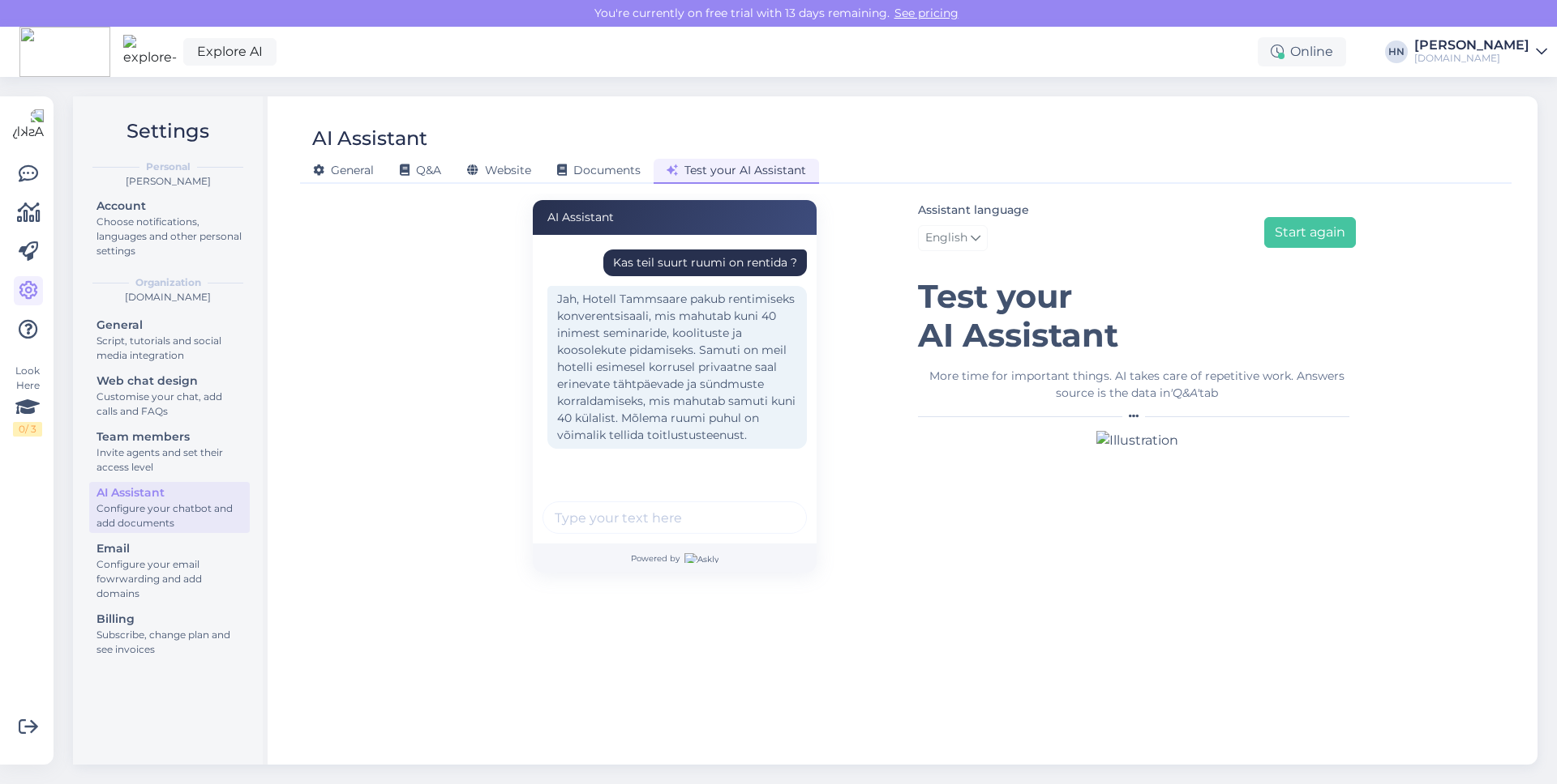
click at [672, 355] on div "Jah, Hotell Tammsaare pakub rentimiseks konverentsisaali, mis mahutab kuni 40 i…" at bounding box center [676, 367] width 259 height 163
click at [676, 497] on div "Kas teil suurt ruumi on rentida ? Jah, Hotell Tammsaare pakub rentimiseks konve…" at bounding box center [674, 390] width 284 height 309
click at [670, 512] on input "text" at bounding box center [674, 518] width 264 height 33
type input "mis hinnaga need on ?"
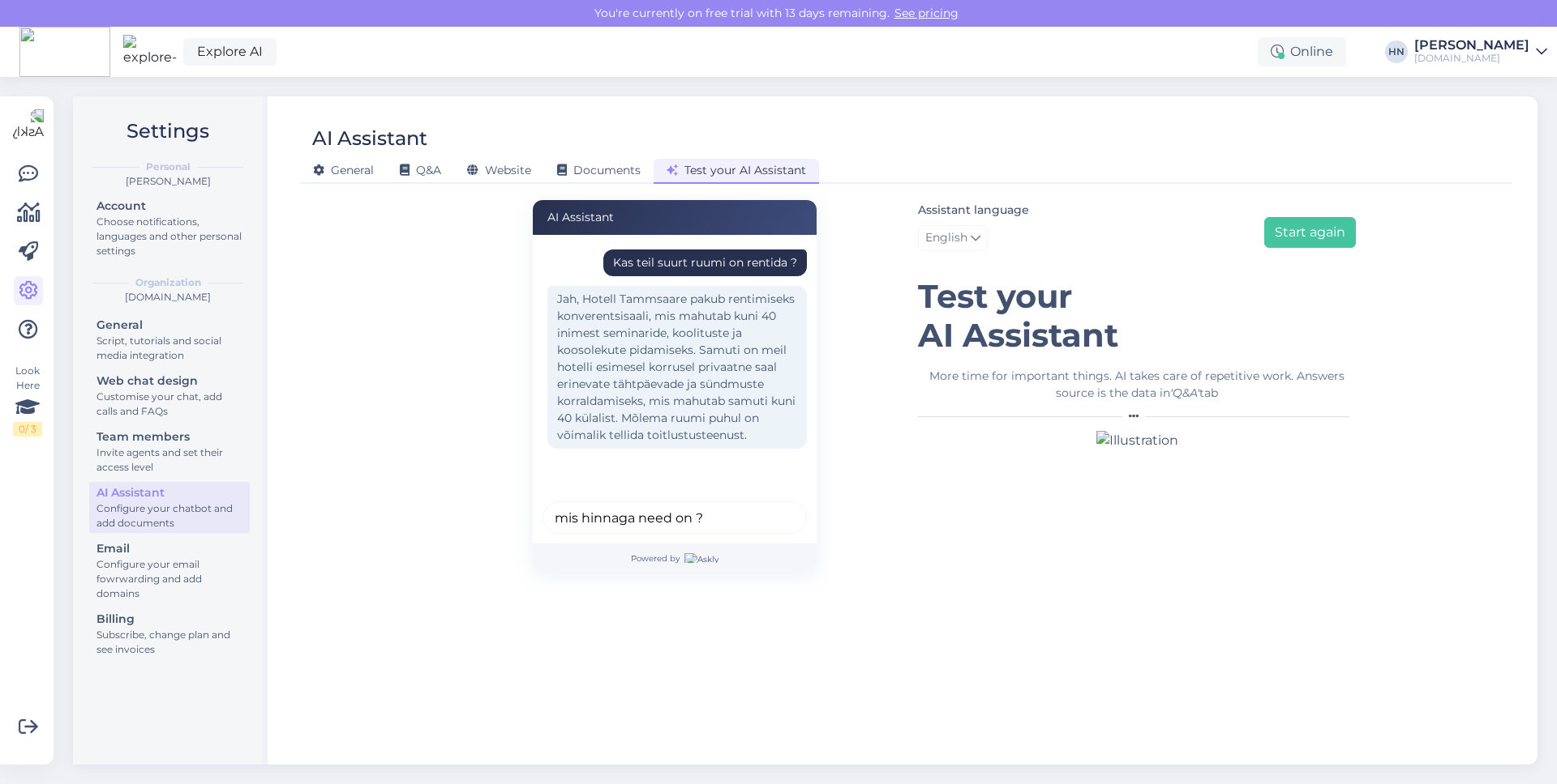
click at [773, 506] on button "submit" at bounding box center [784, 518] width 25 height 25
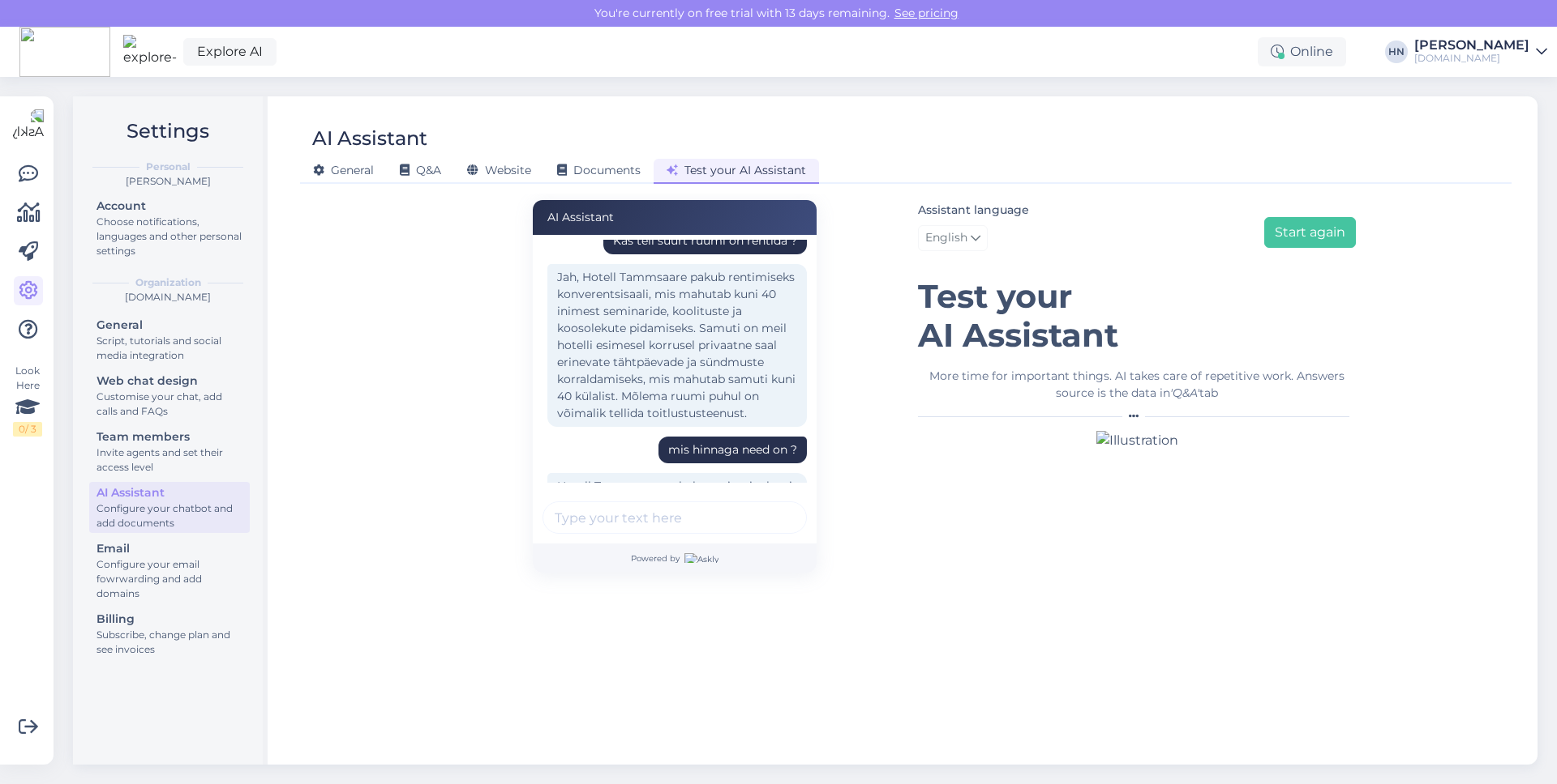
scroll to position [144, 0]
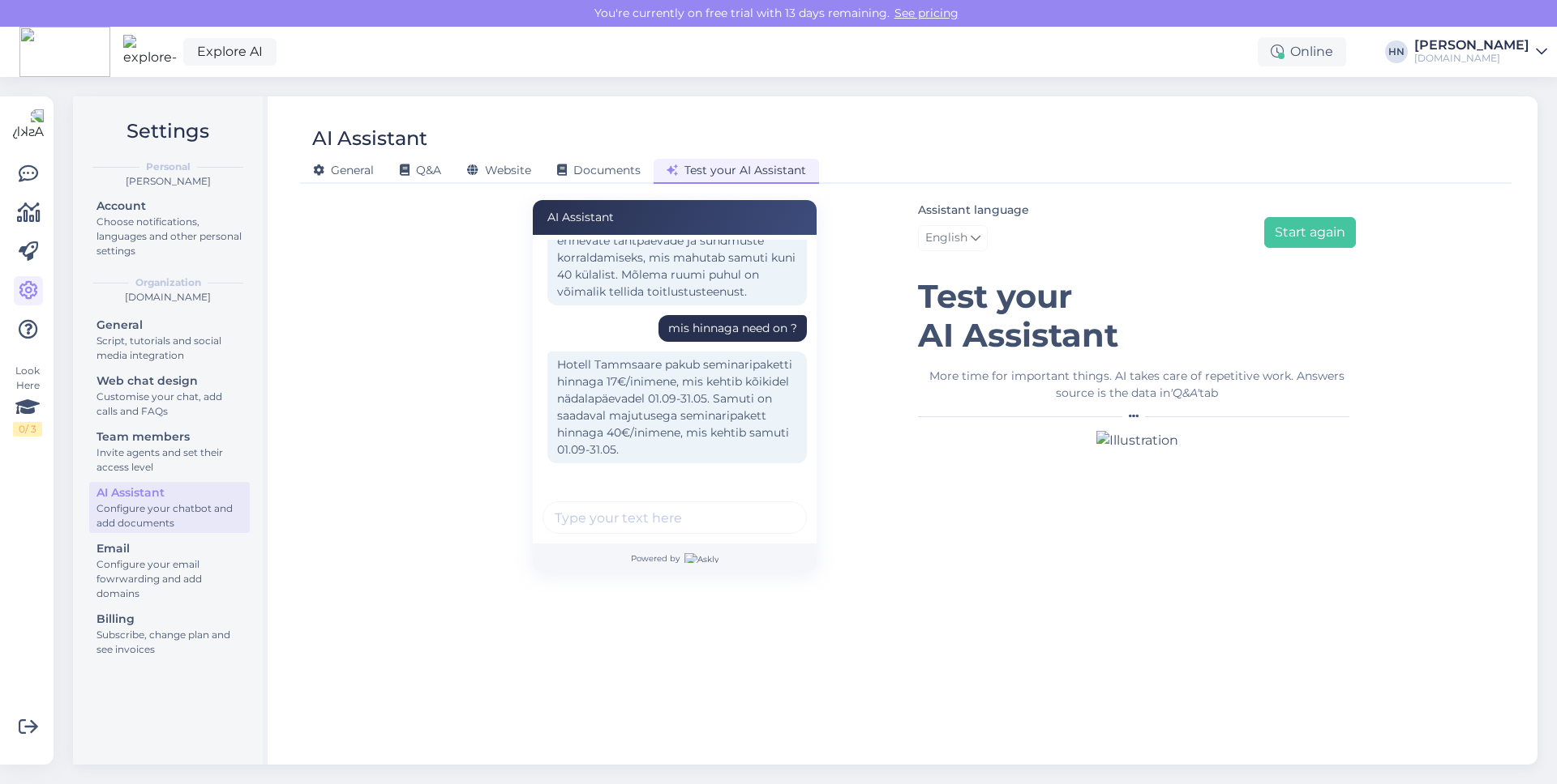
click at [684, 412] on div "Hotell Tammsaare pakub seminaripaketti hinnaga 17€/inimene, mis kehtib kõikidel…" at bounding box center [676, 407] width 259 height 112
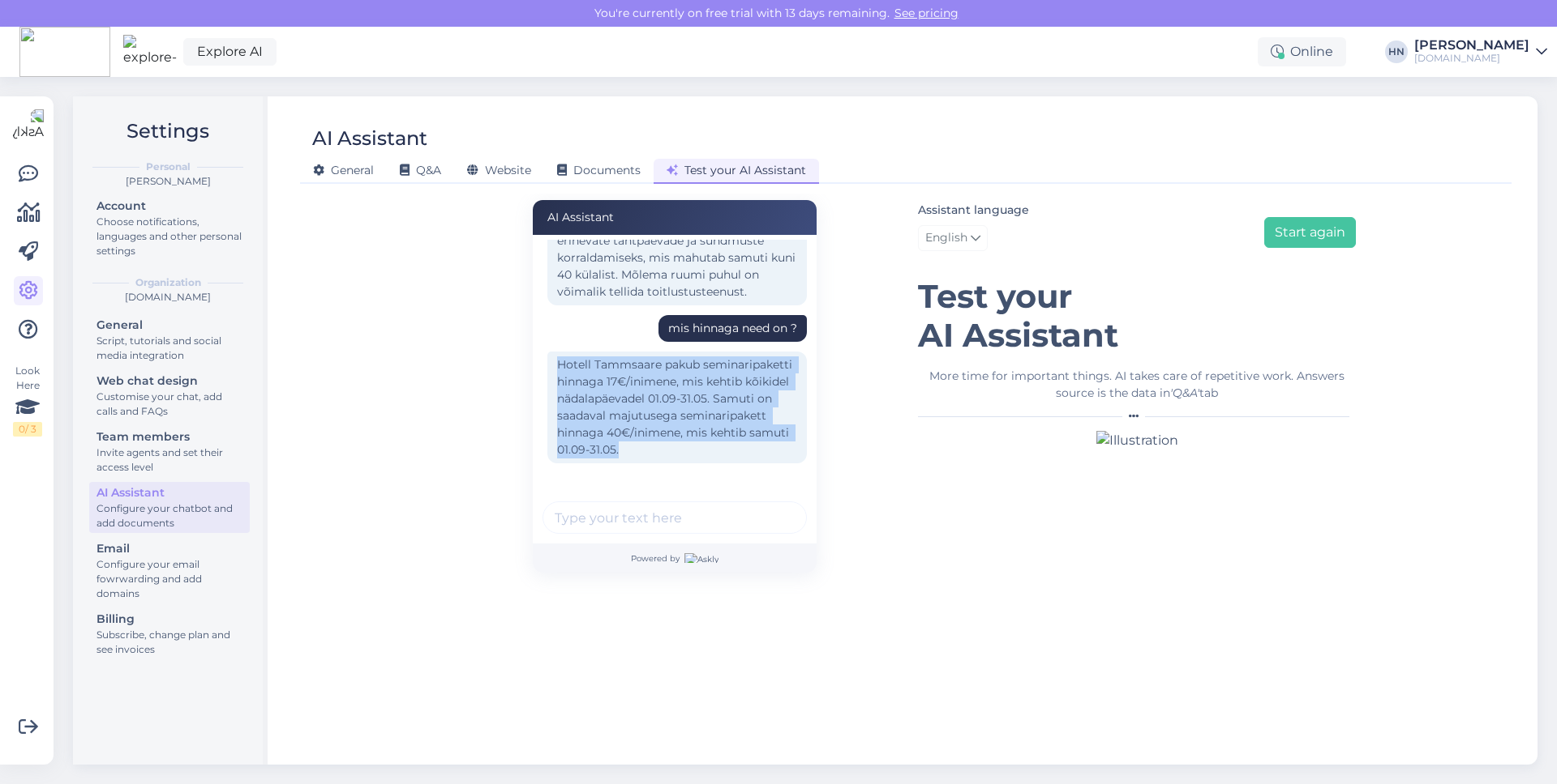
click at [684, 412] on div "Hotell Tammsaare pakub seminaripaketti hinnaga 17€/inimene, mis kehtib kõikidel…" at bounding box center [676, 407] width 259 height 112
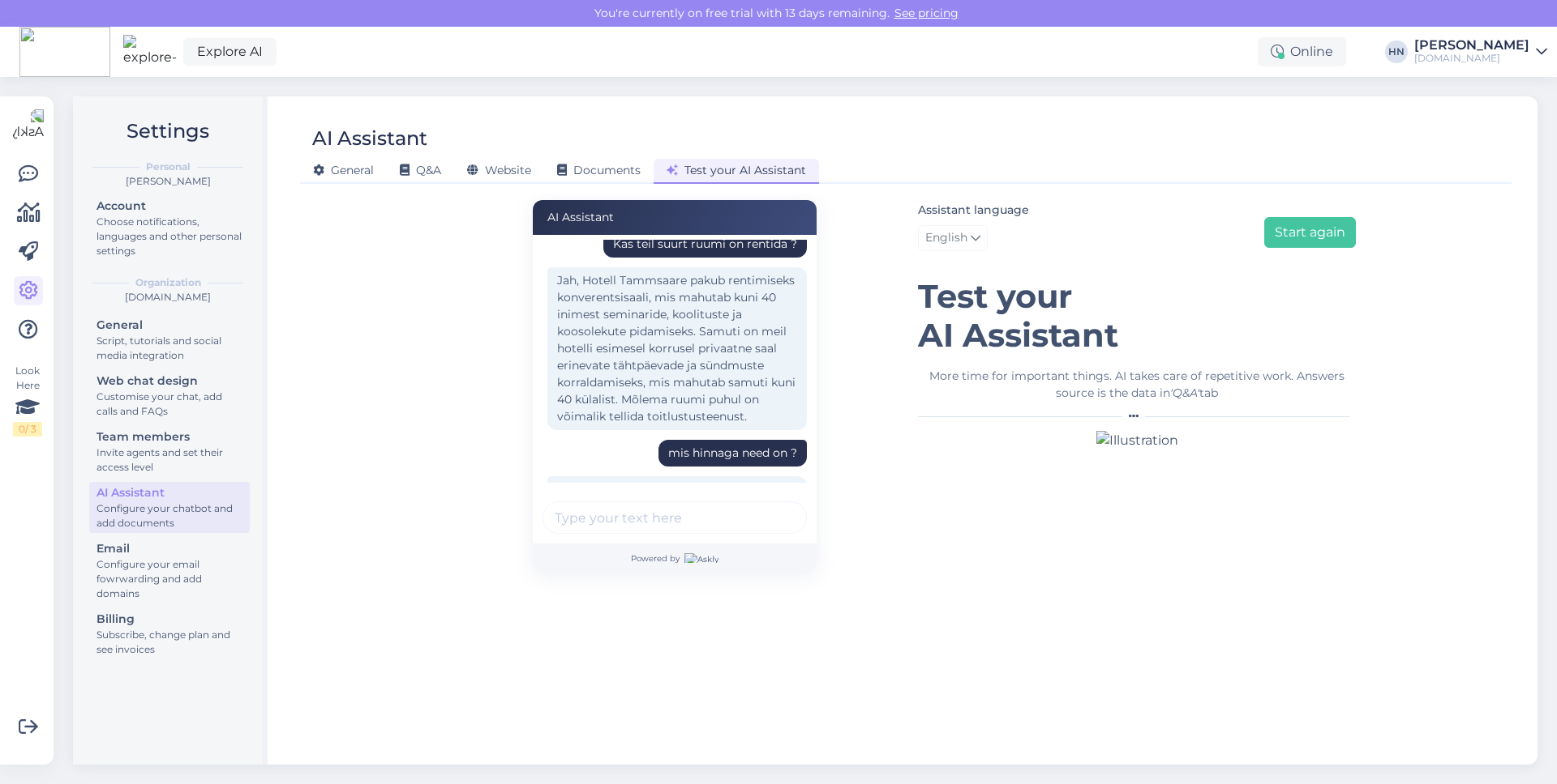
scroll to position [0, 0]
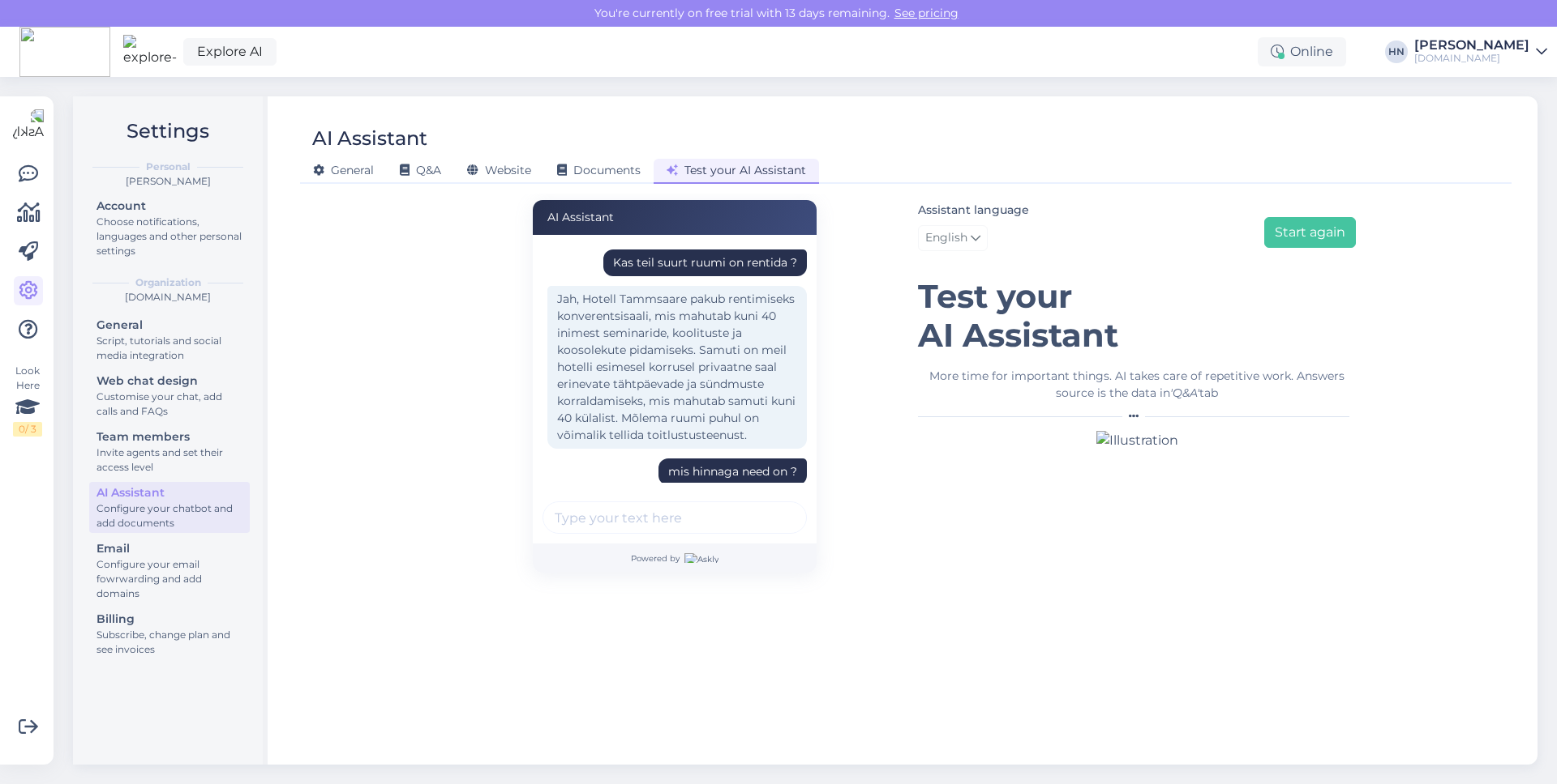
click at [715, 213] on div "AI Assistant" at bounding box center [674, 217] width 284 height 35
click at [710, 274] on div "Kas teil suurt ruumi on rentida ?" at bounding box center [705, 263] width 204 height 26
copy div "Kas teil suurt ruumi on rentida ?"
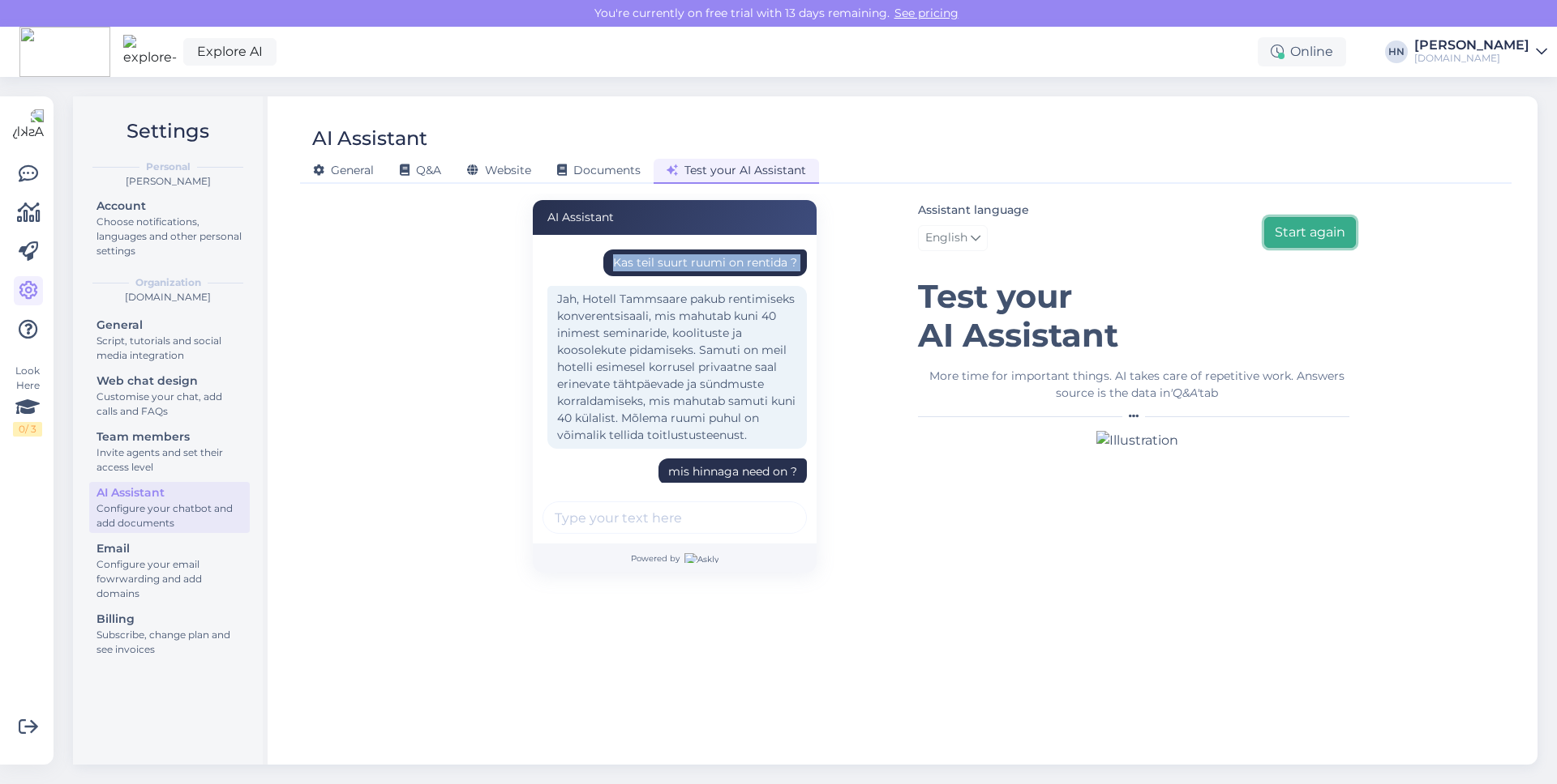
click at [1299, 224] on button "Start again" at bounding box center [1310, 233] width 92 height 31
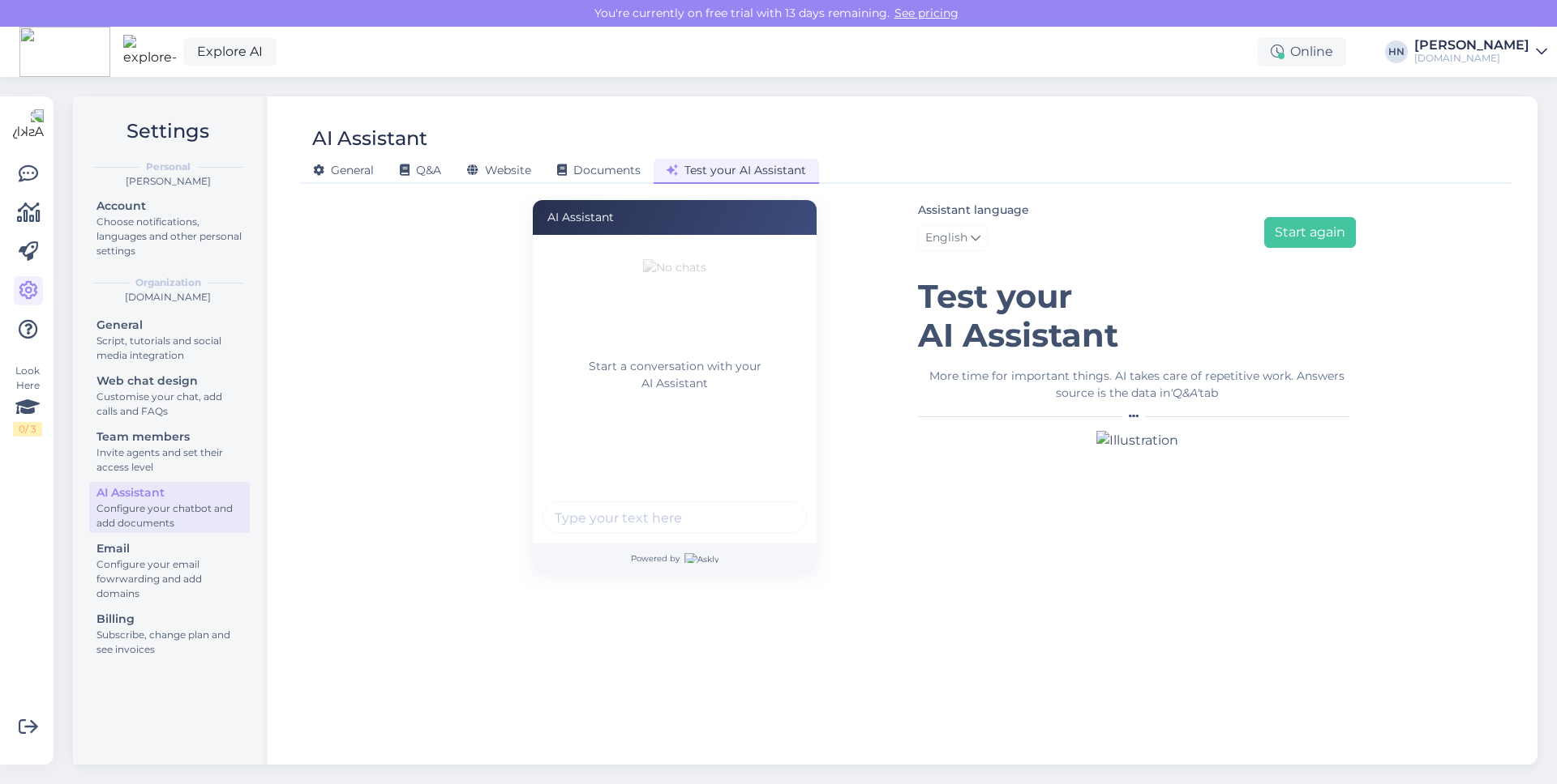
click at [661, 498] on div "Start a conversation with your AI Assistant" at bounding box center [674, 390] width 284 height 309
click at [661, 514] on input "text" at bounding box center [674, 518] width 264 height 33
paste input "Kas teil suurt ruumi on rentida ?"
type input "Kas teil suurt ruumi on rentida ?"
click at [773, 506] on button "submit" at bounding box center [784, 518] width 25 height 25
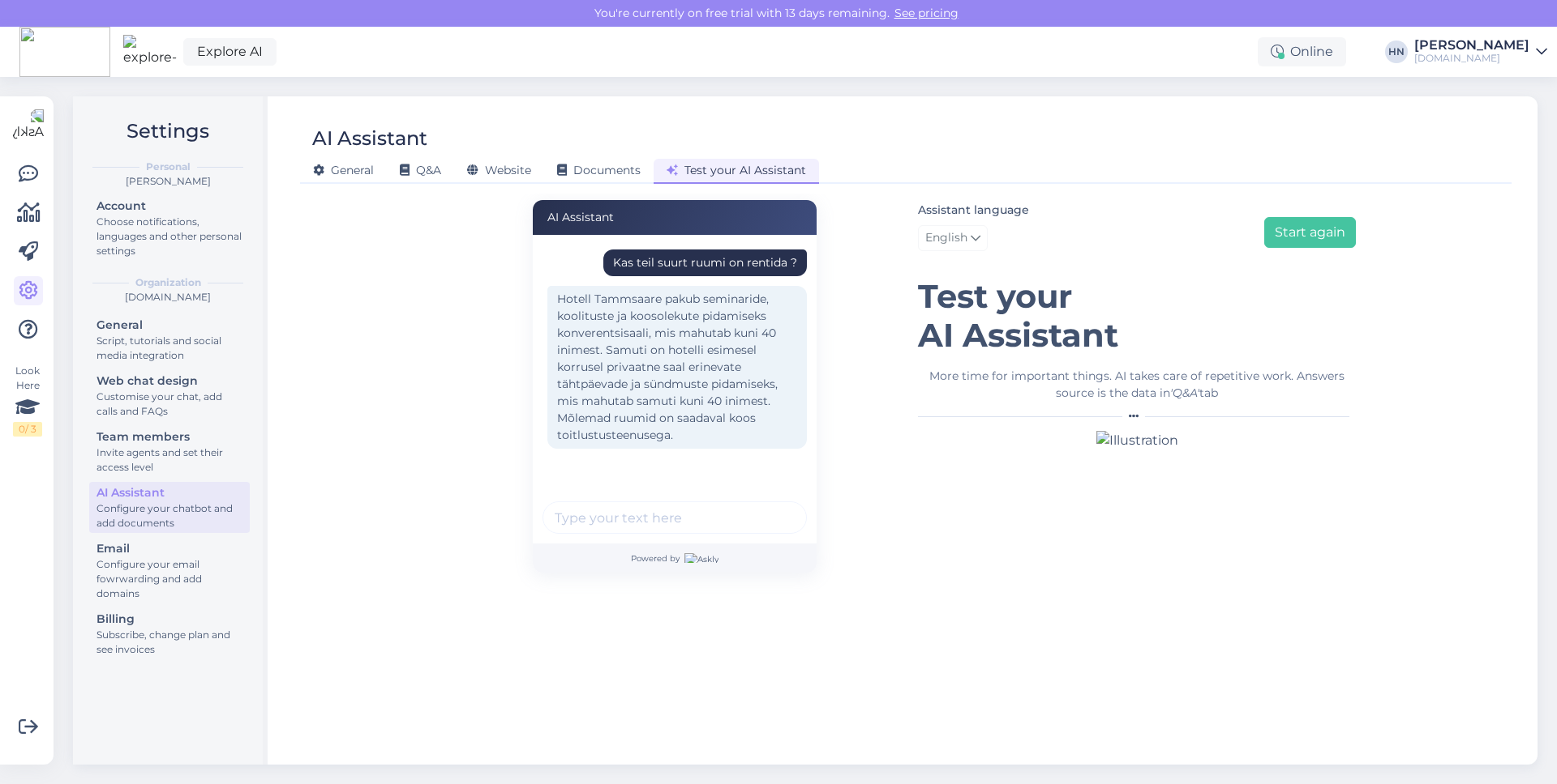
click at [630, 533] on input "text" at bounding box center [674, 518] width 264 height 33
type input "jah konberentsi saali mõtlesin. Mis hinnaga need on ?"
click at [773, 506] on button "submit" at bounding box center [784, 518] width 25 height 25
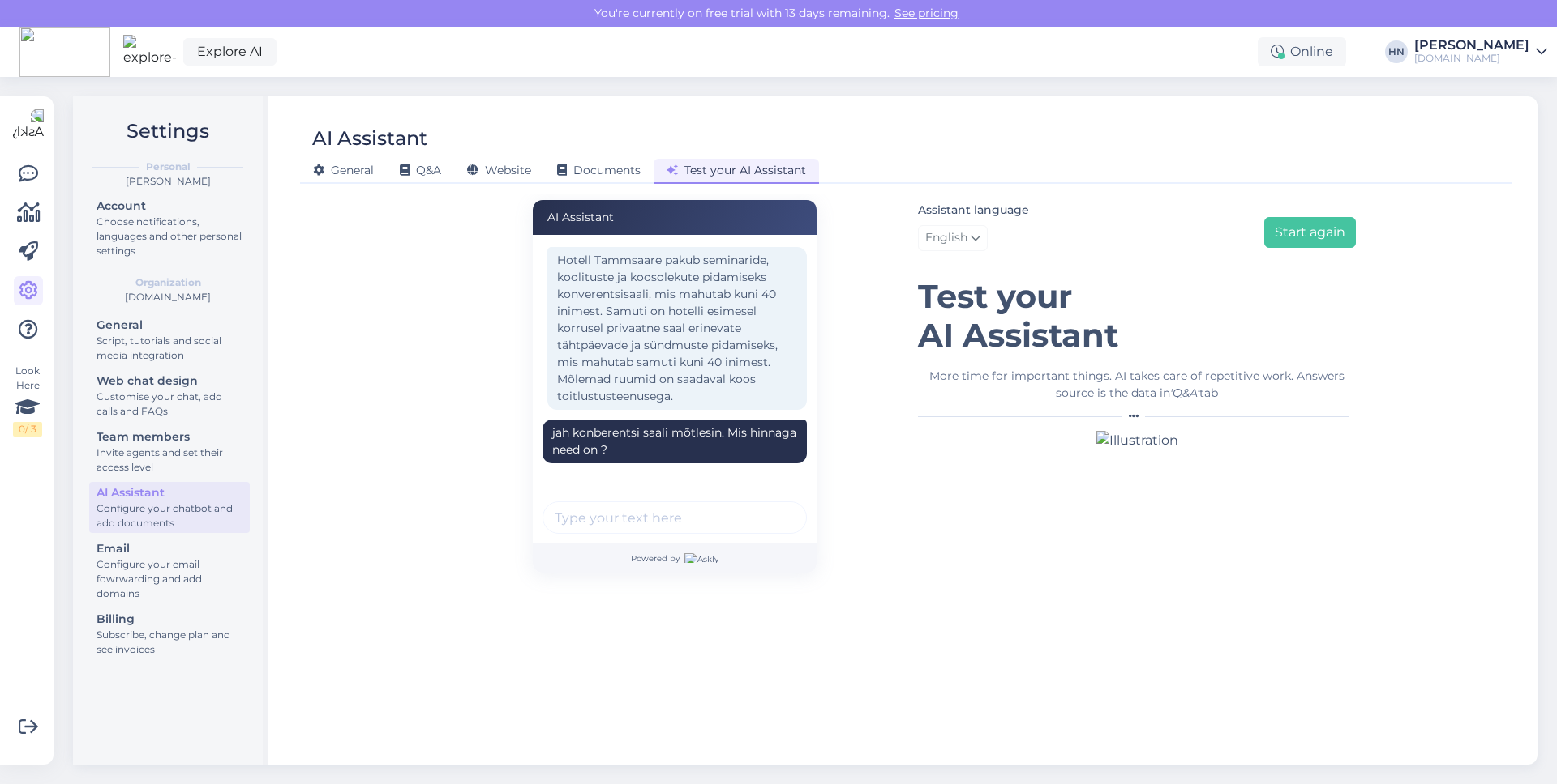
click at [1243, 220] on div "Assistant language English Start again" at bounding box center [1137, 228] width 438 height 57
click at [1274, 230] on button "Start again" at bounding box center [1310, 233] width 92 height 31
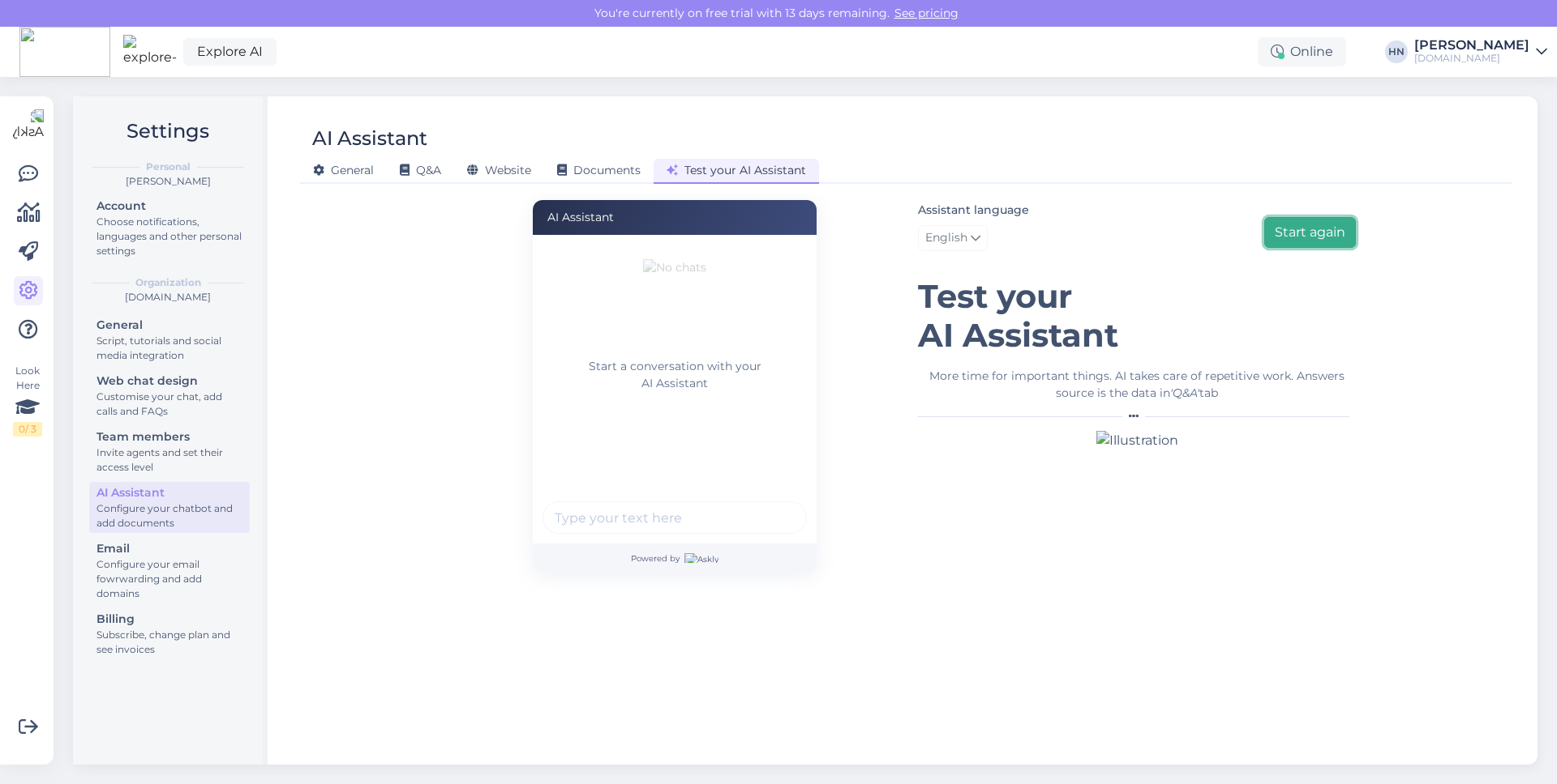
scroll to position [0, 0]
click at [655, 538] on div at bounding box center [674, 520] width 264 height 37
click at [664, 519] on input "text" at bounding box center [674, 518] width 264 height 33
type input "mis hinnaga converentsisaal on ?"
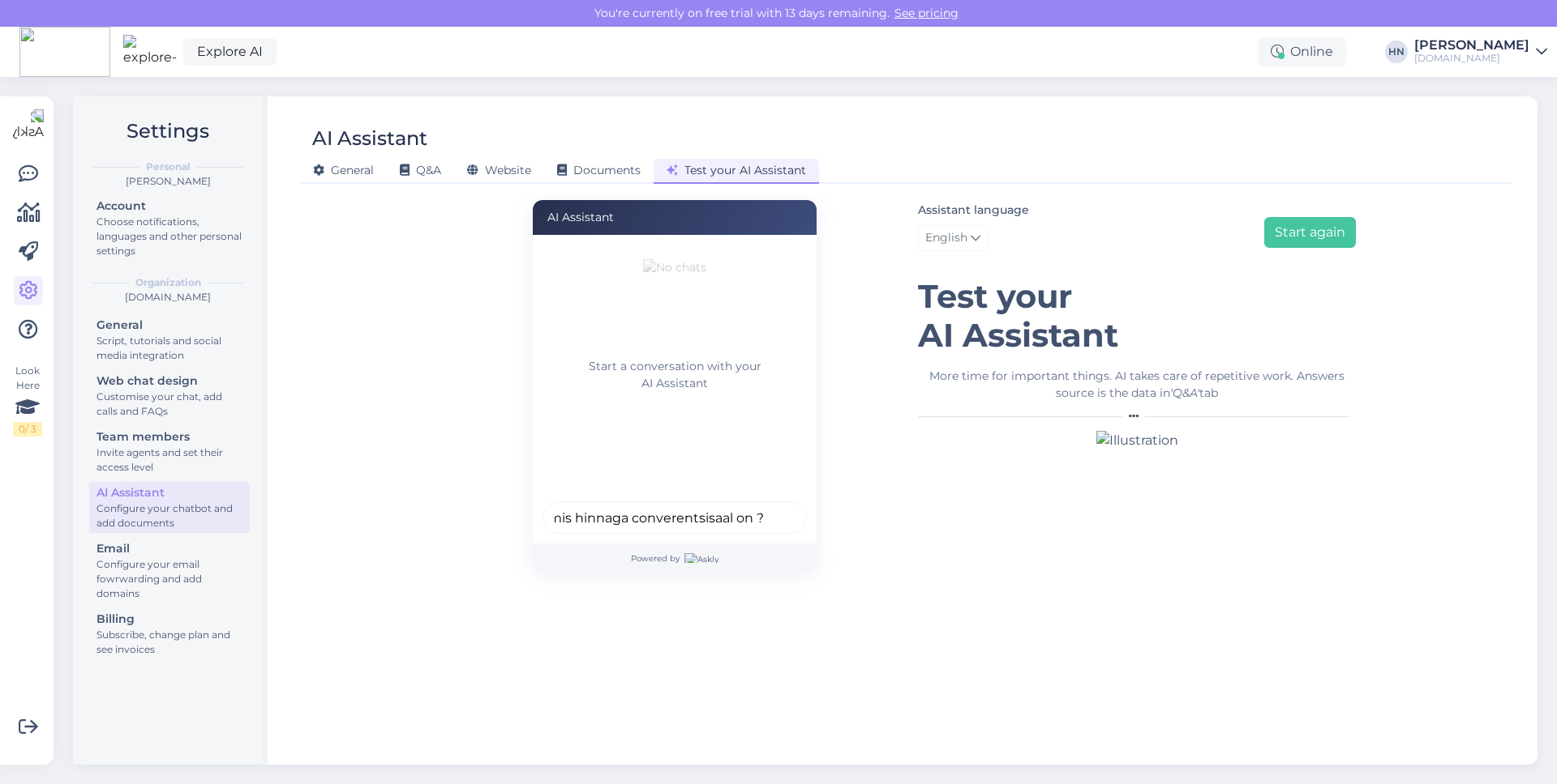
click at [773, 506] on button "submit" at bounding box center [784, 518] width 25 height 25
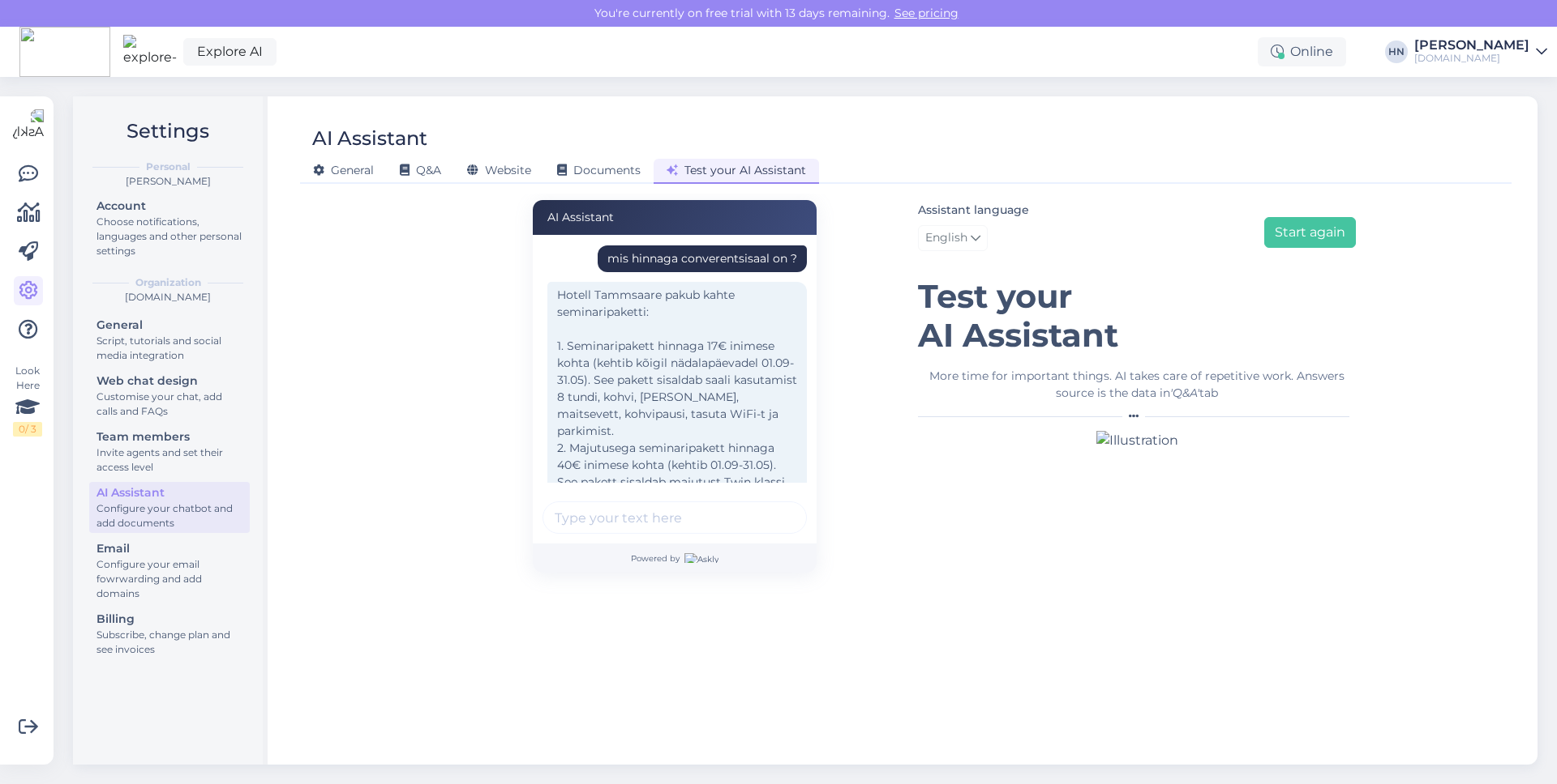
scroll to position [4, 0]
click at [762, 409] on div "Hotell Tammsaare pakub kahte seminaripaketti: 1. Seminaripakett hinnaga 17€ ini…" at bounding box center [676, 474] width 259 height 384
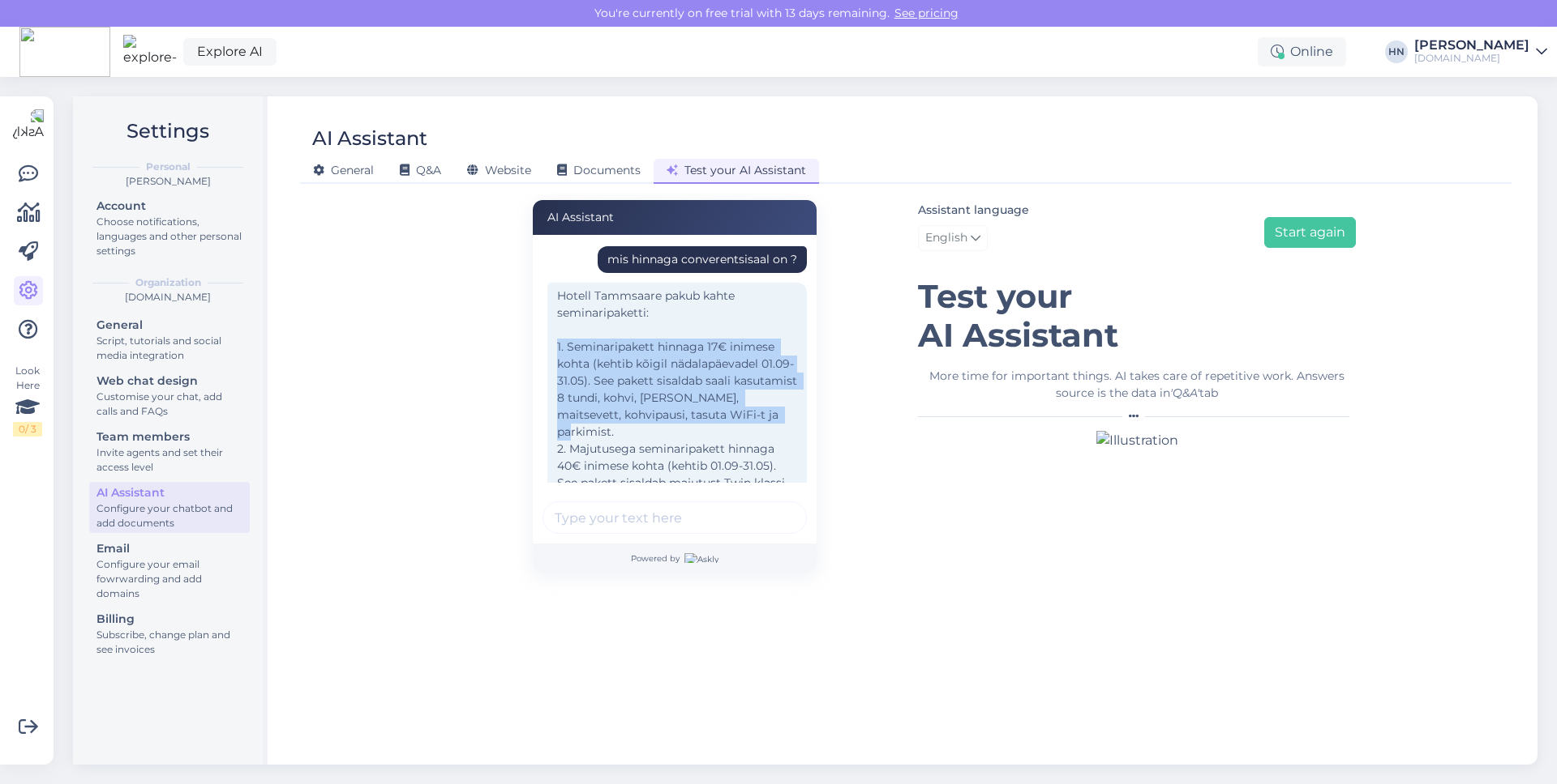
click at [614, 432] on div "Hotell Tammsaare pakub kahte seminaripaketti: 1. Seminaripakett hinnaga 17€ ini…" at bounding box center [676, 474] width 259 height 384
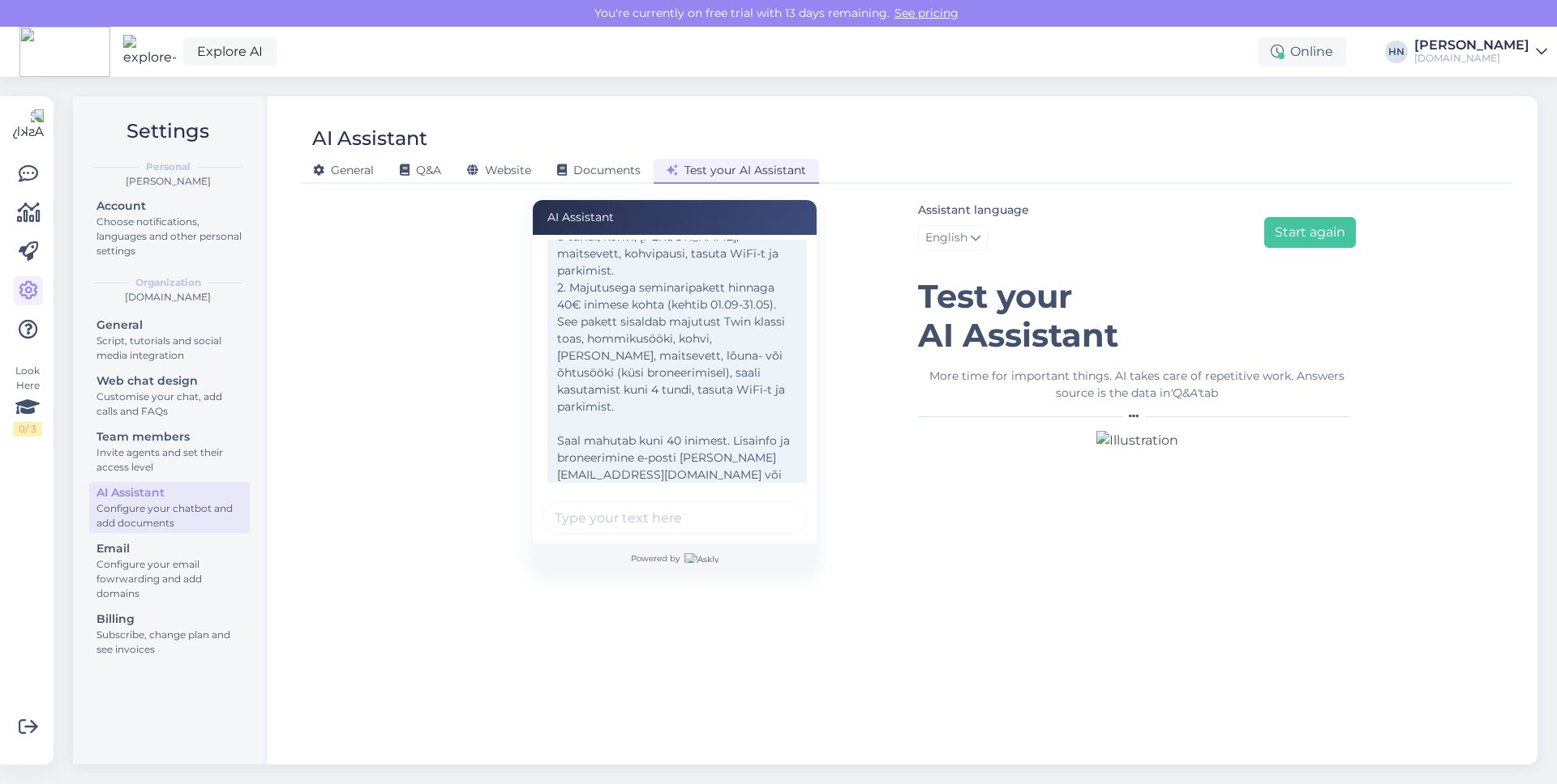
scroll to position [173, 0]
click at [614, 432] on div "Hotell Tammsaare pakub kahte seminaripaketti: 1. Seminaripakett hinnaga 17€ ini…" at bounding box center [676, 305] width 259 height 384
click at [619, 445] on div "Hotell Tammsaare pakub kahte seminaripaketti: 1. Seminaripakett hinnaga 17€ ini…" at bounding box center [676, 305] width 259 height 384
